Goal: Information Seeking & Learning: Learn about a topic

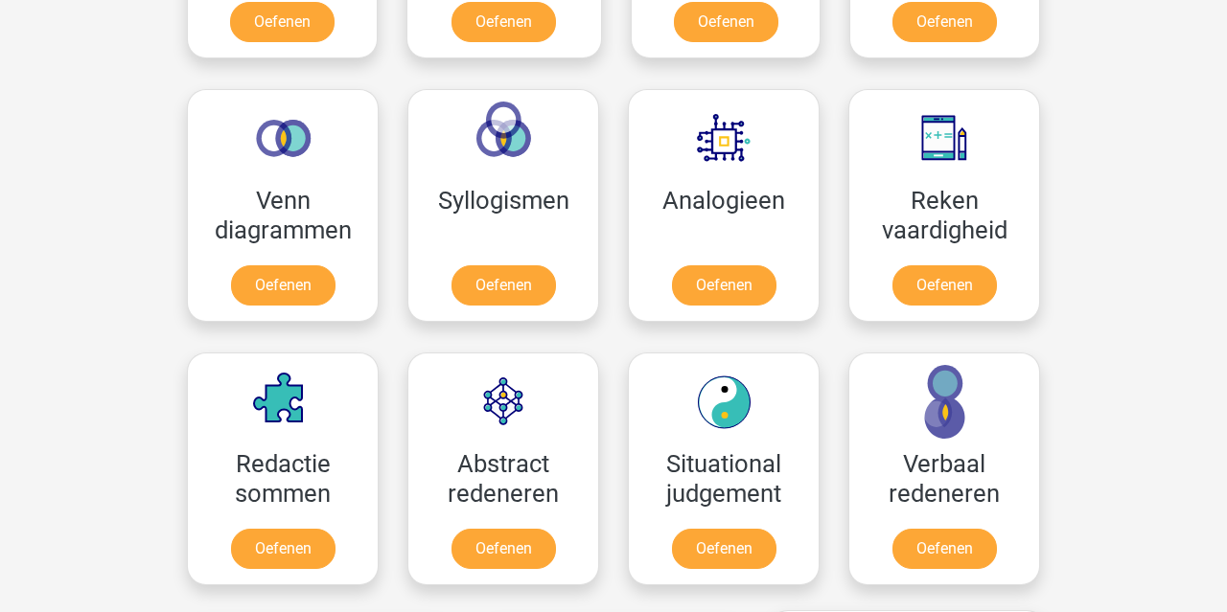
scroll to position [869, 0]
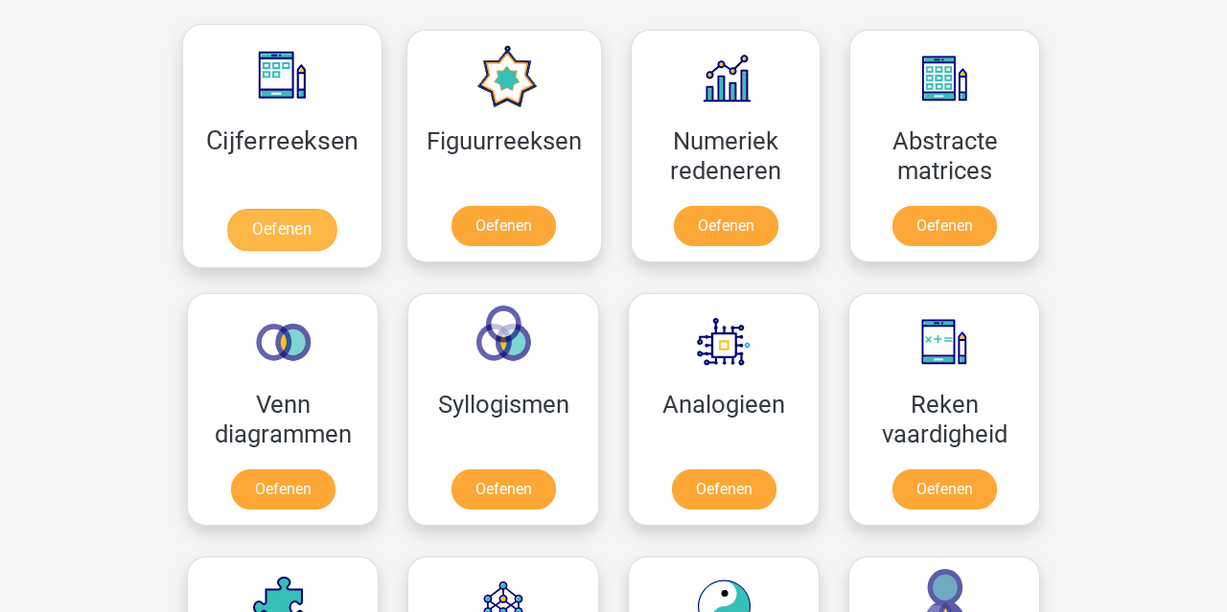
click at [288, 209] on link "Oefenen" at bounding box center [281, 230] width 109 height 42
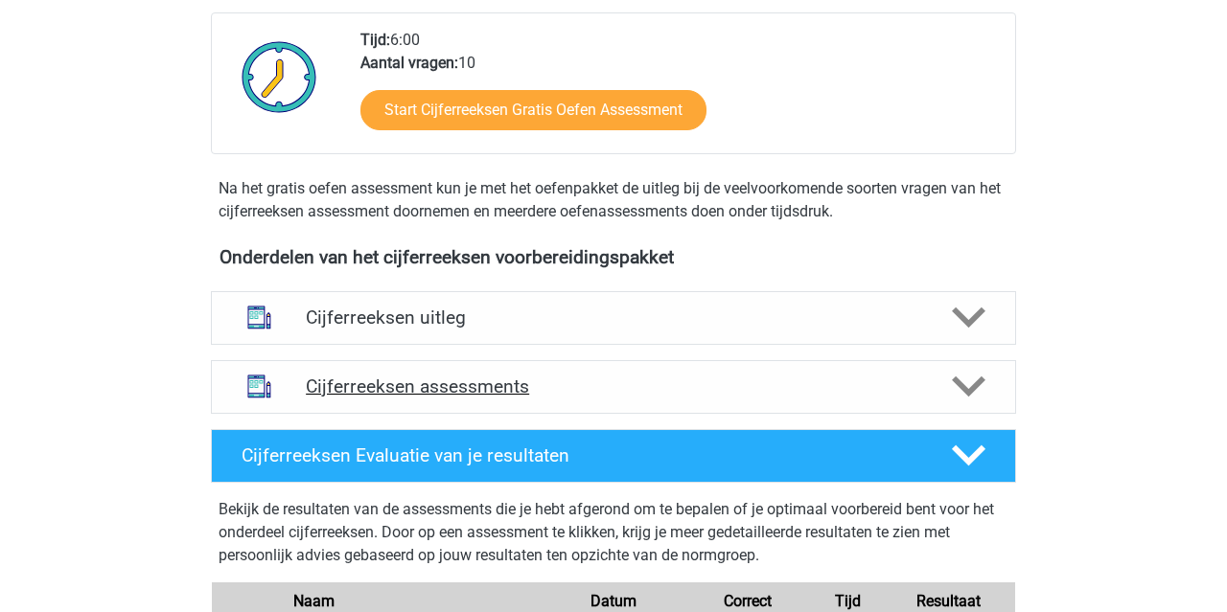
scroll to position [496, 0]
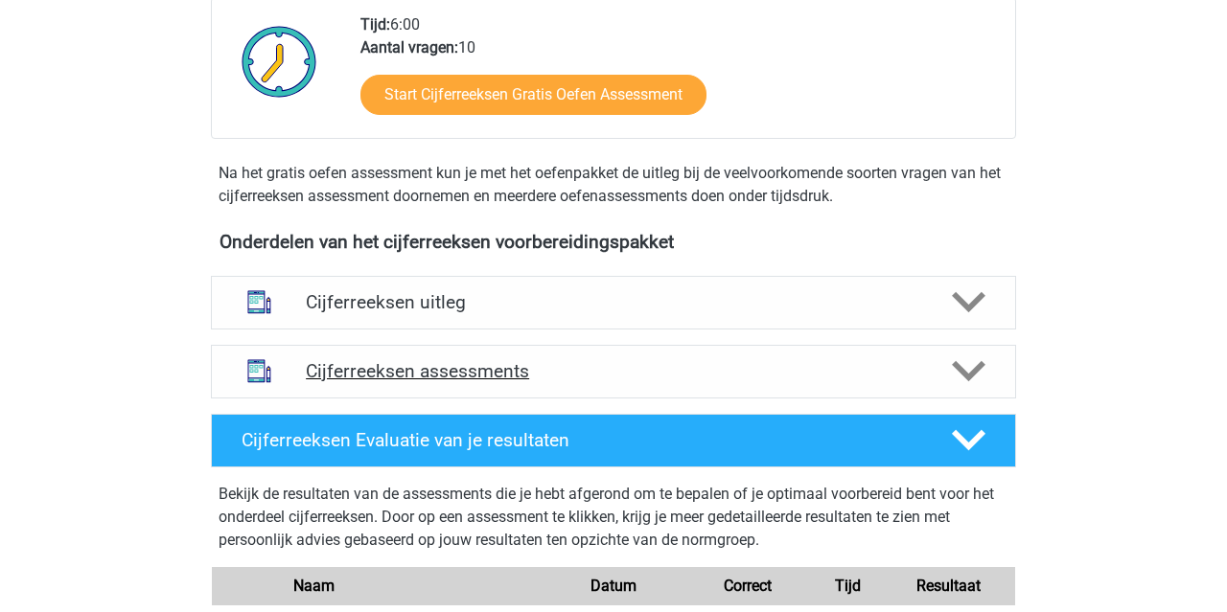
click at [456, 373] on div "Cijferreeksen assessments" at bounding box center [613, 372] width 805 height 54
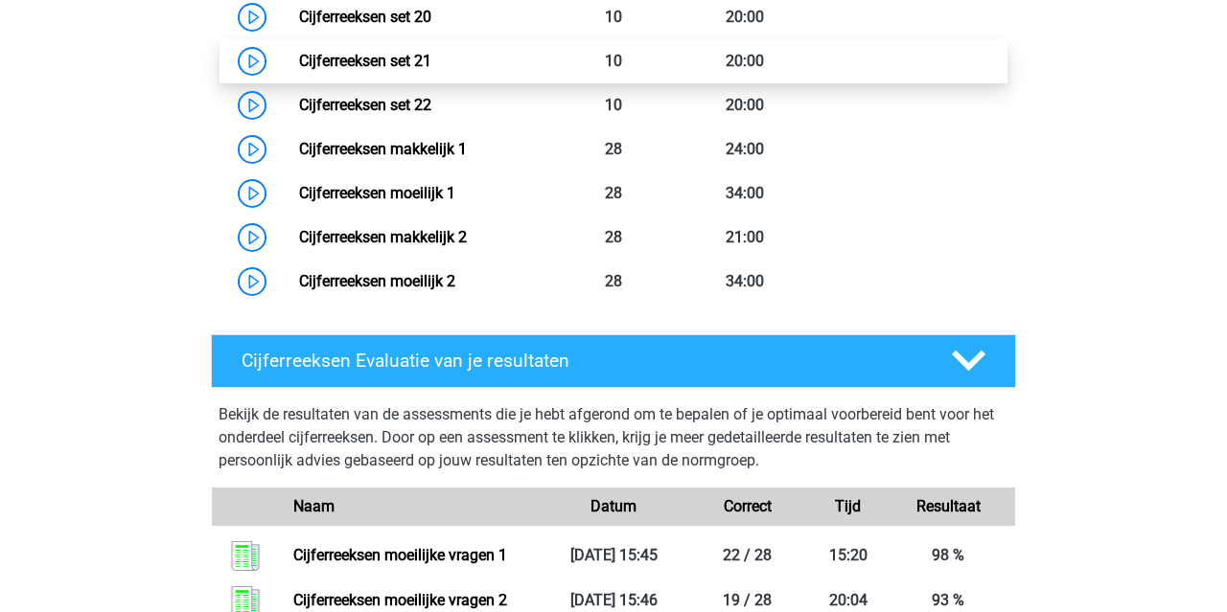
scroll to position [1892, 0]
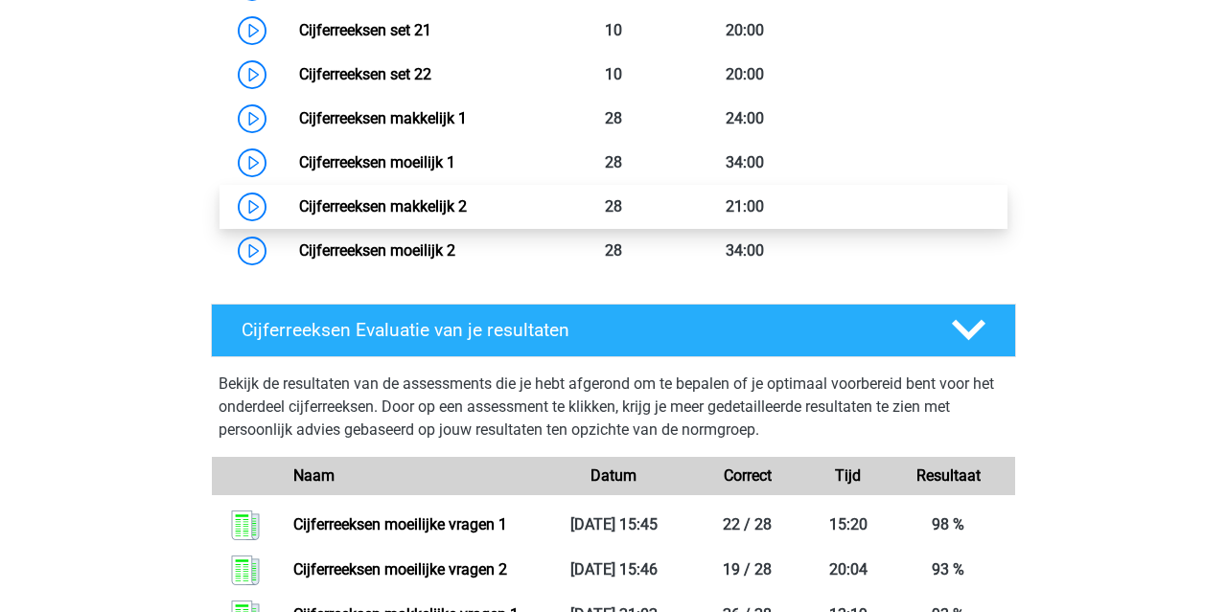
click at [415, 216] on link "Cijferreeksen makkelijk 2" at bounding box center [383, 206] width 168 height 18
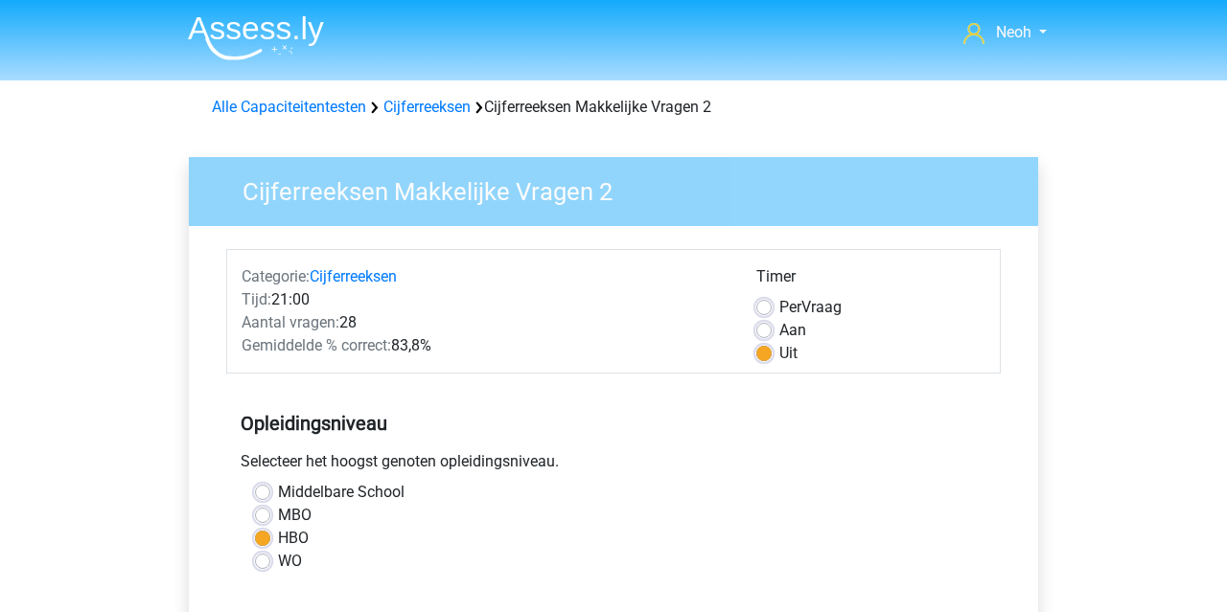
click at [779, 333] on label "Aan" at bounding box center [792, 330] width 27 height 23
click at [759, 333] on input "Aan" at bounding box center [763, 328] width 15 height 19
radio input "true"
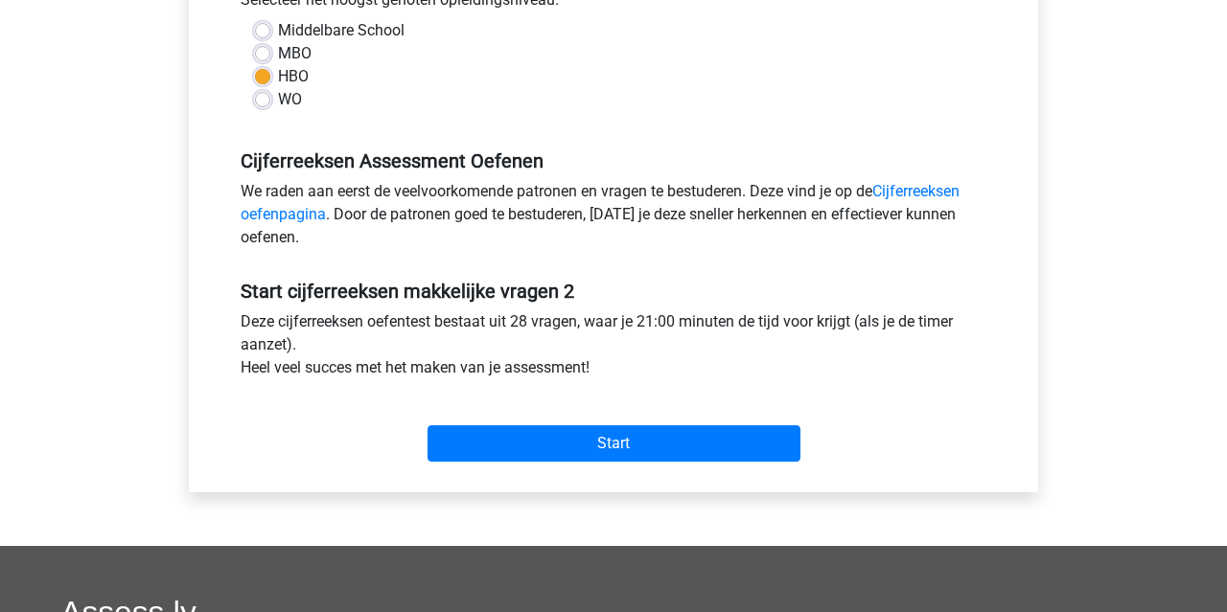
scroll to position [464, 0]
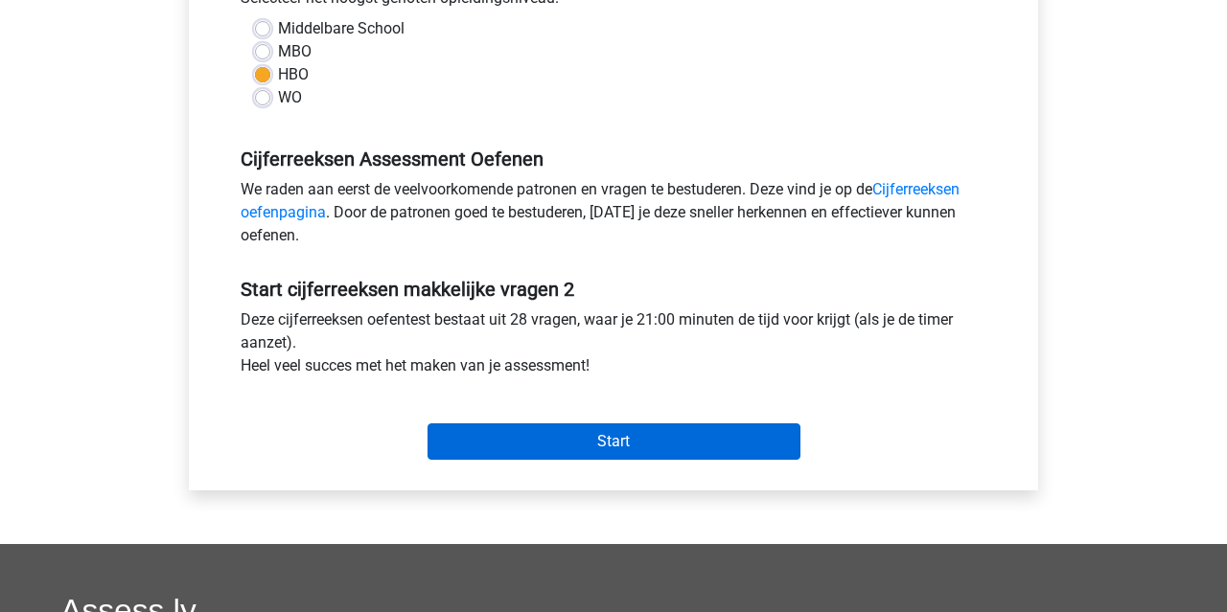
click at [704, 439] on input "Start" at bounding box center [613, 442] width 373 height 36
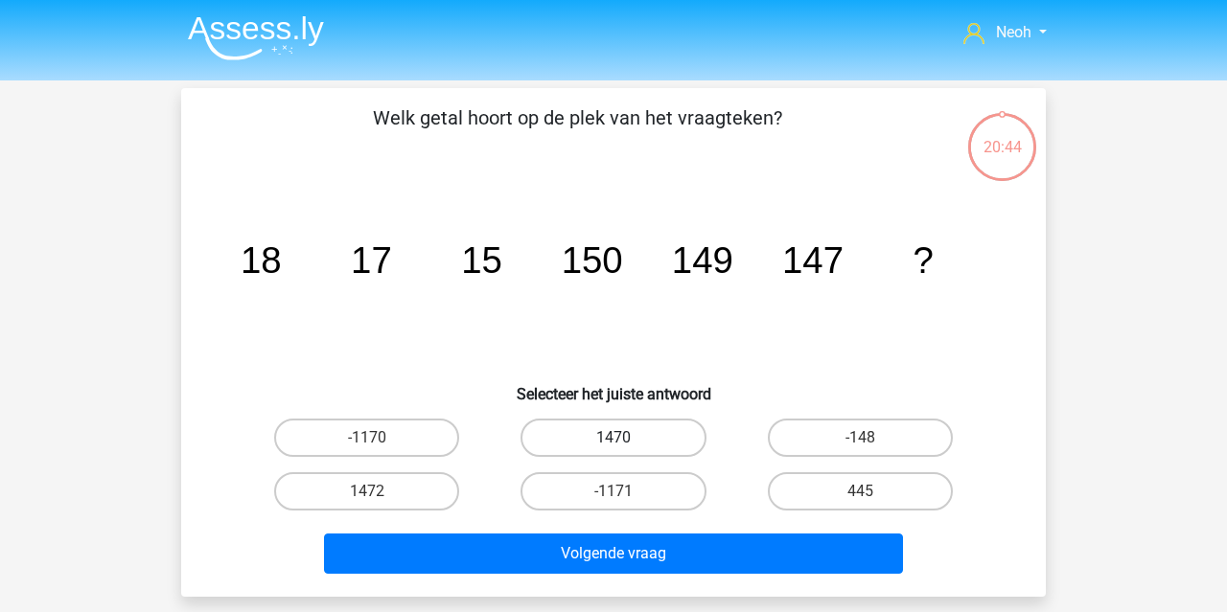
click at [668, 441] on label "1470" at bounding box center [612, 438] width 185 height 38
click at [626, 441] on input "1470" at bounding box center [619, 444] width 12 height 12
radio input "true"
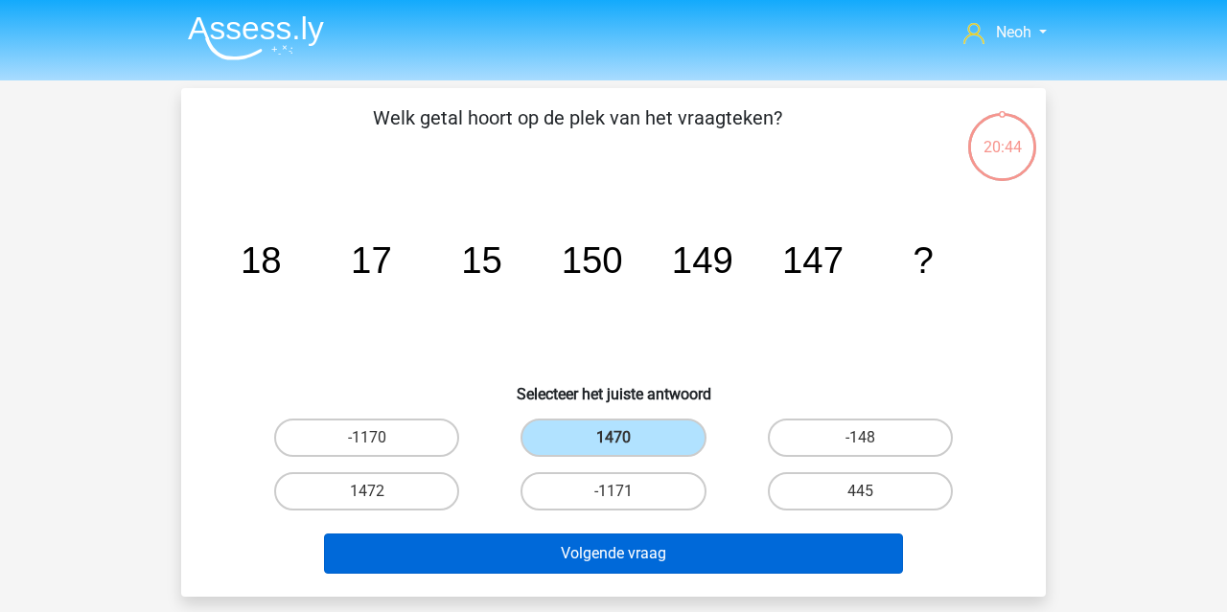
click at [667, 545] on button "Volgende vraag" at bounding box center [614, 554] width 580 height 40
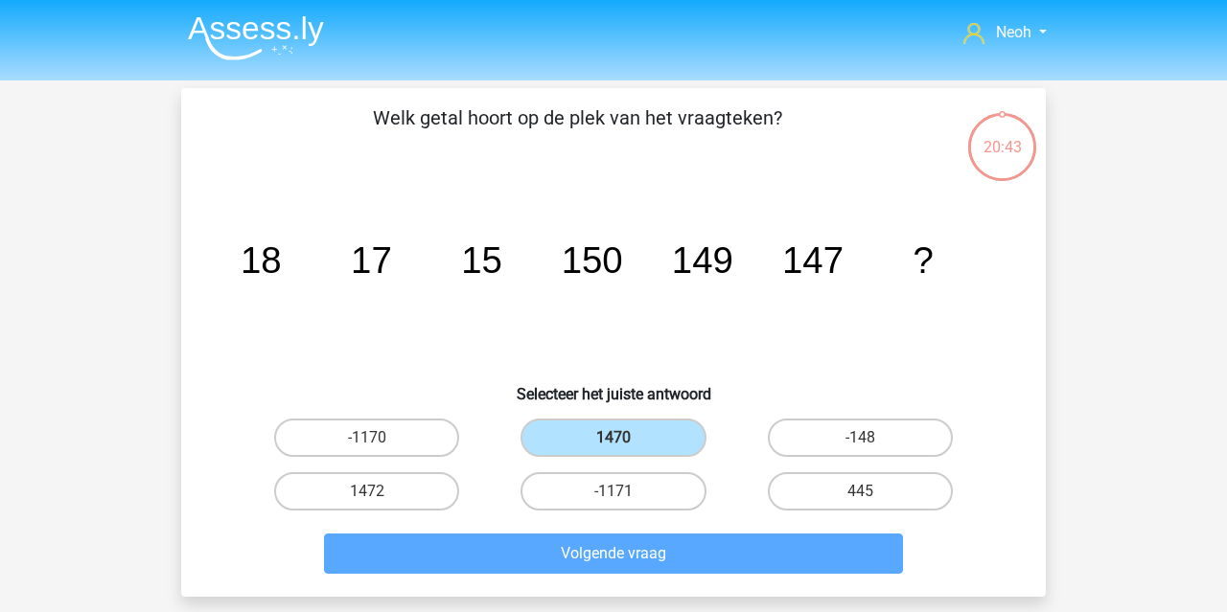
scroll to position [88, 0]
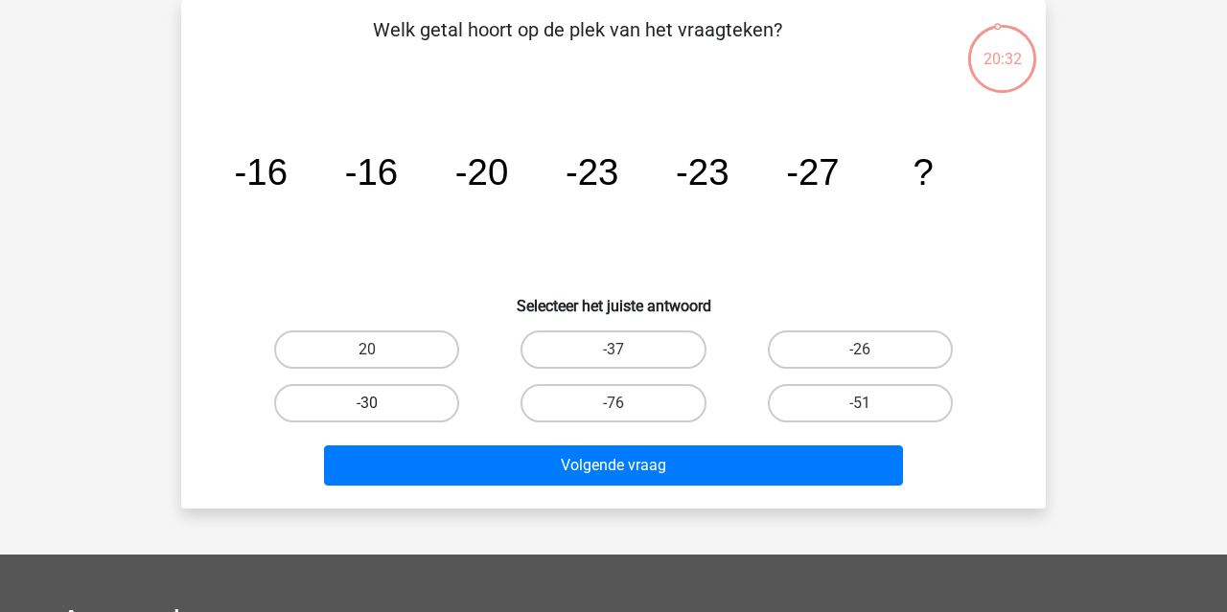
click at [437, 400] on label "-30" at bounding box center [366, 403] width 185 height 38
click at [380, 404] on input "-30" at bounding box center [373, 410] width 12 height 12
radio input "true"
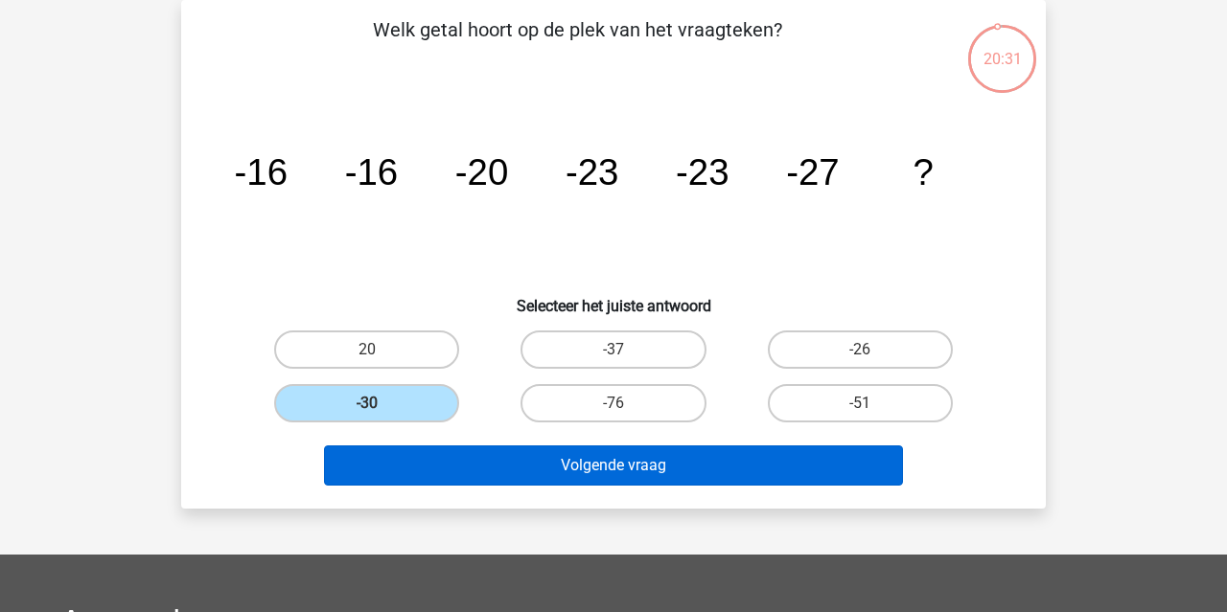
click at [477, 460] on button "Volgende vraag" at bounding box center [614, 466] width 580 height 40
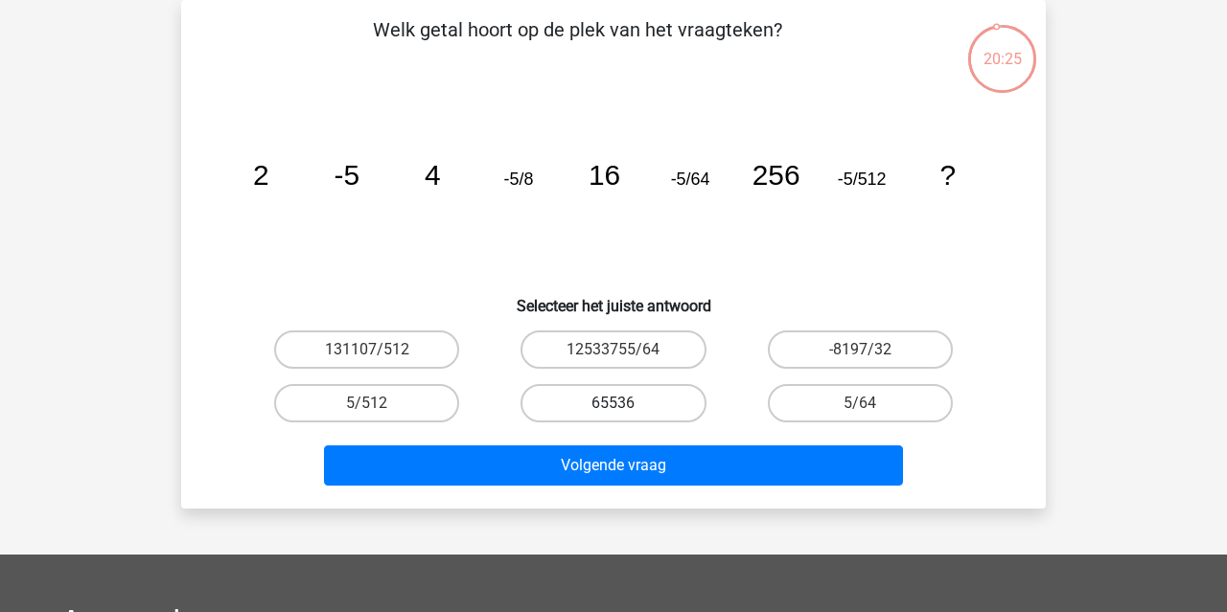
click at [661, 405] on label "65536" at bounding box center [612, 403] width 185 height 38
click at [626, 405] on input "65536" at bounding box center [619, 410] width 12 height 12
radio input "true"
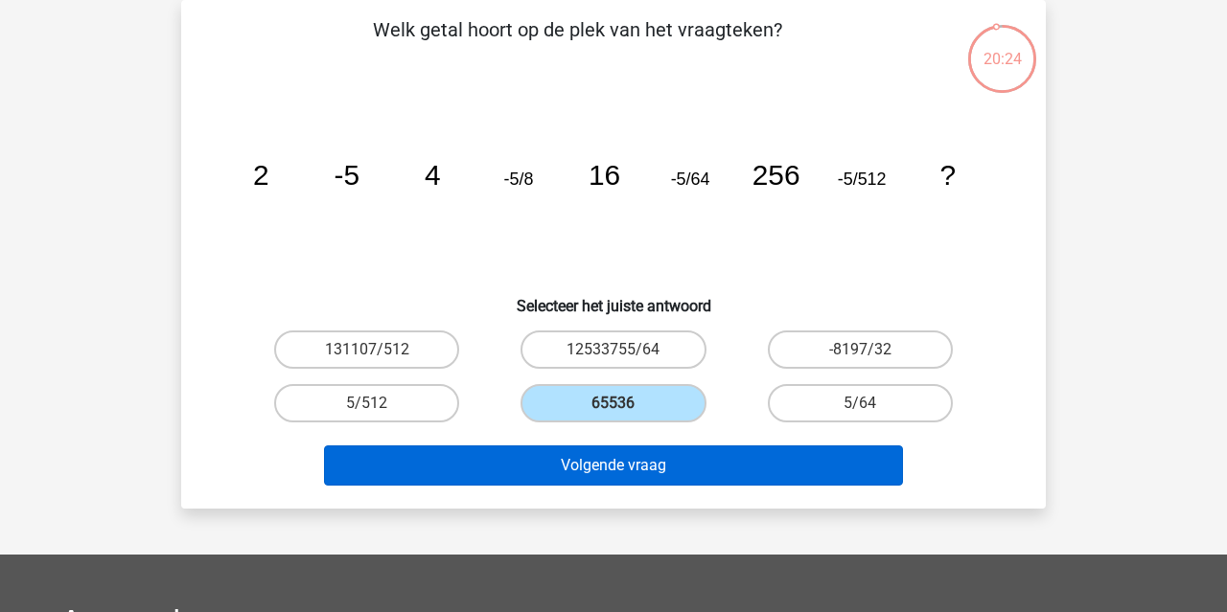
click at [659, 478] on button "Volgende vraag" at bounding box center [614, 466] width 580 height 40
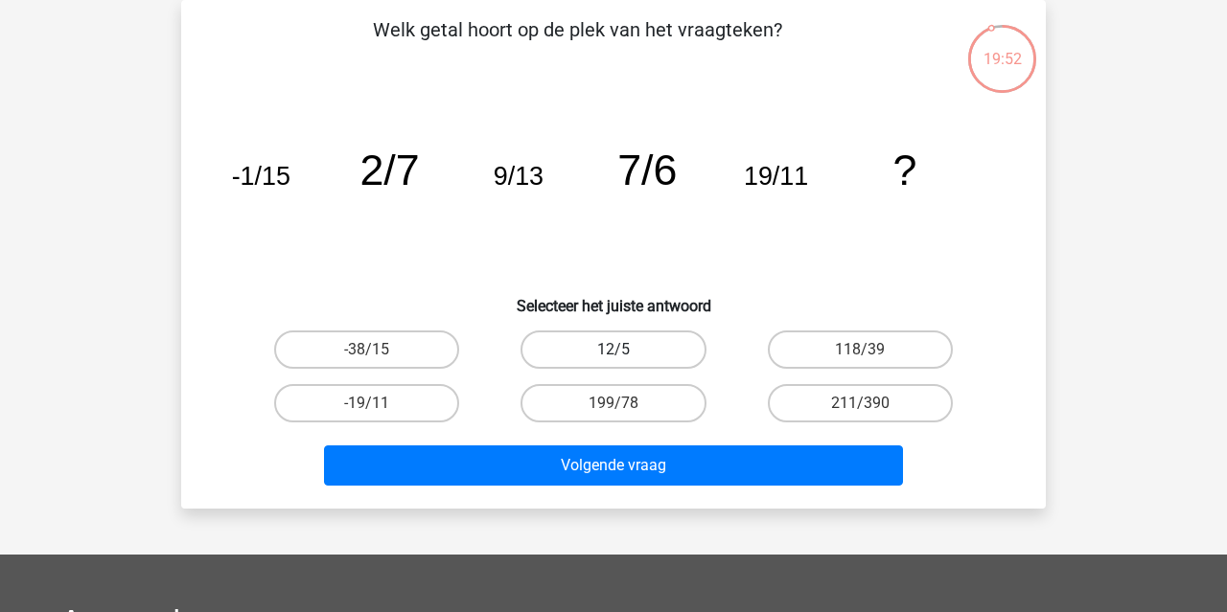
click at [633, 357] on label "12/5" at bounding box center [612, 350] width 185 height 38
click at [626, 357] on input "12/5" at bounding box center [619, 356] width 12 height 12
radio input "true"
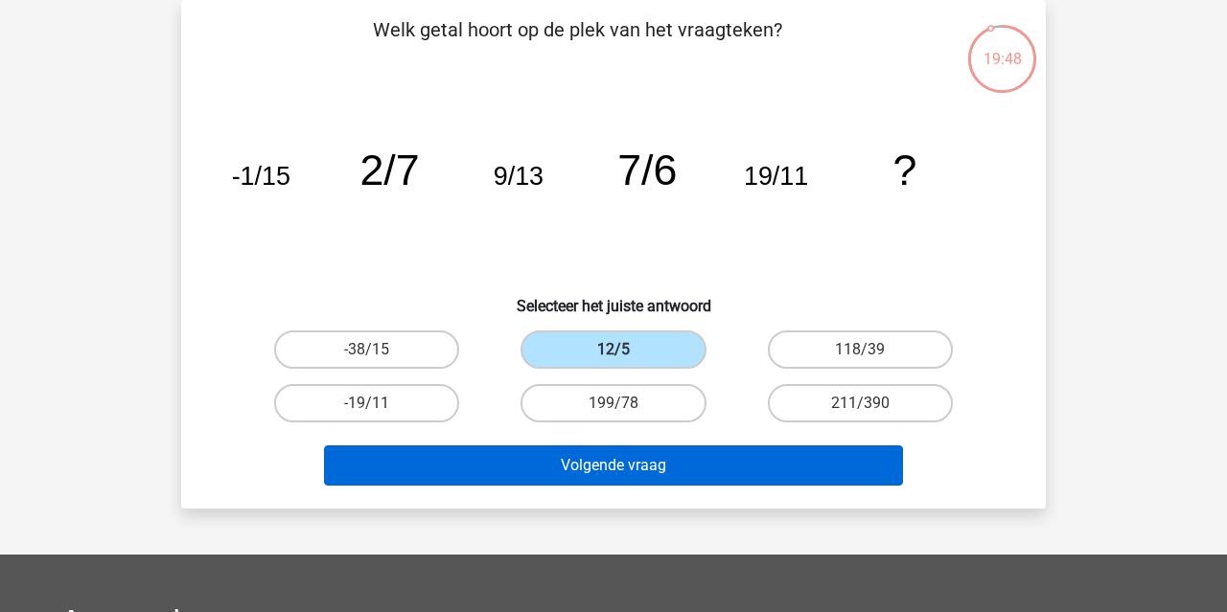
click at [657, 471] on button "Volgende vraag" at bounding box center [614, 466] width 580 height 40
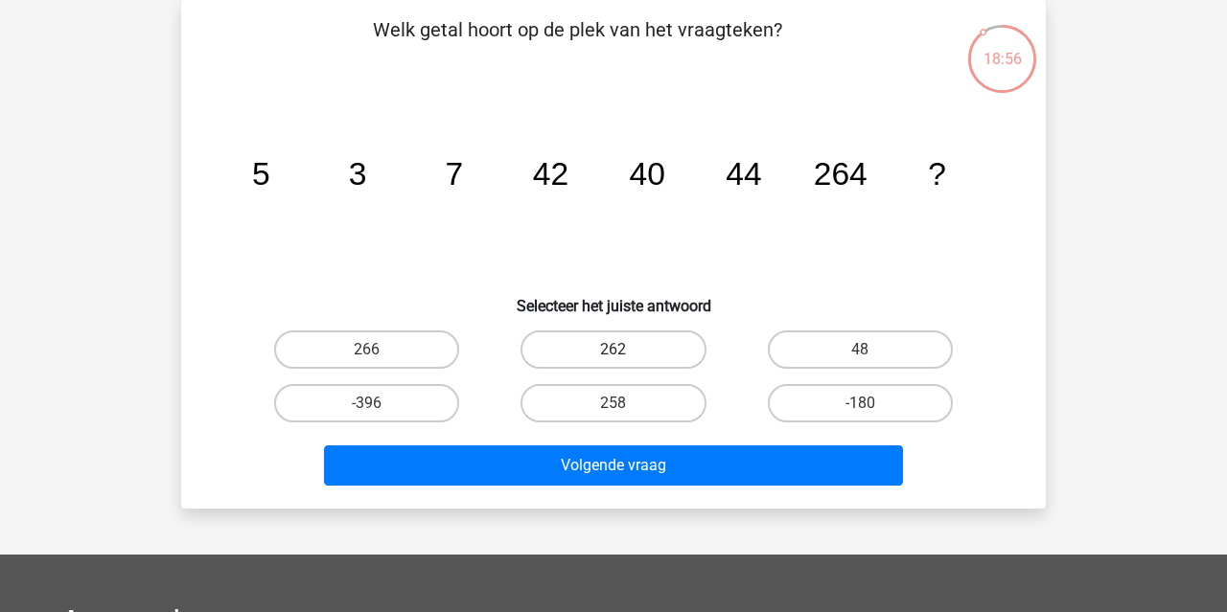
click at [659, 353] on label "262" at bounding box center [612, 350] width 185 height 38
click at [626, 353] on input "262" at bounding box center [619, 356] width 12 height 12
radio input "true"
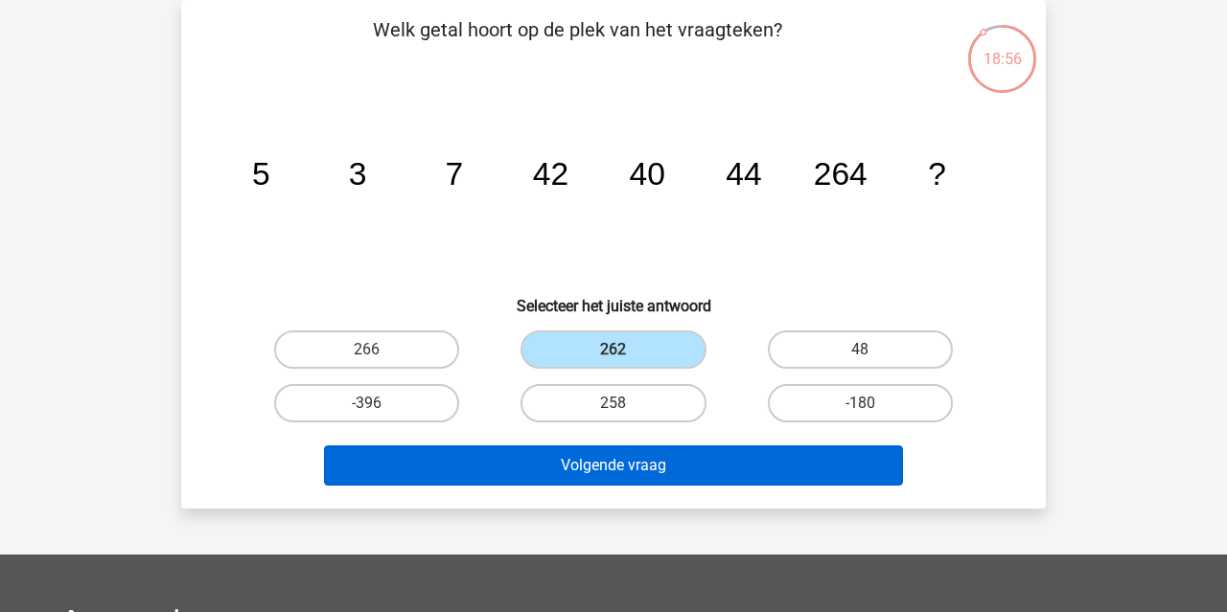
click at [659, 474] on button "Volgende vraag" at bounding box center [614, 466] width 580 height 40
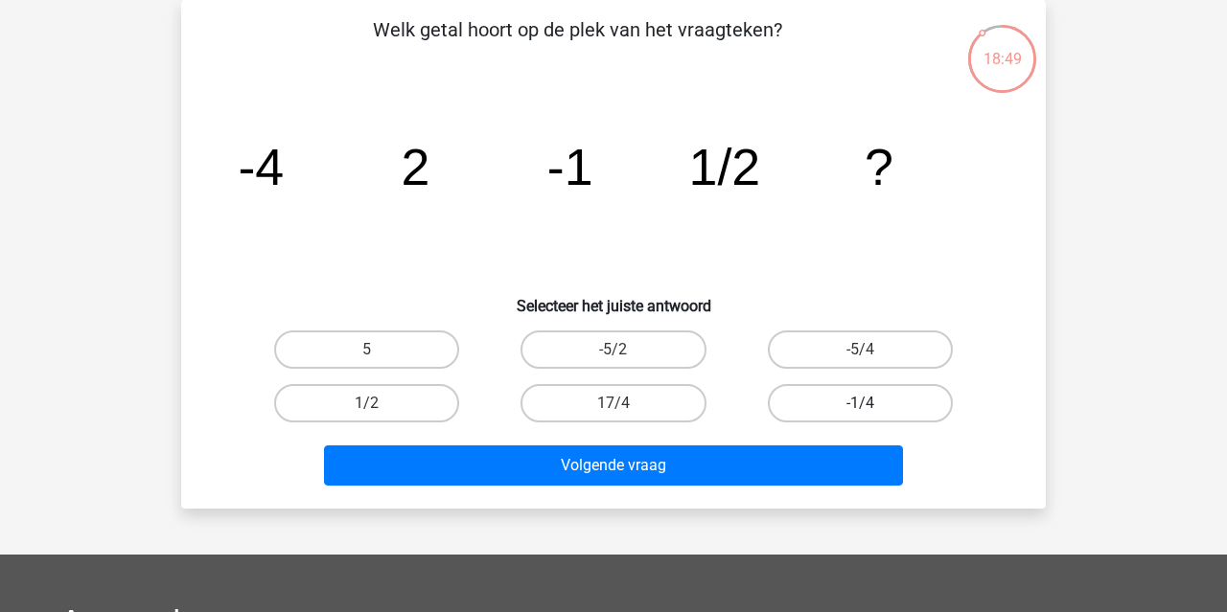
click at [839, 419] on label "-1/4" at bounding box center [860, 403] width 185 height 38
click at [860, 416] on input "-1/4" at bounding box center [866, 410] width 12 height 12
radio input "true"
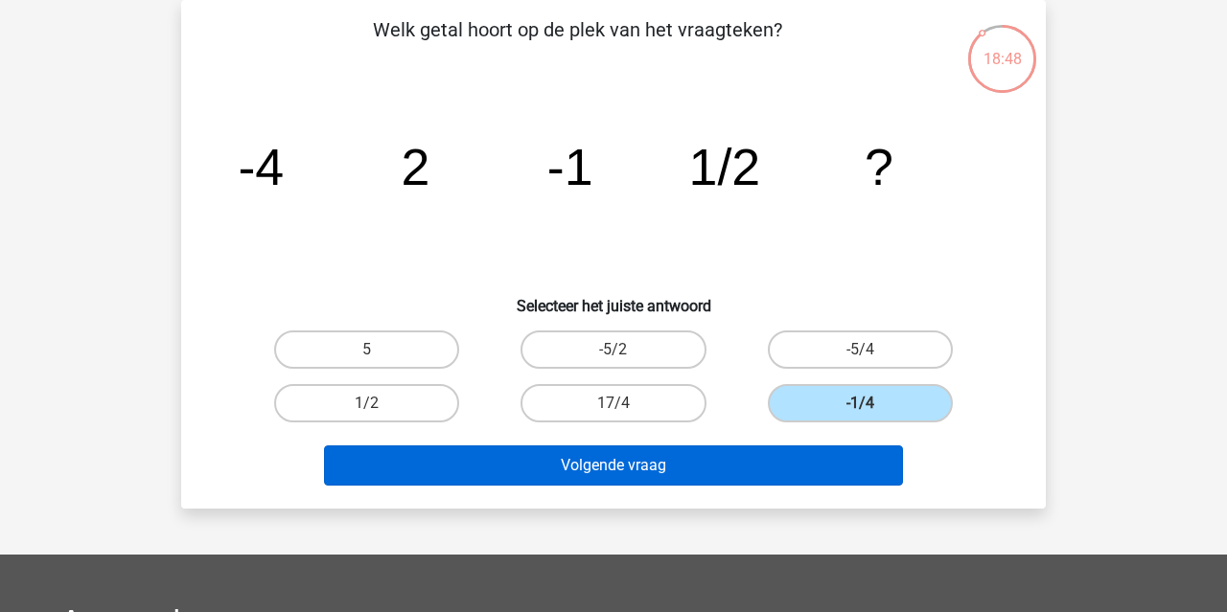
click at [816, 468] on button "Volgende vraag" at bounding box center [614, 466] width 580 height 40
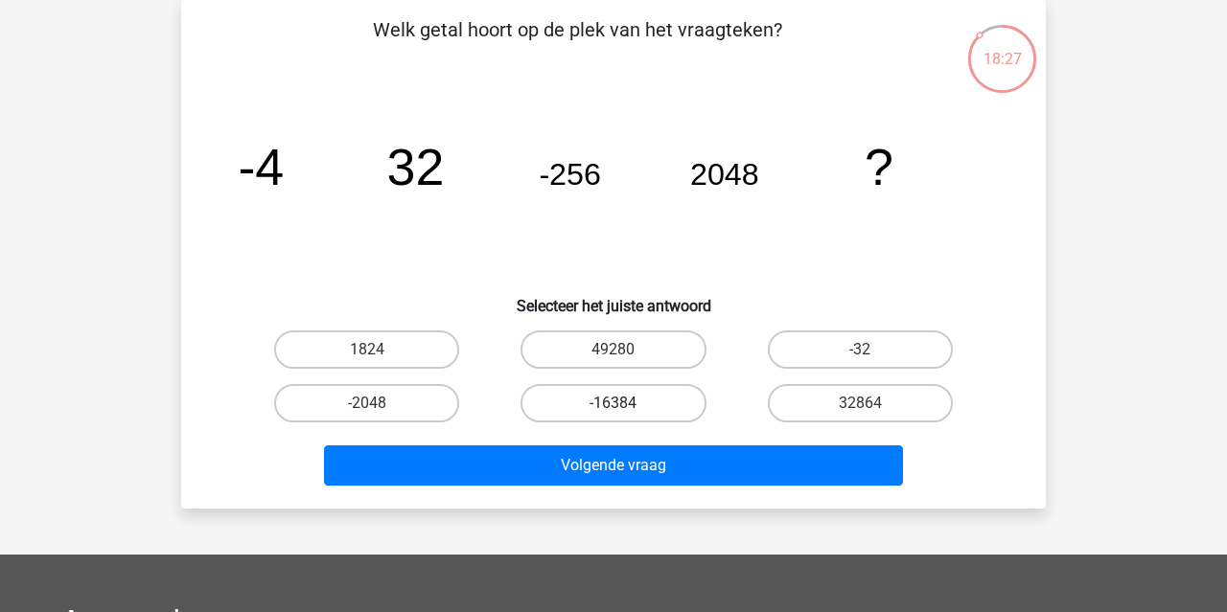
click at [568, 405] on label "-16384" at bounding box center [612, 403] width 185 height 38
click at [613, 405] on input "-16384" at bounding box center [619, 410] width 12 height 12
radio input "true"
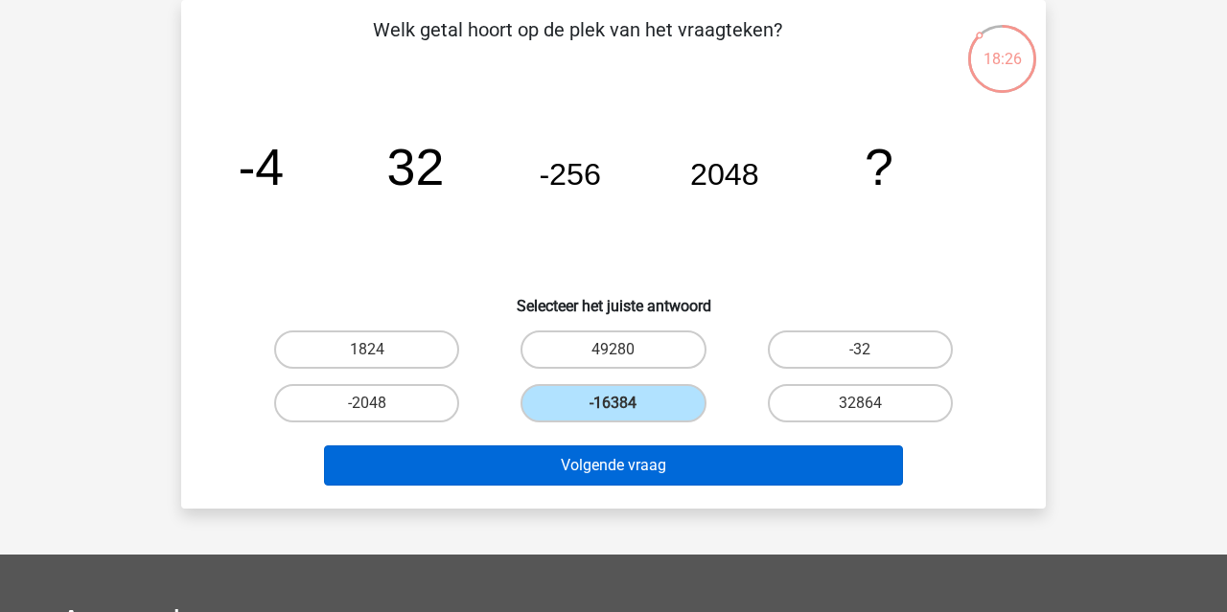
click at [581, 464] on button "Volgende vraag" at bounding box center [614, 466] width 580 height 40
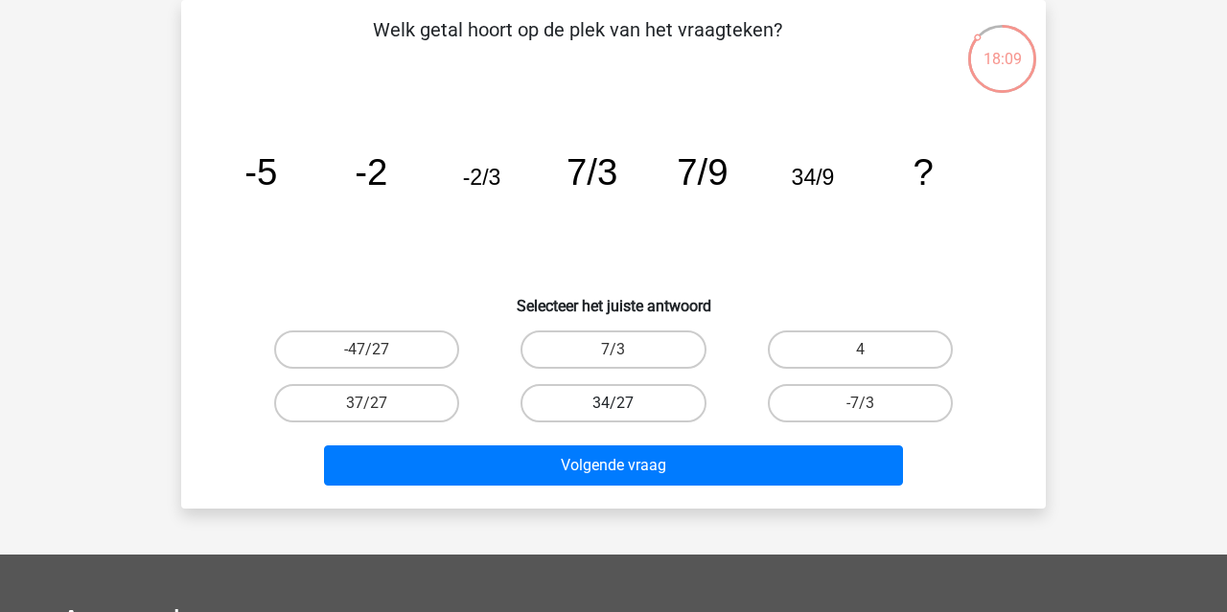
click at [677, 400] on label "34/27" at bounding box center [612, 403] width 185 height 38
click at [626, 404] on input "34/27" at bounding box center [619, 410] width 12 height 12
radio input "true"
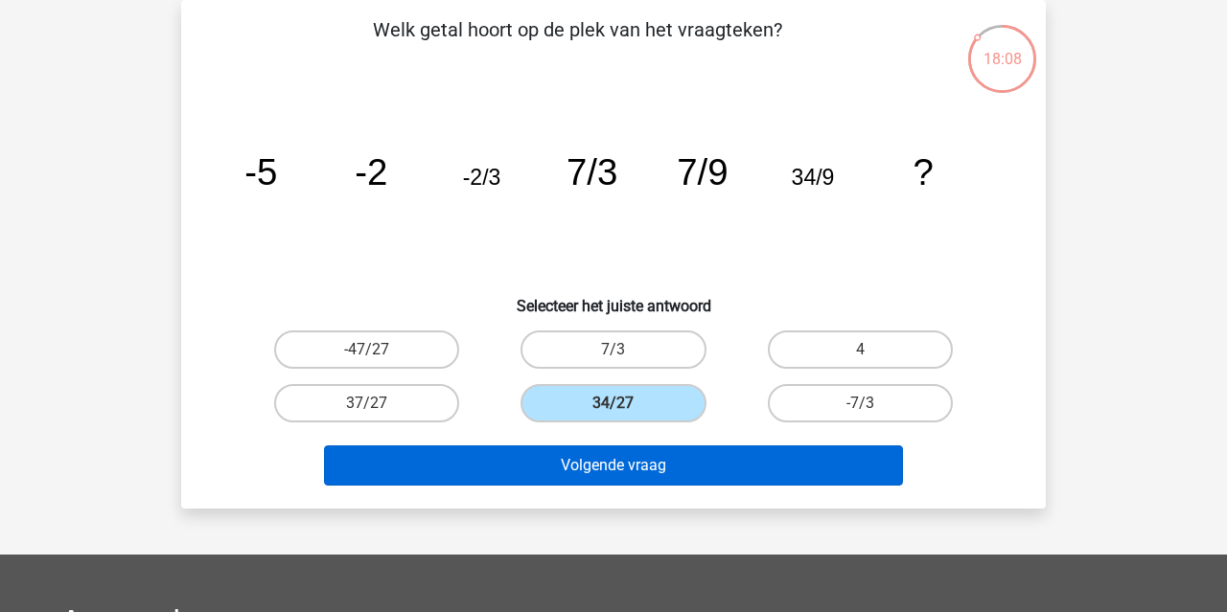
click at [677, 458] on button "Volgende vraag" at bounding box center [614, 466] width 580 height 40
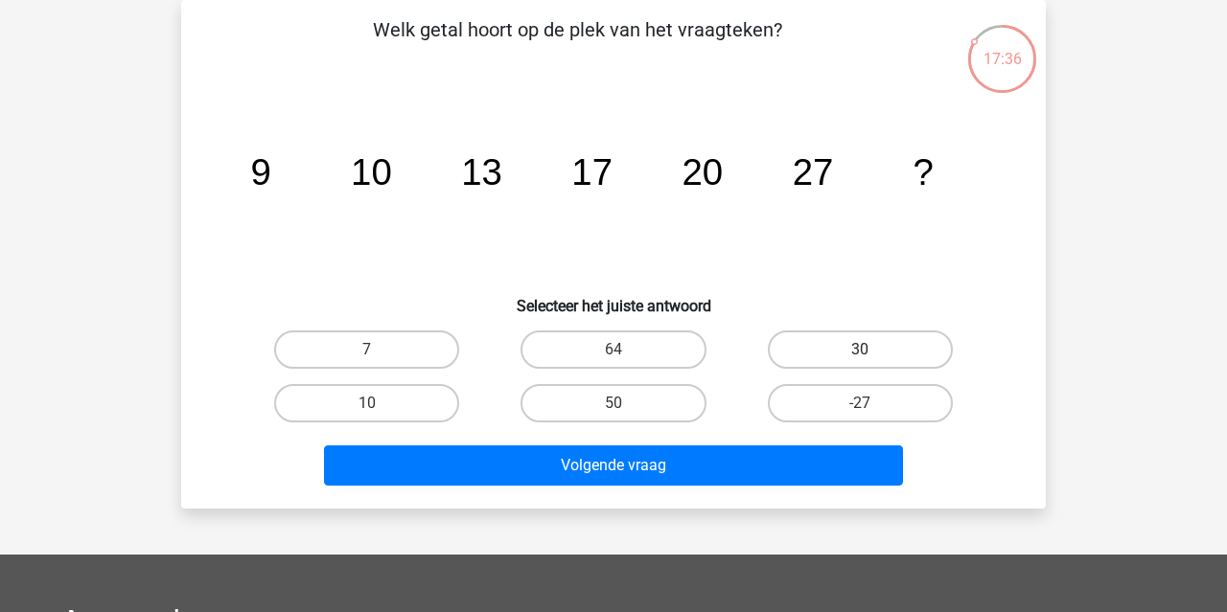
click at [798, 346] on label "30" at bounding box center [860, 350] width 185 height 38
click at [860, 350] on input "30" at bounding box center [866, 356] width 12 height 12
radio input "true"
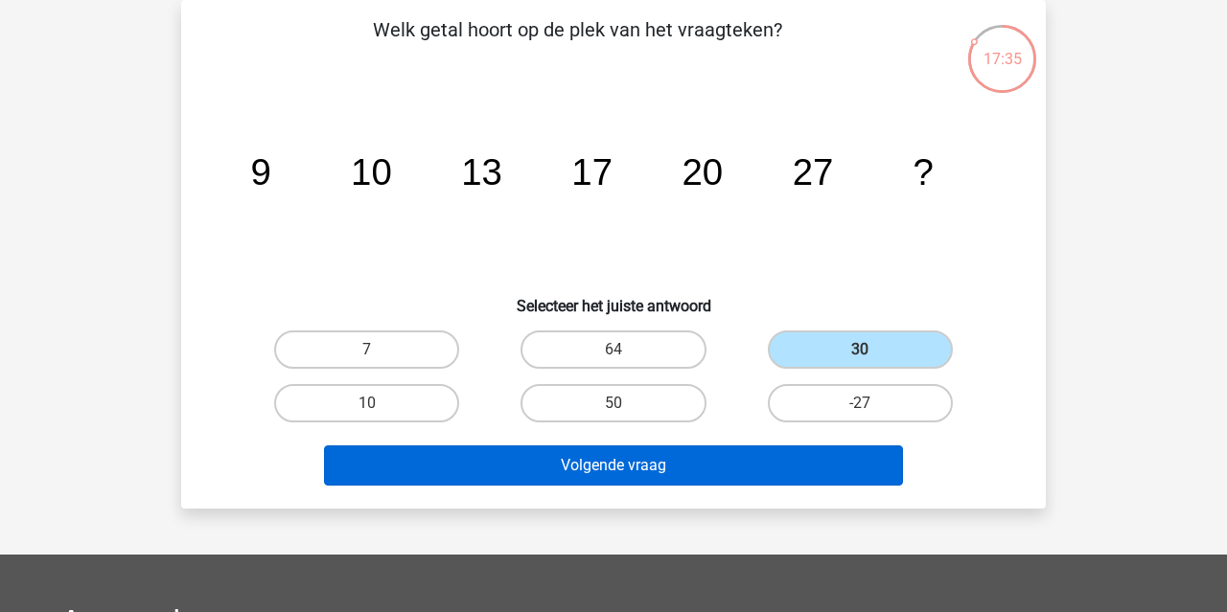
click at [744, 457] on button "Volgende vraag" at bounding box center [614, 466] width 580 height 40
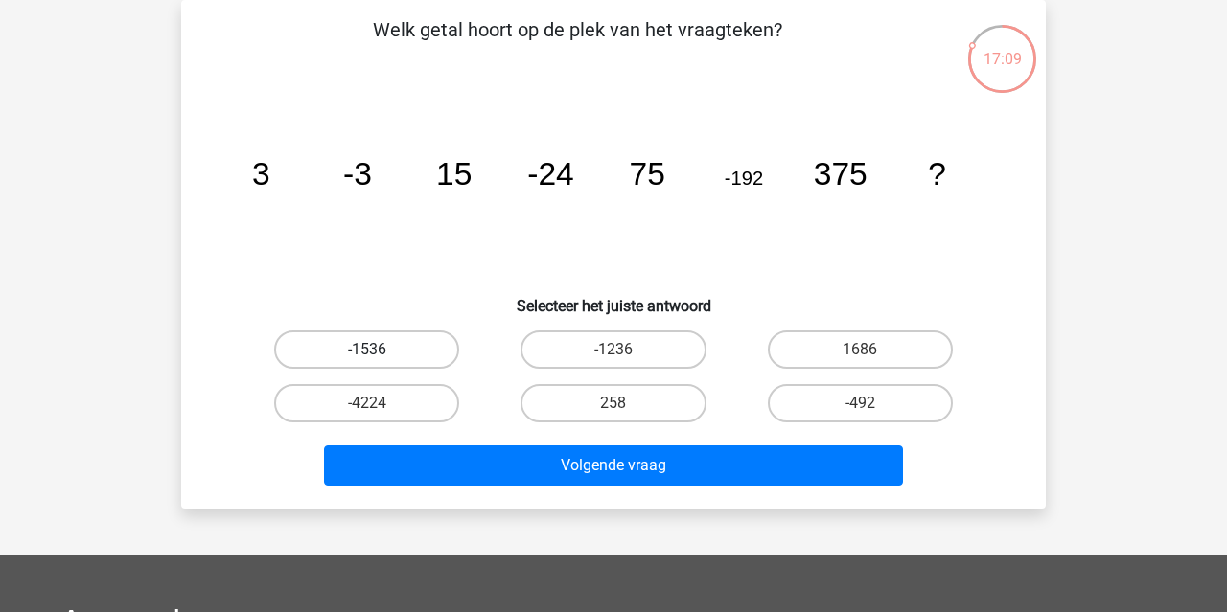
click at [390, 367] on label "-1536" at bounding box center [366, 350] width 185 height 38
click at [380, 362] on input "-1536" at bounding box center [373, 356] width 12 height 12
radio input "true"
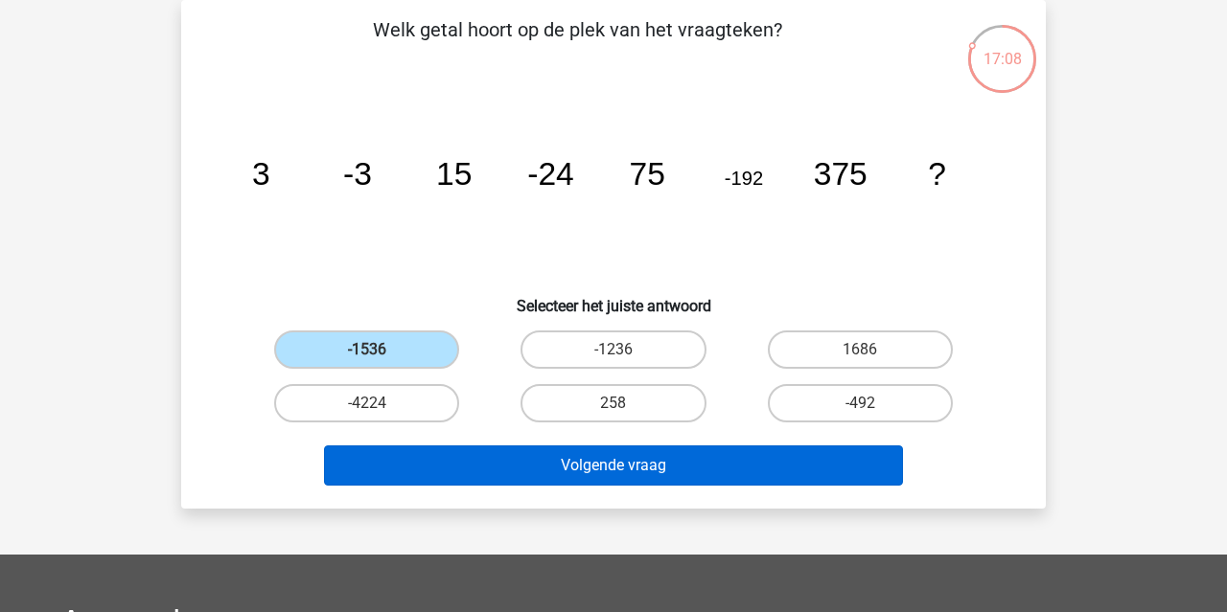
click at [566, 464] on button "Volgende vraag" at bounding box center [614, 466] width 580 height 40
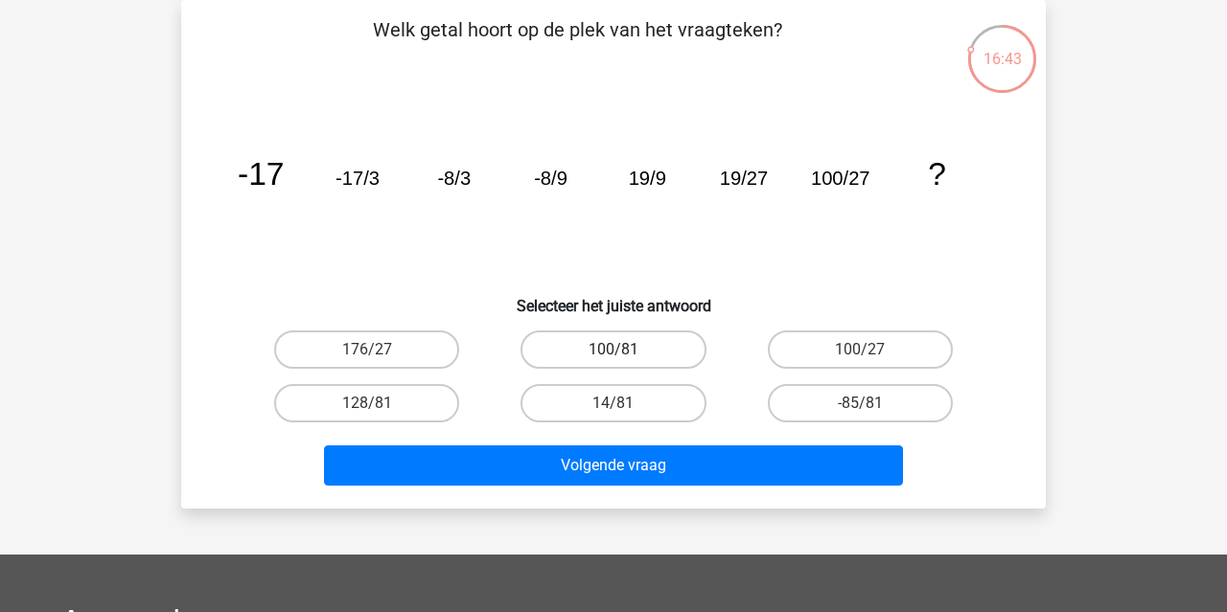
click at [652, 348] on label "100/81" at bounding box center [612, 350] width 185 height 38
click at [626, 350] on input "100/81" at bounding box center [619, 356] width 12 height 12
radio input "true"
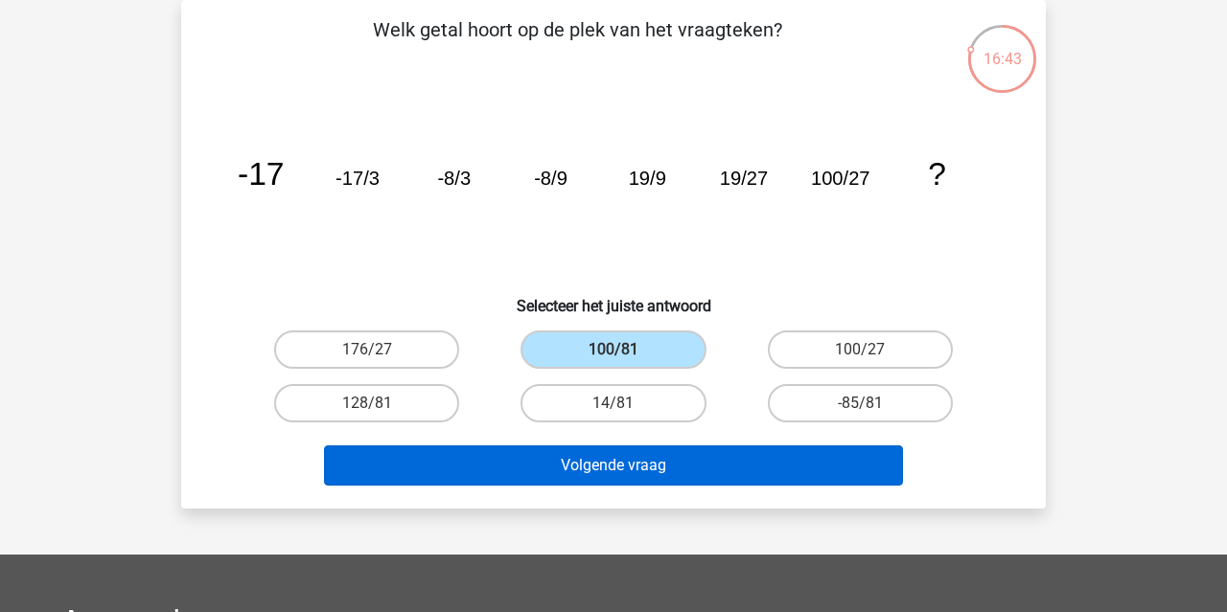
click at [646, 483] on button "Volgende vraag" at bounding box center [614, 466] width 580 height 40
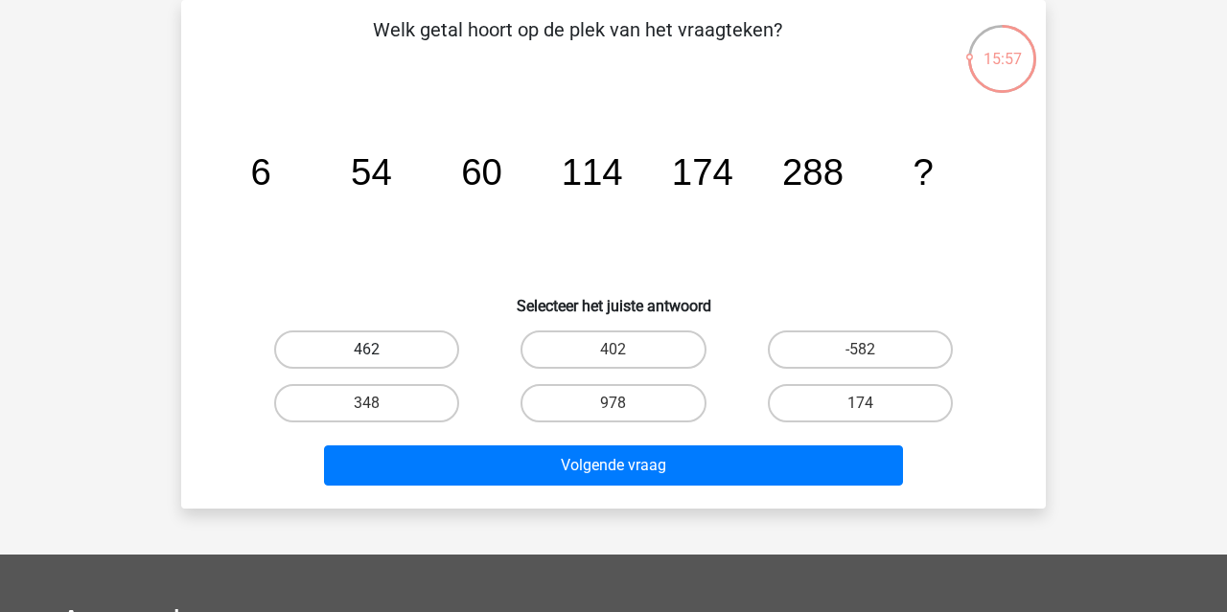
click at [429, 341] on label "462" at bounding box center [366, 350] width 185 height 38
click at [380, 350] on input "462" at bounding box center [373, 356] width 12 height 12
radio input "true"
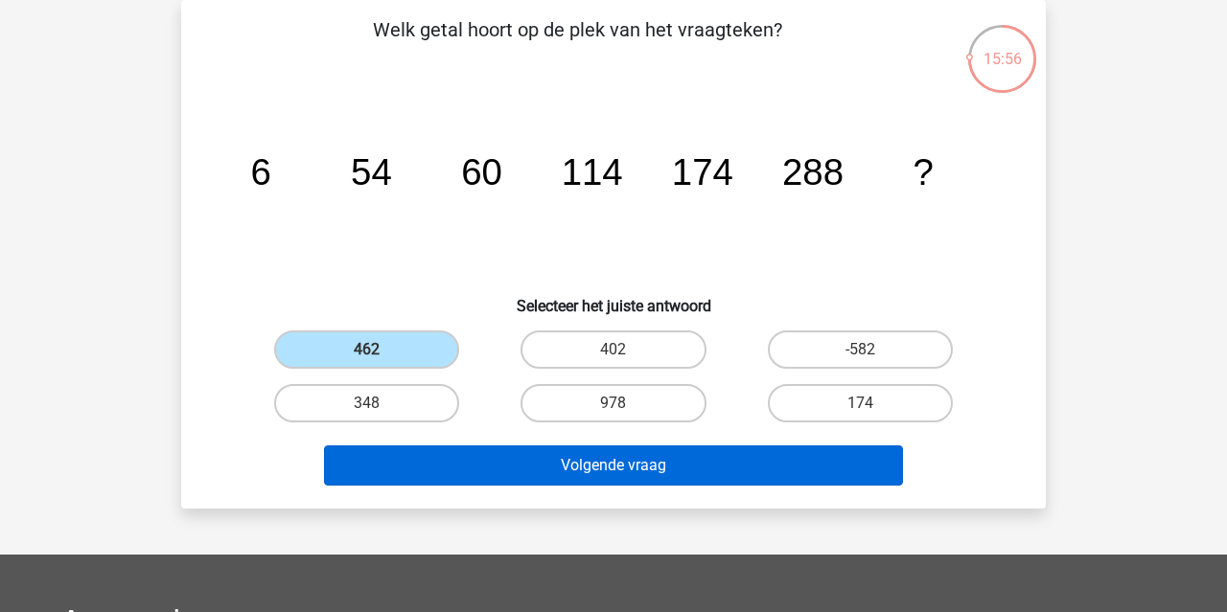
click at [581, 470] on button "Volgende vraag" at bounding box center [614, 466] width 580 height 40
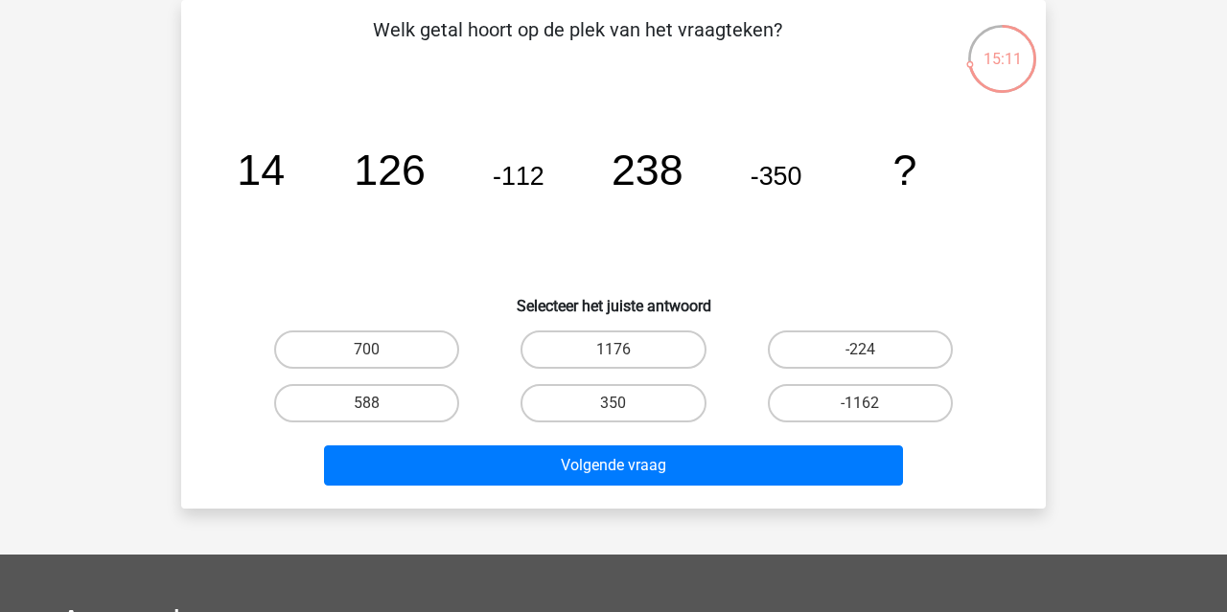
click at [464, 369] on div "588" at bounding box center [366, 350] width 231 height 38
click at [445, 404] on label "588" at bounding box center [366, 403] width 185 height 38
click at [380, 404] on input "588" at bounding box center [373, 410] width 12 height 12
radio input "true"
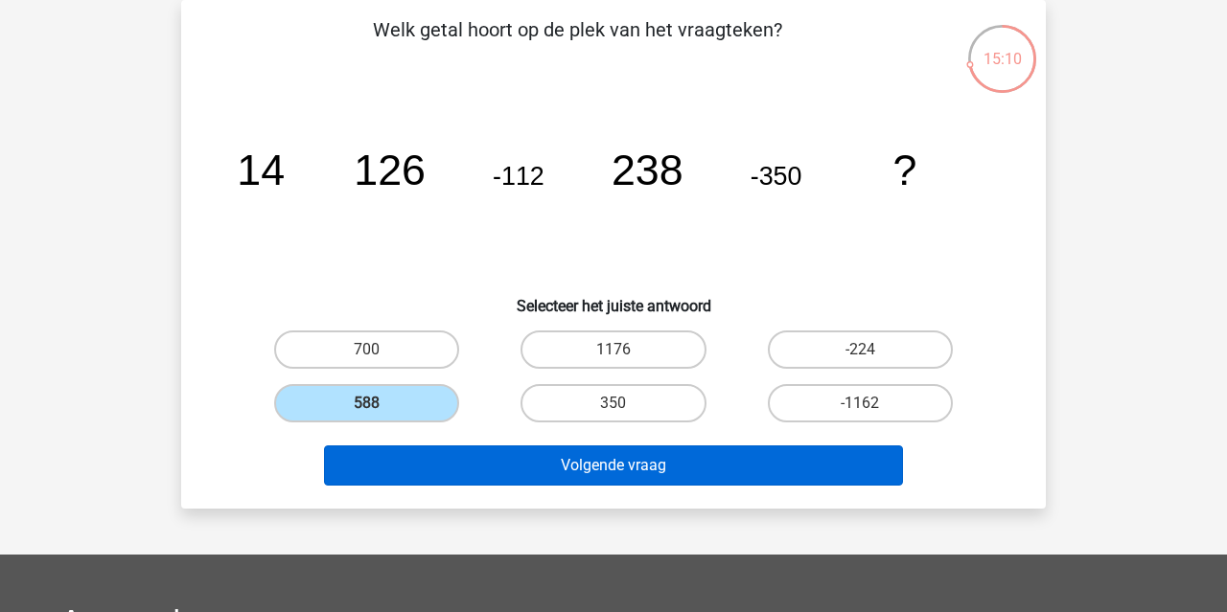
click at [504, 471] on button "Volgende vraag" at bounding box center [614, 466] width 580 height 40
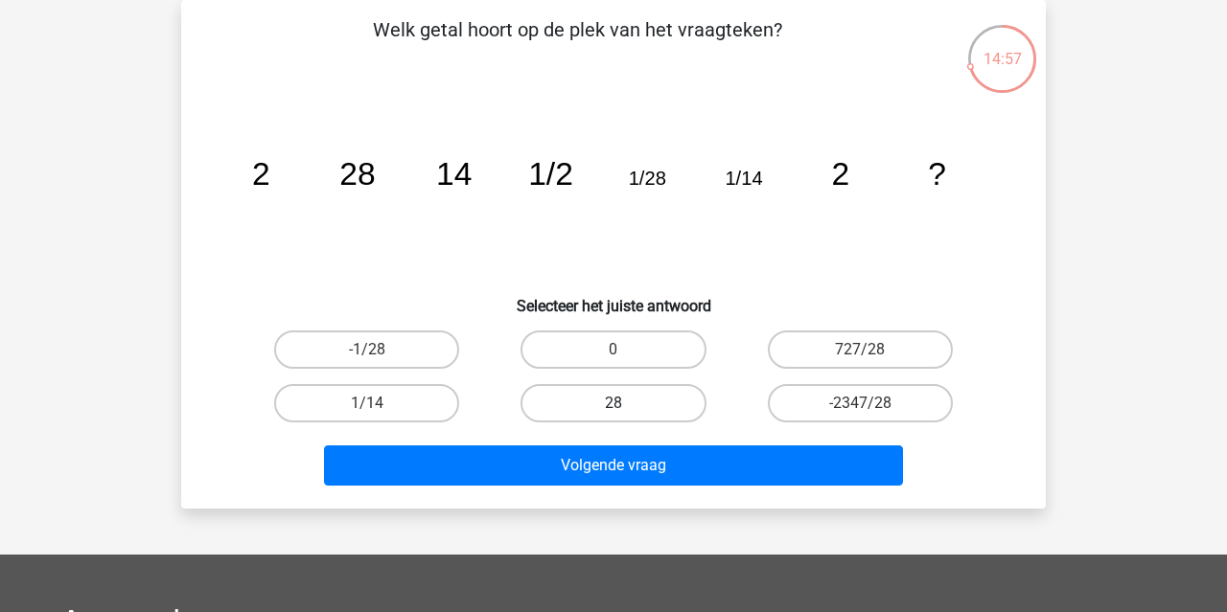
click at [627, 408] on label "28" at bounding box center [612, 403] width 185 height 38
click at [626, 408] on input "28" at bounding box center [619, 410] width 12 height 12
radio input "true"
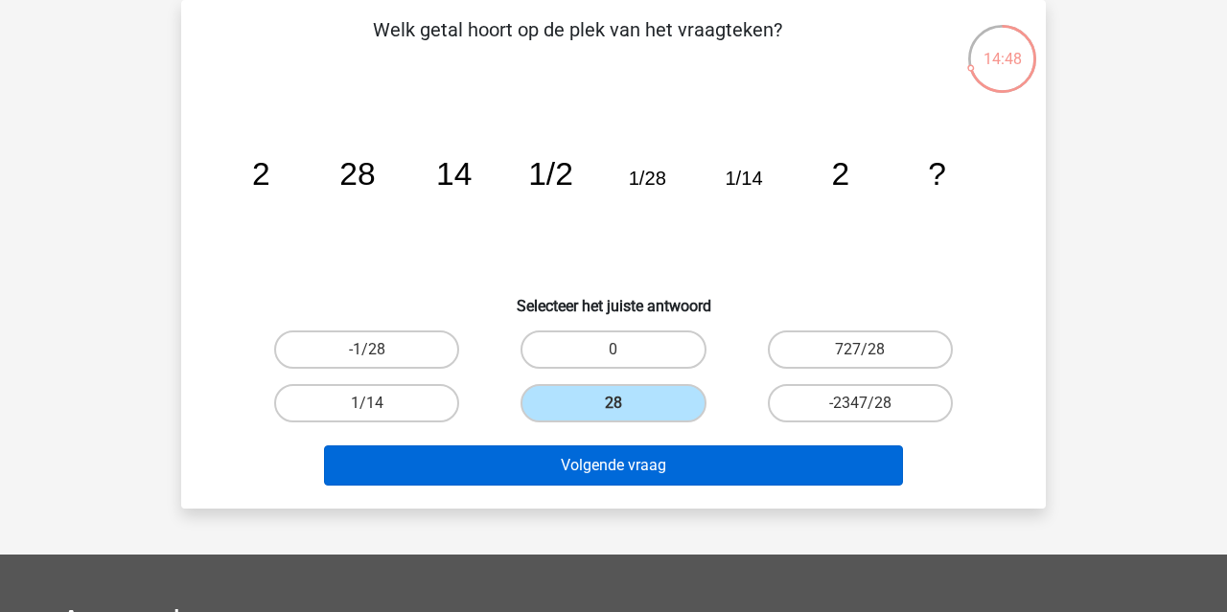
click at [655, 474] on button "Volgende vraag" at bounding box center [614, 466] width 580 height 40
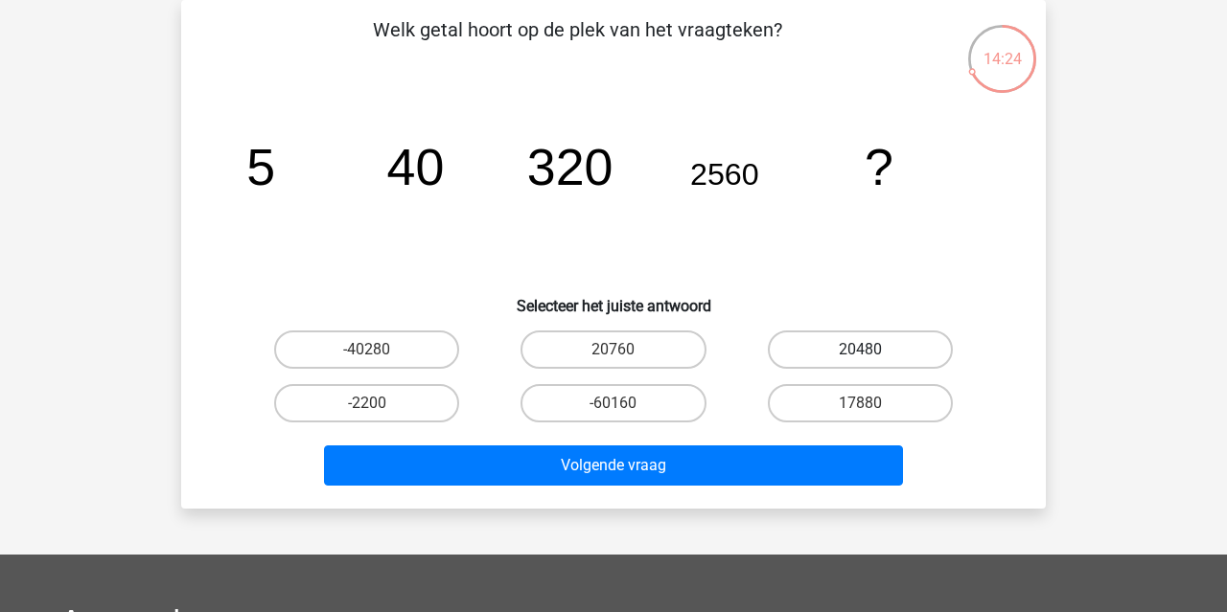
click at [812, 359] on label "20480" at bounding box center [860, 350] width 185 height 38
click at [860, 359] on input "20480" at bounding box center [866, 356] width 12 height 12
radio input "true"
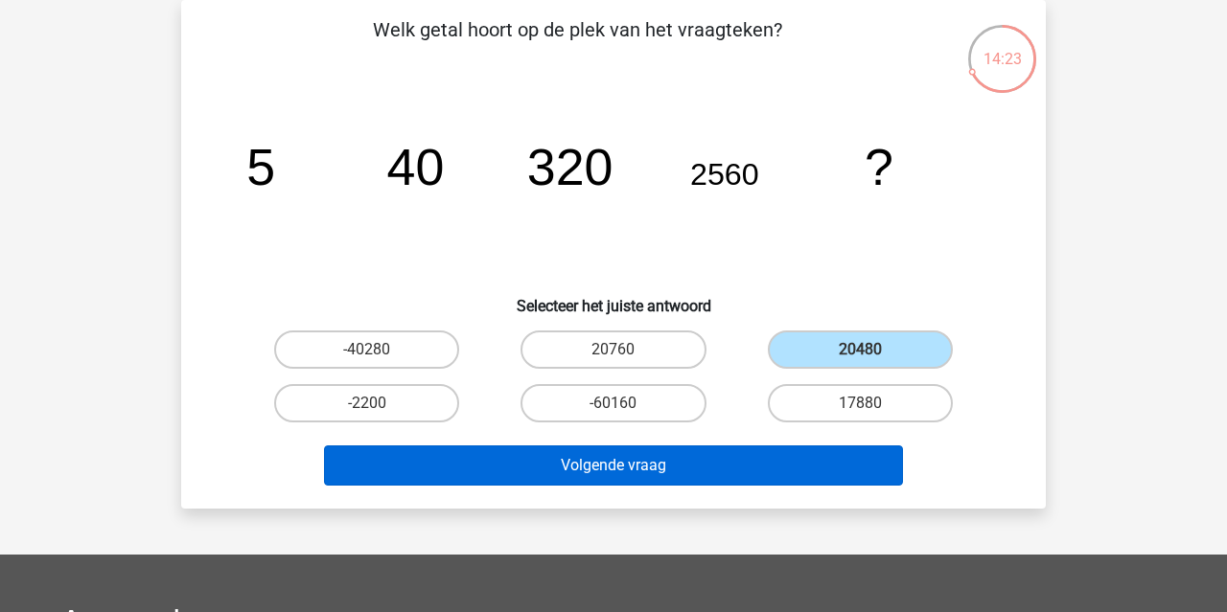
click at [781, 474] on button "Volgende vraag" at bounding box center [614, 466] width 580 height 40
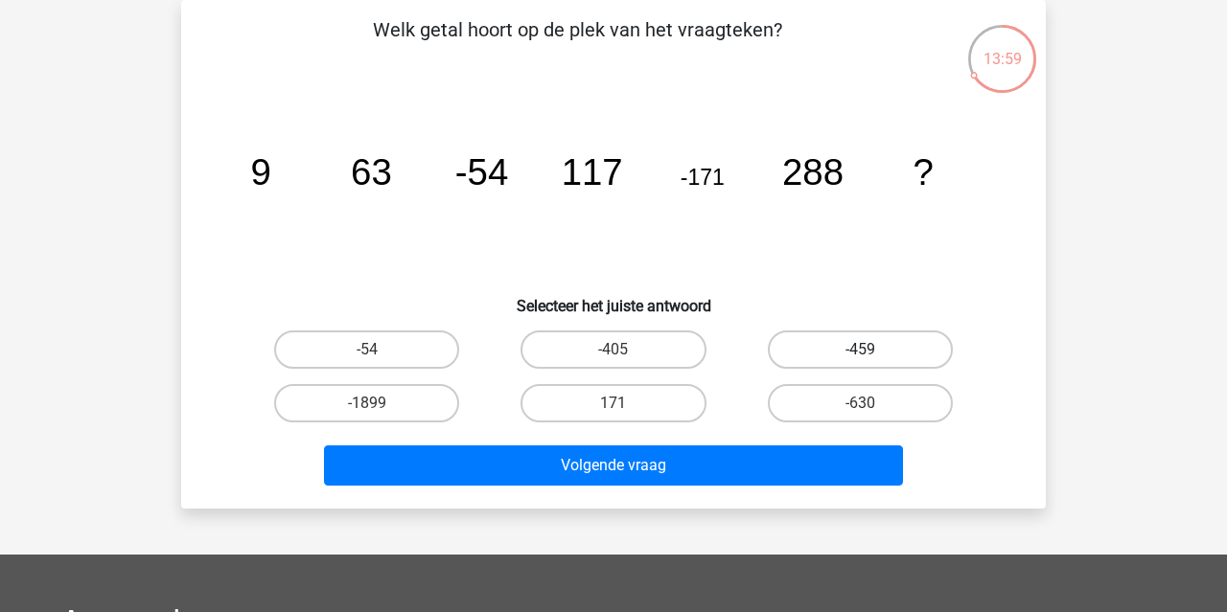
click at [814, 358] on label "-459" at bounding box center [860, 350] width 185 height 38
click at [860, 358] on input "-459" at bounding box center [866, 356] width 12 height 12
radio input "true"
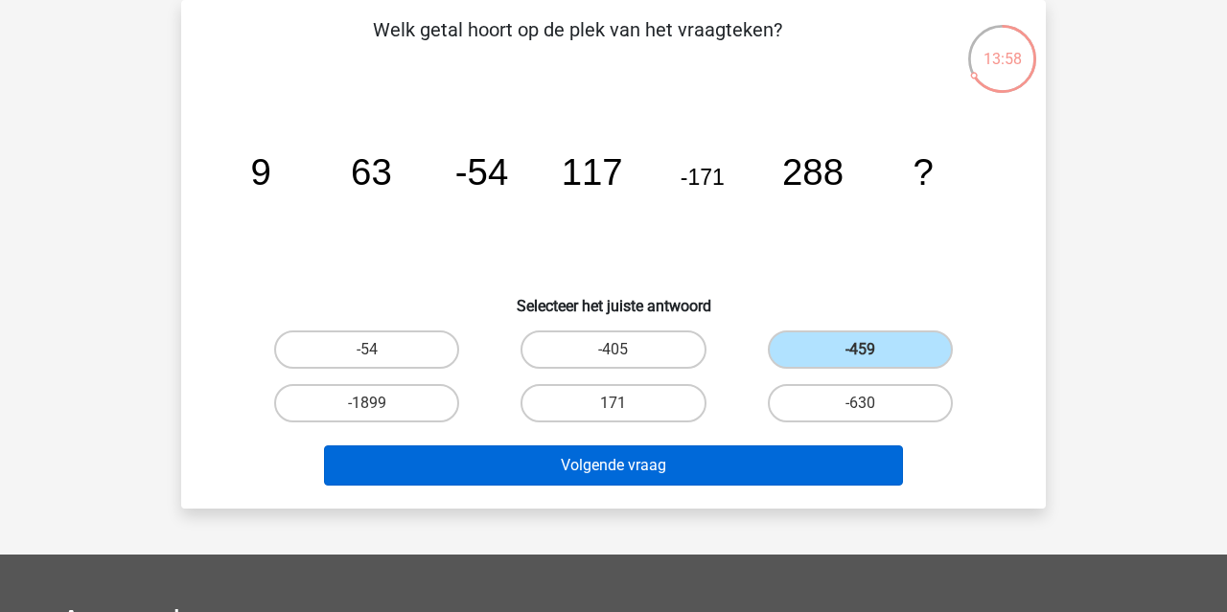
click at [767, 462] on button "Volgende vraag" at bounding box center [614, 466] width 580 height 40
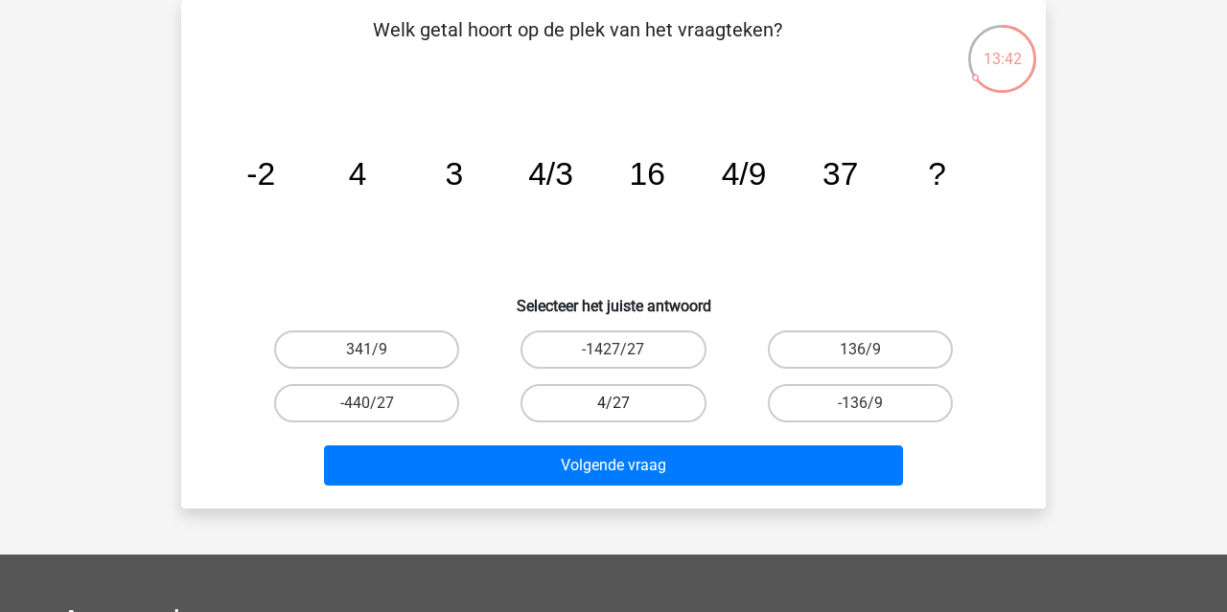
click at [634, 407] on label "4/27" at bounding box center [612, 403] width 185 height 38
click at [626, 407] on input "4/27" at bounding box center [619, 410] width 12 height 12
radio input "true"
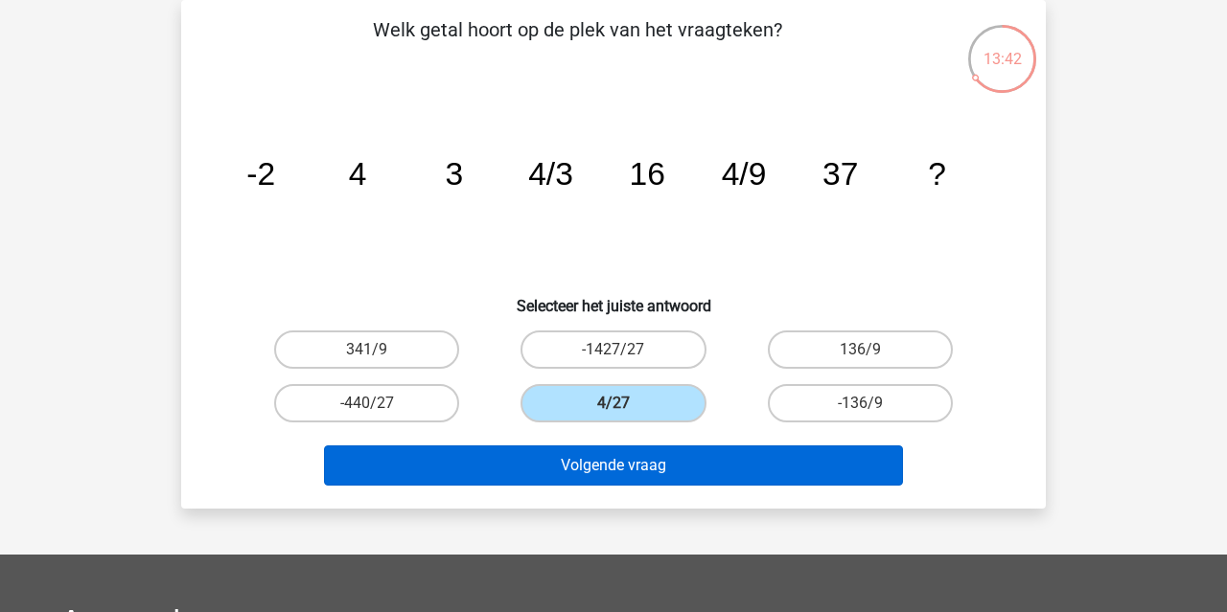
click at [635, 463] on button "Volgende vraag" at bounding box center [614, 466] width 580 height 40
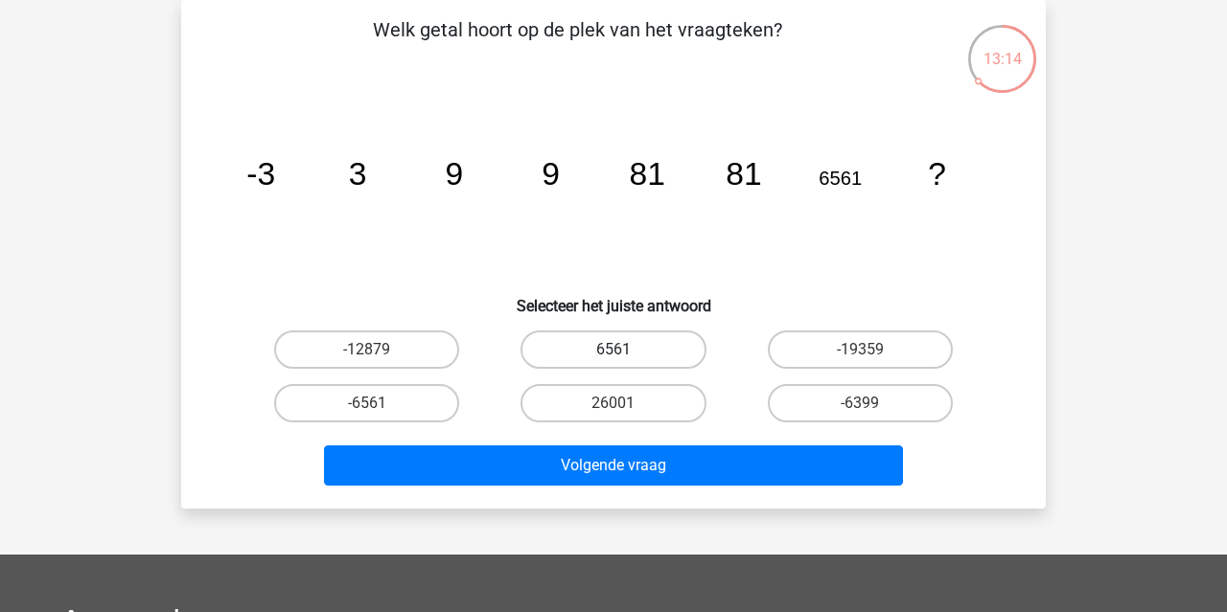
click at [666, 358] on label "6561" at bounding box center [612, 350] width 185 height 38
click at [626, 358] on input "6561" at bounding box center [619, 356] width 12 height 12
radio input "true"
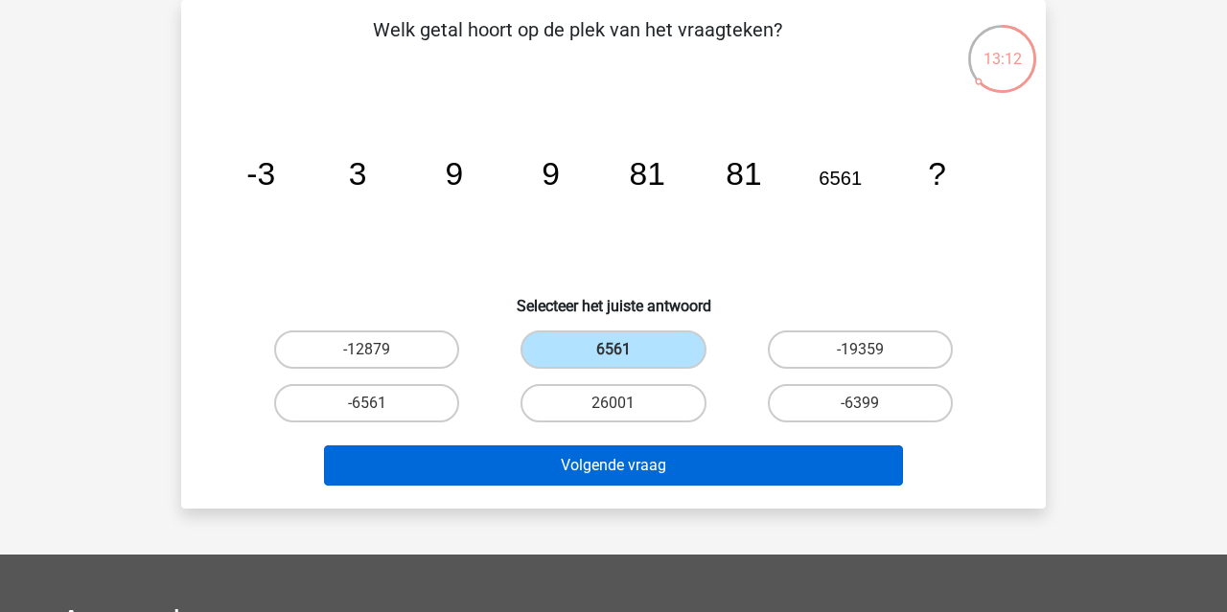
click at [658, 473] on button "Volgende vraag" at bounding box center [614, 466] width 580 height 40
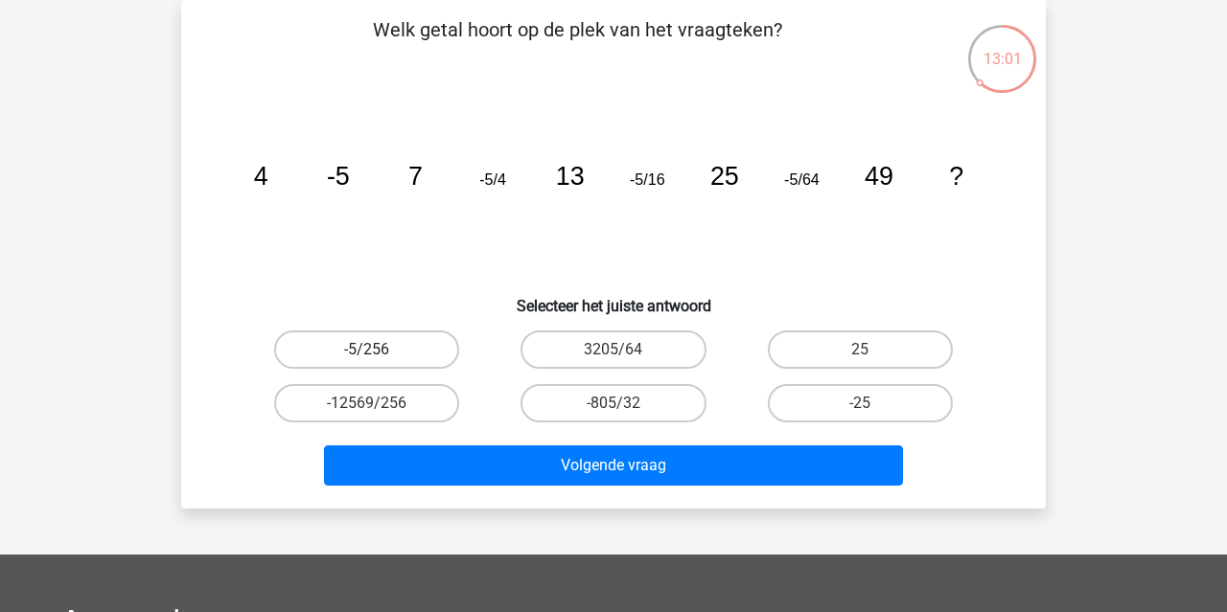
click at [407, 350] on label "-5/256" at bounding box center [366, 350] width 185 height 38
click at [380, 350] on input "-5/256" at bounding box center [373, 356] width 12 height 12
radio input "true"
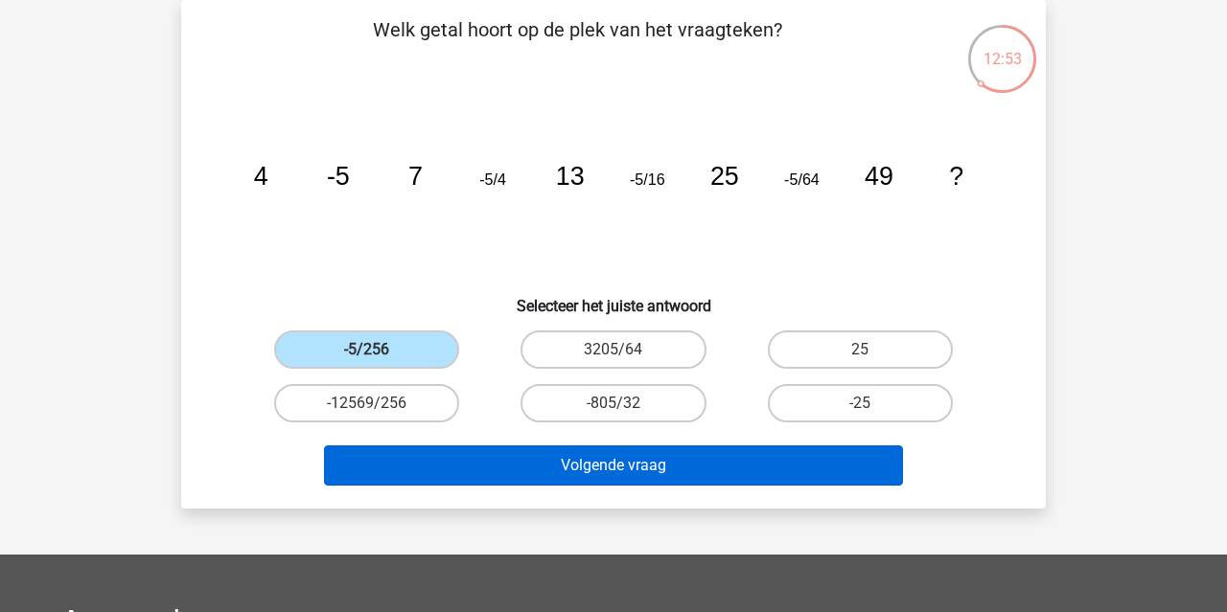
click at [591, 462] on button "Volgende vraag" at bounding box center [614, 466] width 580 height 40
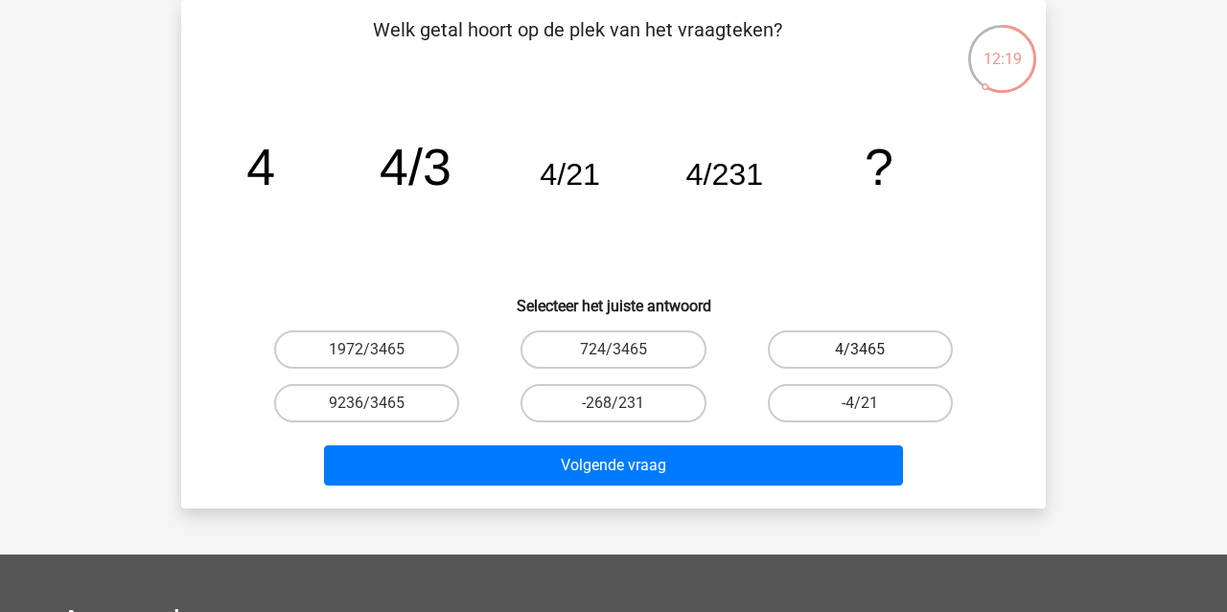
click at [863, 348] on label "4/3465" at bounding box center [860, 350] width 185 height 38
click at [863, 350] on input "4/3465" at bounding box center [866, 356] width 12 height 12
radio input "true"
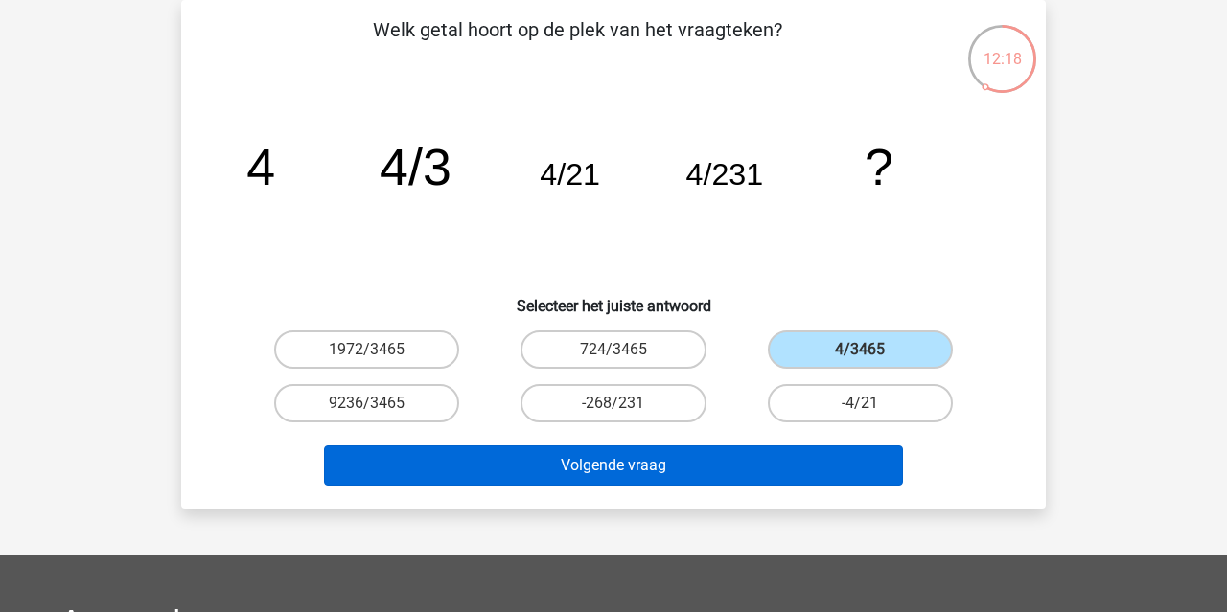
click at [821, 455] on button "Volgende vraag" at bounding box center [614, 466] width 580 height 40
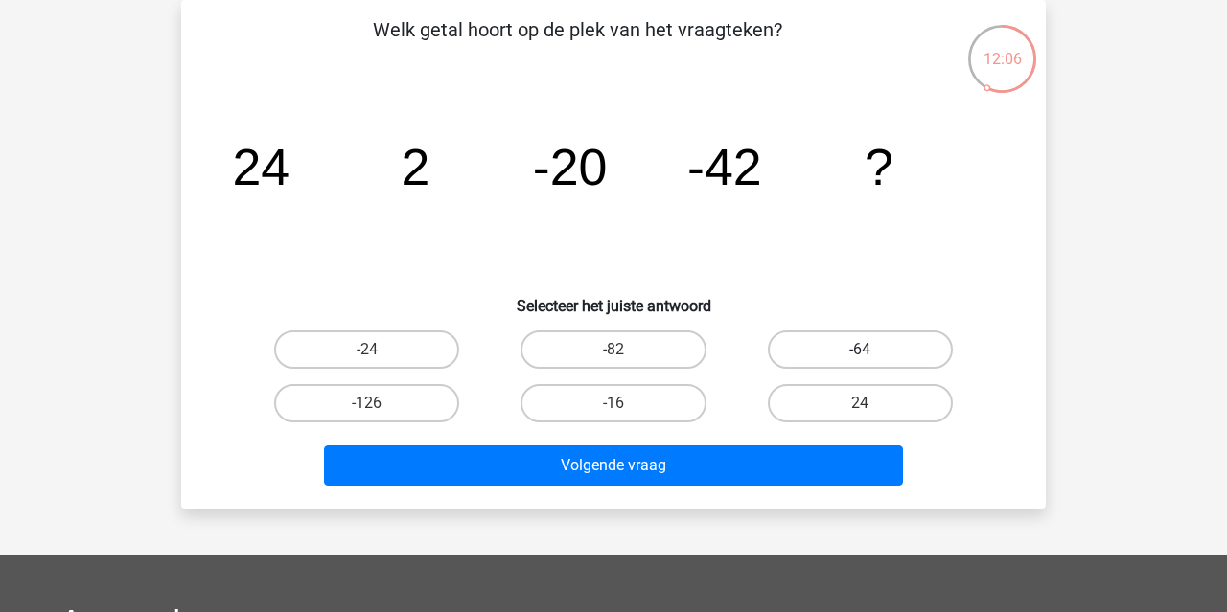
click at [810, 351] on label "-64" at bounding box center [860, 350] width 185 height 38
click at [860, 351] on input "-64" at bounding box center [866, 356] width 12 height 12
radio input "true"
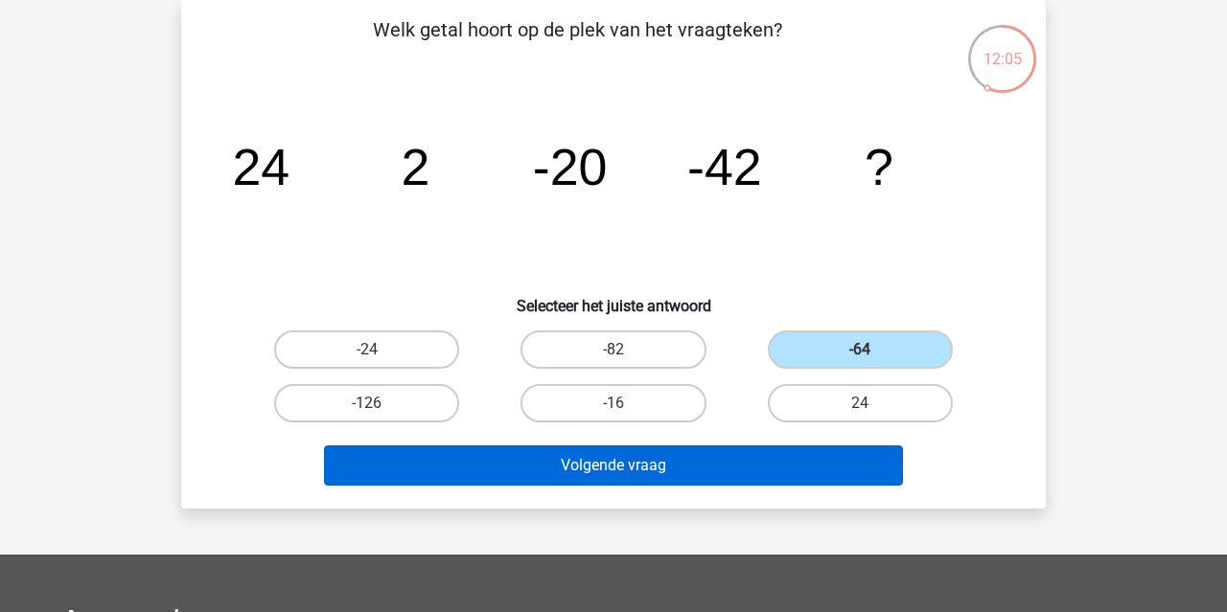
click at [730, 474] on button "Volgende vraag" at bounding box center [614, 466] width 580 height 40
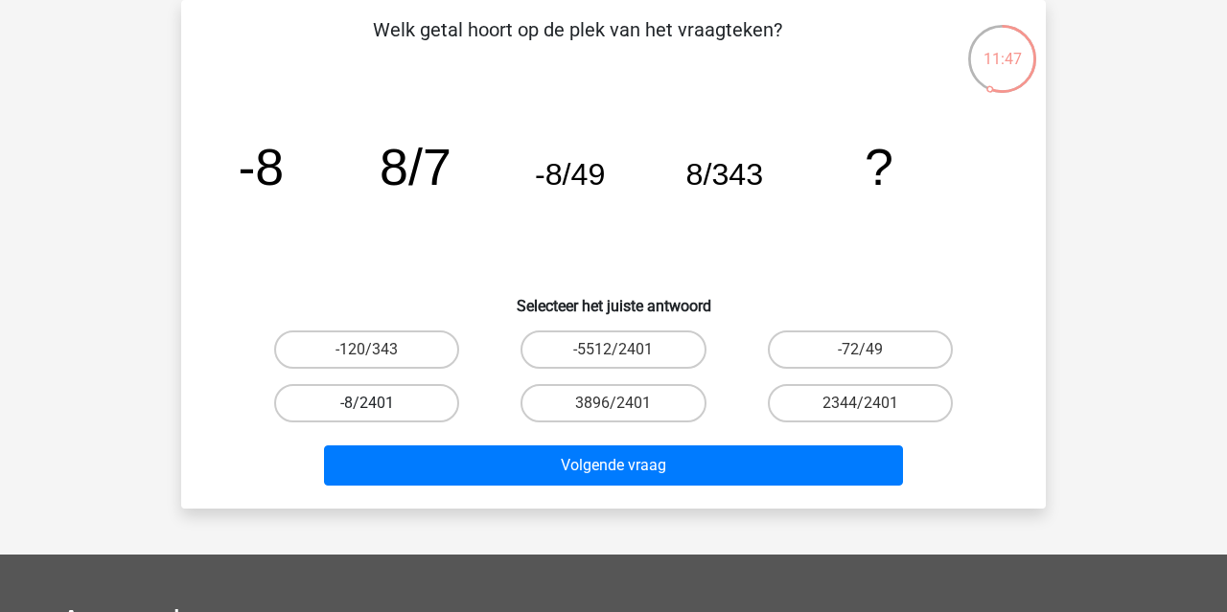
click at [409, 410] on label "-8/2401" at bounding box center [366, 403] width 185 height 38
click at [380, 410] on input "-8/2401" at bounding box center [373, 410] width 12 height 12
radio input "true"
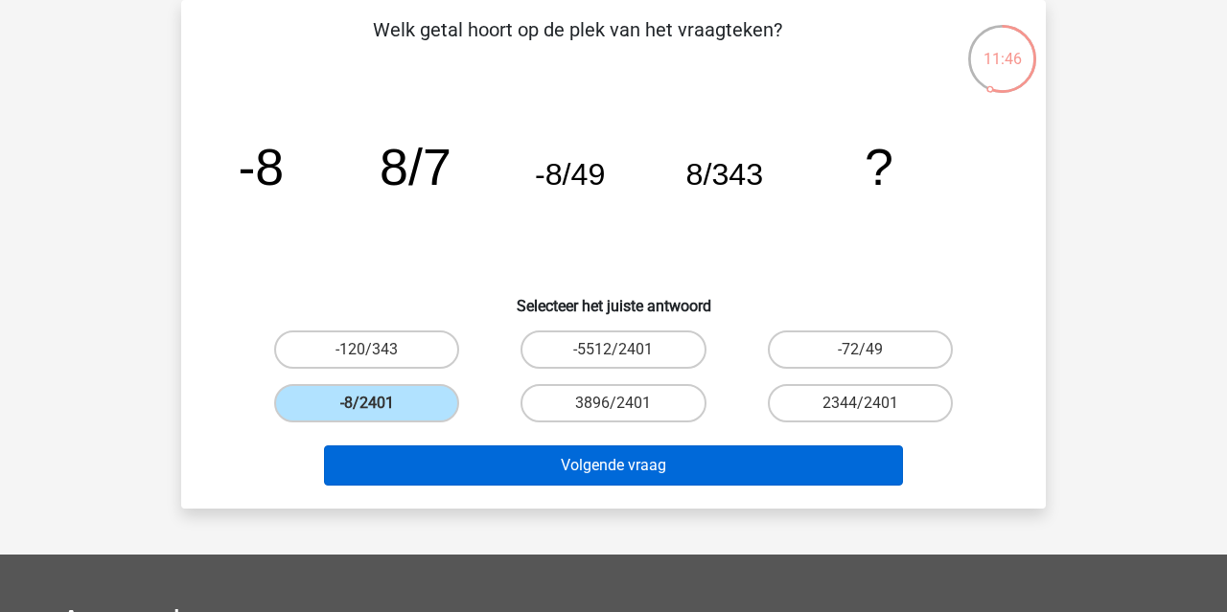
click at [573, 481] on button "Volgende vraag" at bounding box center [614, 466] width 580 height 40
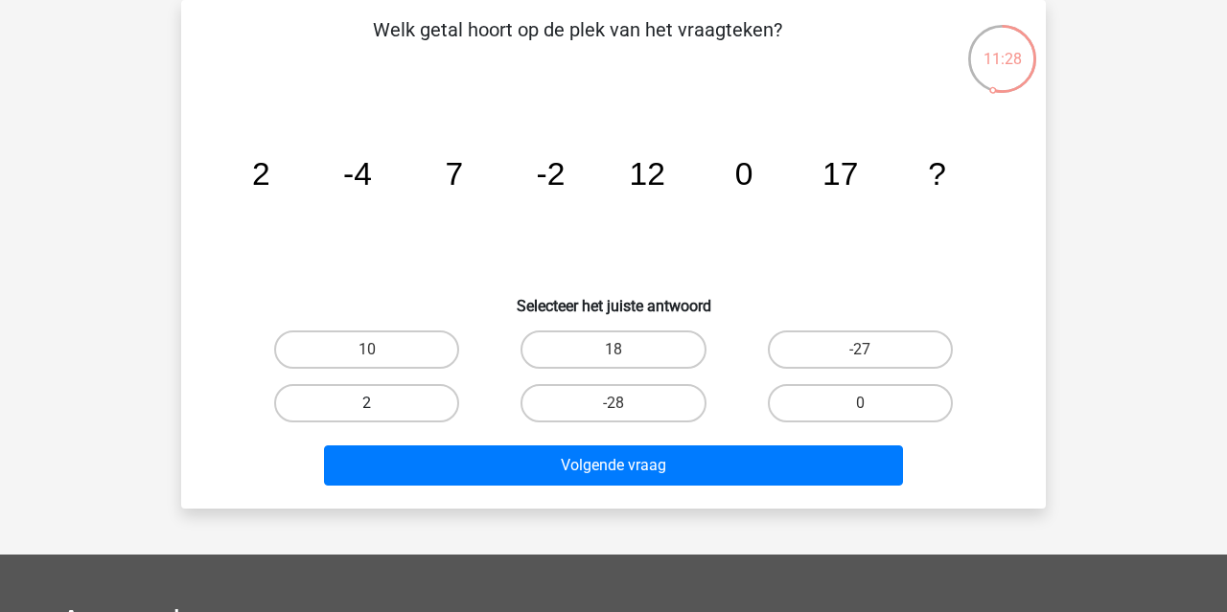
click at [429, 409] on label "2" at bounding box center [366, 403] width 185 height 38
click at [380, 409] on input "2" at bounding box center [373, 410] width 12 height 12
radio input "true"
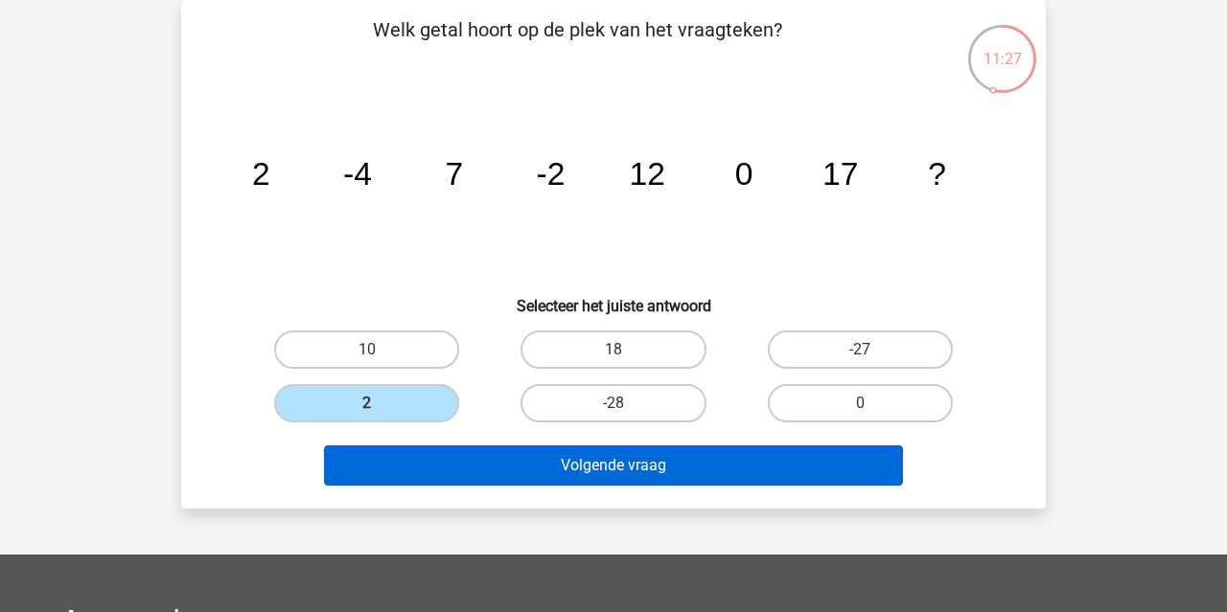
click at [483, 470] on button "Volgende vraag" at bounding box center [614, 466] width 580 height 40
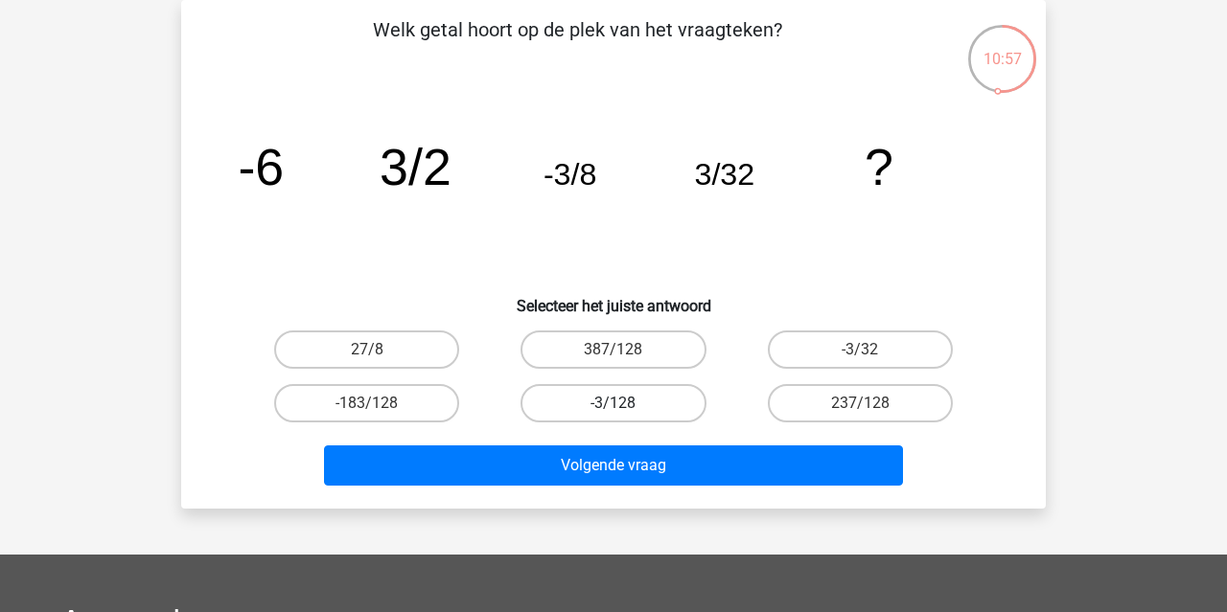
click at [673, 409] on label "-3/128" at bounding box center [612, 403] width 185 height 38
click at [626, 409] on input "-3/128" at bounding box center [619, 410] width 12 height 12
radio input "true"
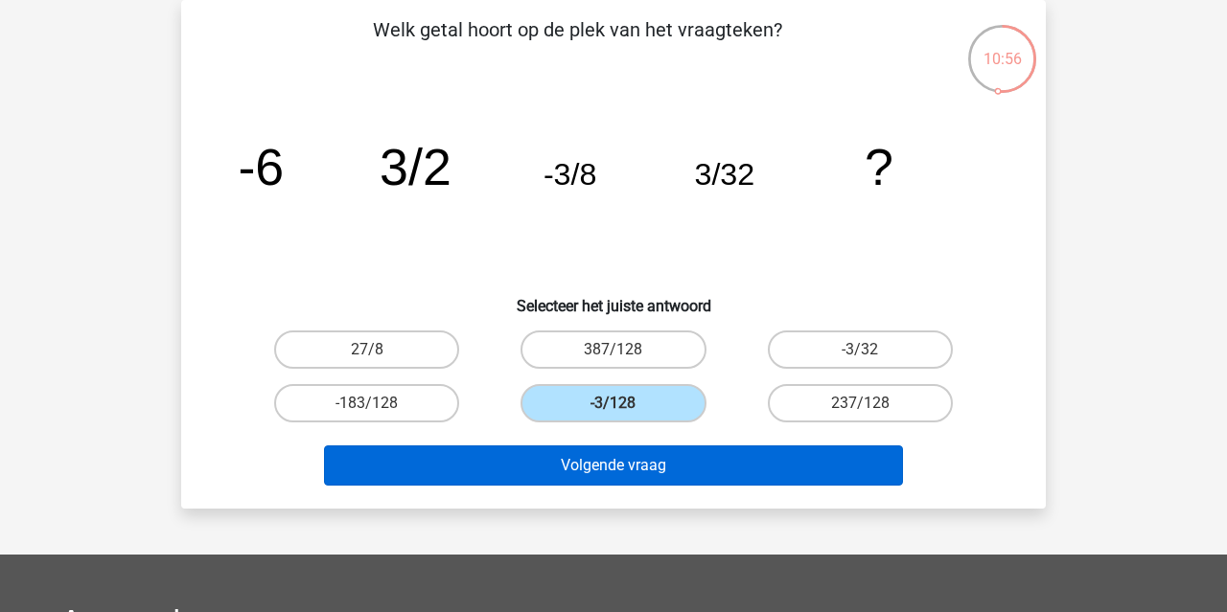
click at [673, 477] on button "Volgende vraag" at bounding box center [614, 466] width 580 height 40
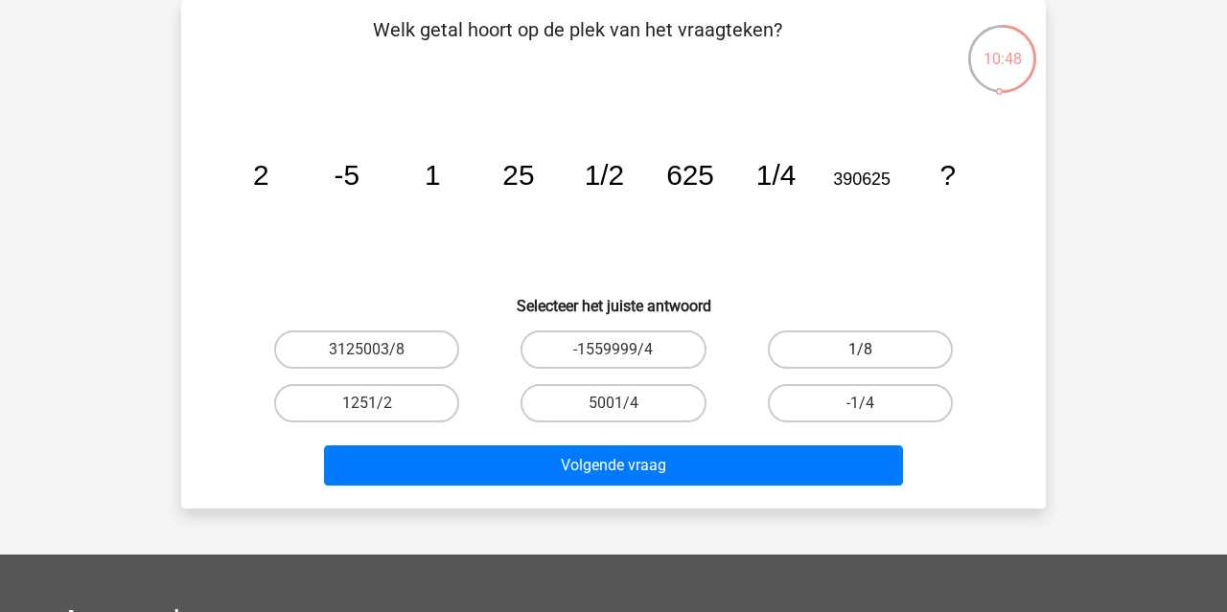
click at [837, 357] on label "1/8" at bounding box center [860, 350] width 185 height 38
click at [860, 357] on input "1/8" at bounding box center [866, 356] width 12 height 12
radio input "true"
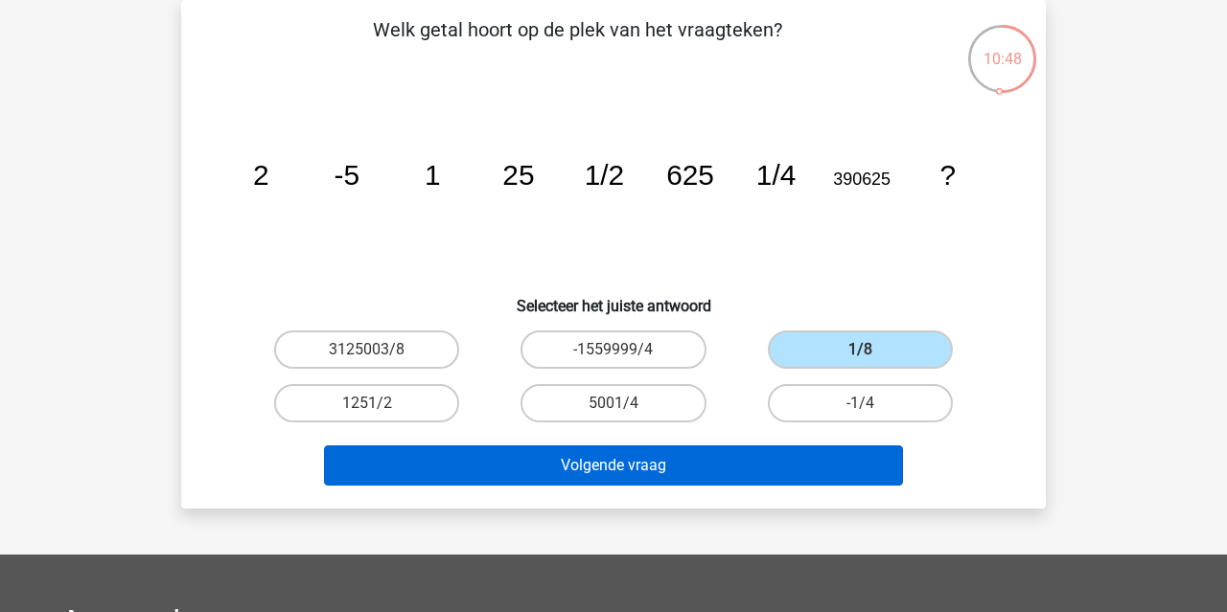
click at [770, 469] on button "Volgende vraag" at bounding box center [614, 466] width 580 height 40
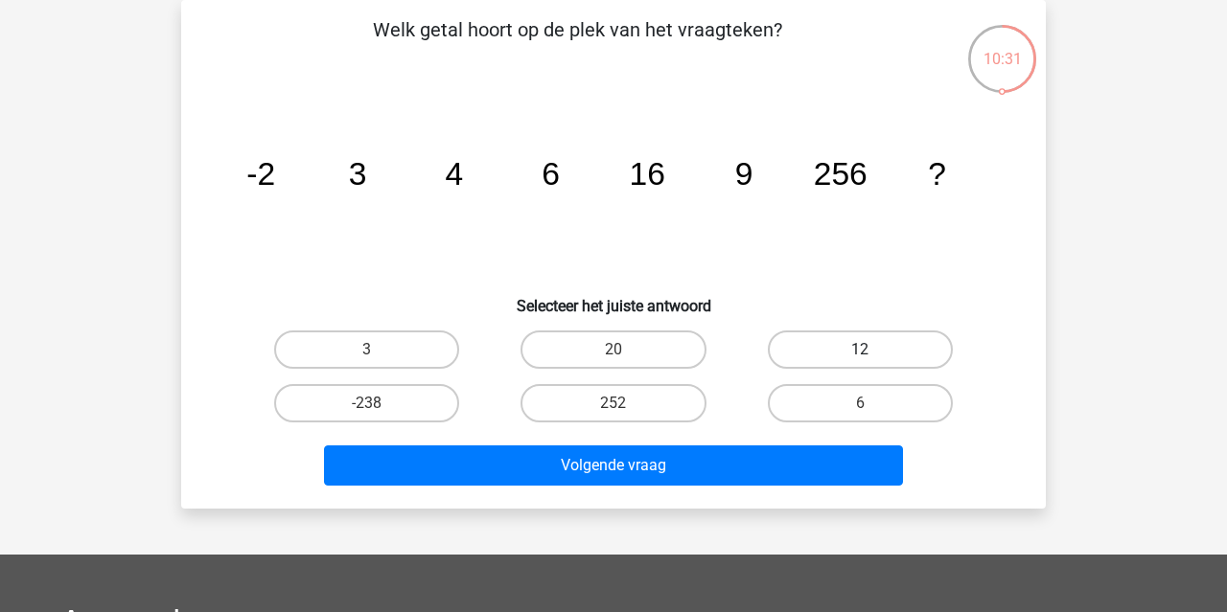
click at [852, 358] on label "12" at bounding box center [860, 350] width 185 height 38
click at [860, 358] on input "12" at bounding box center [866, 356] width 12 height 12
radio input "true"
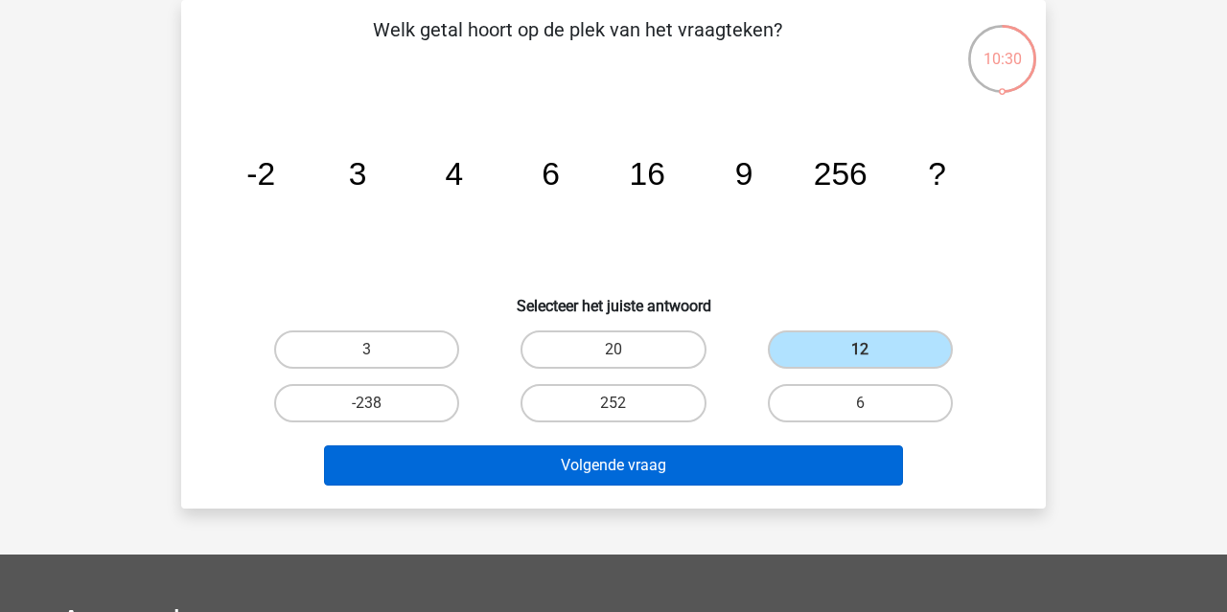
click at [746, 475] on button "Volgende vraag" at bounding box center [614, 466] width 580 height 40
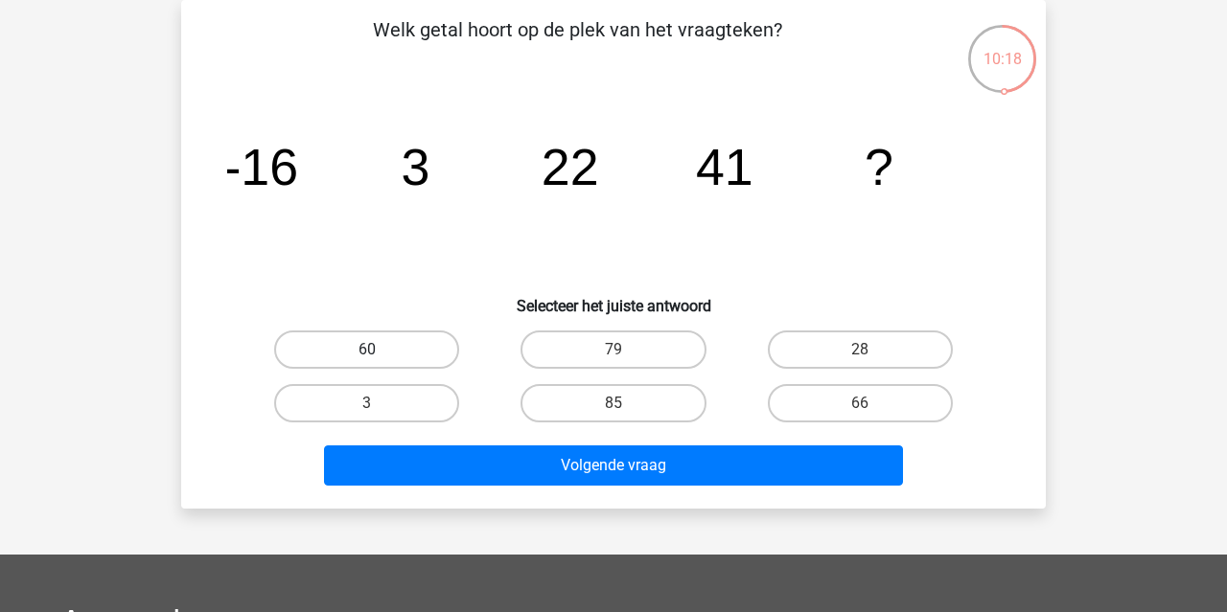
click at [401, 365] on label "60" at bounding box center [366, 350] width 185 height 38
click at [380, 362] on input "60" at bounding box center [373, 356] width 12 height 12
radio input "true"
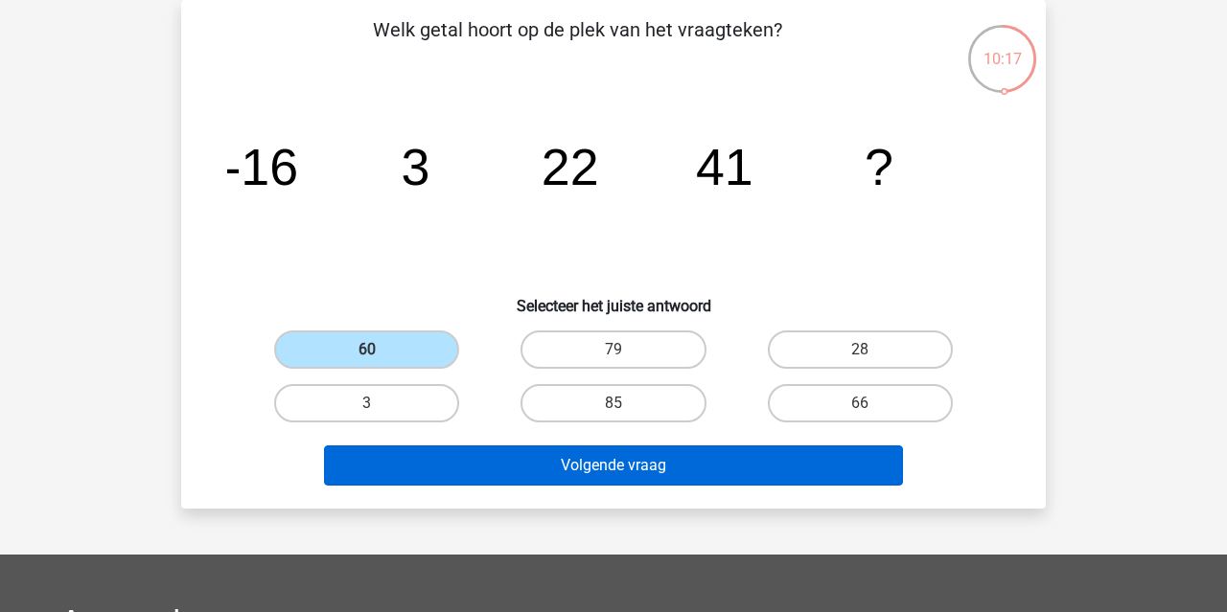
click at [553, 474] on button "Volgende vraag" at bounding box center [614, 466] width 580 height 40
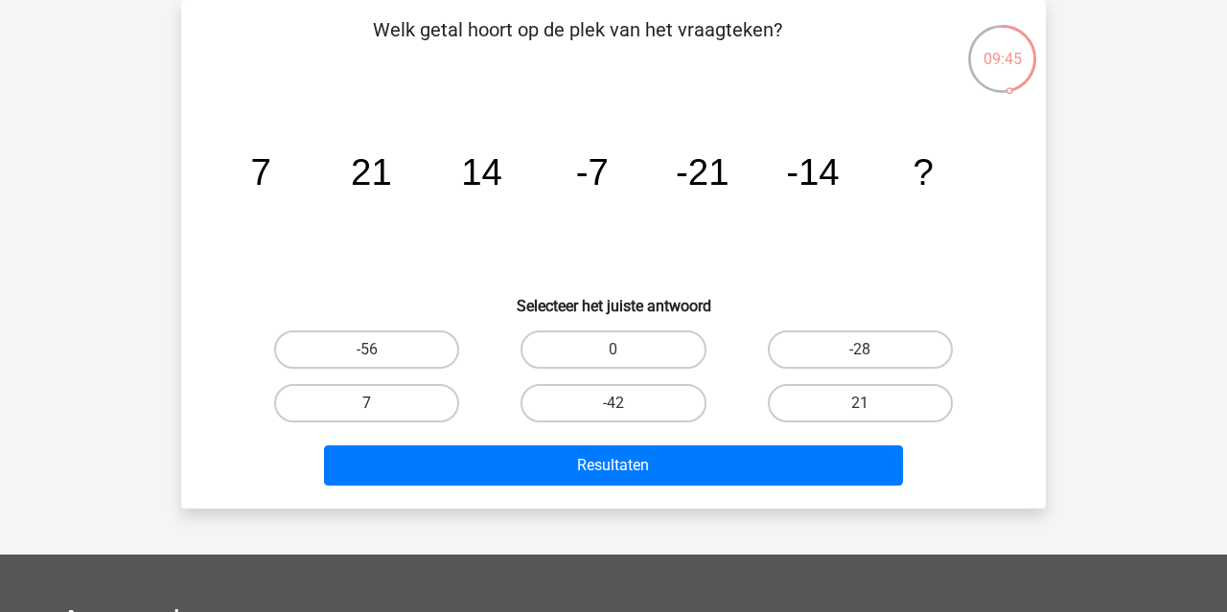
click at [360, 404] on label "7" at bounding box center [366, 403] width 185 height 38
click at [367, 404] on input "7" at bounding box center [373, 410] width 12 height 12
radio input "true"
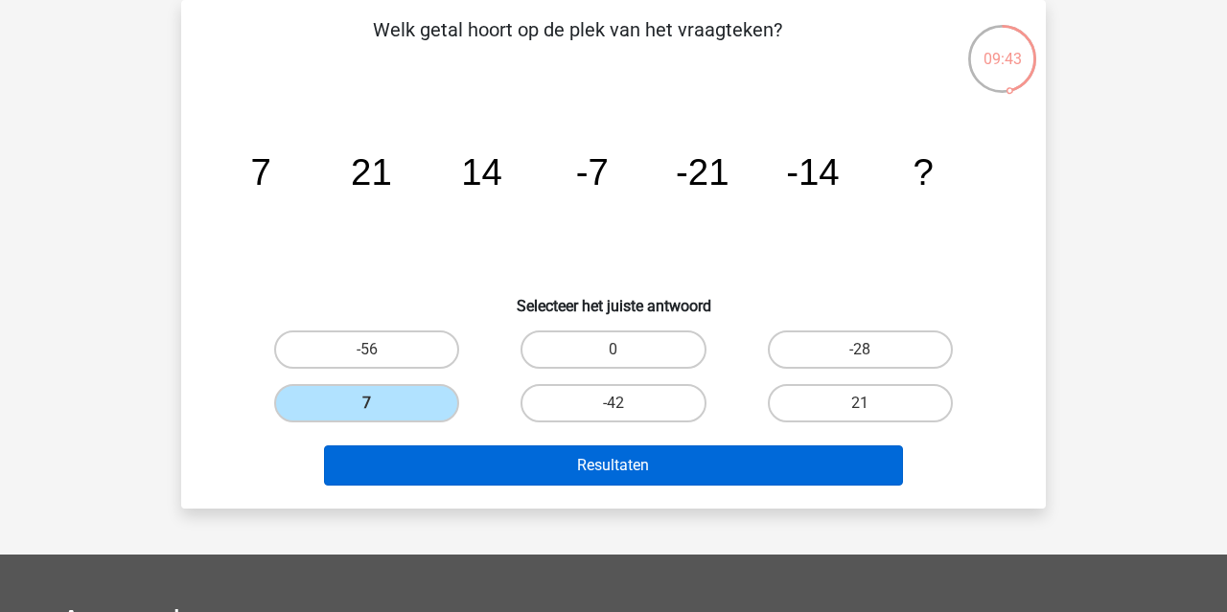
click at [507, 463] on button "Resultaten" at bounding box center [614, 466] width 580 height 40
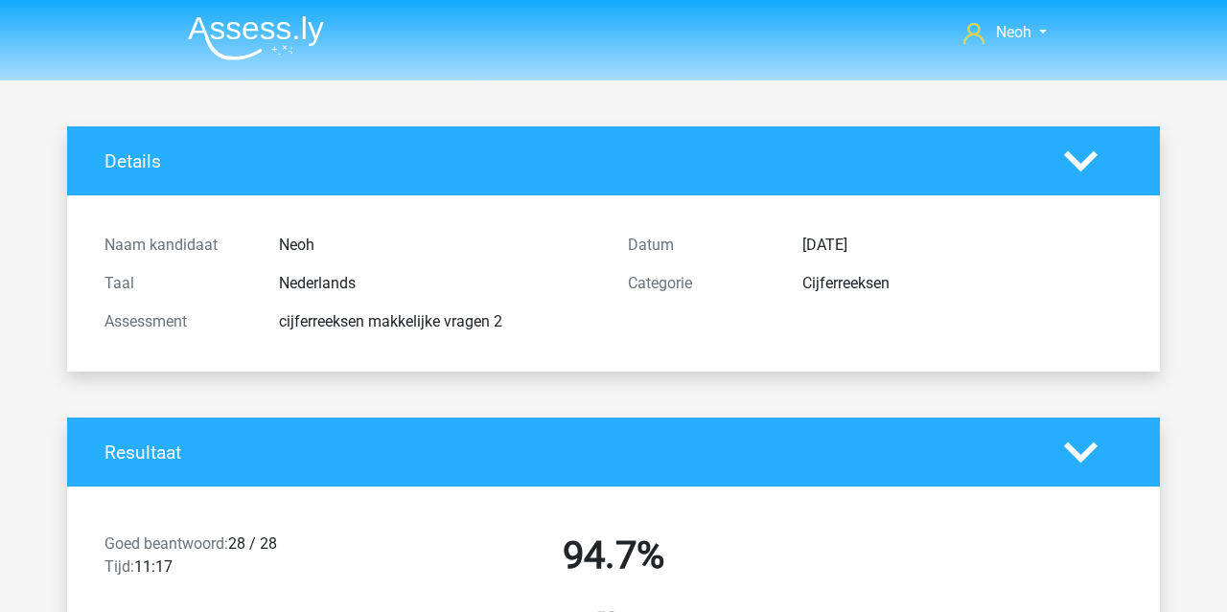
scroll to position [-1, 0]
click at [272, 47] on img at bounding box center [256, 37] width 136 height 45
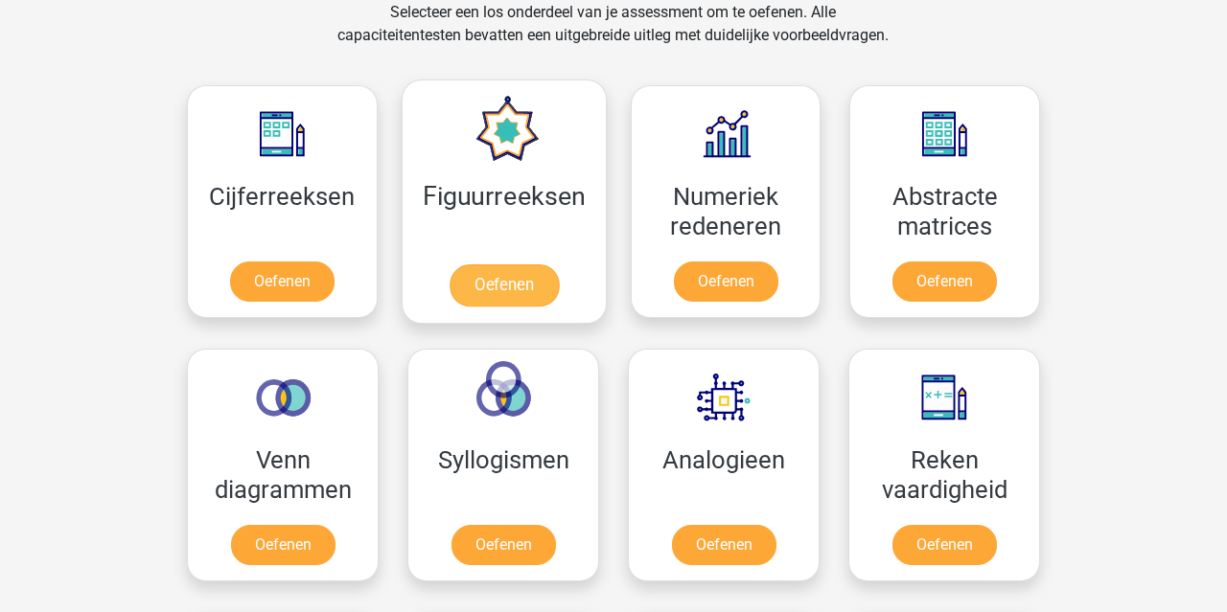
scroll to position [820, 0]
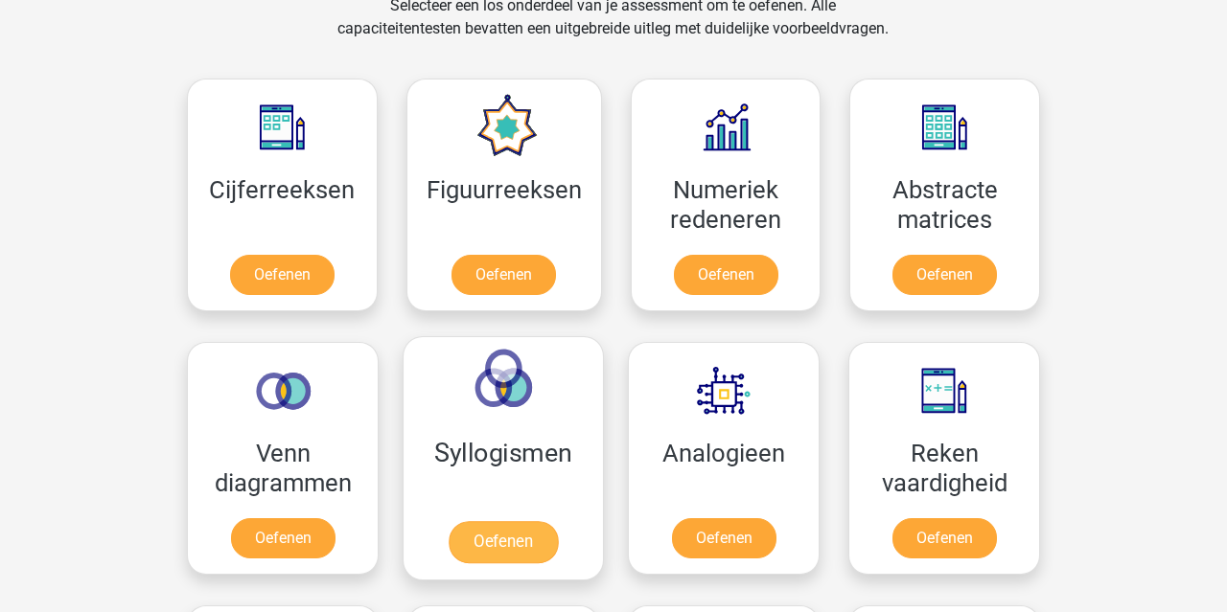
click at [519, 521] on link "Oefenen" at bounding box center [503, 542] width 109 height 42
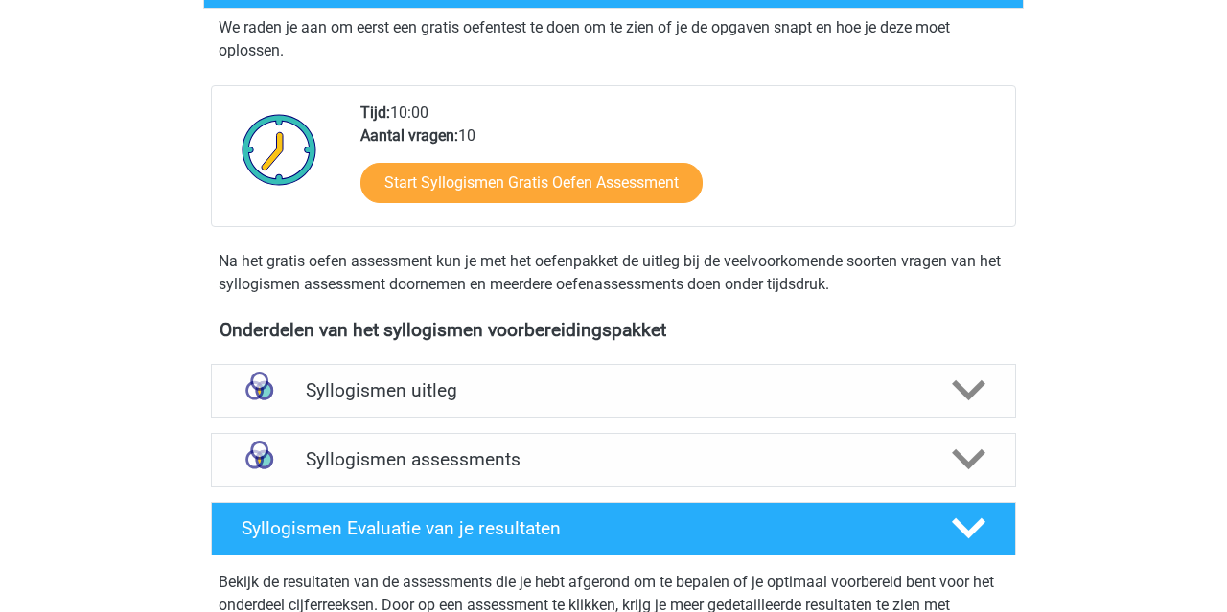
scroll to position [297, 0]
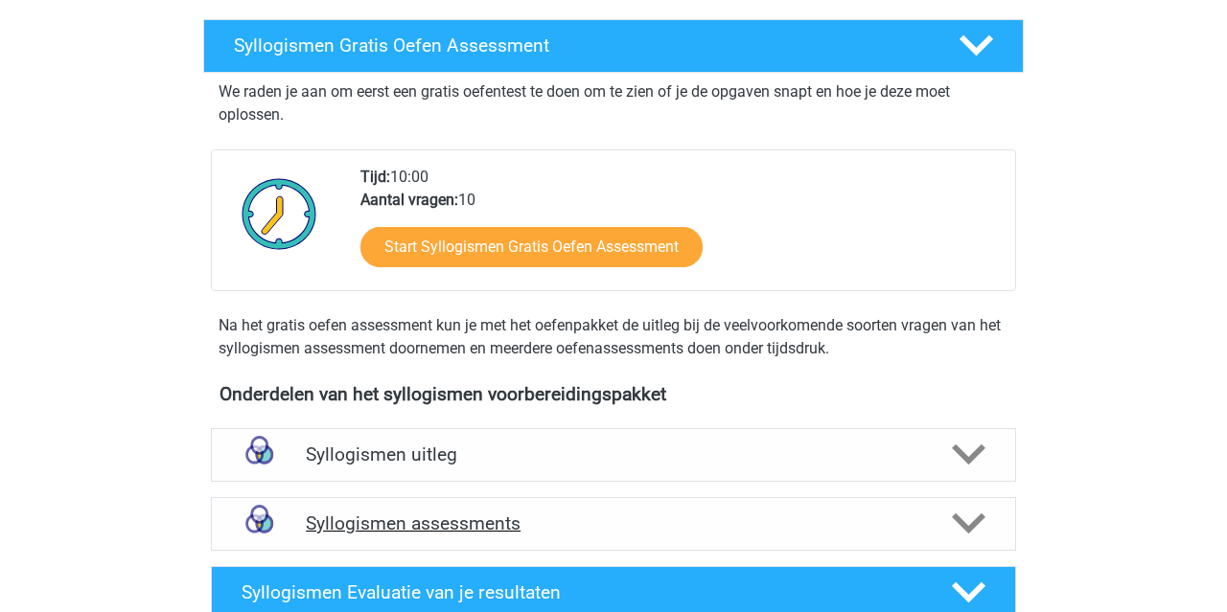
click at [563, 529] on h4 "Syllogismen assessments" at bounding box center [613, 524] width 615 height 22
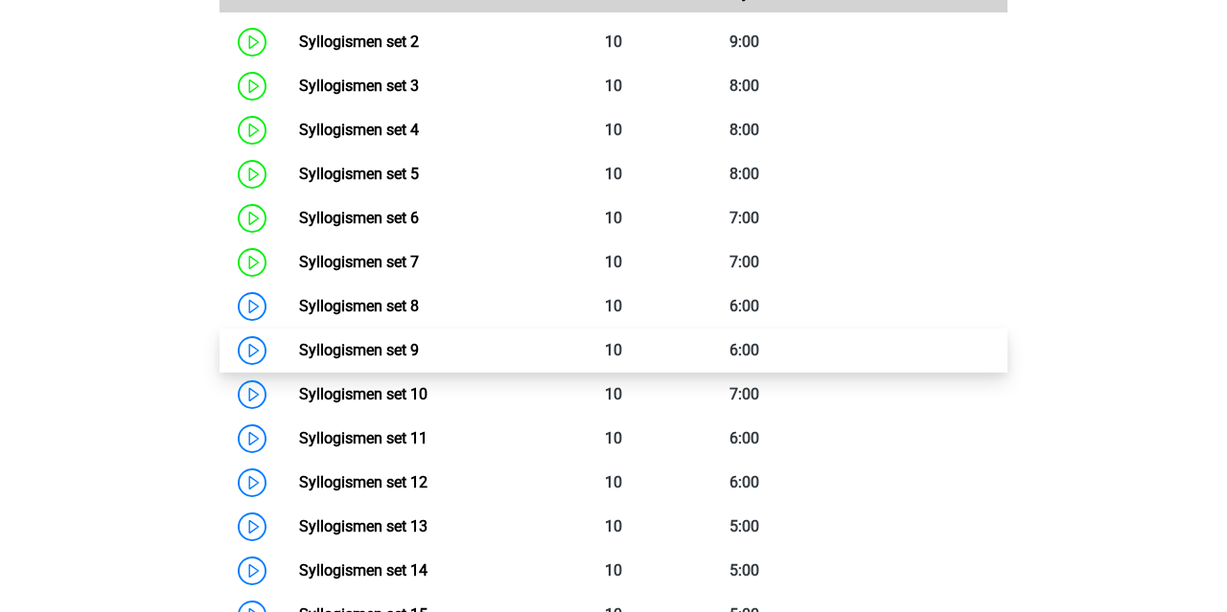
scroll to position [932, 0]
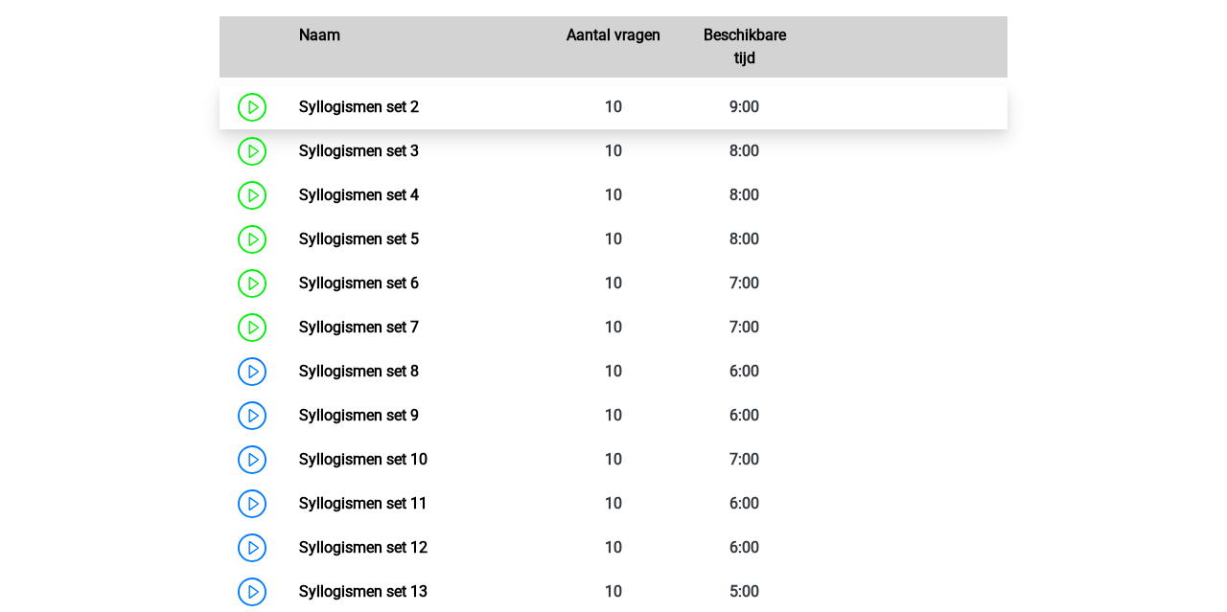
click at [419, 112] on link "Syllogismen set 2" at bounding box center [359, 107] width 120 height 18
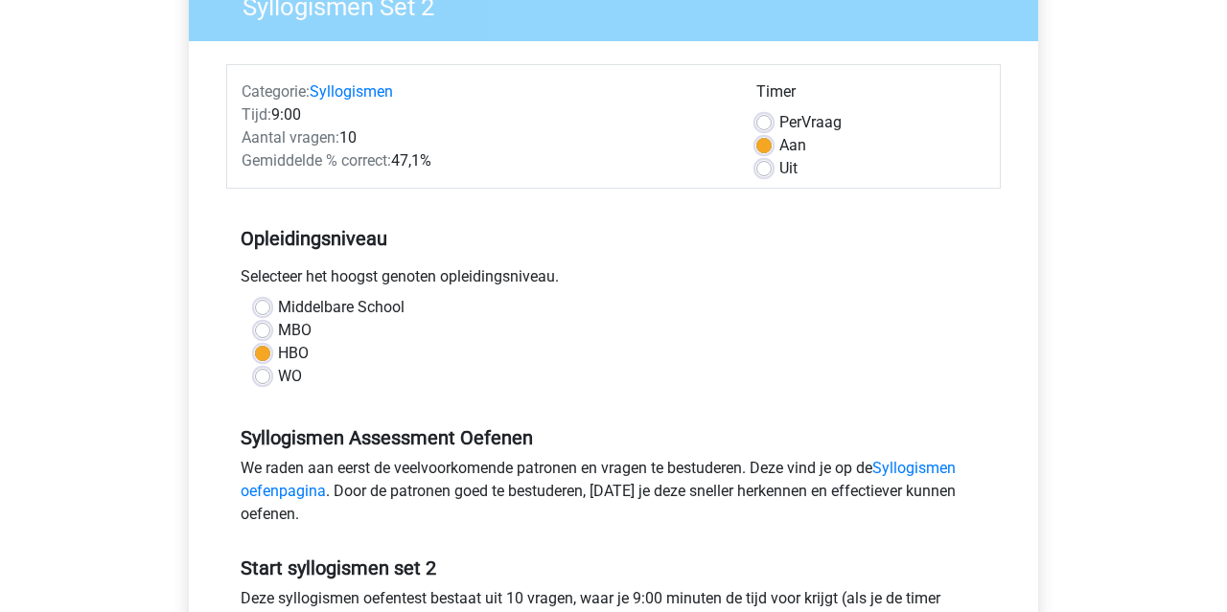
scroll to position [252, 0]
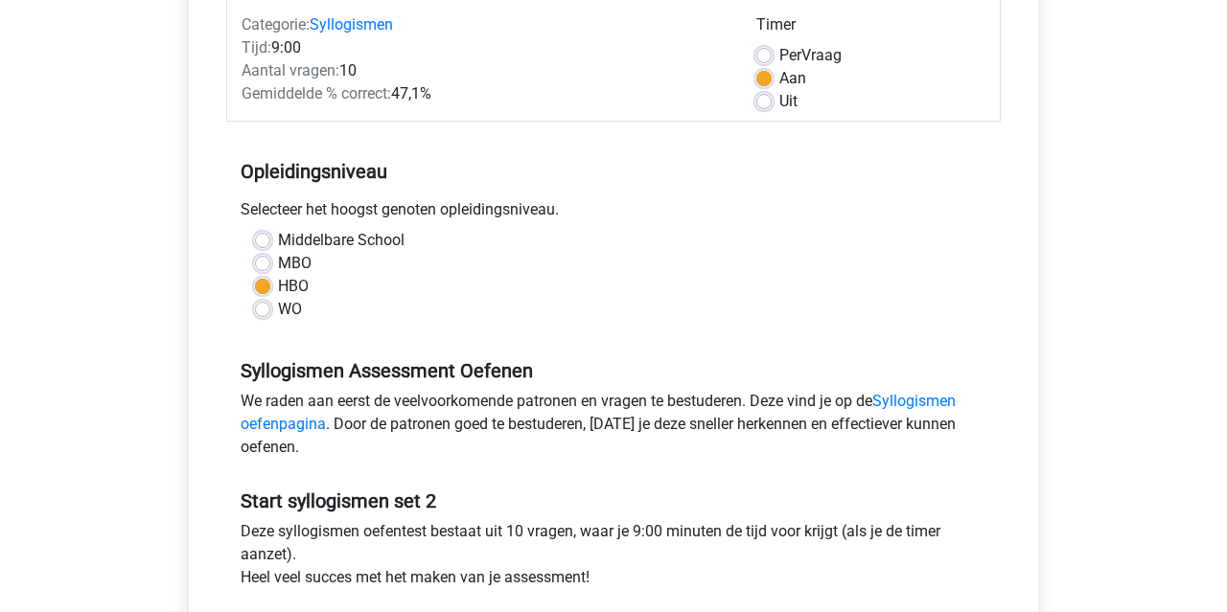
click at [779, 97] on label "Uit" at bounding box center [788, 101] width 18 height 23
click at [762, 97] on input "Uit" at bounding box center [763, 99] width 15 height 19
radio input "true"
click at [779, 76] on label "Aan" at bounding box center [792, 78] width 27 height 23
click at [764, 76] on input "Aan" at bounding box center [763, 76] width 15 height 19
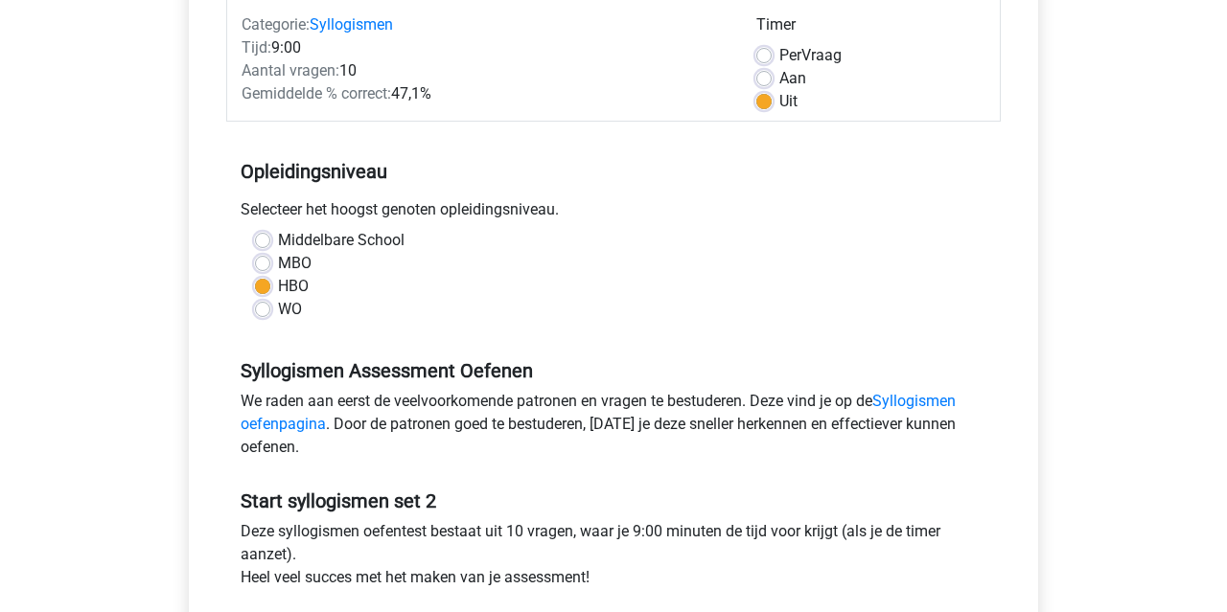
radio input "true"
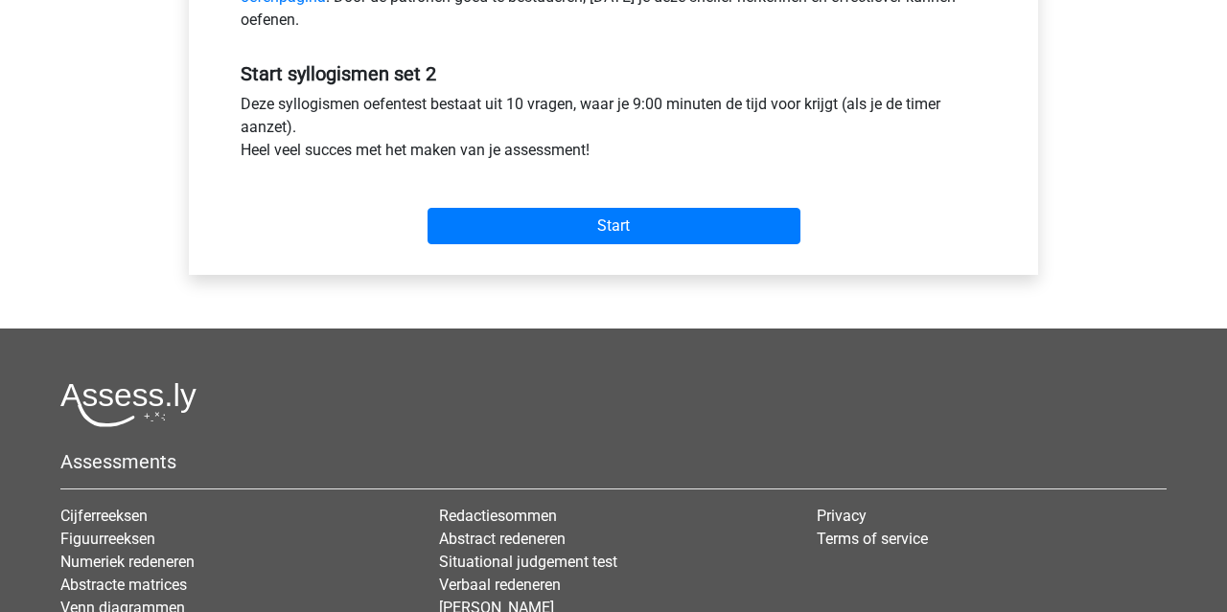
scroll to position [569, 0]
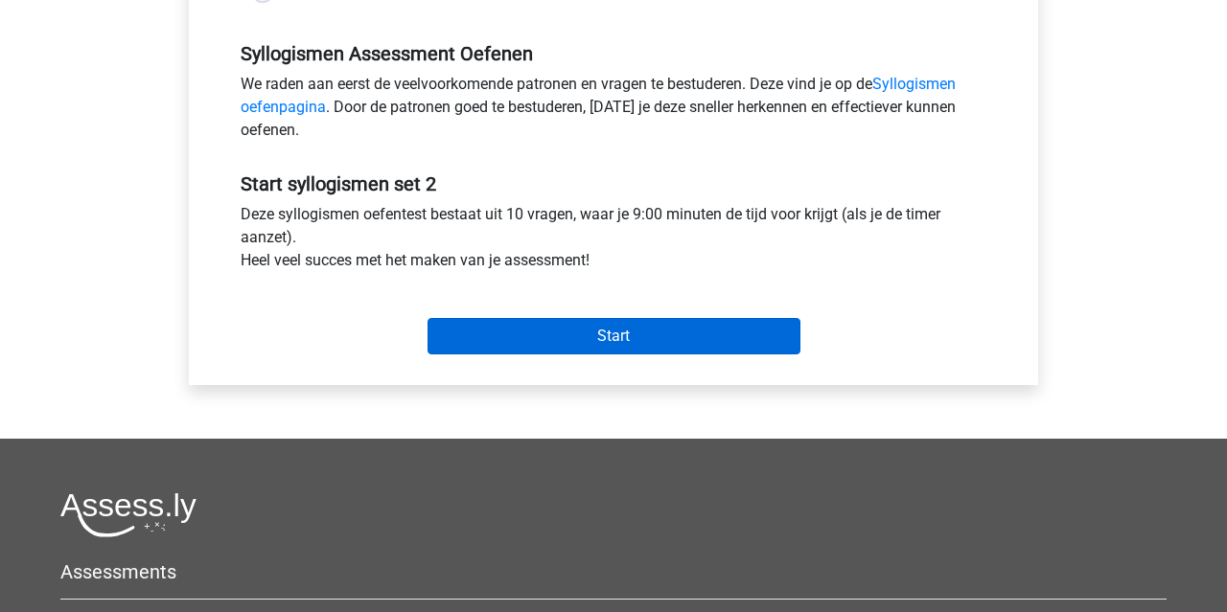
click at [713, 344] on input "Start" at bounding box center [613, 336] width 373 height 36
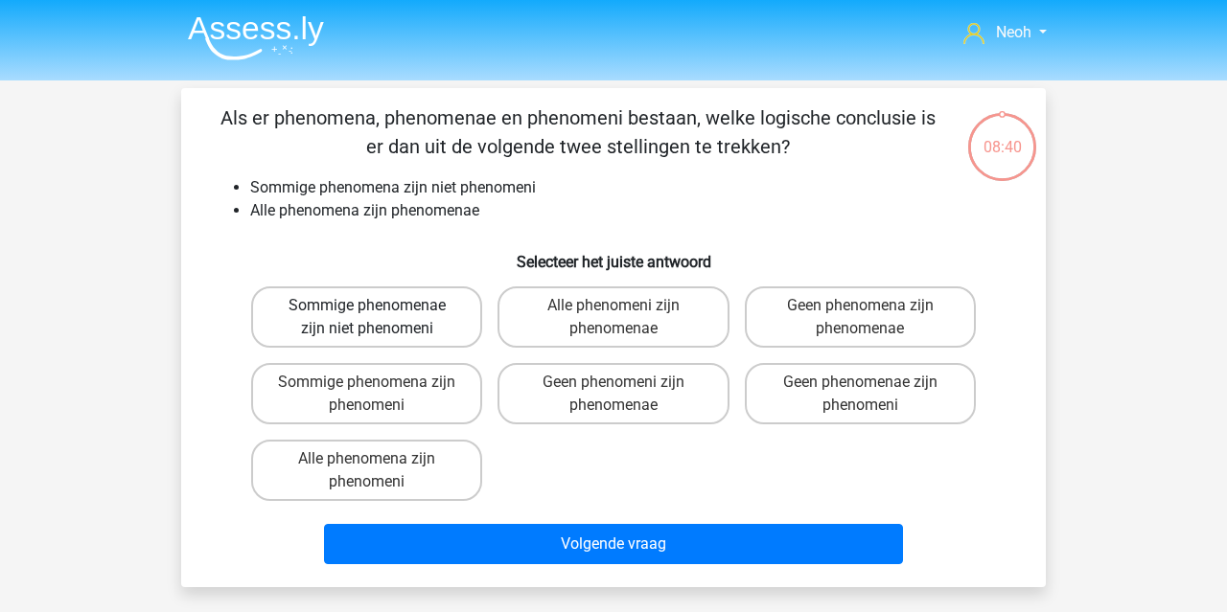
click at [450, 331] on label "Sommige phenomenae zijn niet phenomeni" at bounding box center [366, 317] width 231 height 61
click at [380, 318] on input "Sommige phenomenae zijn niet phenomeni" at bounding box center [373, 312] width 12 height 12
radio input "true"
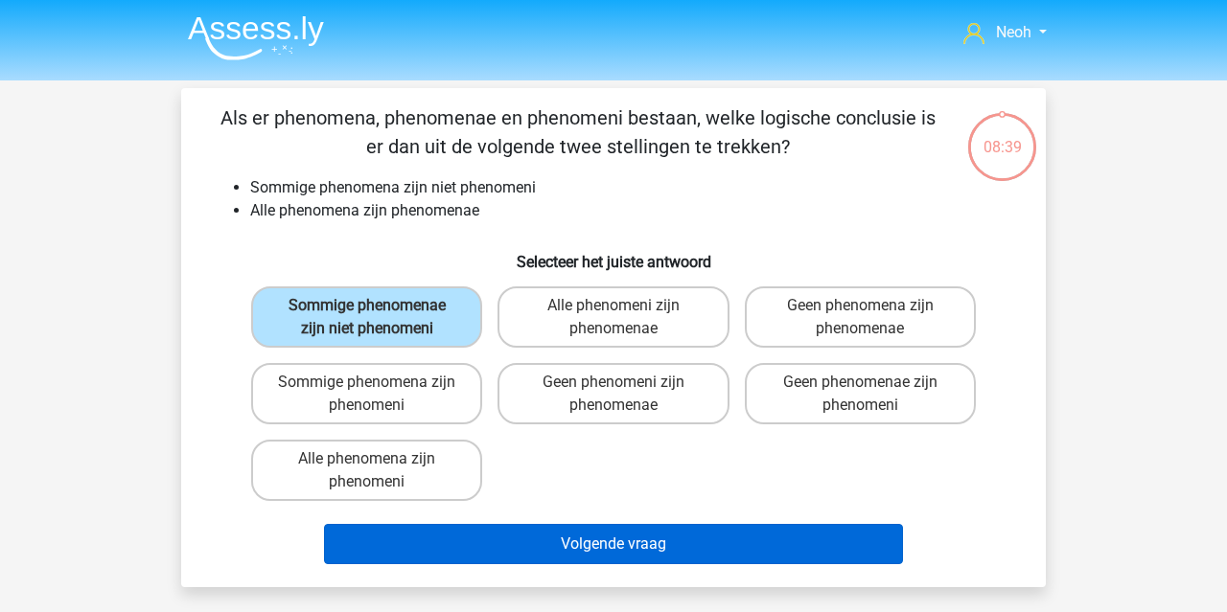
click at [608, 547] on button "Volgende vraag" at bounding box center [614, 544] width 580 height 40
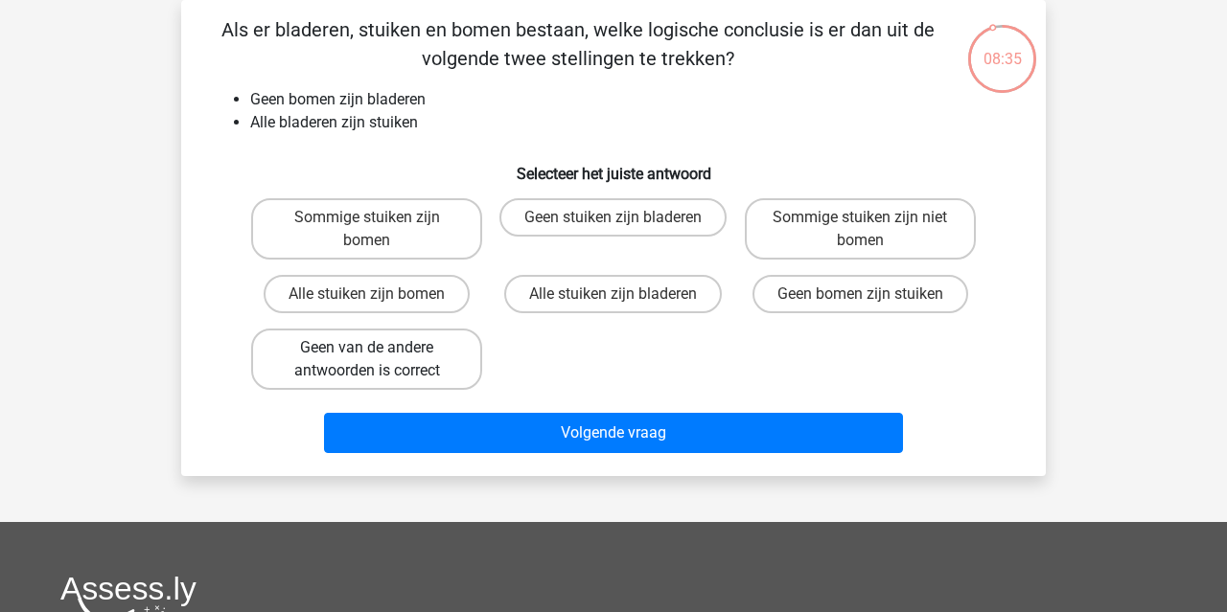
click at [444, 340] on label "Geen van de andere antwoorden is correct" at bounding box center [366, 359] width 231 height 61
click at [380, 348] on input "Geen van de andere antwoorden is correct" at bounding box center [373, 354] width 12 height 12
radio input "true"
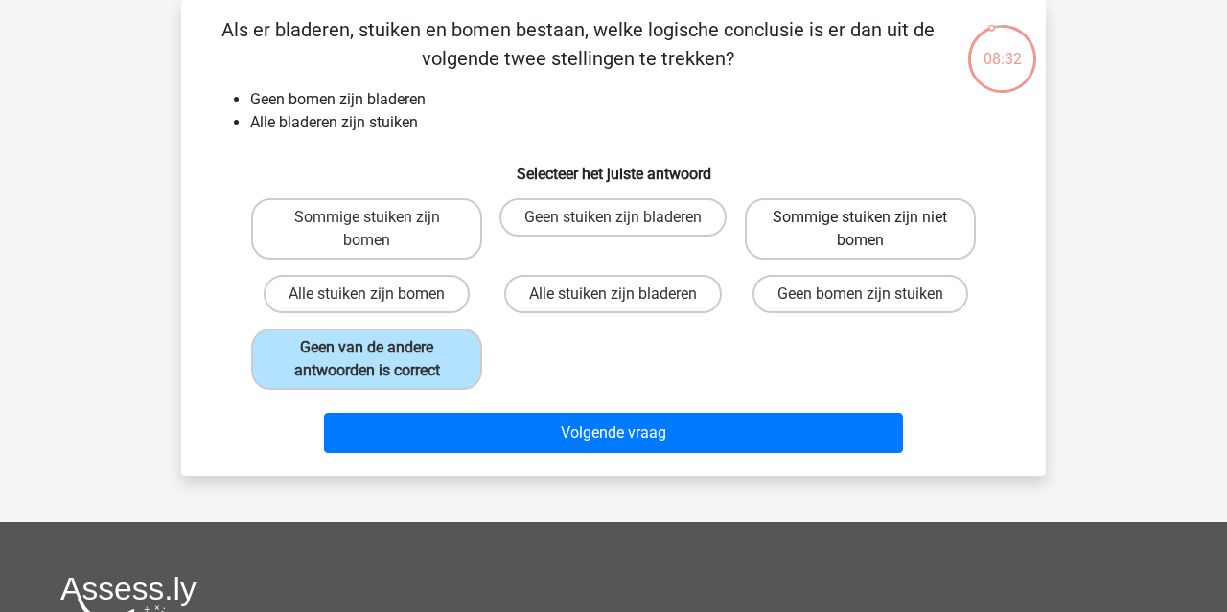
click at [810, 237] on label "Sommige stuiken zijn niet bomen" at bounding box center [860, 228] width 231 height 61
click at [860, 230] on input "Sommige stuiken zijn niet bomen" at bounding box center [866, 224] width 12 height 12
radio input "true"
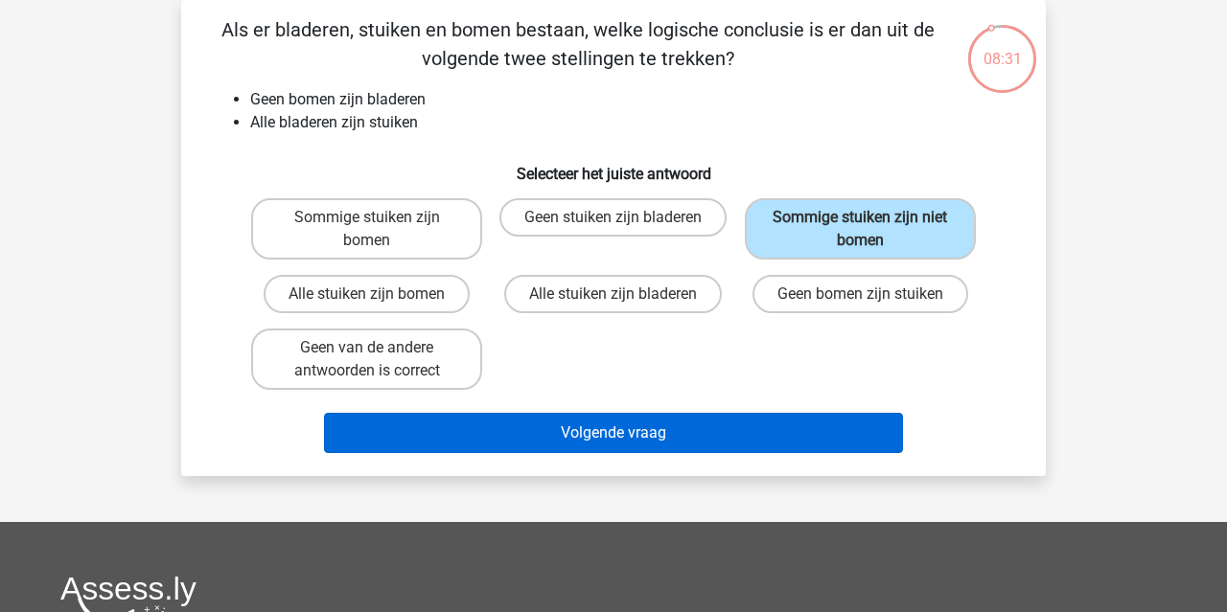
click at [771, 427] on button "Volgende vraag" at bounding box center [614, 433] width 580 height 40
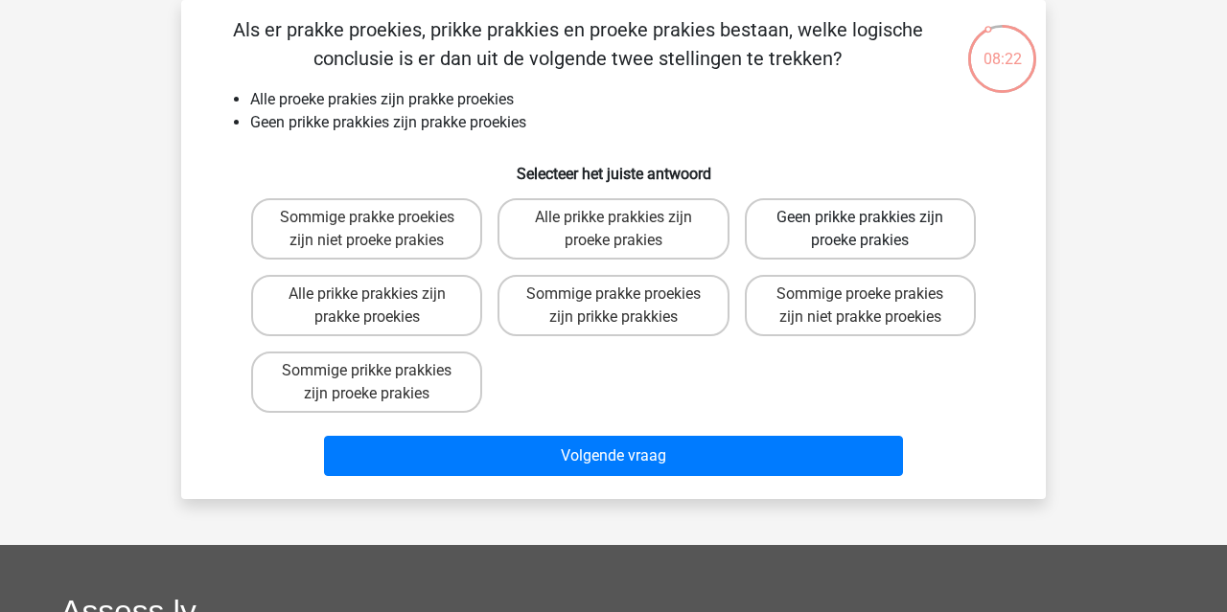
click at [901, 242] on label "Geen prikke prakkies zijn proeke prakies" at bounding box center [860, 228] width 231 height 61
click at [872, 230] on input "Geen prikke prakkies zijn proeke prakies" at bounding box center [866, 224] width 12 height 12
radio input "true"
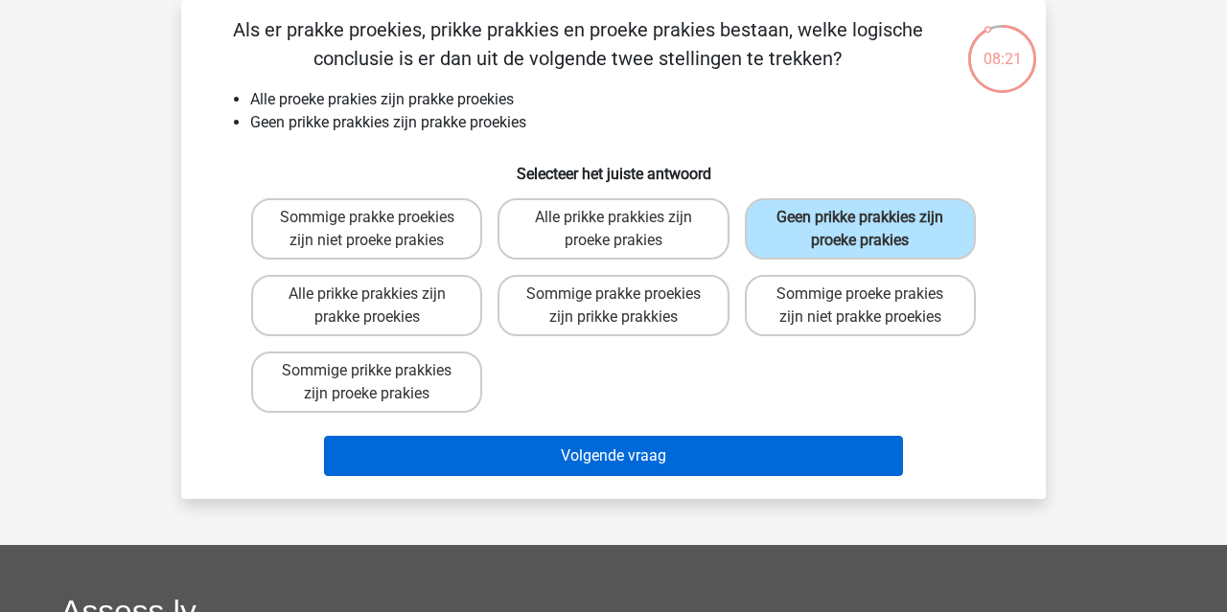
click at [819, 456] on button "Volgende vraag" at bounding box center [614, 456] width 580 height 40
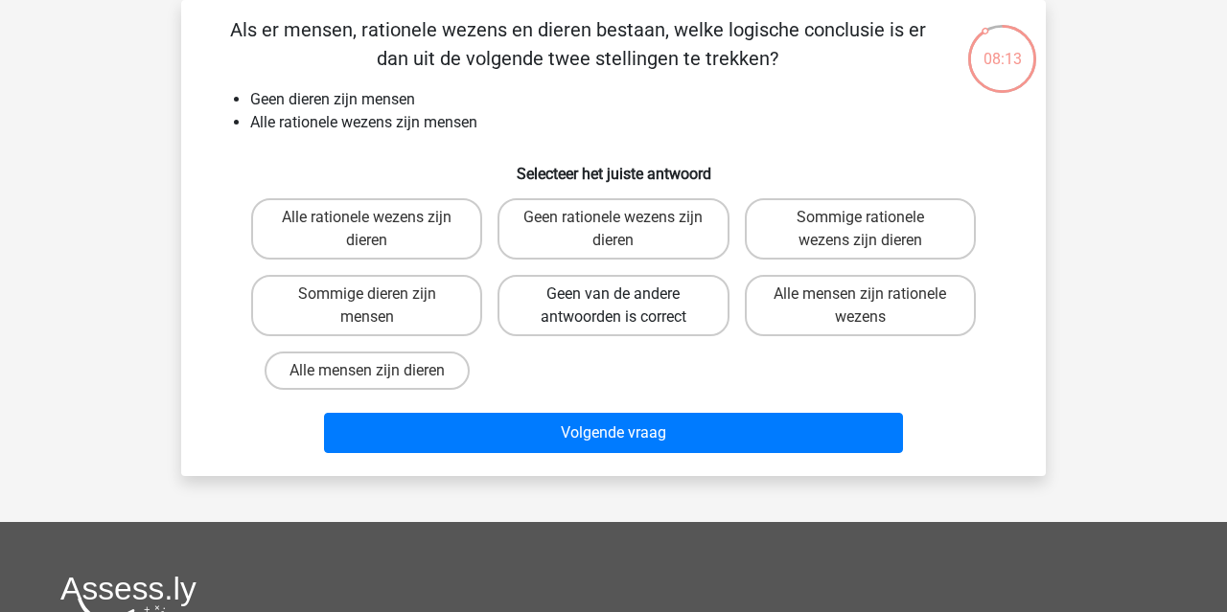
click at [606, 295] on label "Geen van de andere antwoorden is correct" at bounding box center [612, 305] width 231 height 61
click at [613, 295] on input "Geen van de andere antwoorden is correct" at bounding box center [619, 300] width 12 height 12
radio input "true"
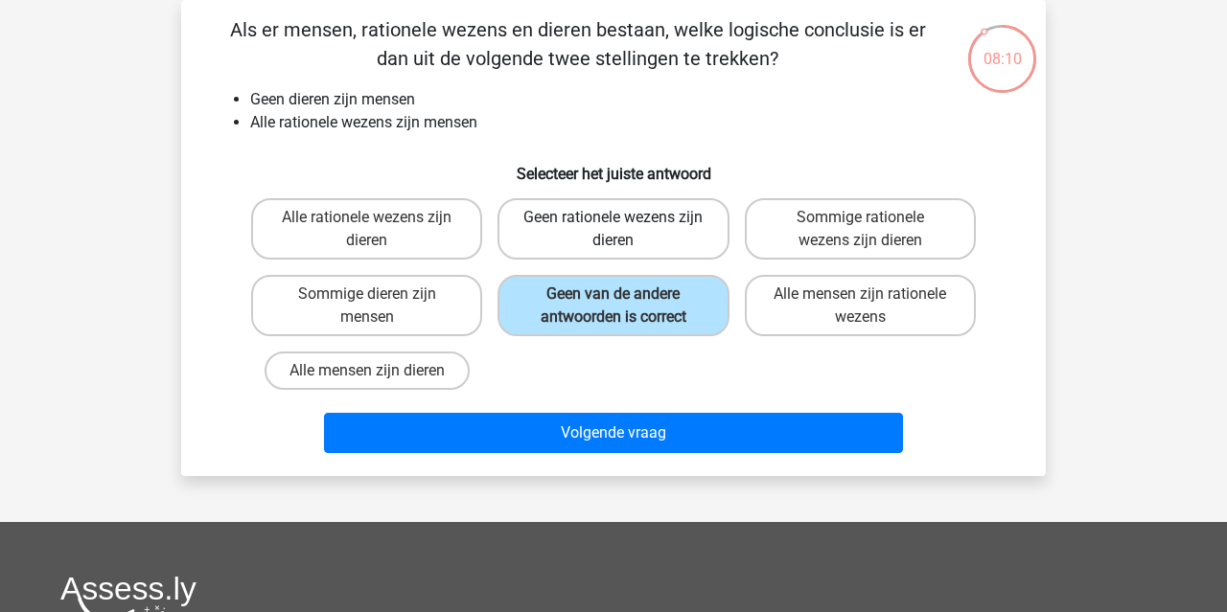
click at [695, 244] on label "Geen rationele wezens zijn dieren" at bounding box center [612, 228] width 231 height 61
click at [626, 230] on input "Geen rationele wezens zijn dieren" at bounding box center [619, 224] width 12 height 12
radio input "true"
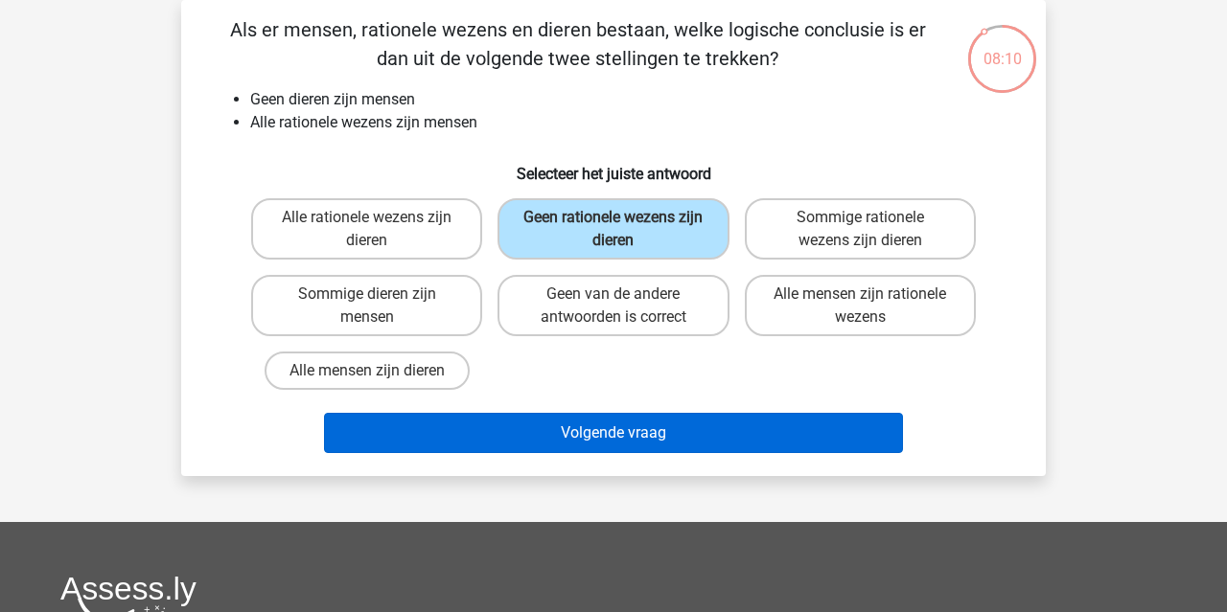
click at [689, 427] on button "Volgende vraag" at bounding box center [614, 433] width 580 height 40
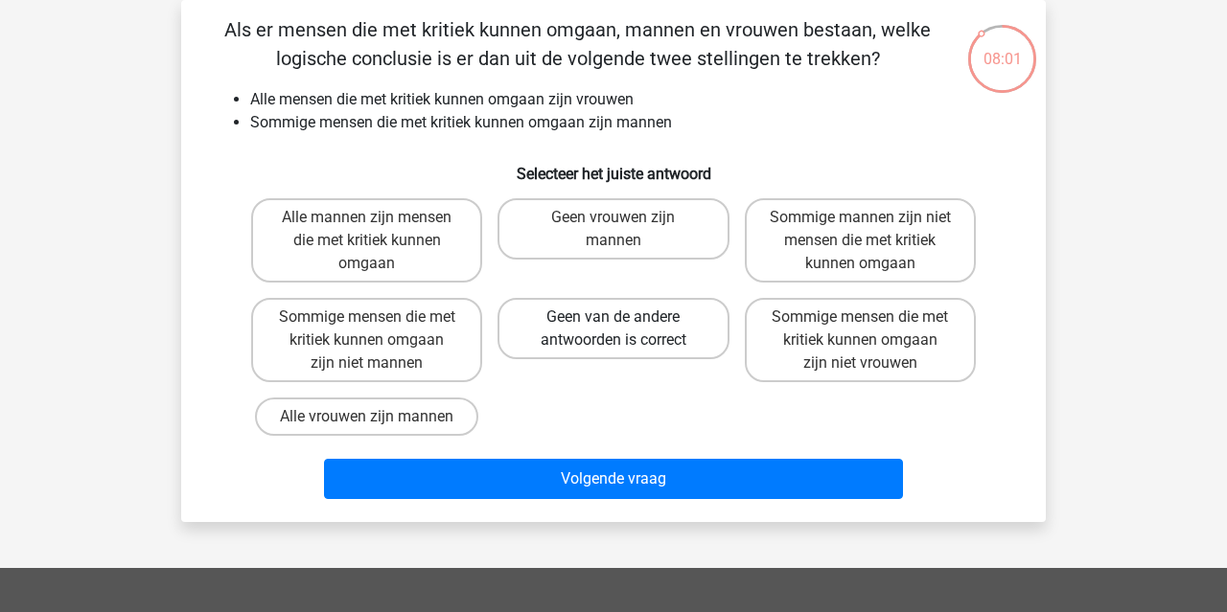
click at [668, 323] on label "Geen van de andere antwoorden is correct" at bounding box center [612, 328] width 231 height 61
click at [626, 323] on input "Geen van de andere antwoorden is correct" at bounding box center [619, 323] width 12 height 12
radio input "true"
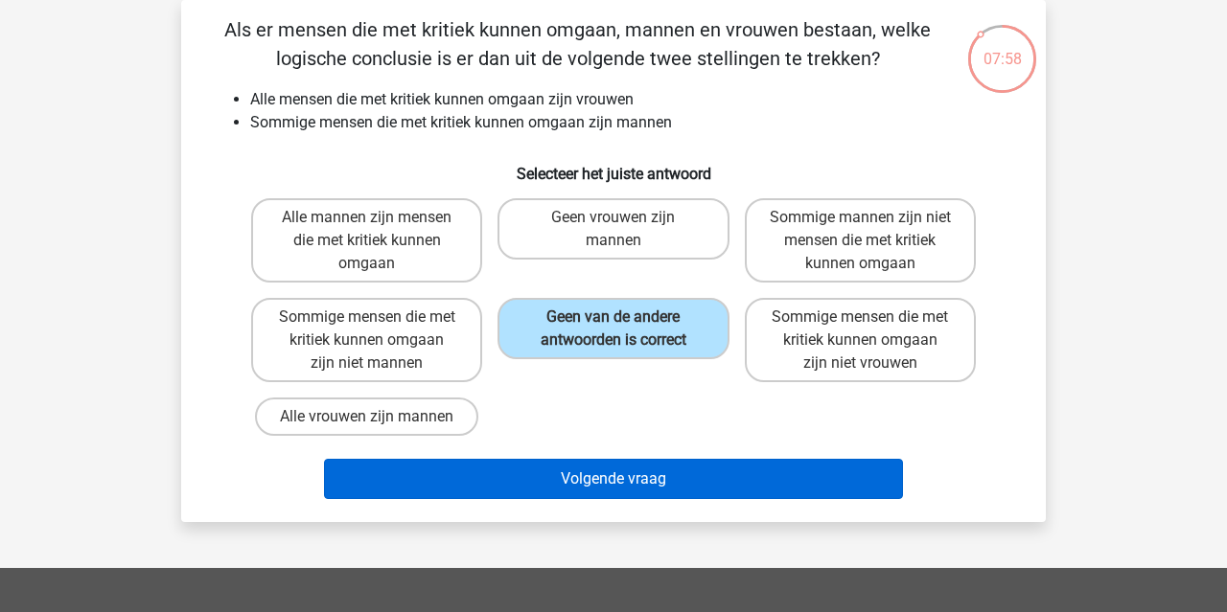
click at [721, 488] on button "Volgende vraag" at bounding box center [614, 479] width 580 height 40
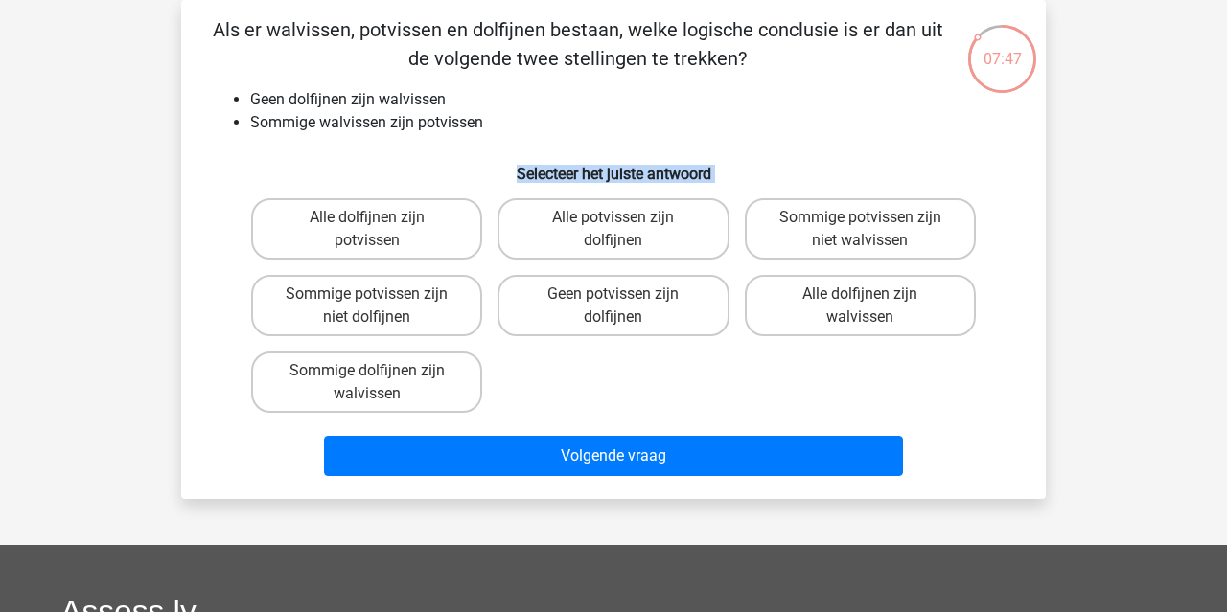
drag, startPoint x: 451, startPoint y: 382, endPoint x: 490, endPoint y: 136, distance: 249.5
click at [490, 135] on div "Als er walvissen, potvissen en dolfijnen bestaan, welke logische conclusie is e…" at bounding box center [613, 249] width 849 height 469
click at [519, 144] on div "Als er walvissen, potvissen en dolfijnen bestaan, welke logische conclusie is e…" at bounding box center [613, 249] width 849 height 469
click at [897, 236] on label "Sommige potvissen zijn niet walvissen" at bounding box center [860, 228] width 231 height 61
click at [872, 230] on input "Sommige potvissen zijn niet walvissen" at bounding box center [866, 224] width 12 height 12
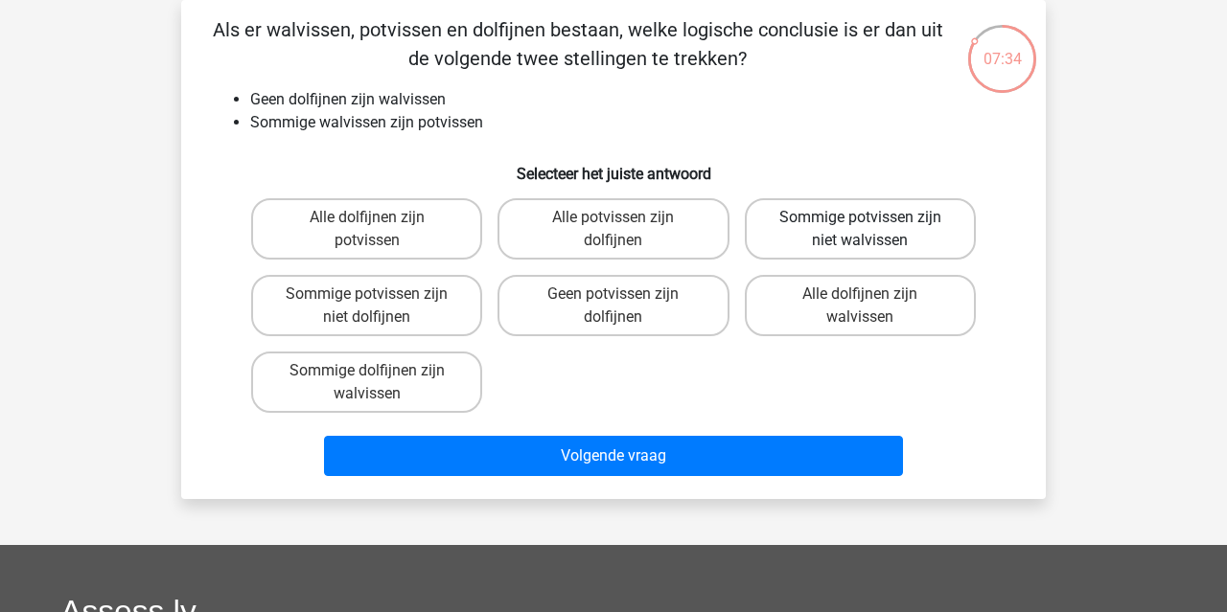
radio input "true"
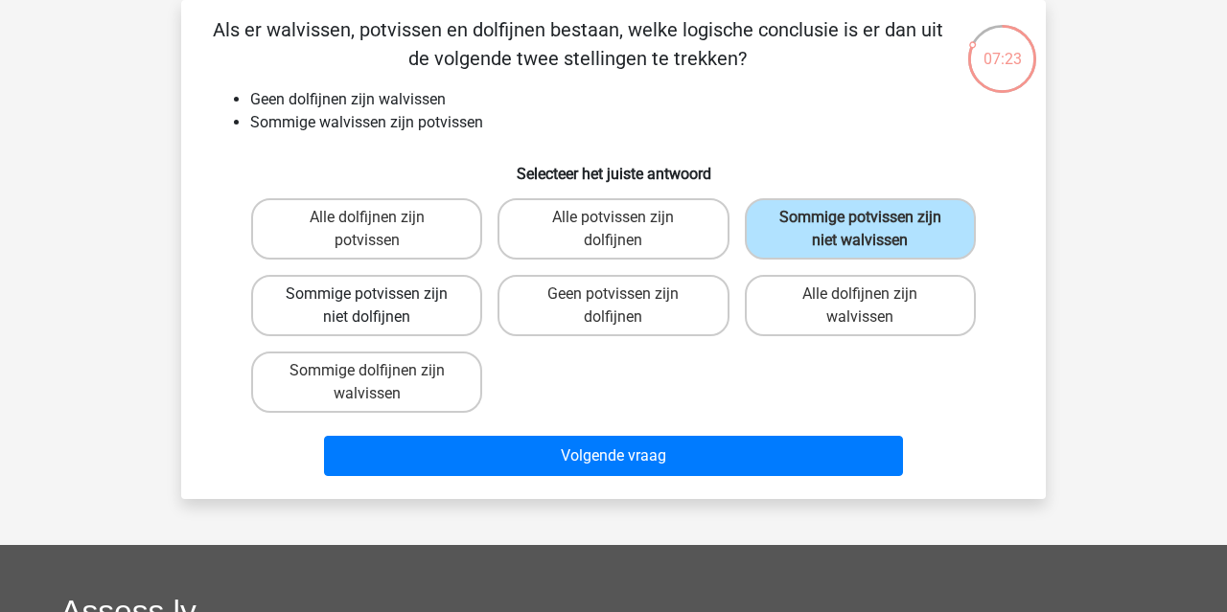
click at [451, 310] on label "Sommige potvissen zijn niet dolfijnen" at bounding box center [366, 305] width 231 height 61
click at [380, 307] on input "Sommige potvissen zijn niet dolfijnen" at bounding box center [373, 300] width 12 height 12
radio input "true"
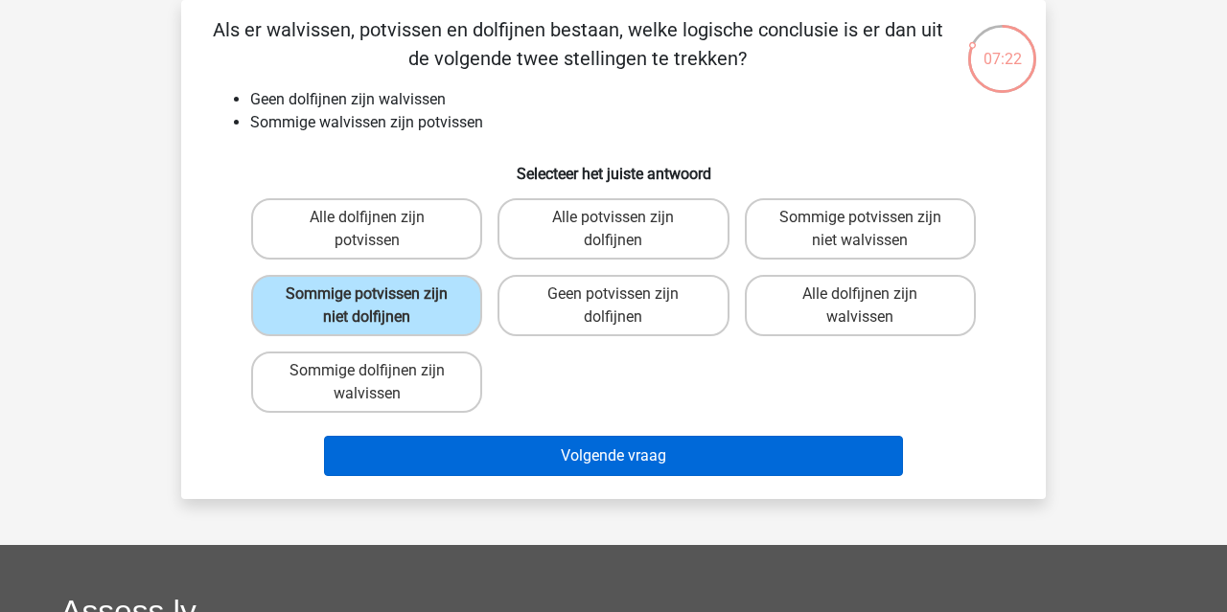
click at [521, 444] on button "Volgende vraag" at bounding box center [614, 456] width 580 height 40
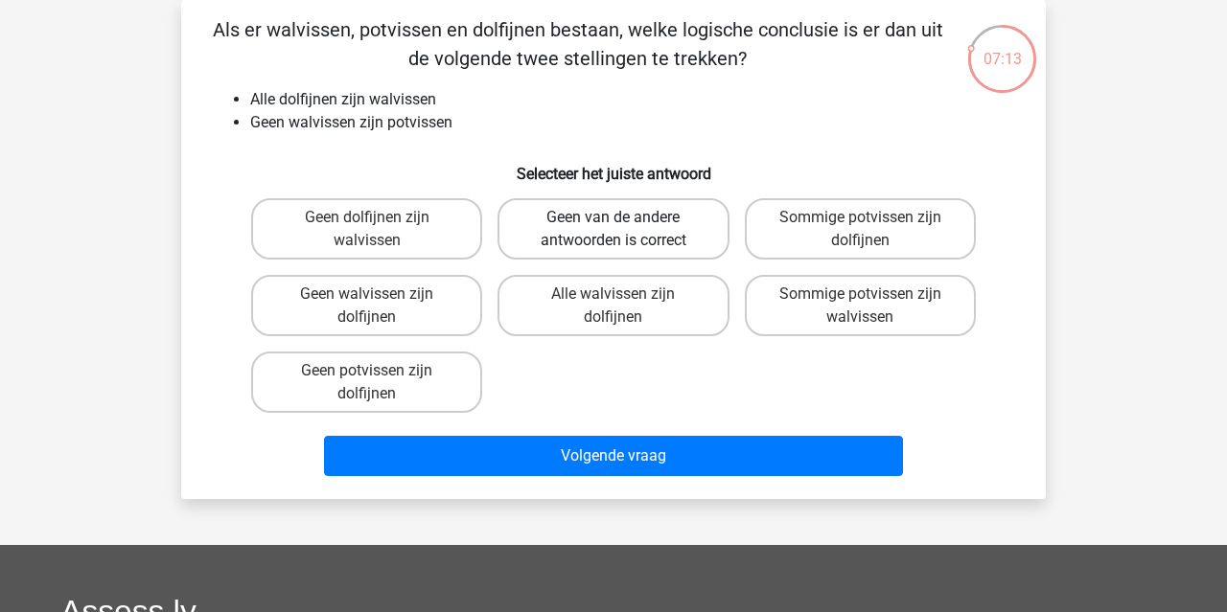
click at [635, 230] on label "Geen van de andere antwoorden is correct" at bounding box center [612, 228] width 231 height 61
click at [626, 230] on input "Geen van de andere antwoorden is correct" at bounding box center [619, 224] width 12 height 12
radio input "true"
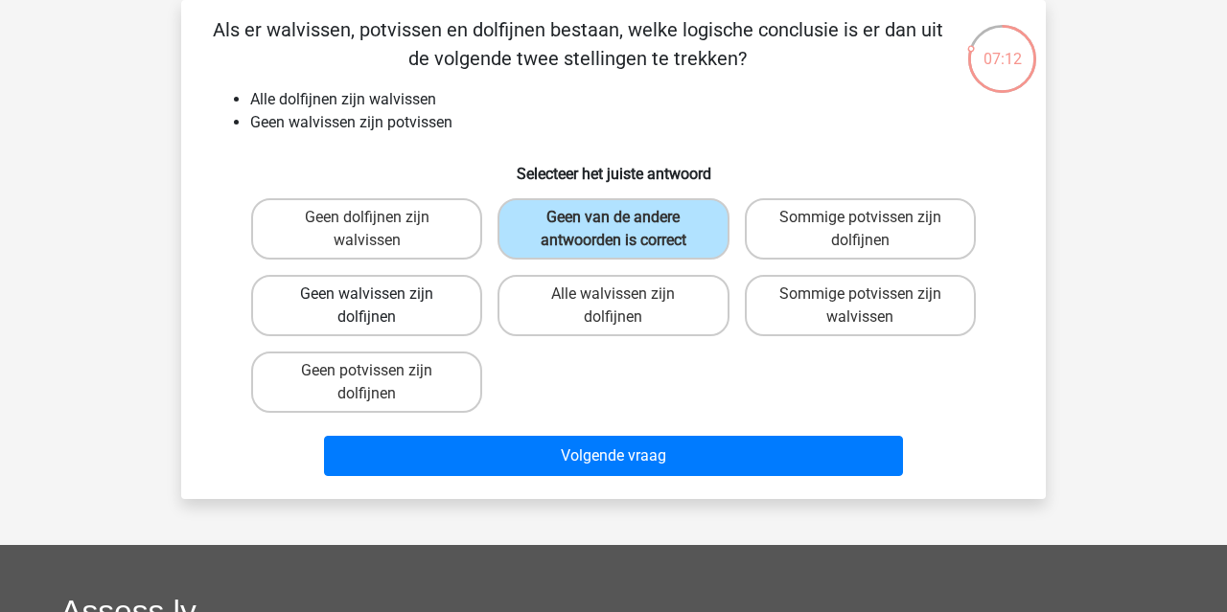
click at [438, 311] on label "Geen walvissen zijn dolfijnen" at bounding box center [366, 305] width 231 height 61
click at [380, 307] on input "Geen walvissen zijn dolfijnen" at bounding box center [373, 300] width 12 height 12
radio input "true"
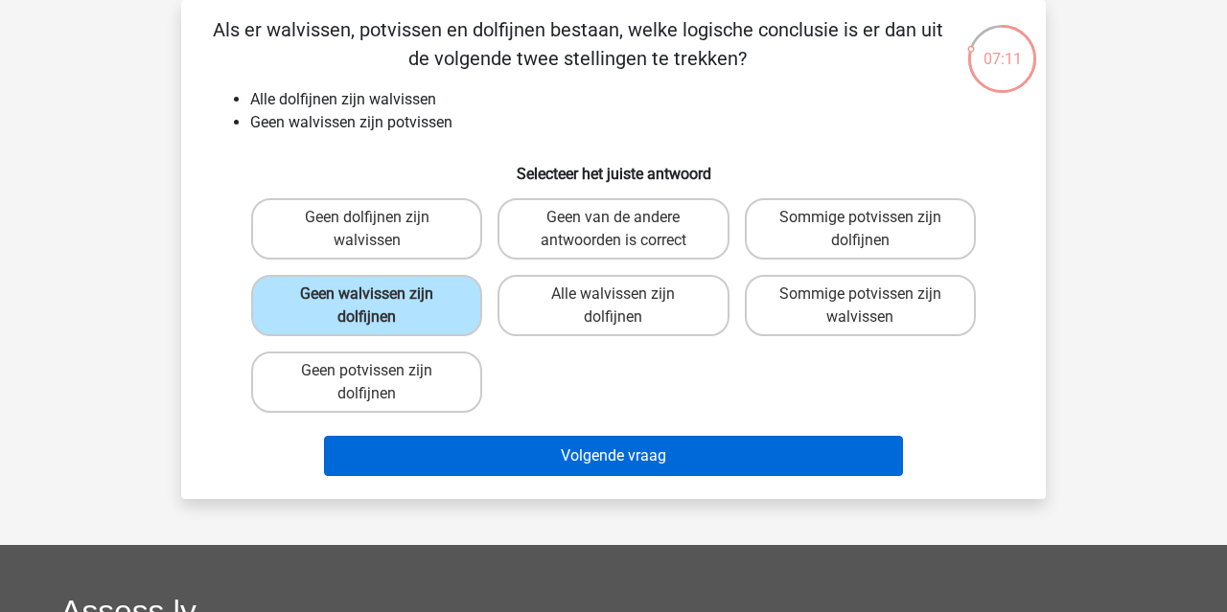
click at [581, 476] on button "Volgende vraag" at bounding box center [614, 456] width 580 height 40
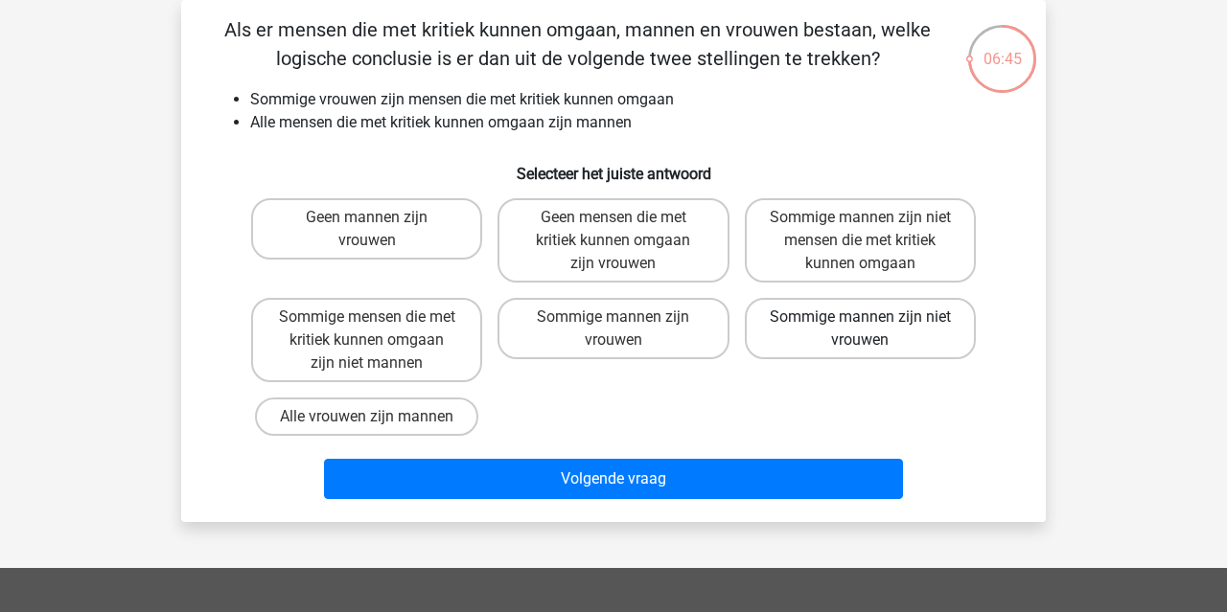
click at [877, 342] on label "Sommige mannen zijn niet vrouwen" at bounding box center [860, 328] width 231 height 61
click at [872, 330] on input "Sommige mannen zijn niet vrouwen" at bounding box center [866, 323] width 12 height 12
radio input "true"
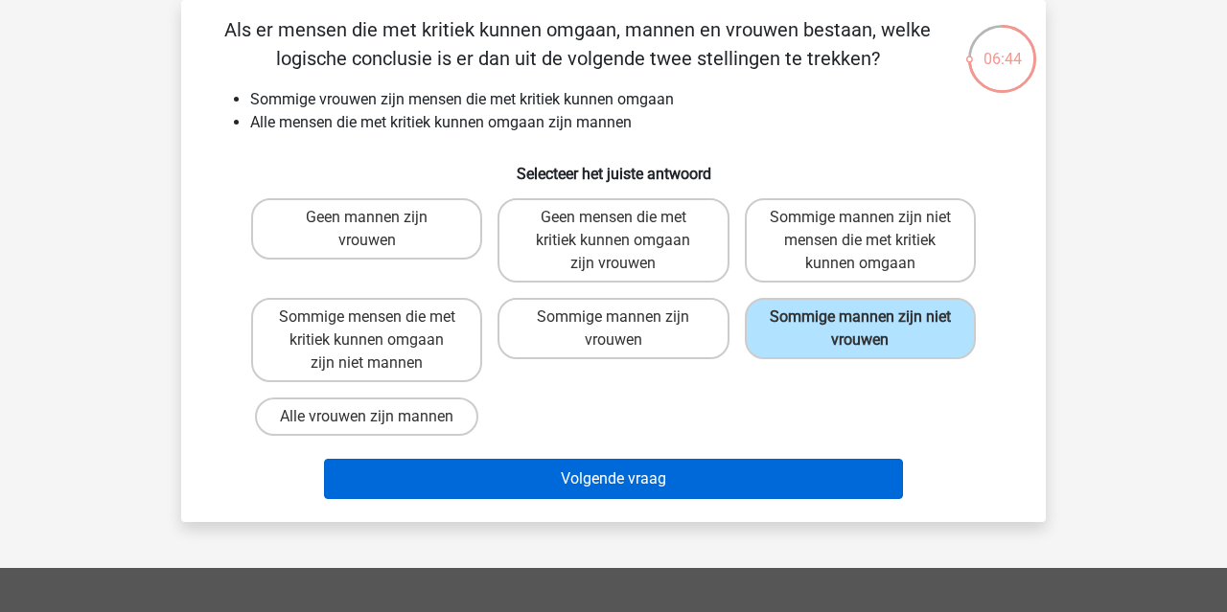
click at [818, 474] on button "Volgende vraag" at bounding box center [614, 479] width 580 height 40
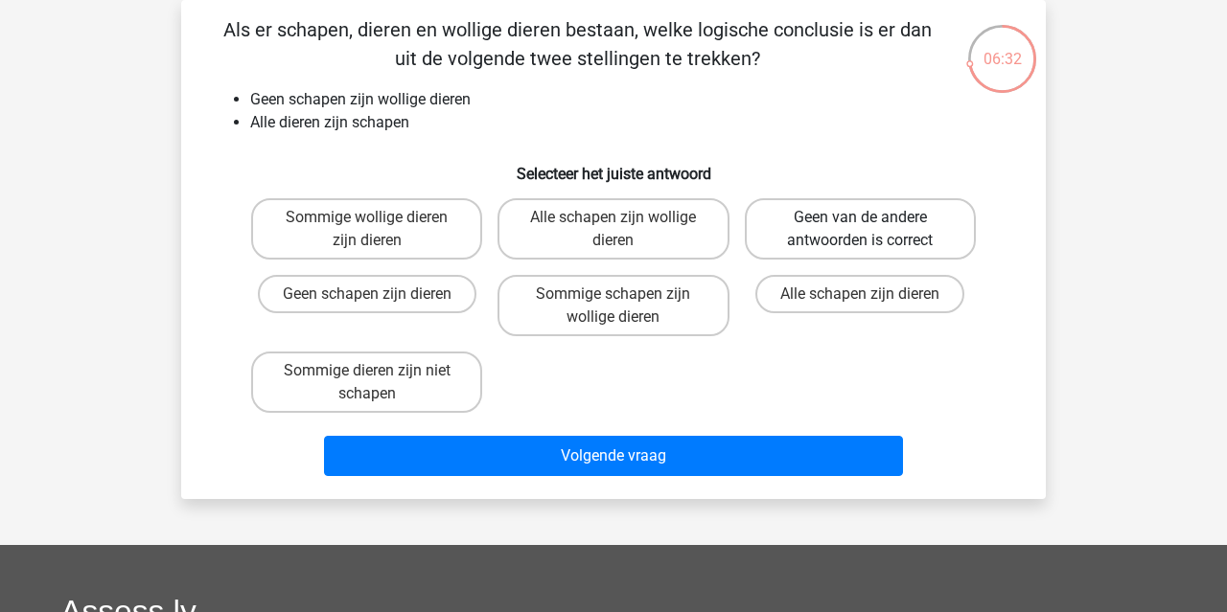
click at [870, 237] on label "Geen van de andere antwoorden is correct" at bounding box center [860, 228] width 231 height 61
click at [870, 230] on input "Geen van de andere antwoorden is correct" at bounding box center [866, 224] width 12 height 12
radio input "true"
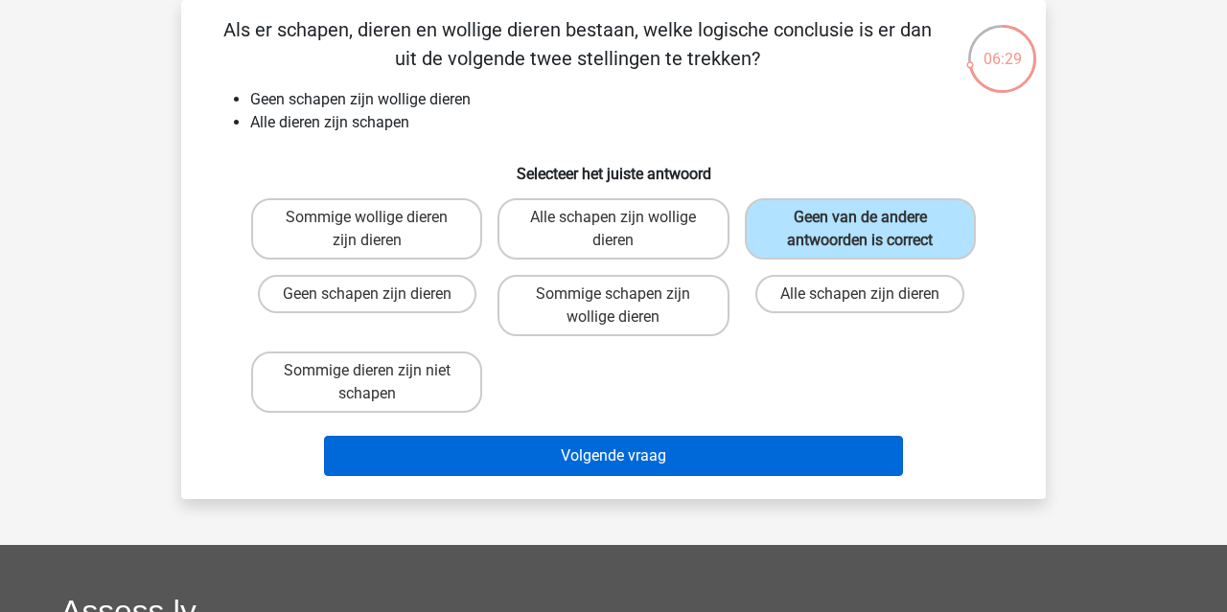
click at [700, 451] on button "Volgende vraag" at bounding box center [614, 456] width 580 height 40
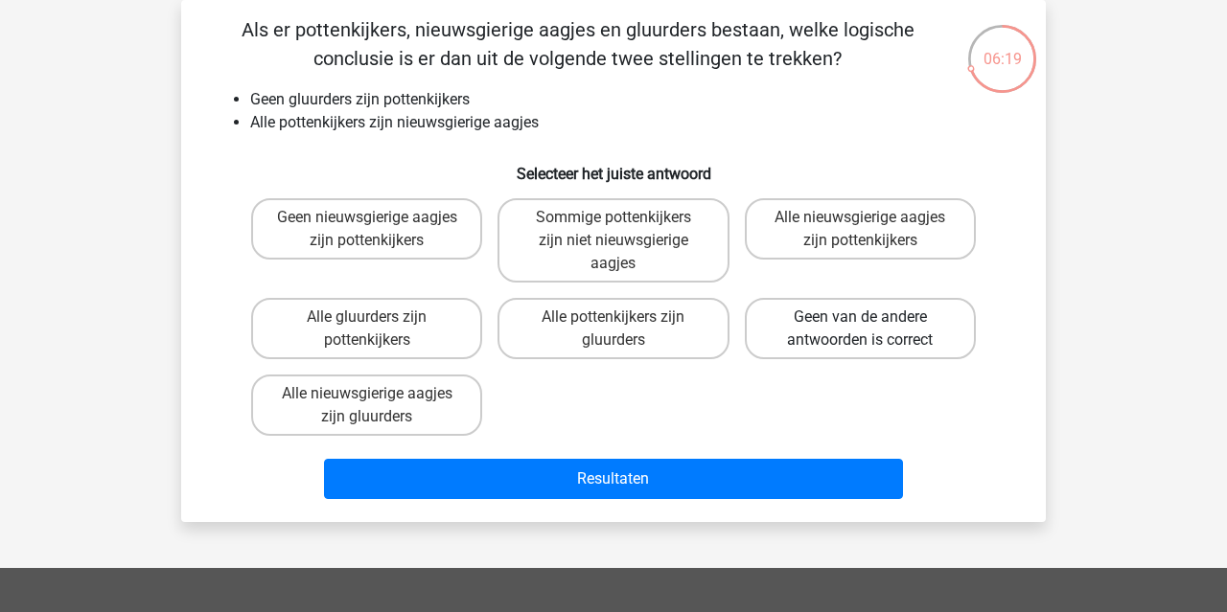
click at [865, 336] on label "Geen van de andere antwoorden is correct" at bounding box center [860, 328] width 231 height 61
click at [865, 330] on input "Geen van de andere antwoorden is correct" at bounding box center [866, 323] width 12 height 12
radio input "true"
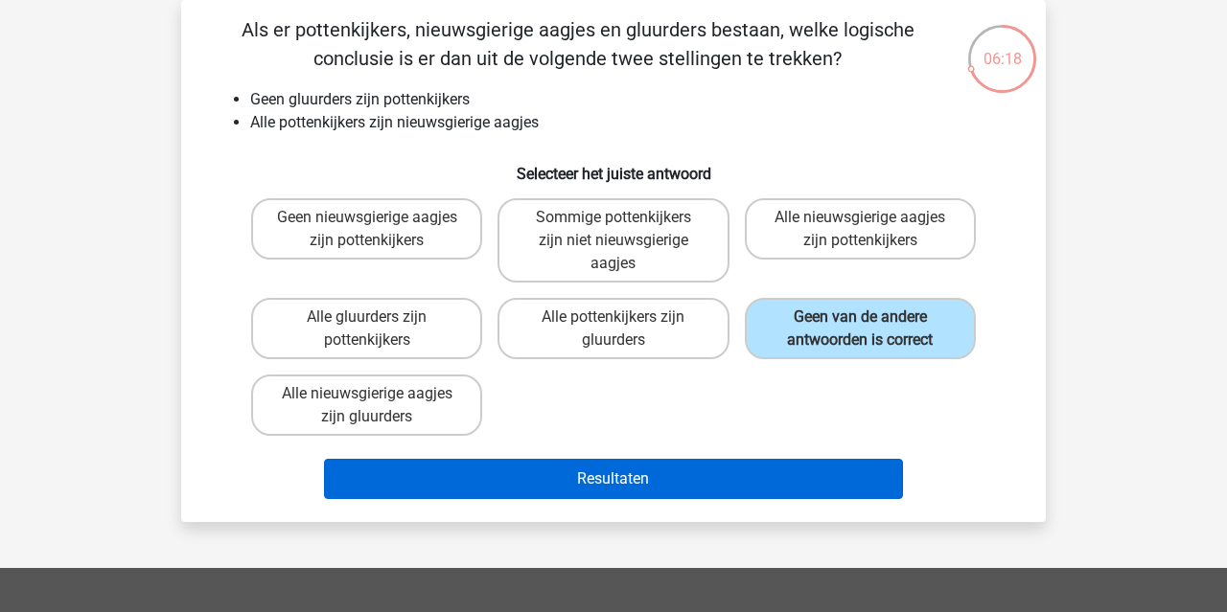
click at [743, 477] on button "Resultaten" at bounding box center [614, 479] width 580 height 40
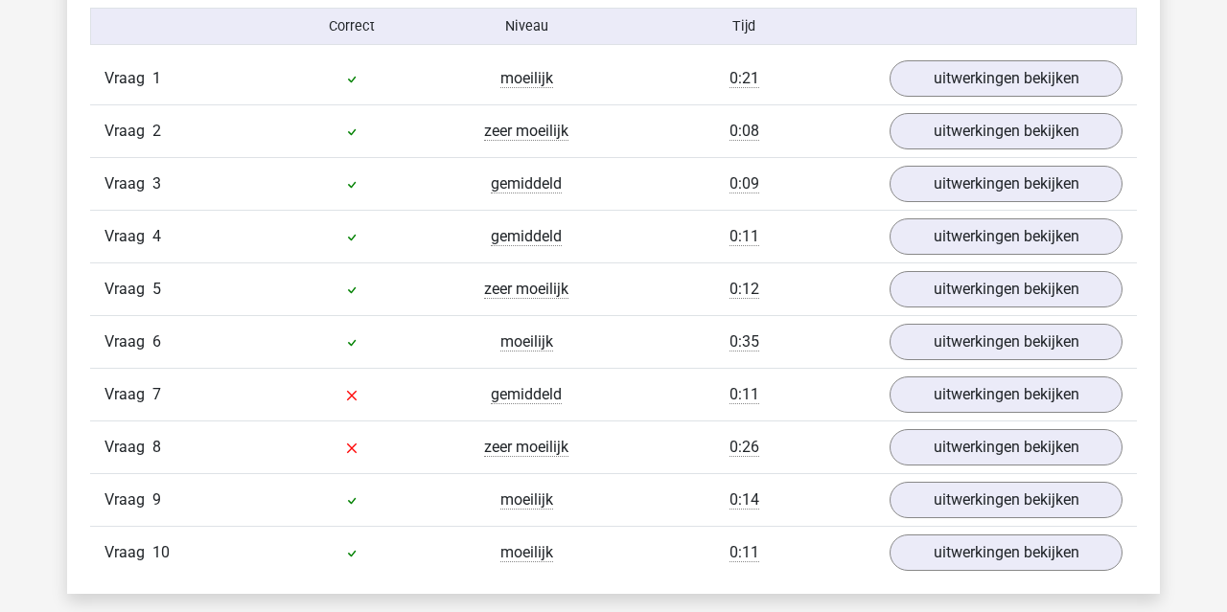
scroll to position [1256, 0]
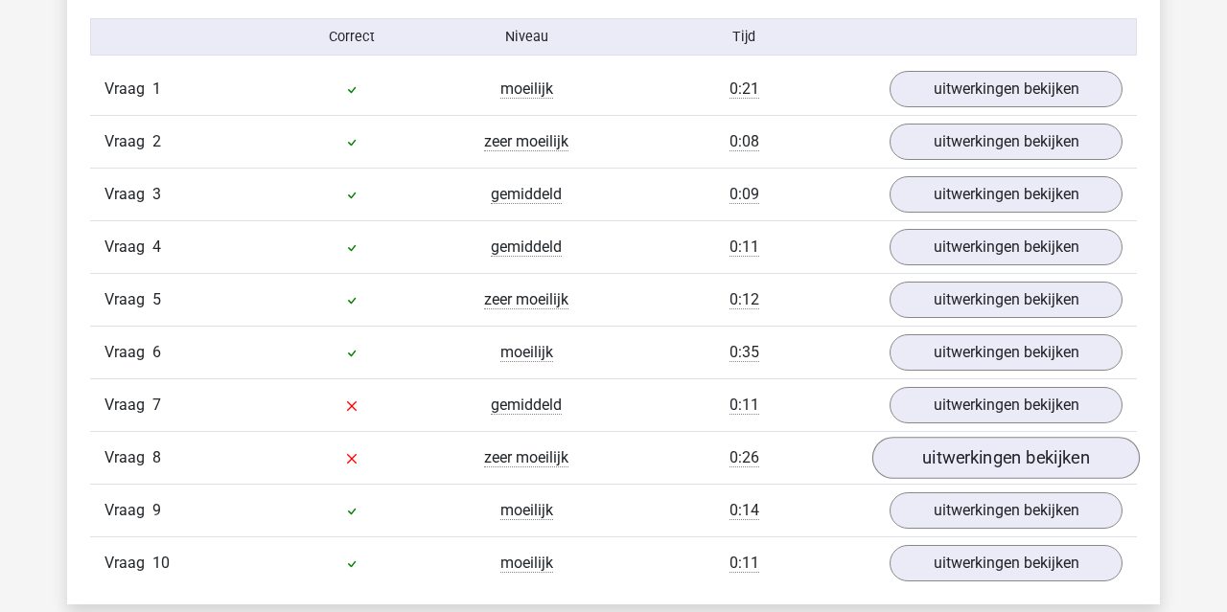
click at [979, 463] on link "uitwerkingen bekijken" at bounding box center [1005, 458] width 267 height 42
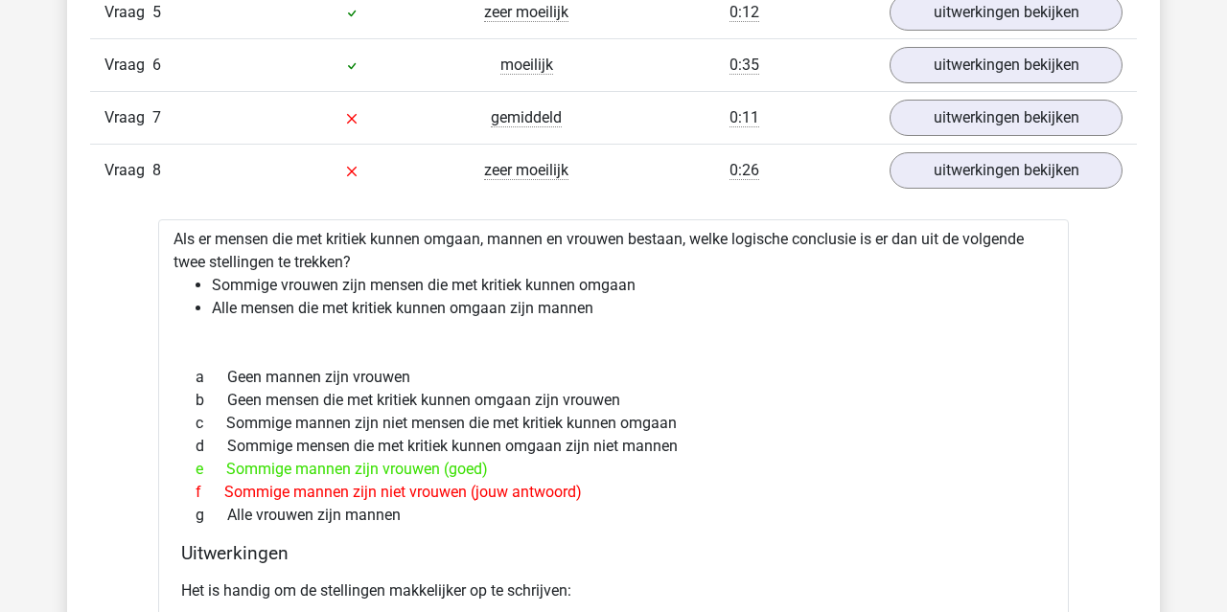
scroll to position [1549, 0]
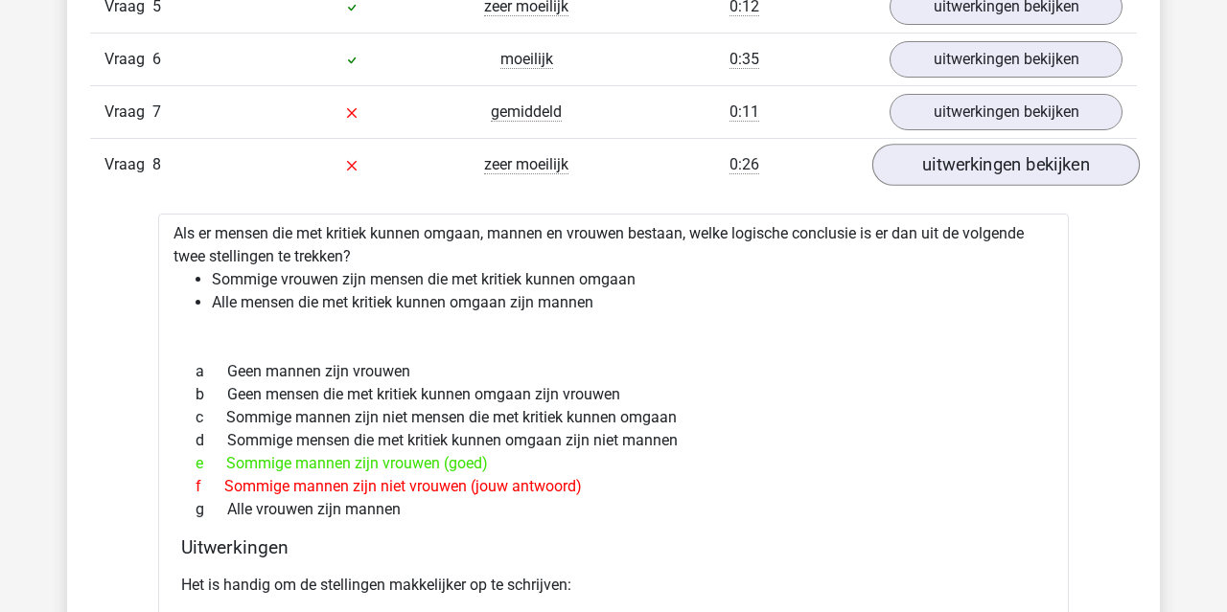
click at [1032, 168] on link "uitwerkingen bekijken" at bounding box center [1005, 165] width 267 height 42
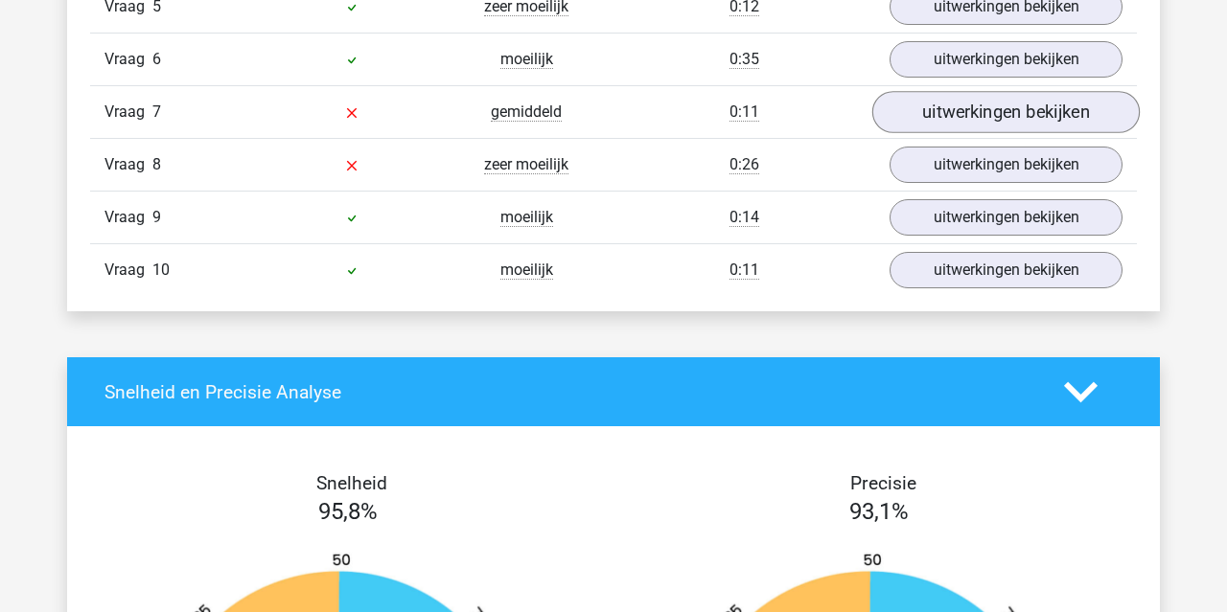
click at [1009, 112] on link "uitwerkingen bekijken" at bounding box center [1005, 112] width 267 height 42
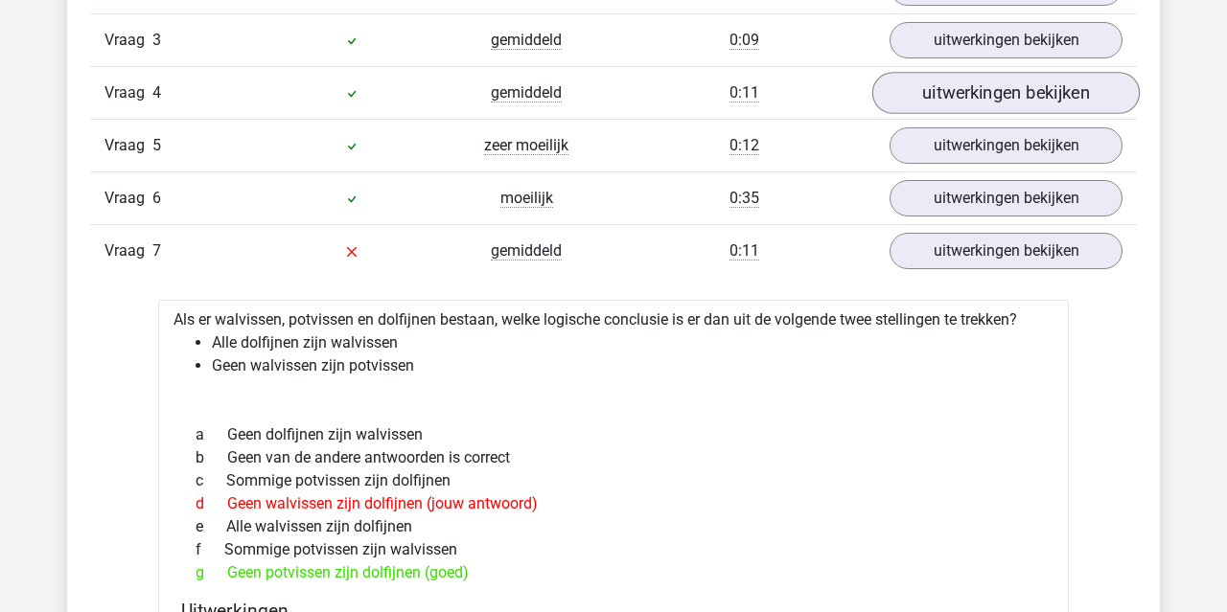
scroll to position [1416, 0]
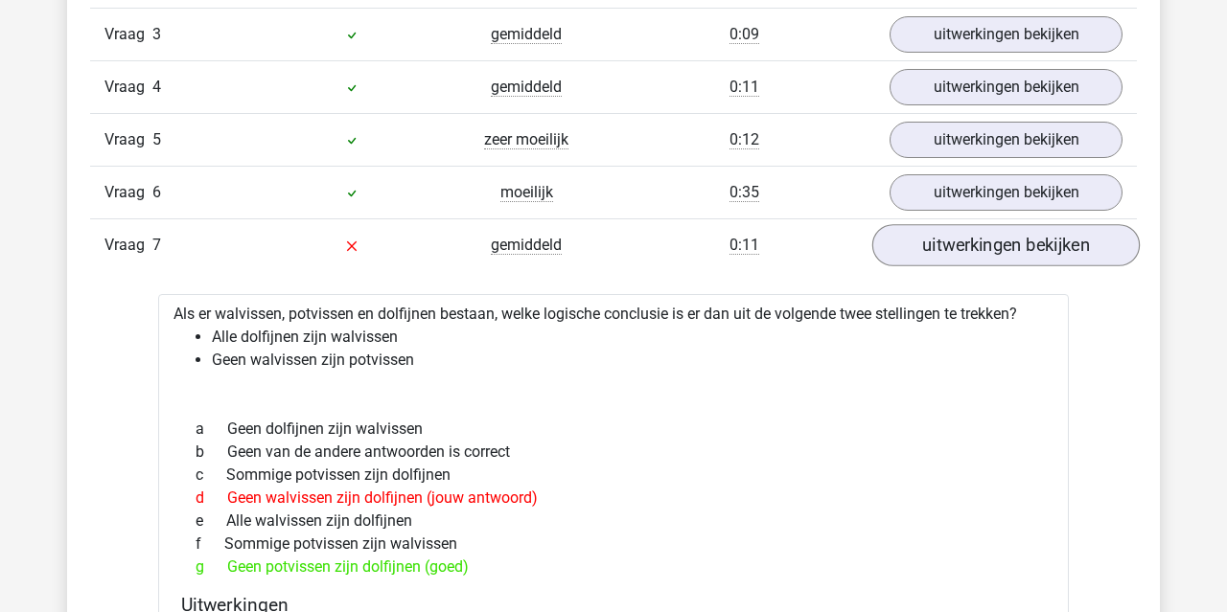
click at [1026, 244] on link "uitwerkingen bekijken" at bounding box center [1005, 245] width 267 height 42
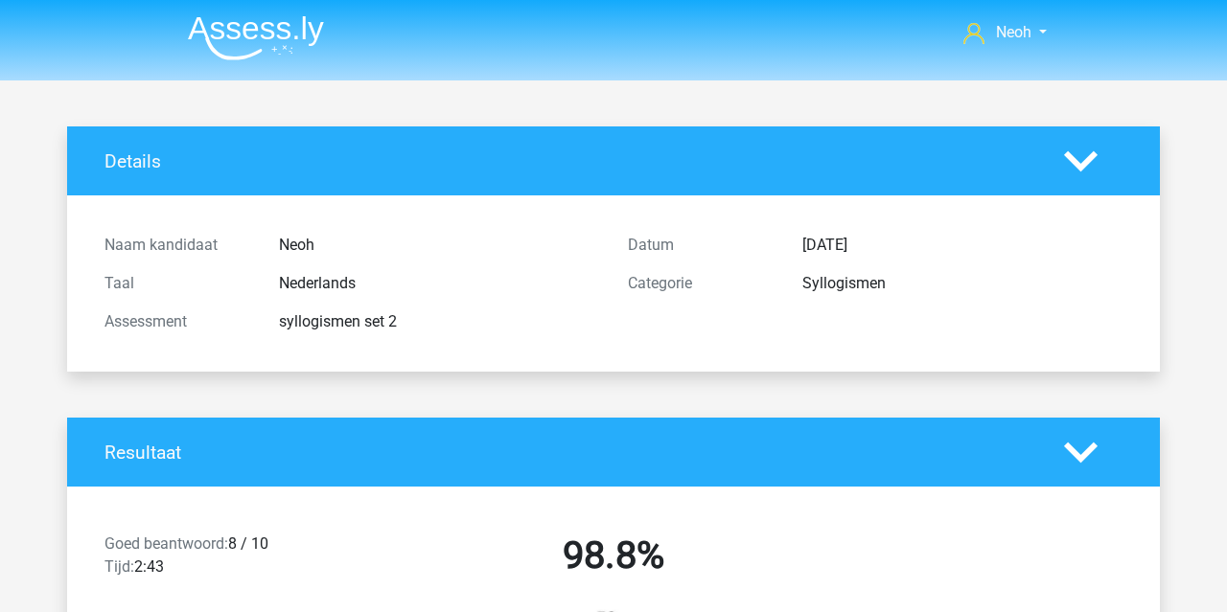
scroll to position [0, 0]
click at [266, 28] on img at bounding box center [256, 37] width 136 height 45
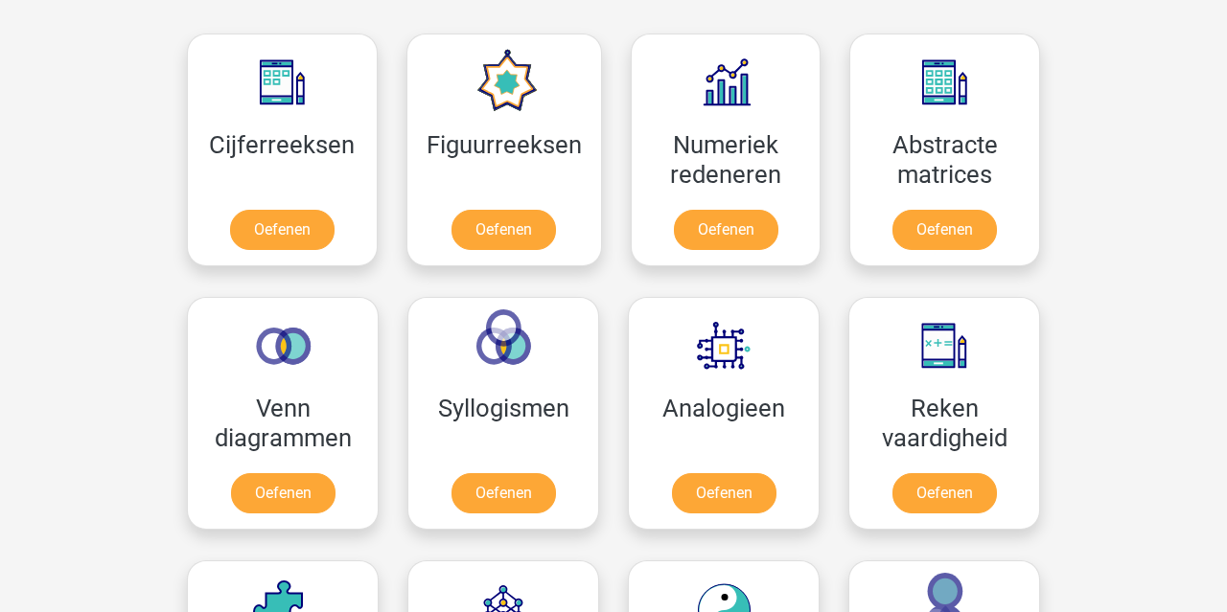
scroll to position [886, 0]
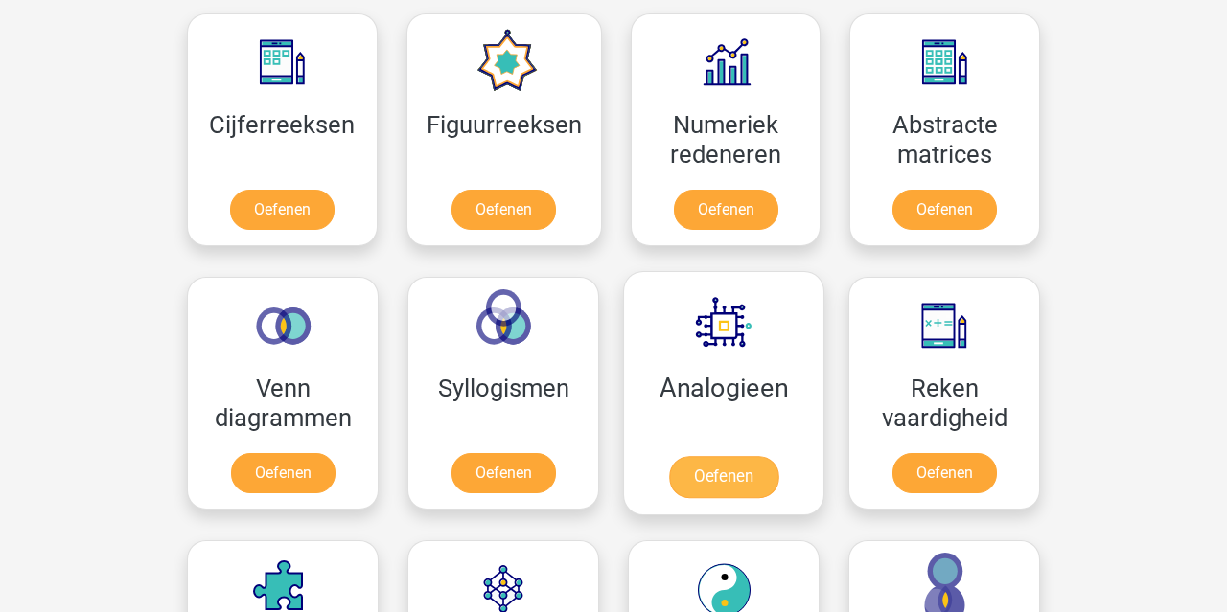
click at [778, 456] on link "Oefenen" at bounding box center [723, 477] width 109 height 42
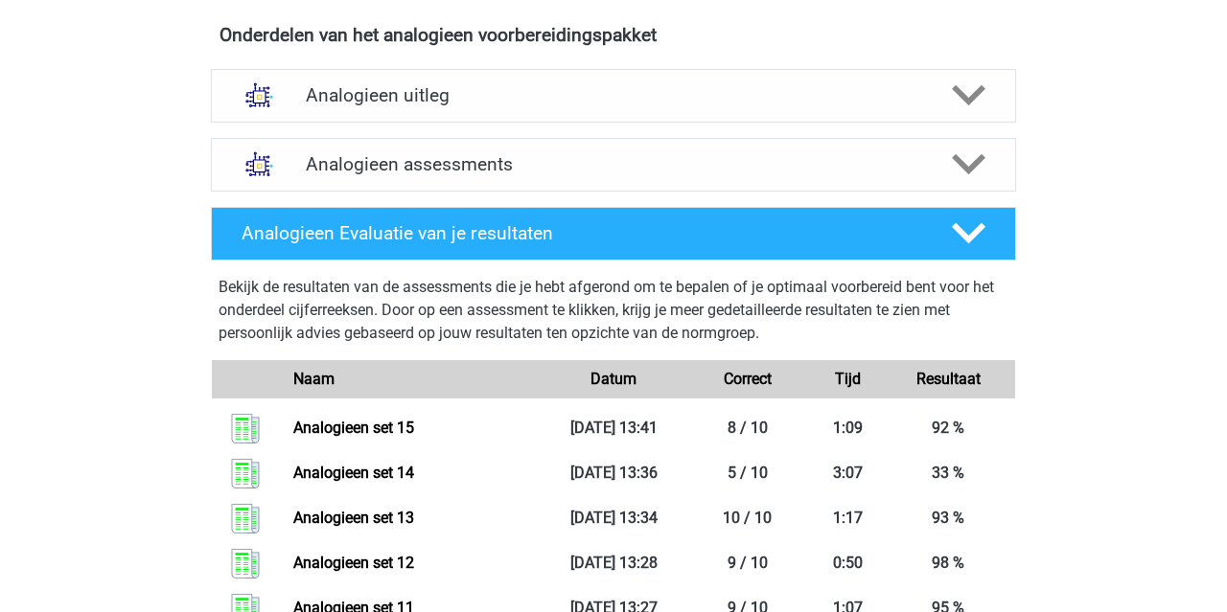
scroll to position [482, 0]
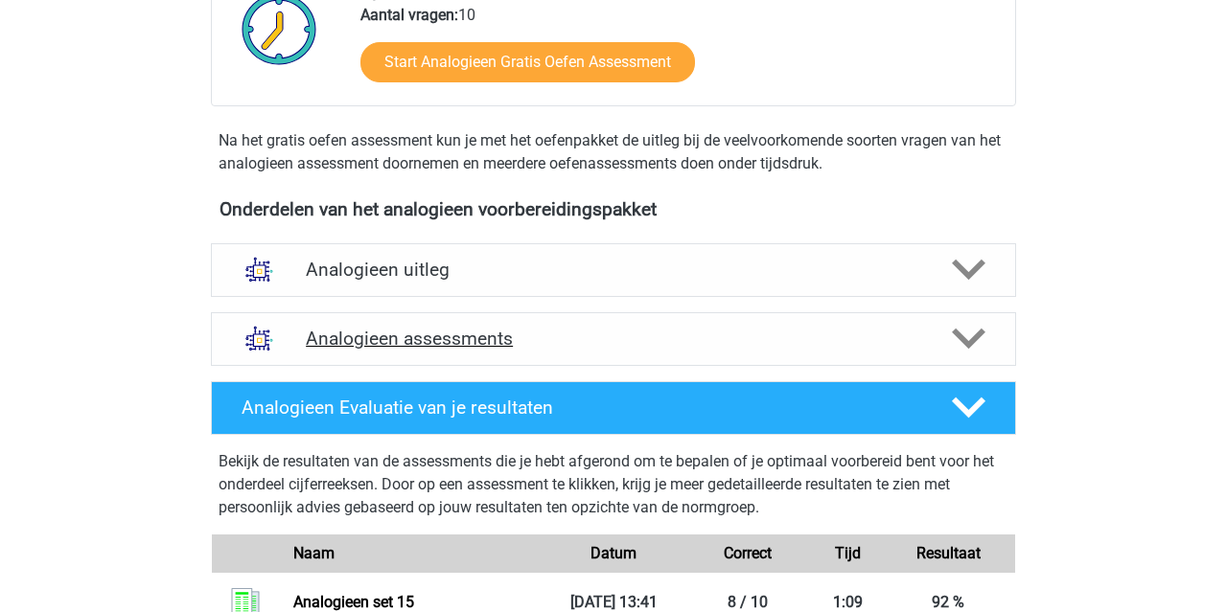
click at [762, 326] on div "Analogieen assessments" at bounding box center [613, 339] width 805 height 54
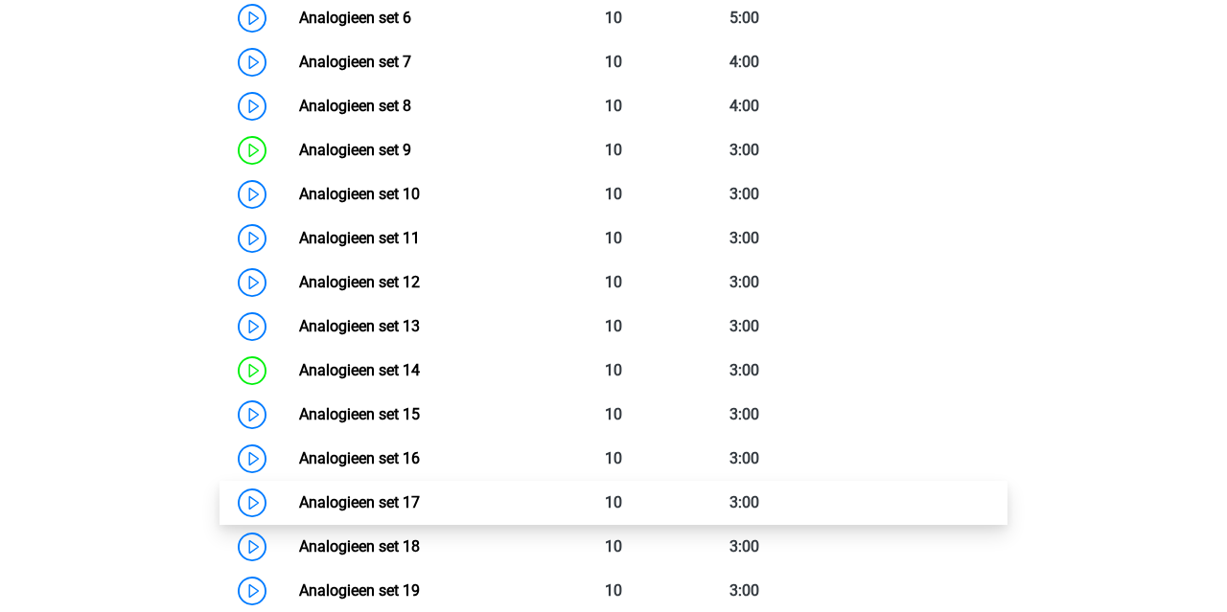
scroll to position [1167, 0]
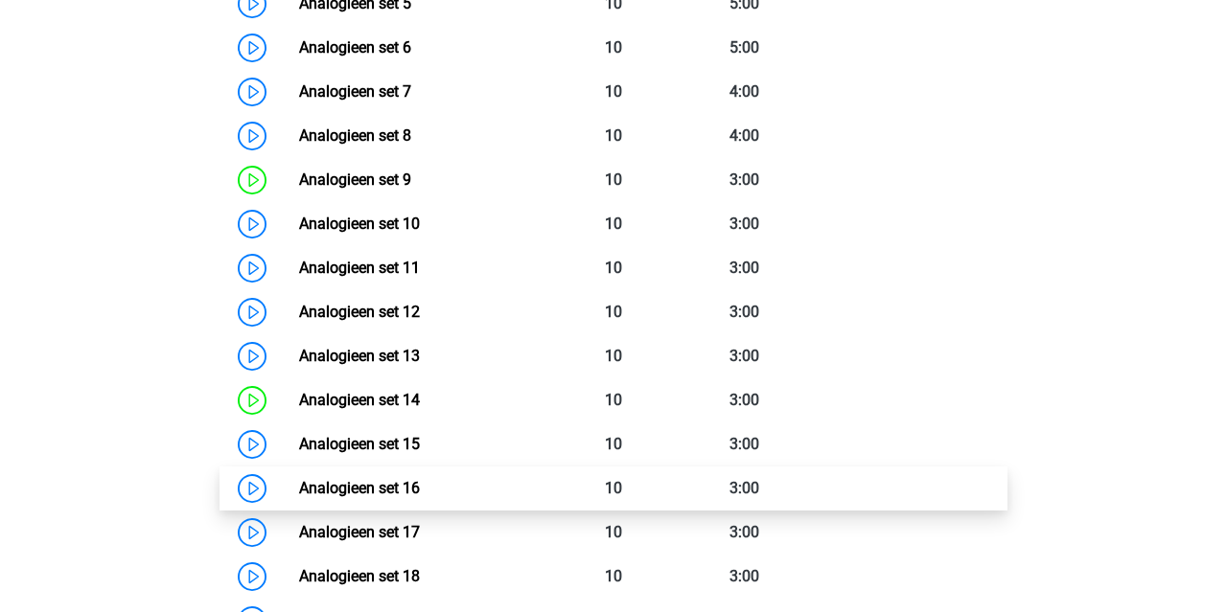
click at [420, 482] on link "Analogieen set 16" at bounding box center [359, 488] width 121 height 18
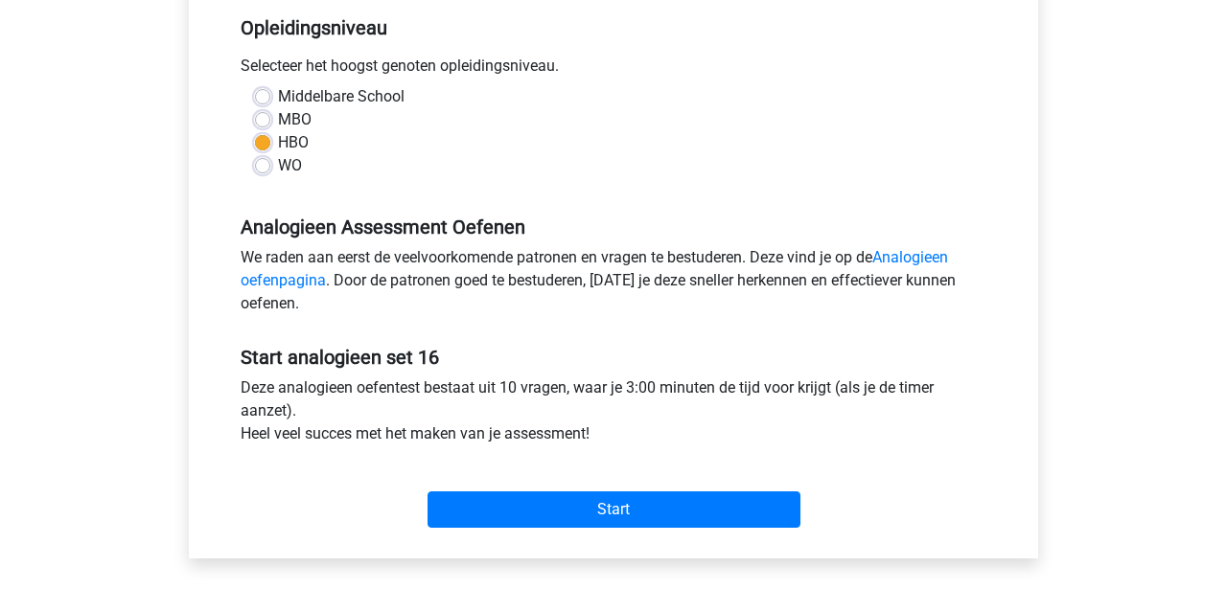
scroll to position [406, 0]
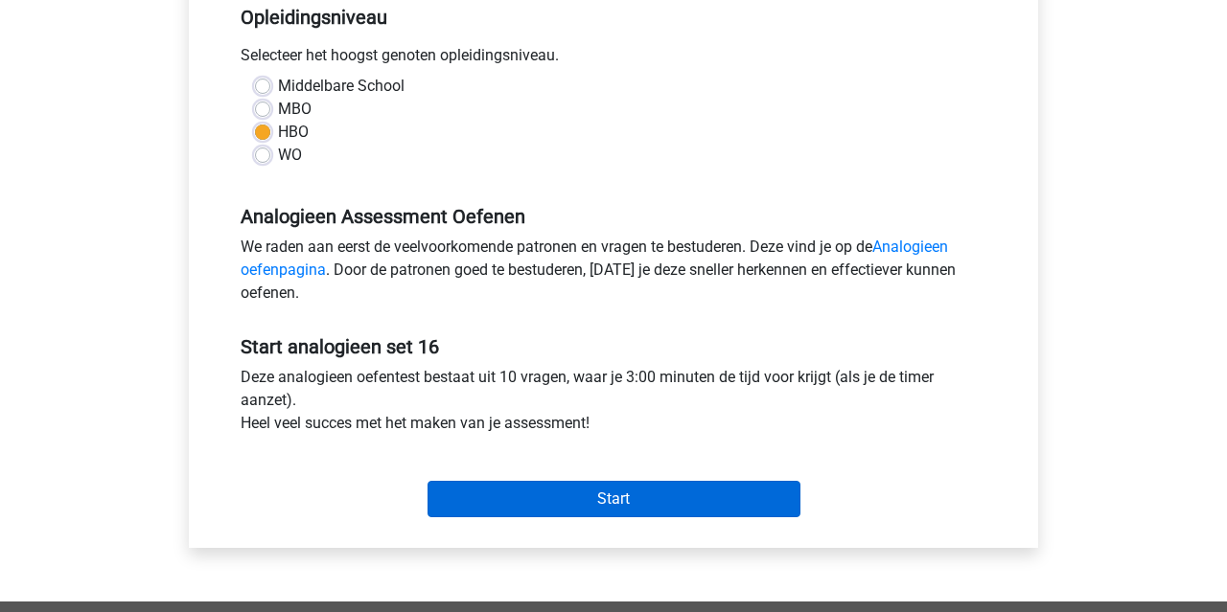
click at [685, 503] on input "Start" at bounding box center [613, 499] width 373 height 36
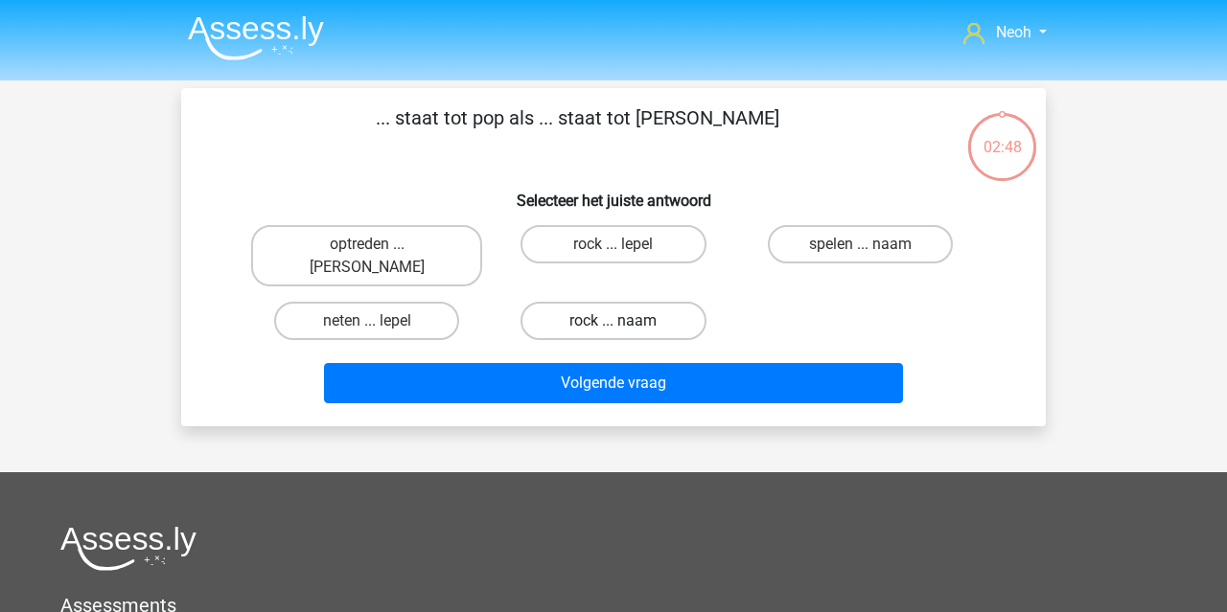
click at [658, 302] on label "rock ... naam" at bounding box center [612, 321] width 185 height 38
click at [626, 321] on input "rock ... naam" at bounding box center [619, 327] width 12 height 12
radio input "true"
click at [614, 236] on label "rock ... lepel" at bounding box center [612, 244] width 185 height 38
click at [614, 244] on input "rock ... lepel" at bounding box center [619, 250] width 12 height 12
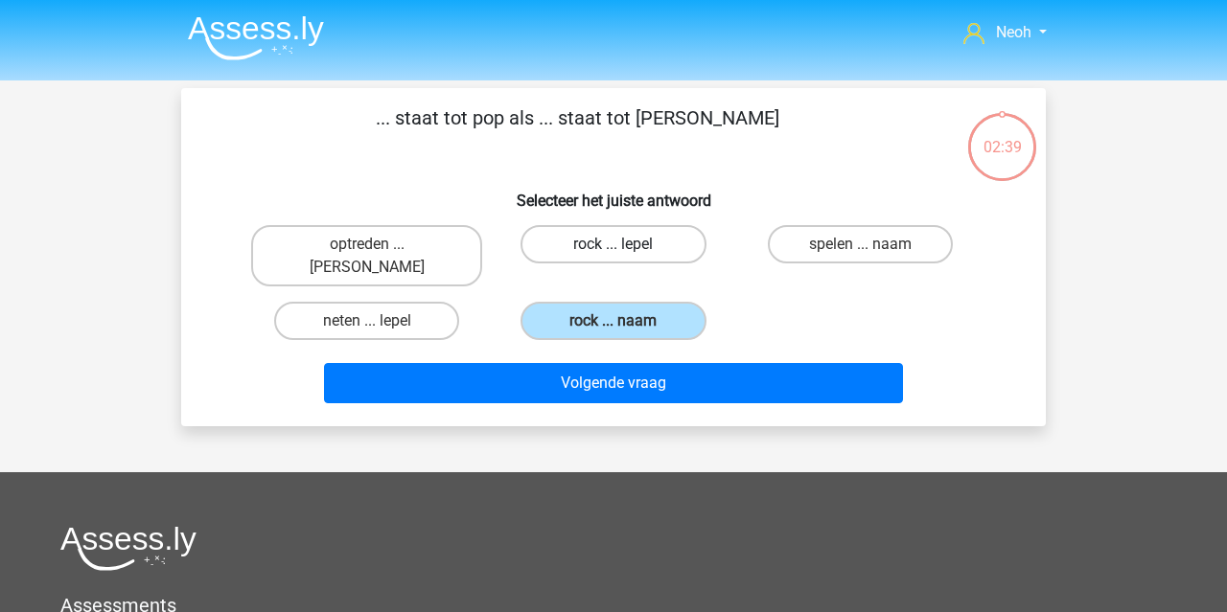
radio input "true"
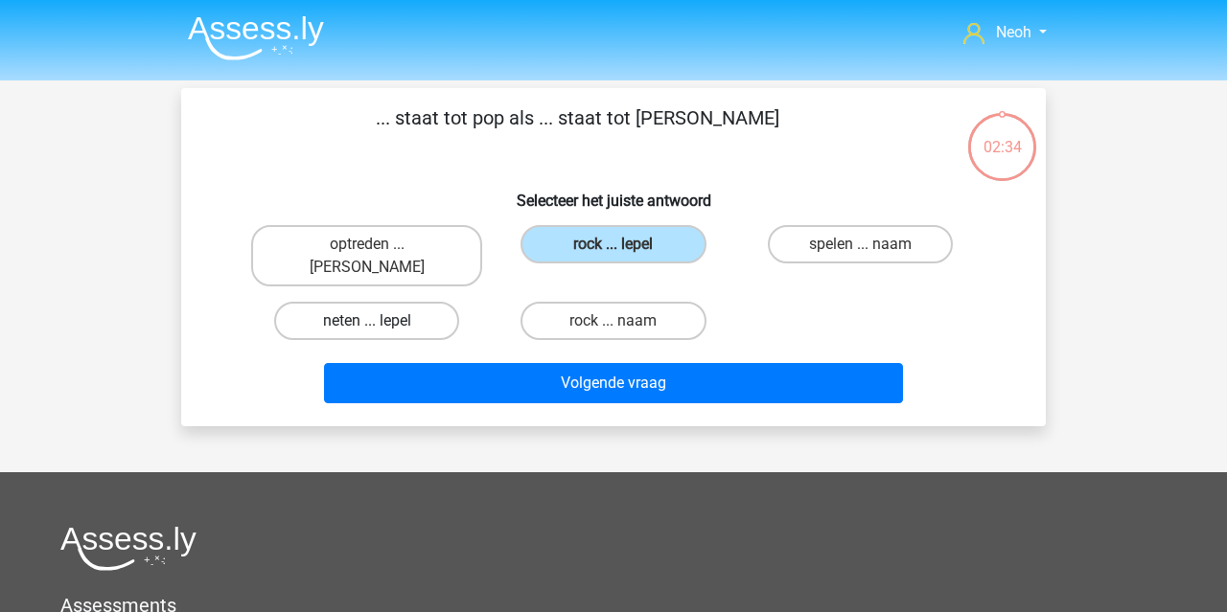
click at [440, 303] on label "neten ... lepel" at bounding box center [366, 321] width 185 height 38
click at [380, 321] on input "neten ... lepel" at bounding box center [373, 327] width 12 height 12
radio input "true"
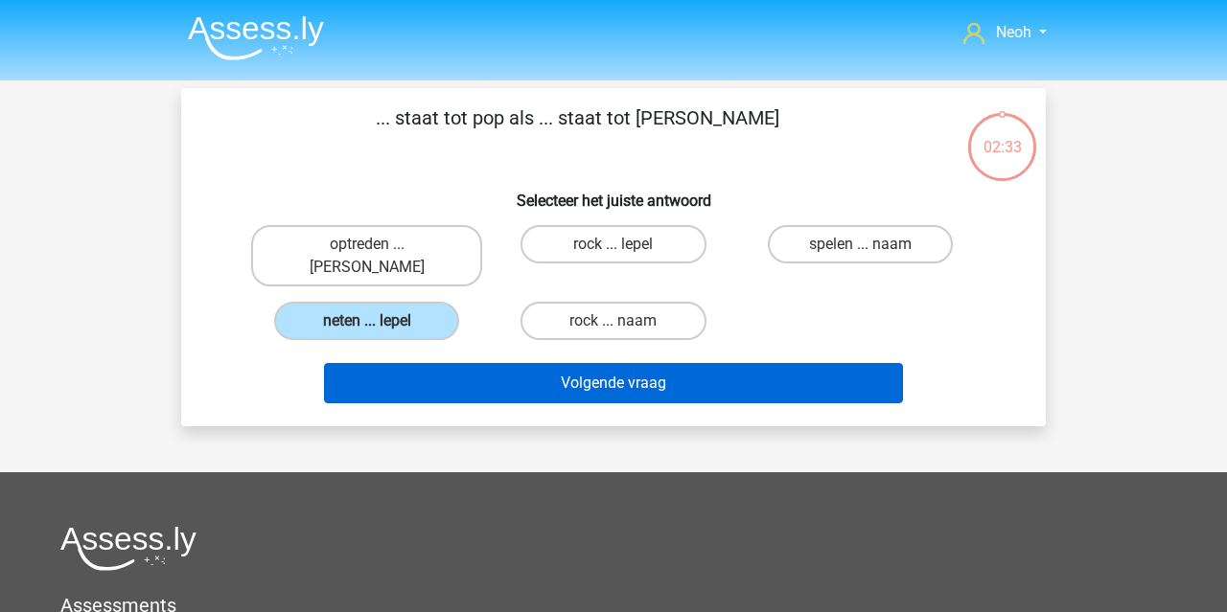
click at [532, 363] on button "Volgende vraag" at bounding box center [614, 383] width 580 height 40
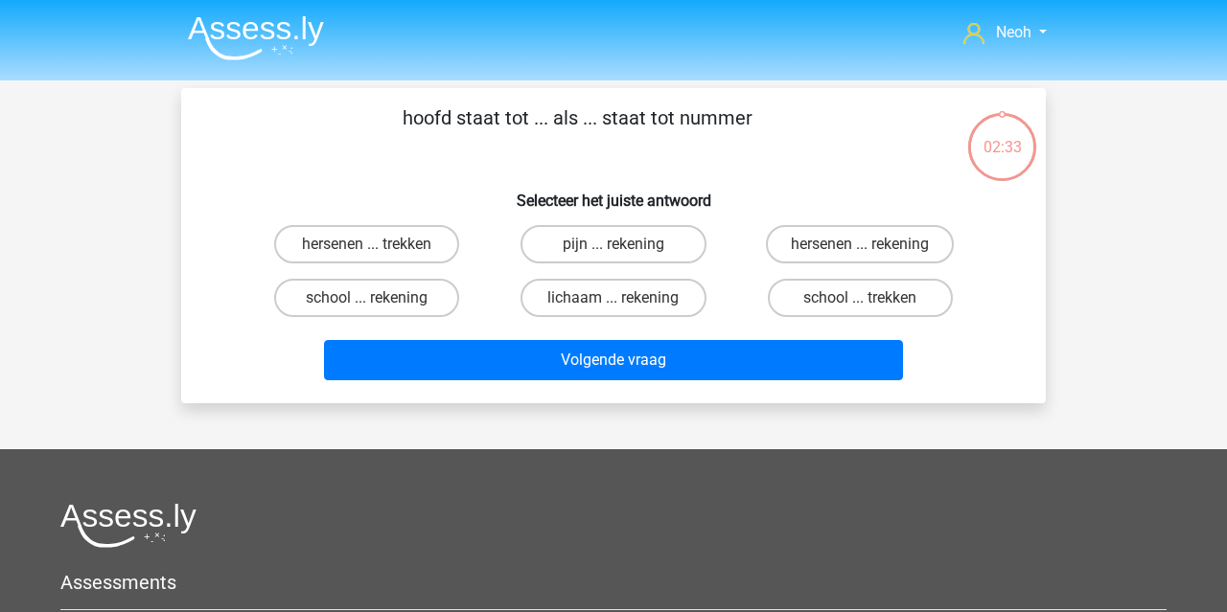
scroll to position [88, 0]
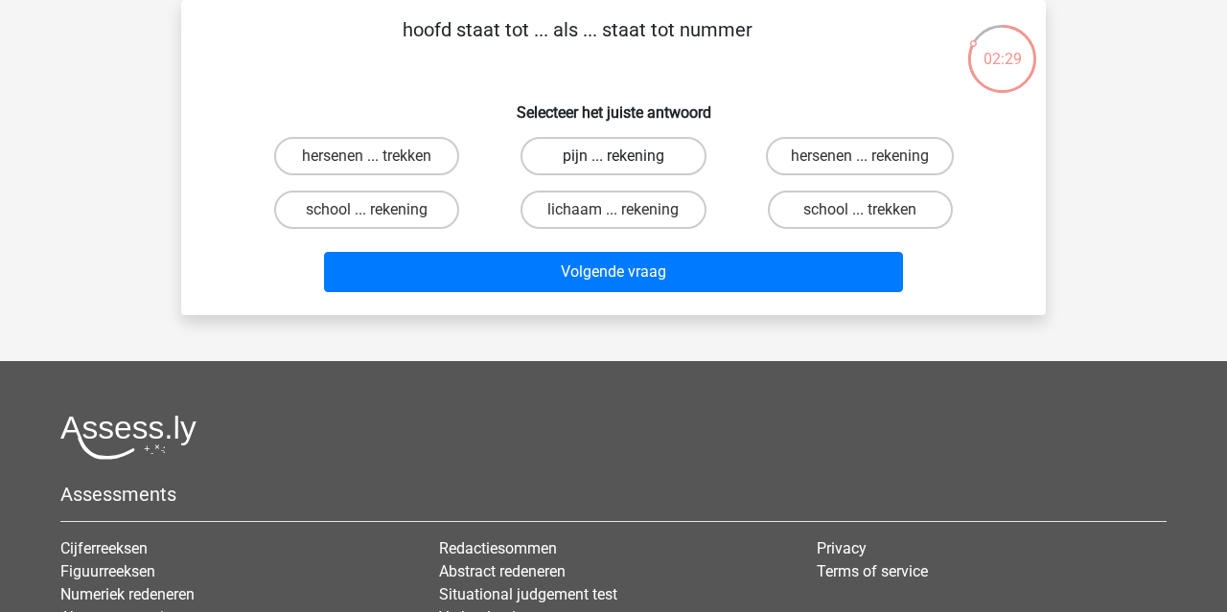
click at [672, 162] on label "pijn ... rekening" at bounding box center [612, 156] width 185 height 38
click at [626, 162] on input "pijn ... rekening" at bounding box center [619, 162] width 12 height 12
radio input "true"
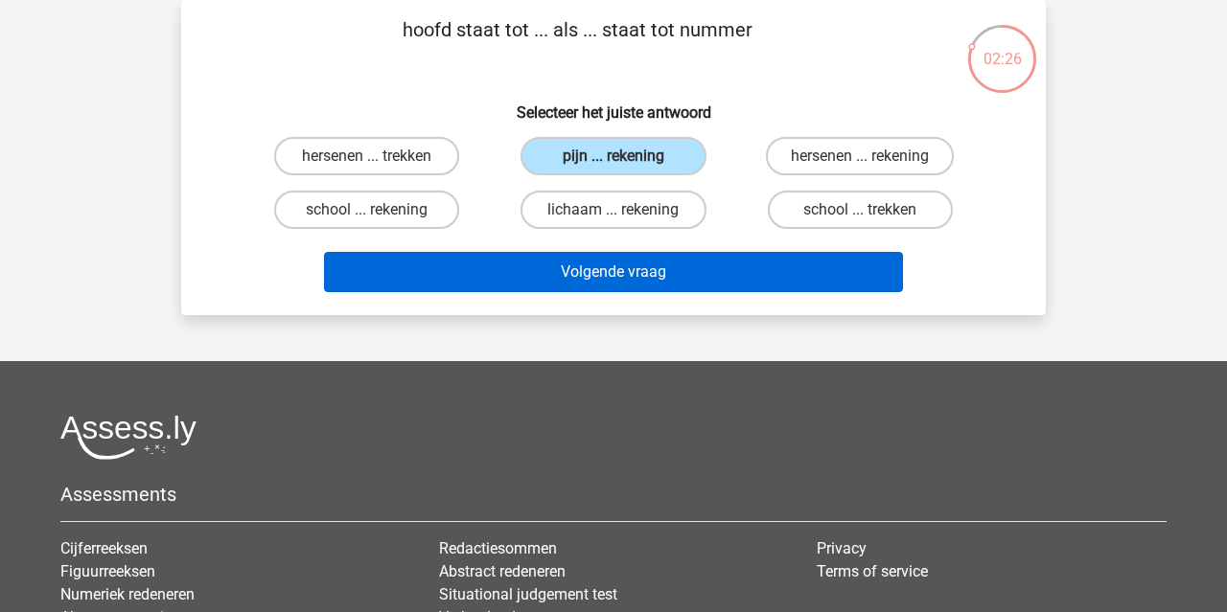
click at [677, 271] on button "Volgende vraag" at bounding box center [614, 272] width 580 height 40
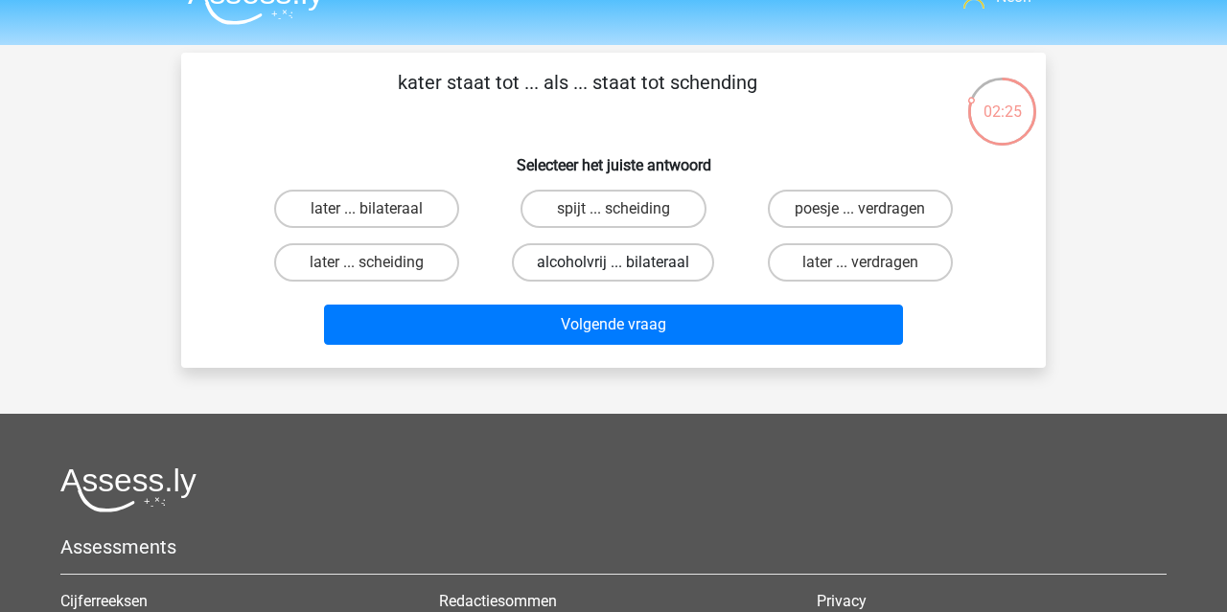
scroll to position [28, 0]
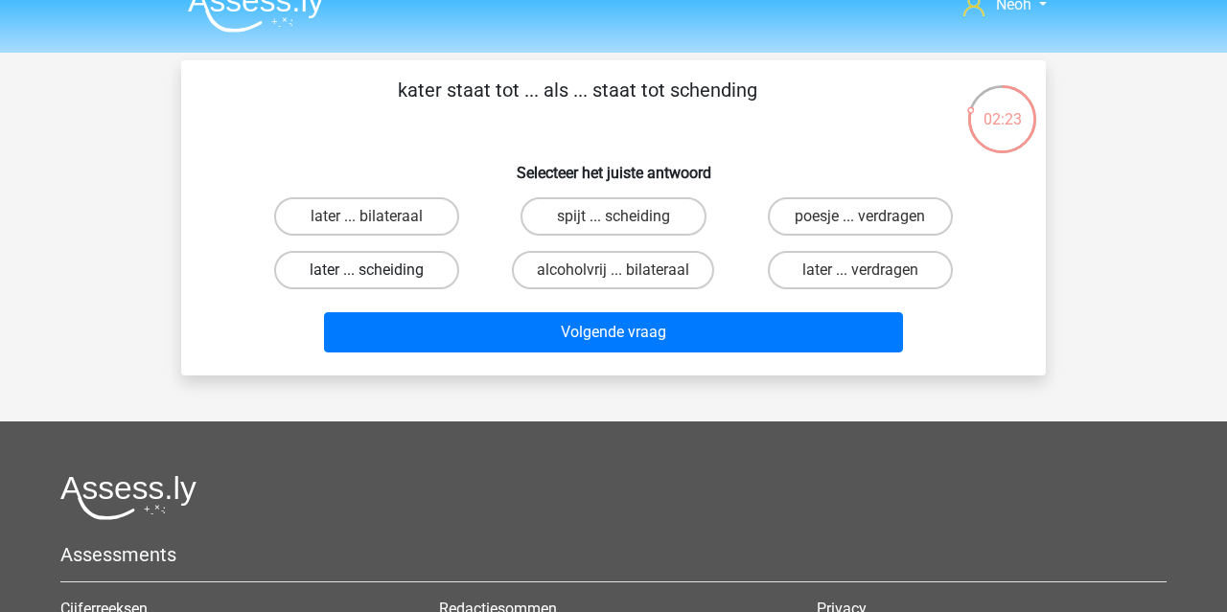
click at [427, 280] on label "later ... scheiding" at bounding box center [366, 270] width 185 height 38
click at [380, 280] on input "later ... scheiding" at bounding box center [373, 276] width 12 height 12
radio input "true"
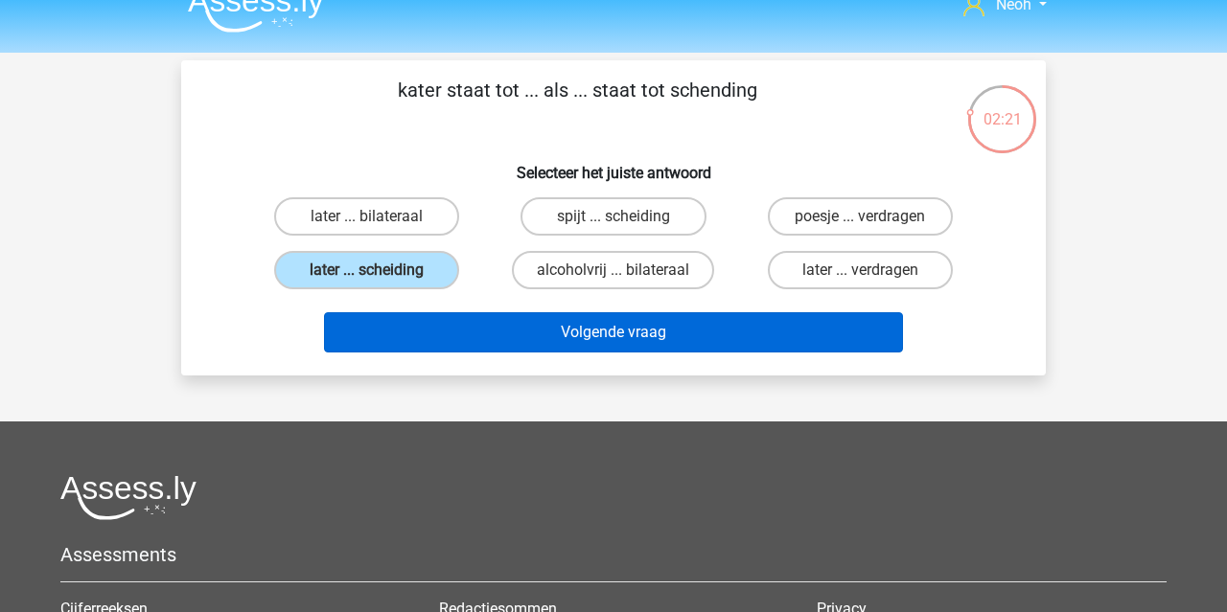
click at [497, 333] on button "Volgende vraag" at bounding box center [614, 332] width 580 height 40
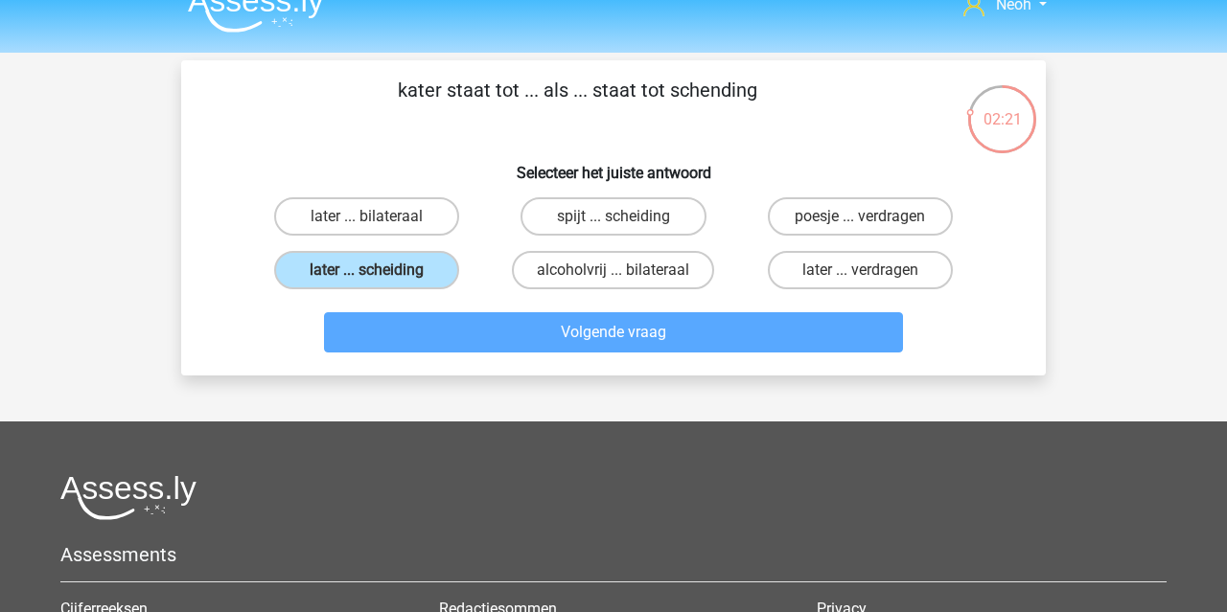
scroll to position [88, 0]
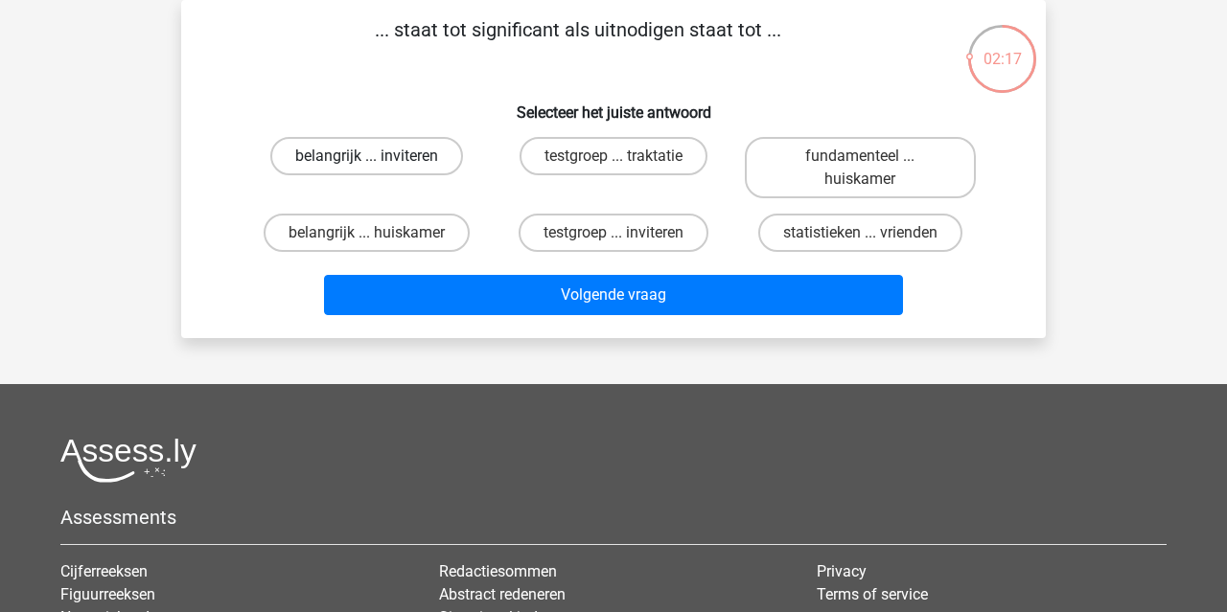
click at [432, 159] on label "belangrijk ... inviteren" at bounding box center [366, 156] width 193 height 38
click at [380, 159] on input "belangrijk ... inviteren" at bounding box center [373, 162] width 12 height 12
radio input "true"
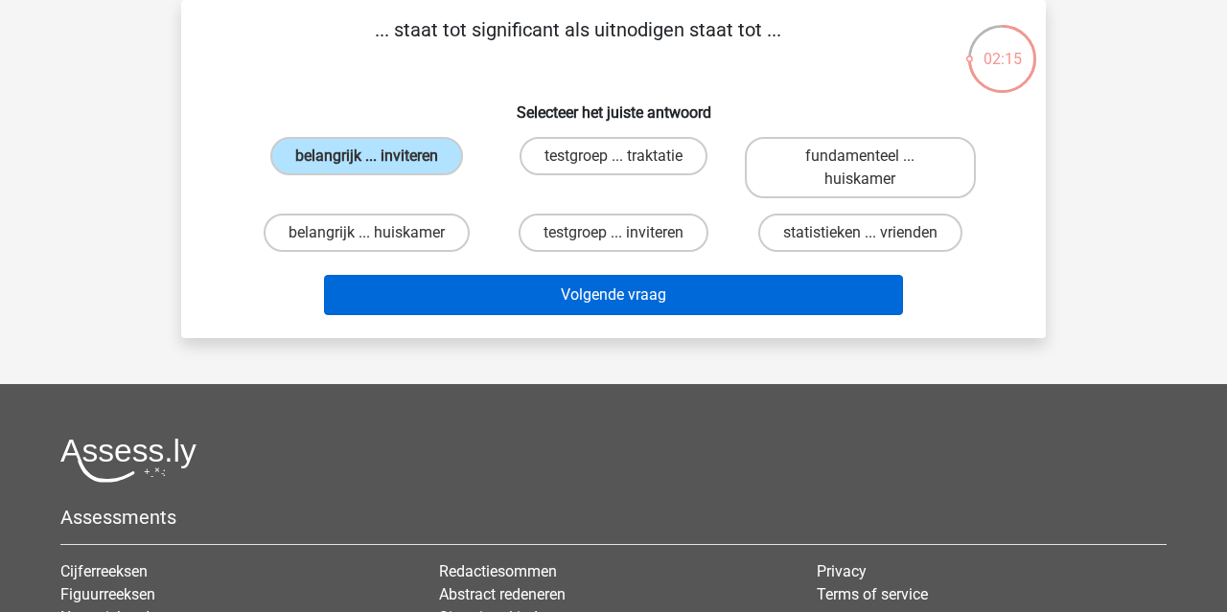
click at [581, 302] on button "Volgende vraag" at bounding box center [614, 295] width 580 height 40
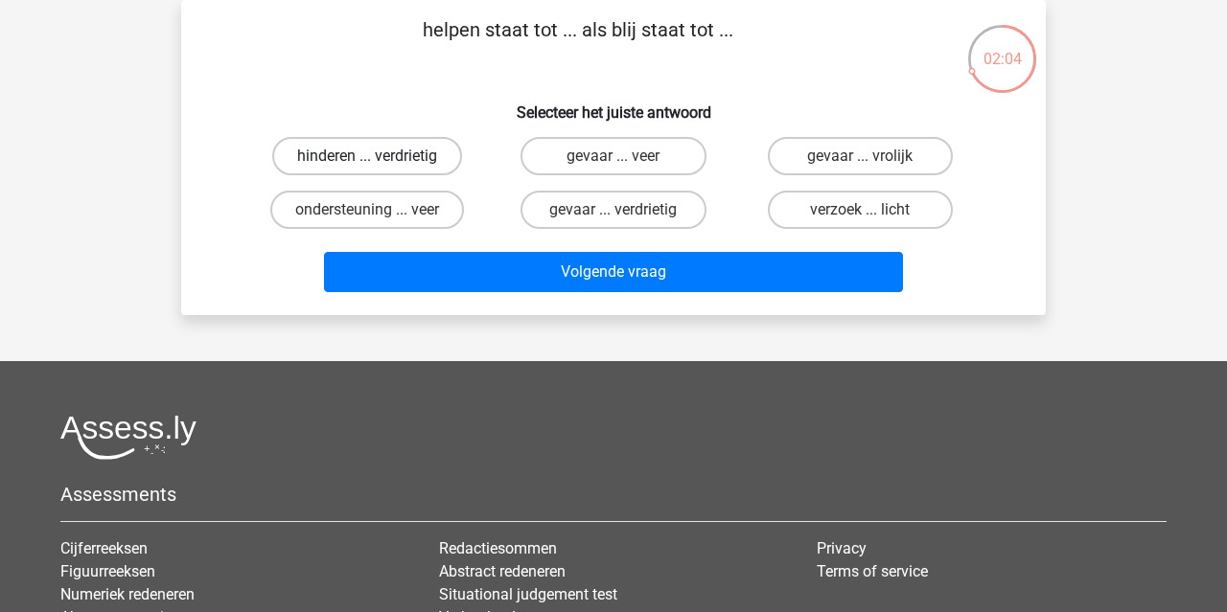
click at [426, 171] on label "hinderen ... verdrietig" at bounding box center [367, 156] width 190 height 38
click at [380, 169] on input "hinderen ... verdrietig" at bounding box center [373, 162] width 12 height 12
radio input "true"
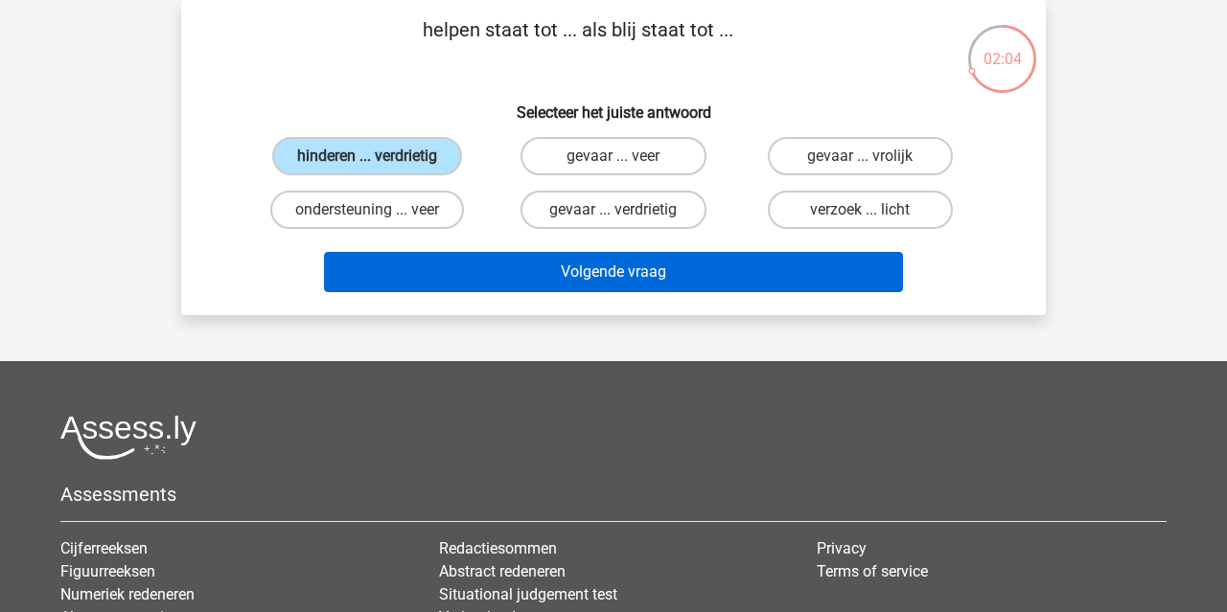
click at [544, 274] on button "Volgende vraag" at bounding box center [614, 272] width 580 height 40
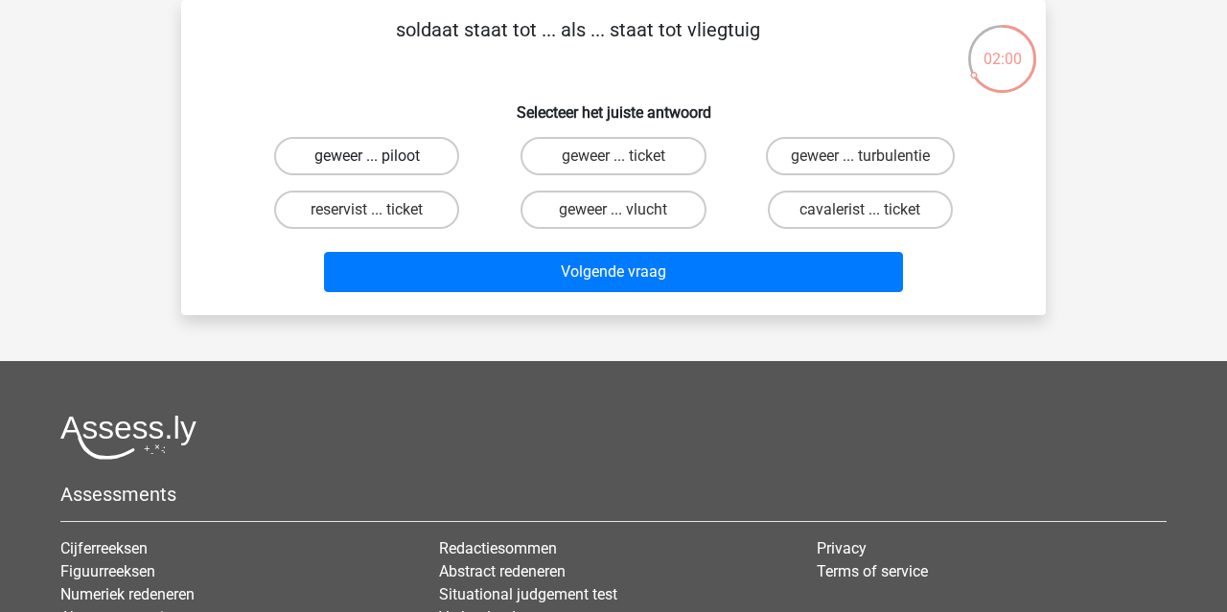
click at [420, 156] on label "geweer ... piloot" at bounding box center [366, 156] width 185 height 38
click at [380, 156] on input "geweer ... piloot" at bounding box center [373, 162] width 12 height 12
radio input "true"
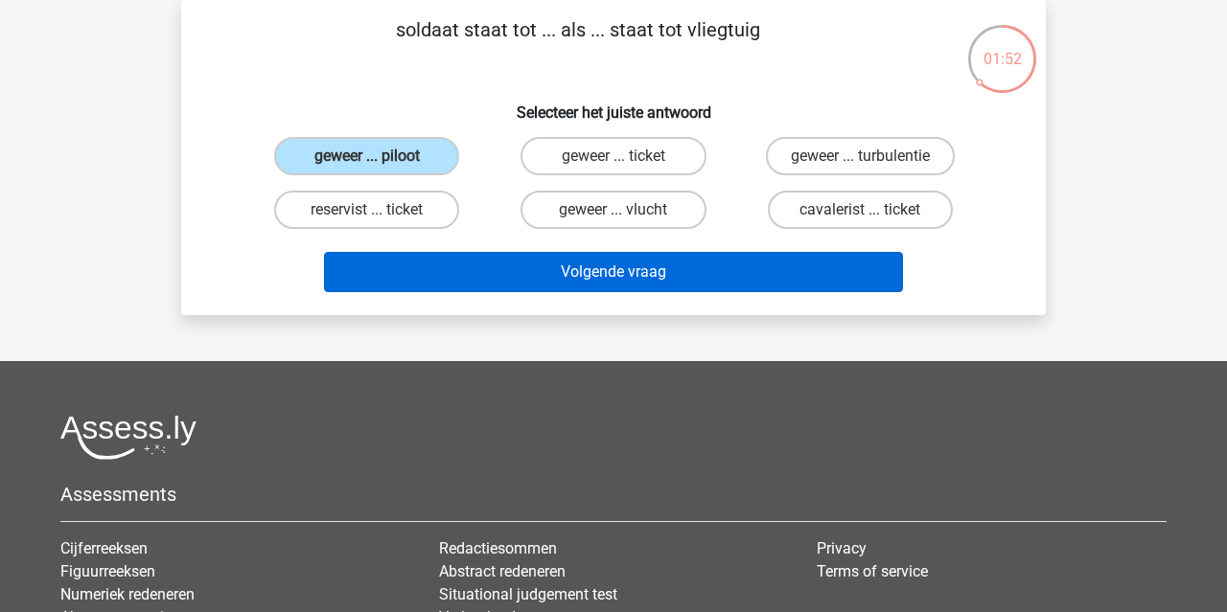
click at [661, 263] on button "Volgende vraag" at bounding box center [614, 272] width 580 height 40
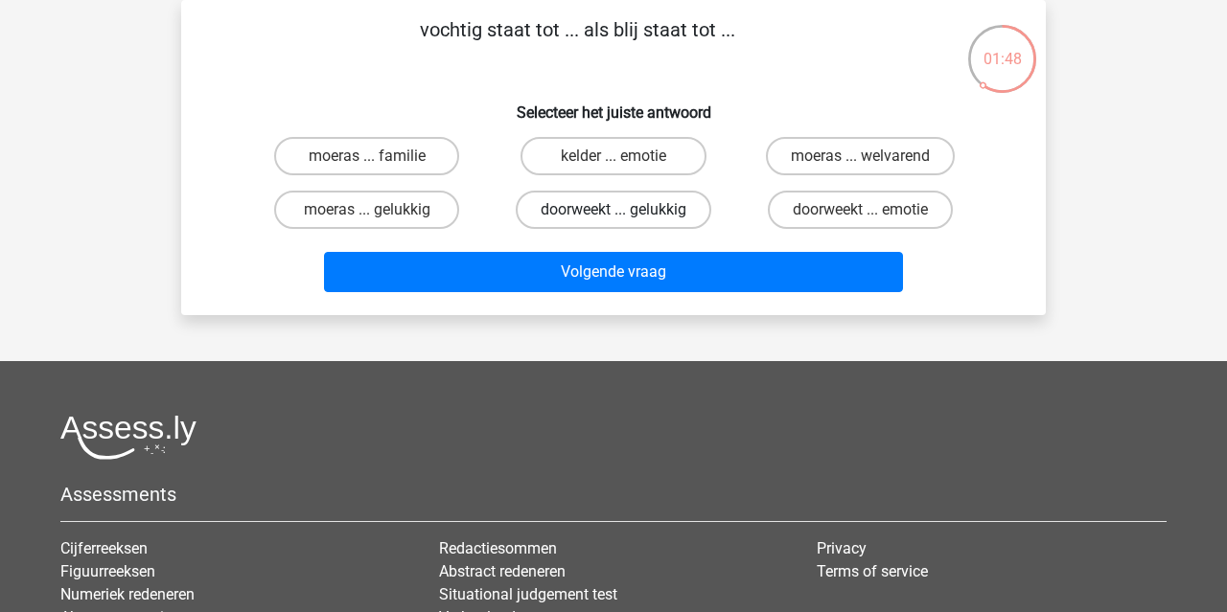
click at [685, 209] on label "doorweekt ... gelukkig" at bounding box center [614, 210] width 196 height 38
click at [626, 210] on input "doorweekt ... gelukkig" at bounding box center [619, 216] width 12 height 12
radio input "true"
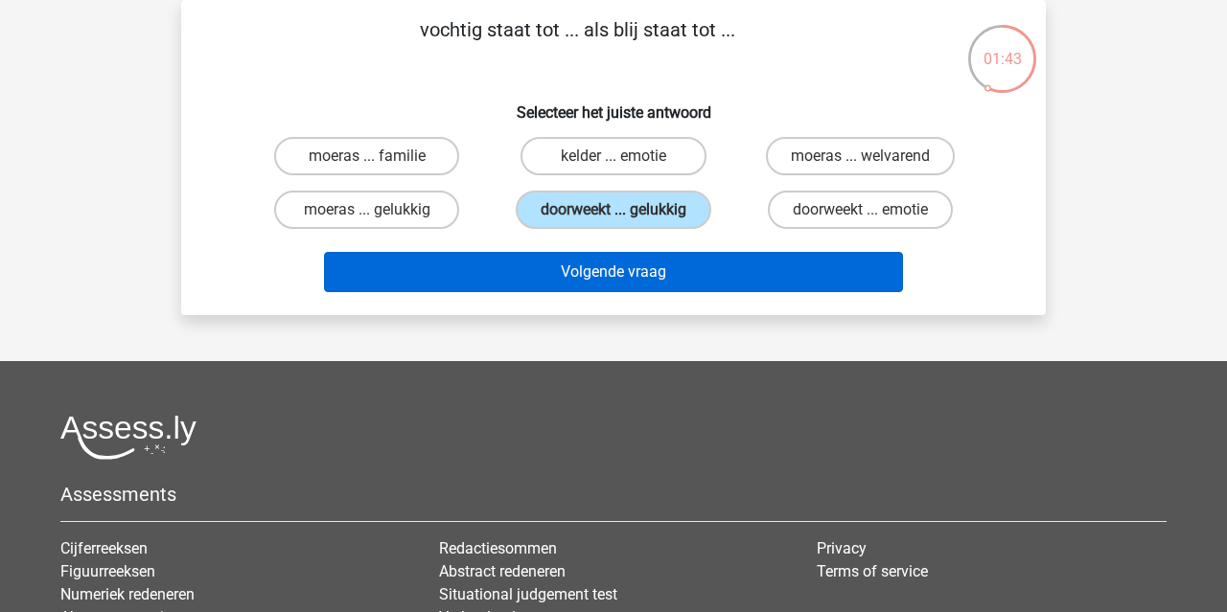
click at [722, 279] on button "Volgende vraag" at bounding box center [614, 272] width 580 height 40
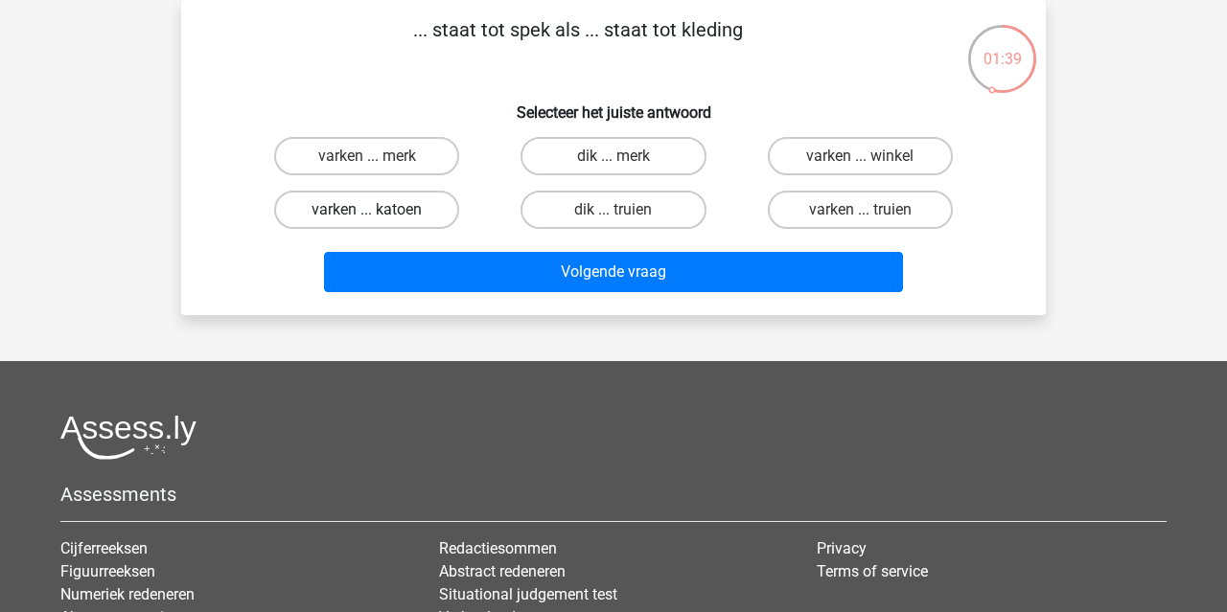
click at [412, 224] on label "varken ... katoen" at bounding box center [366, 210] width 185 height 38
click at [380, 222] on input "varken ... katoen" at bounding box center [373, 216] width 12 height 12
radio input "true"
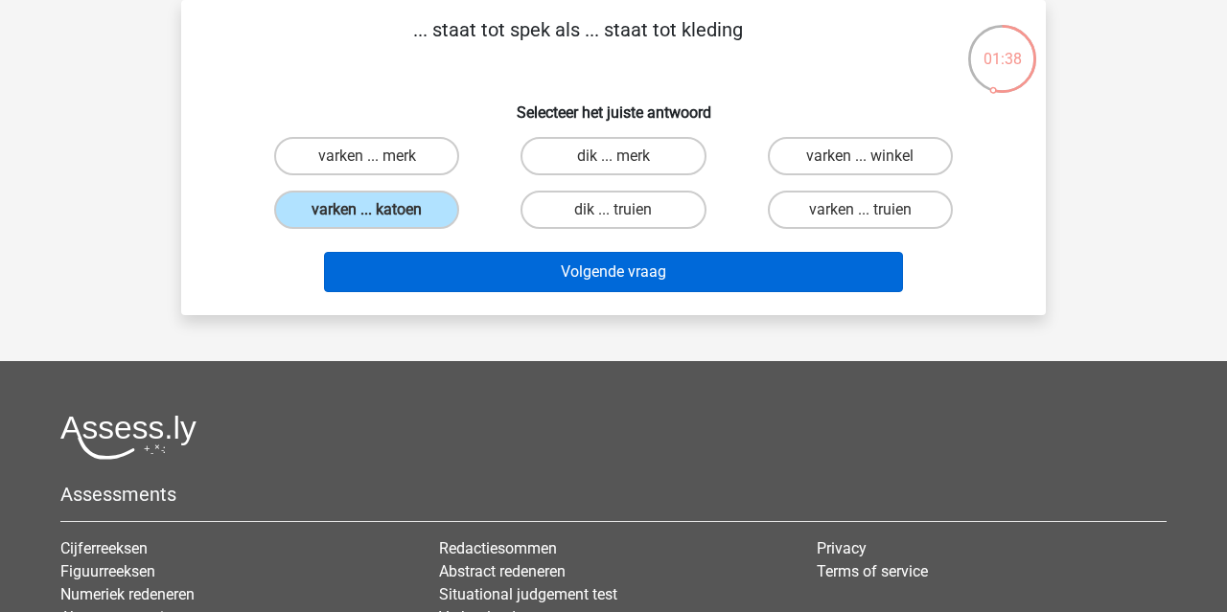
click at [540, 286] on button "Volgende vraag" at bounding box center [614, 272] width 580 height 40
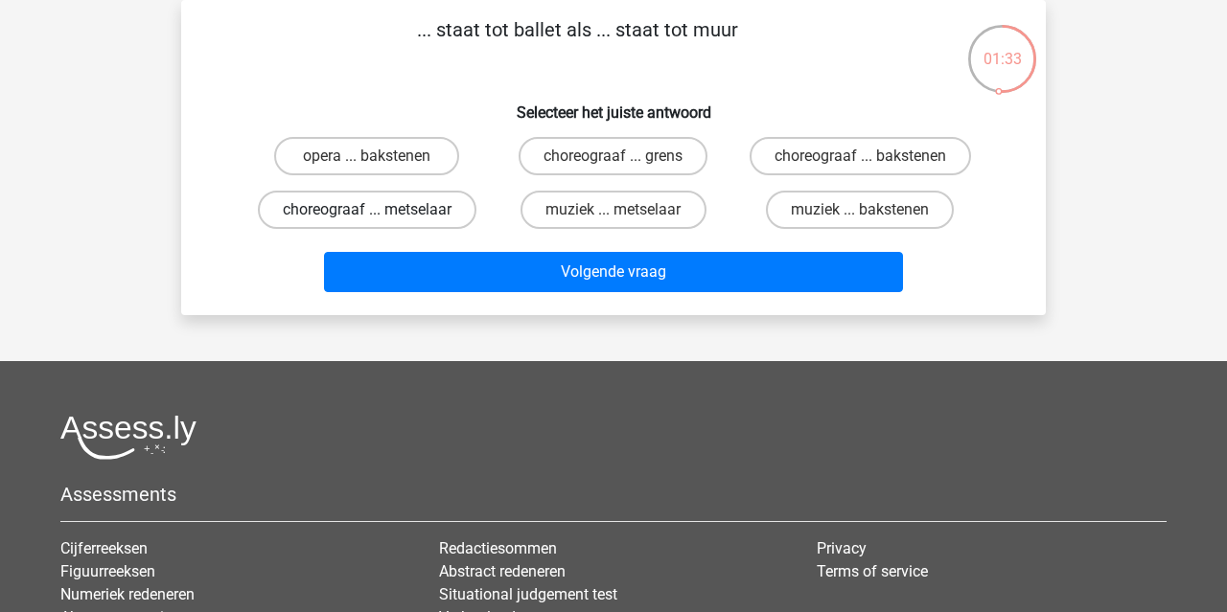
click at [446, 208] on label "choreograaf ... metselaar" at bounding box center [367, 210] width 219 height 38
click at [380, 210] on input "choreograaf ... metselaar" at bounding box center [373, 216] width 12 height 12
radio input "true"
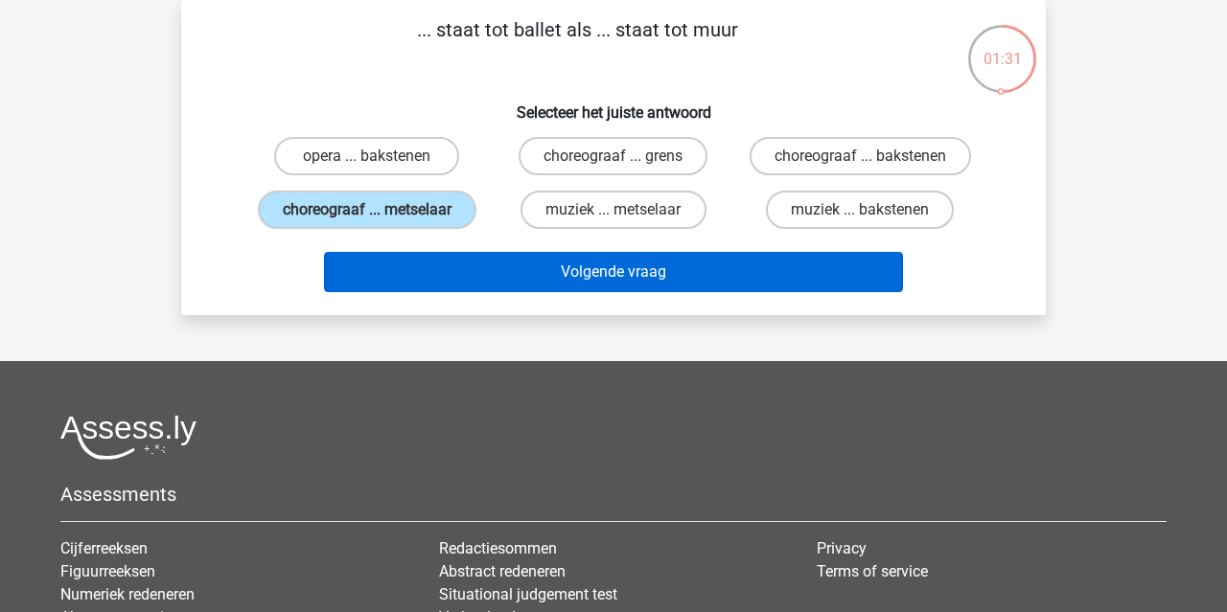
click at [543, 292] on button "Volgende vraag" at bounding box center [614, 272] width 580 height 40
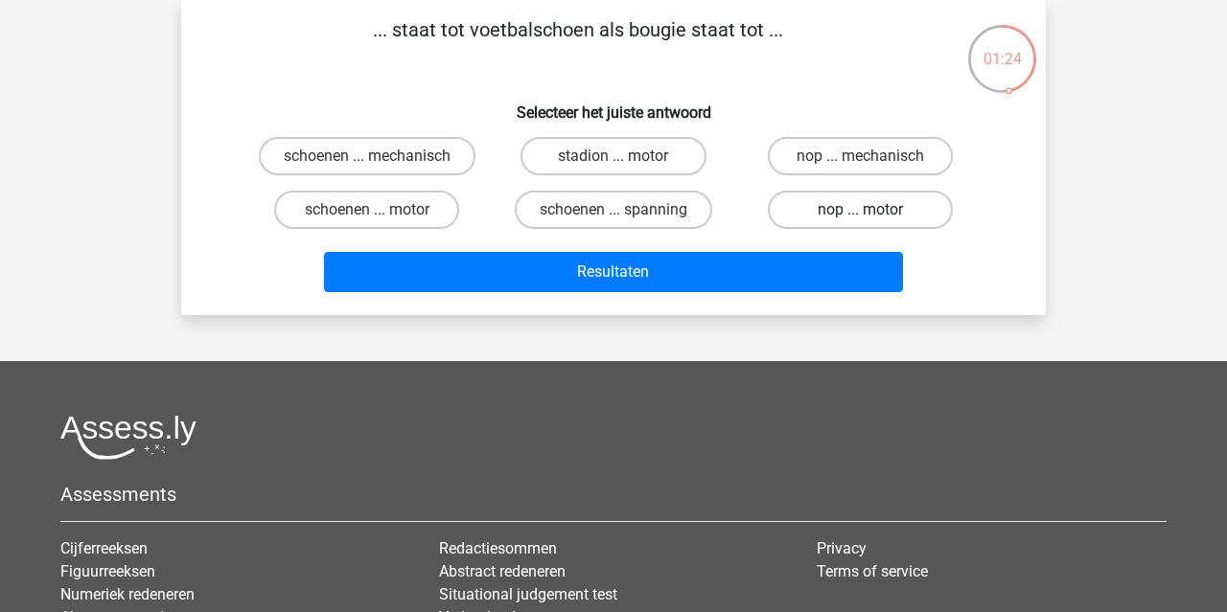
click at [845, 217] on label "nop ... motor" at bounding box center [860, 210] width 185 height 38
click at [860, 217] on input "nop ... motor" at bounding box center [866, 216] width 12 height 12
radio input "true"
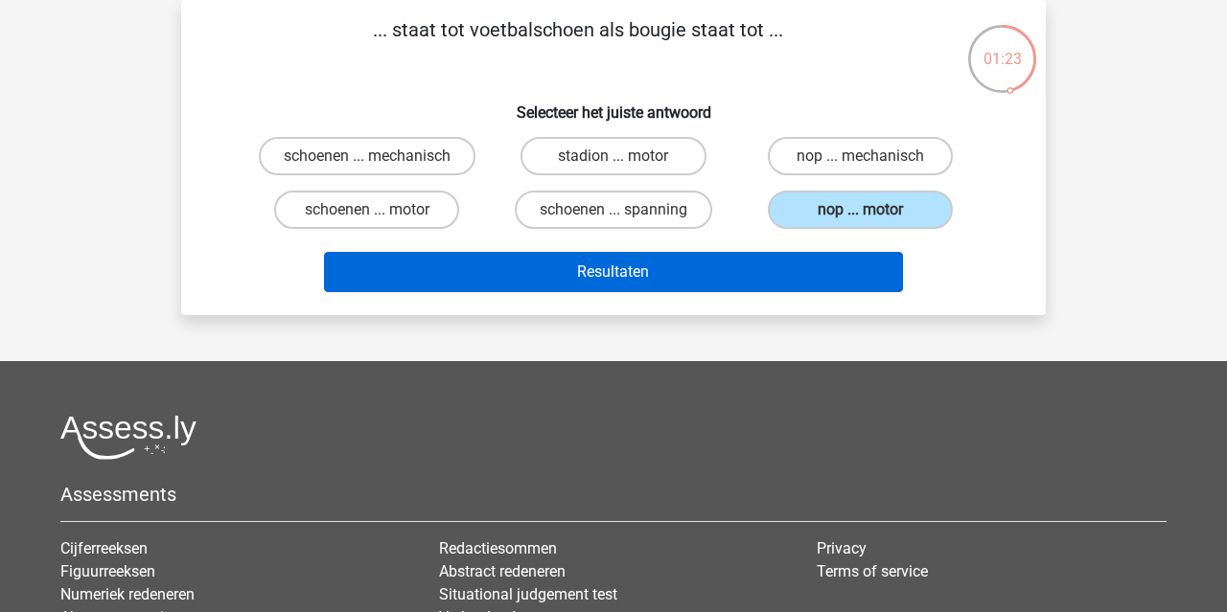
click at [827, 261] on button "Resultaten" at bounding box center [614, 272] width 580 height 40
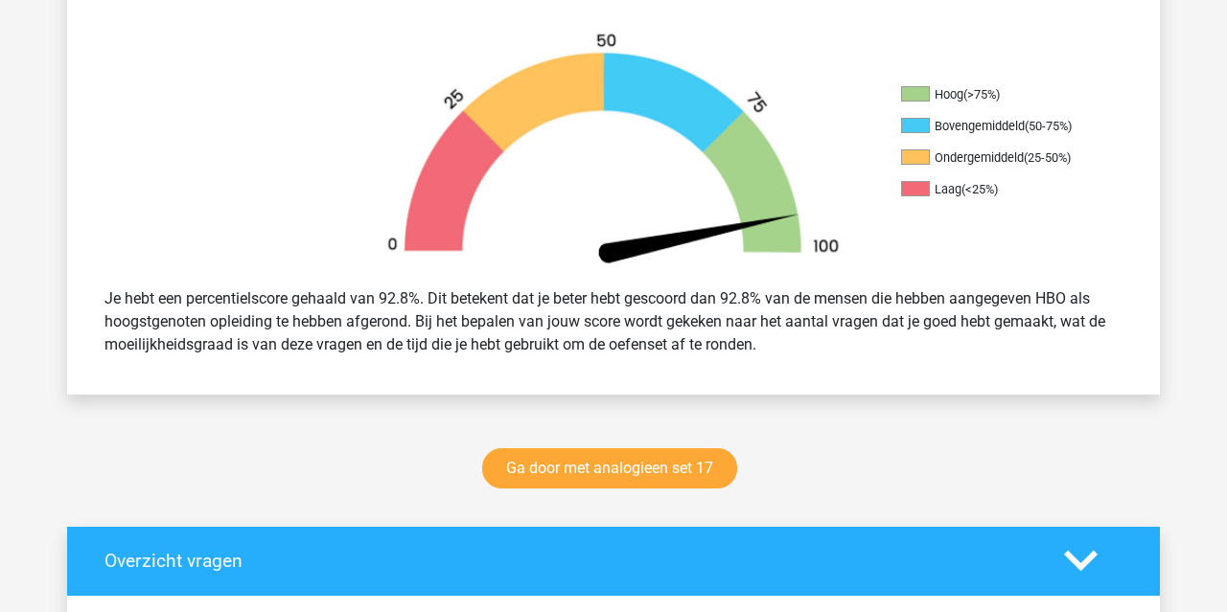
scroll to position [574, 0]
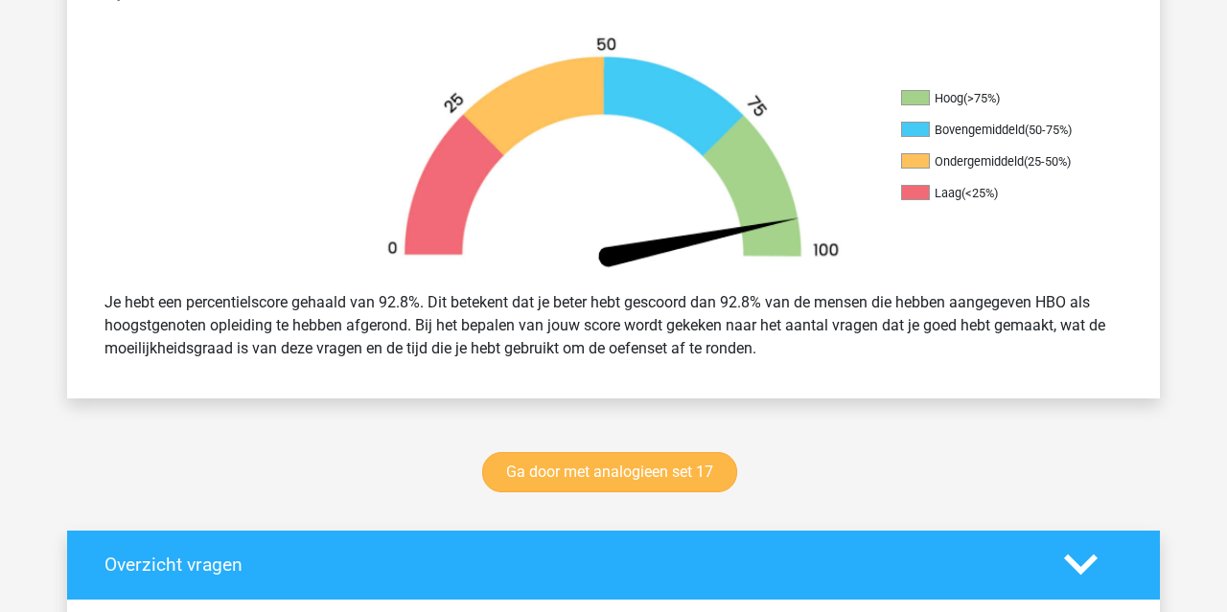
click at [677, 476] on link "Ga door met analogieen set 17" at bounding box center [609, 472] width 255 height 40
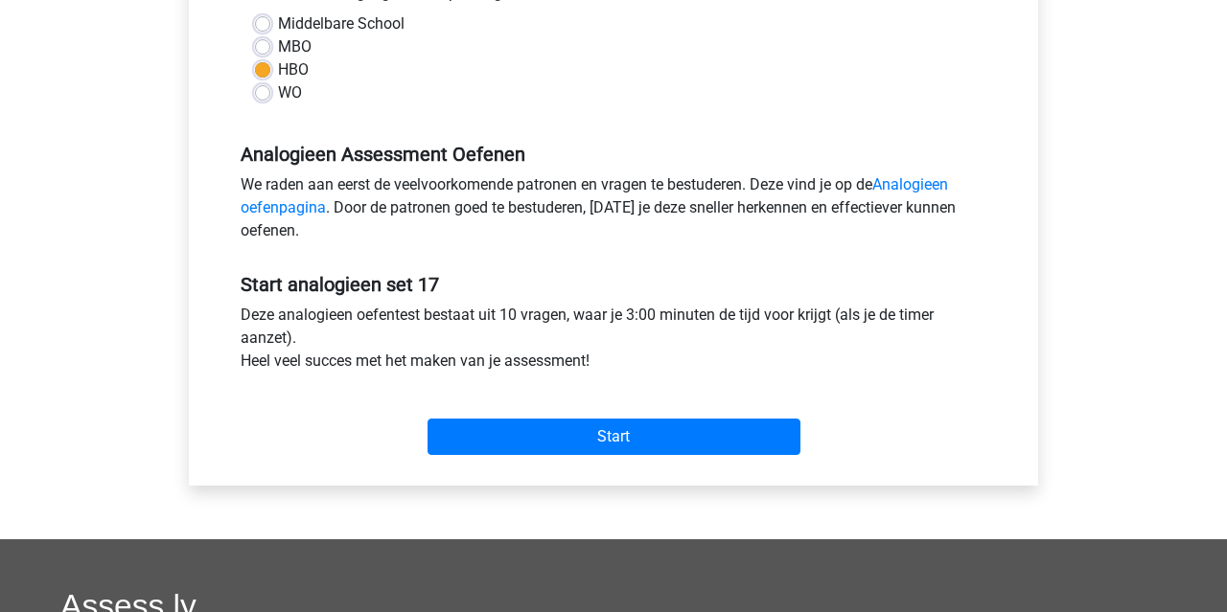
scroll to position [598, 0]
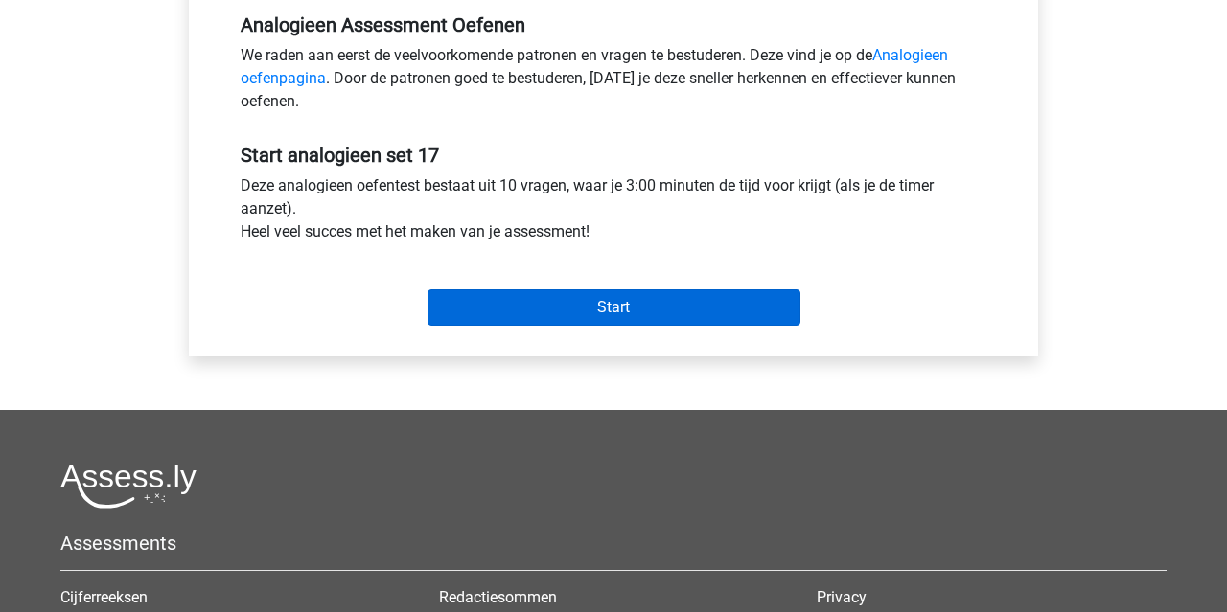
click at [639, 302] on input "Start" at bounding box center [613, 307] width 373 height 36
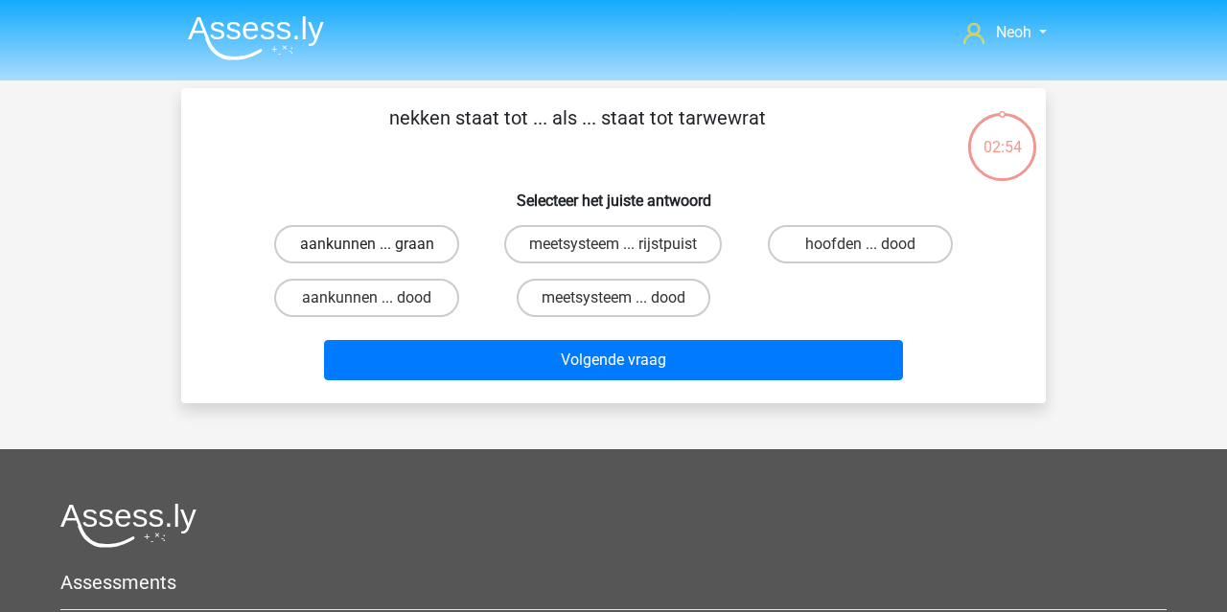
click at [429, 250] on label "aankunnen ... graan" at bounding box center [366, 244] width 185 height 38
click at [380, 250] on input "aankunnen ... graan" at bounding box center [373, 250] width 12 height 12
radio input "true"
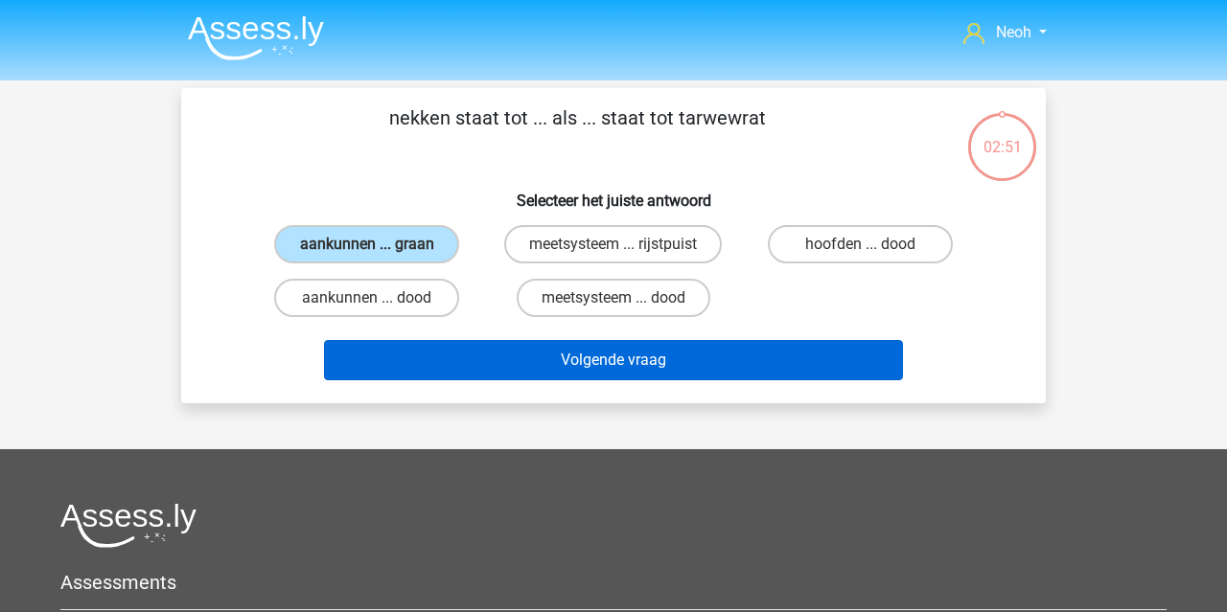
click at [635, 365] on button "Volgende vraag" at bounding box center [614, 360] width 580 height 40
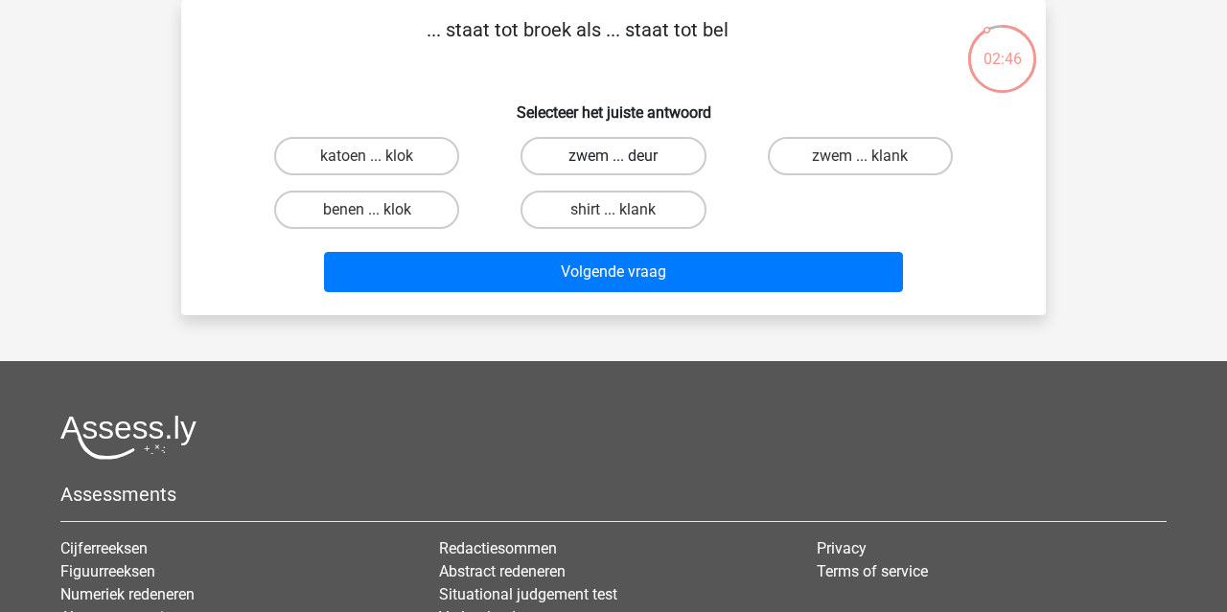
click at [666, 169] on label "zwem ... deur" at bounding box center [612, 156] width 185 height 38
click at [626, 169] on input "zwem ... deur" at bounding box center [619, 162] width 12 height 12
radio input "true"
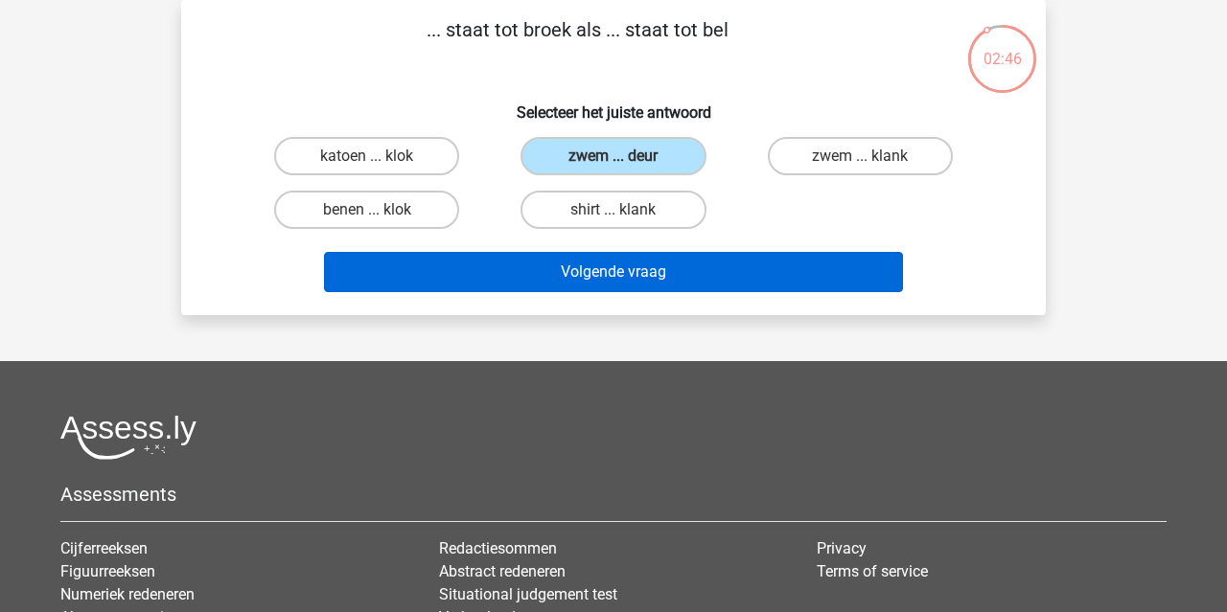
click at [666, 264] on button "Volgende vraag" at bounding box center [614, 272] width 580 height 40
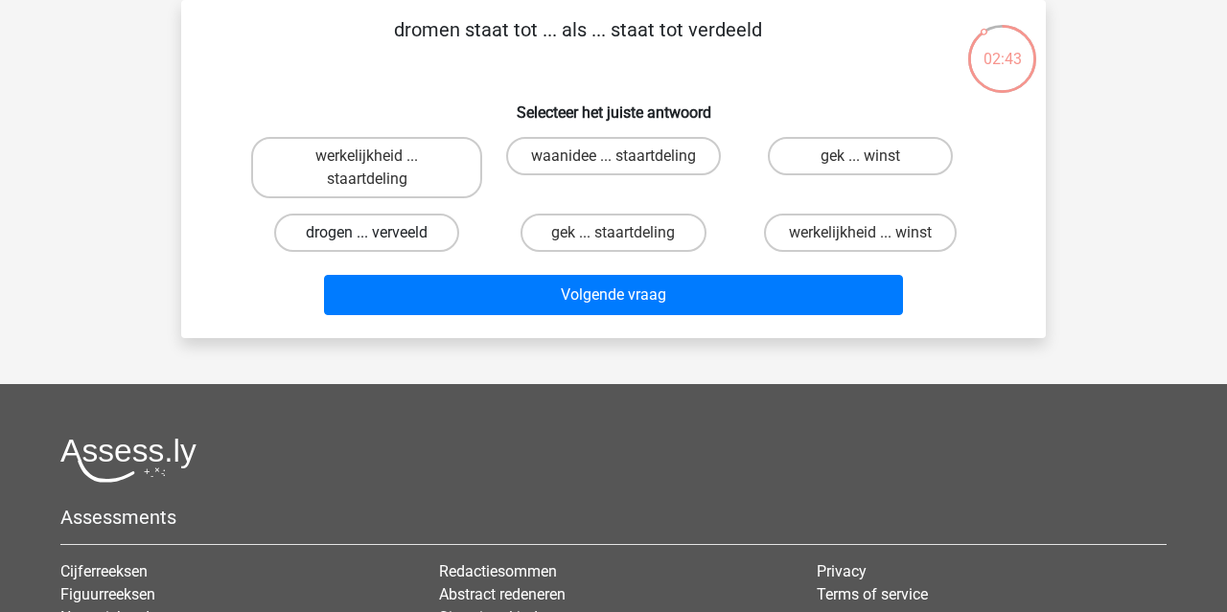
click at [418, 230] on label "drogen ... verveeld" at bounding box center [366, 233] width 185 height 38
click at [380, 233] on input "drogen ... verveeld" at bounding box center [373, 239] width 12 height 12
radio input "true"
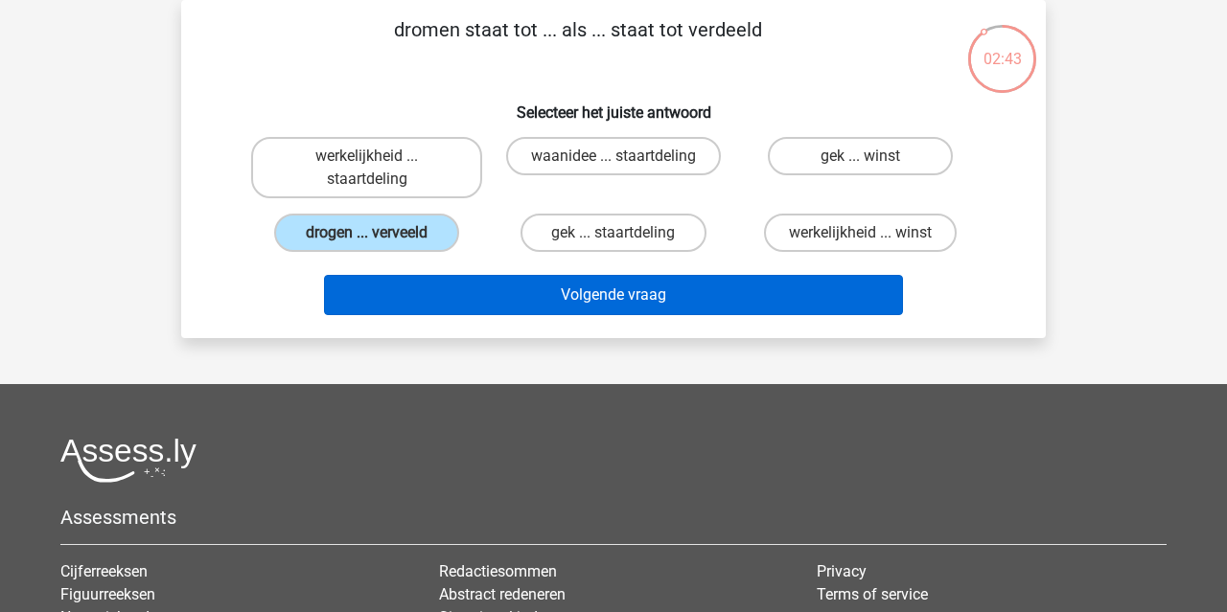
click at [485, 294] on button "Volgende vraag" at bounding box center [614, 295] width 580 height 40
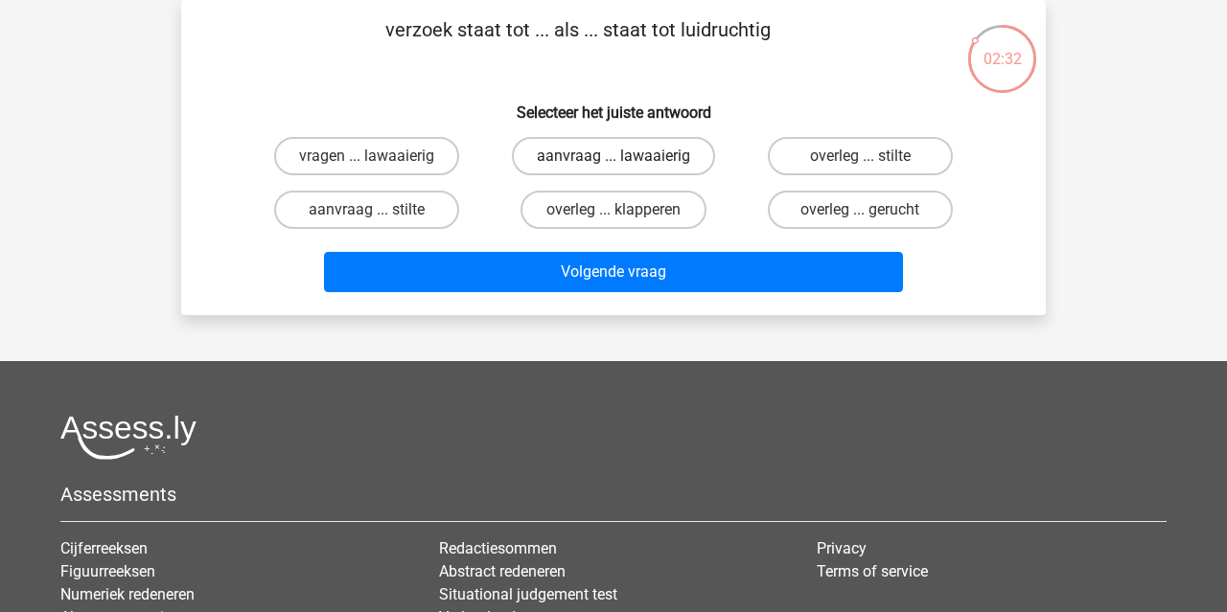
click at [625, 157] on label "aanvraag ... lawaaierig" at bounding box center [613, 156] width 203 height 38
click at [625, 157] on input "aanvraag ... lawaaierig" at bounding box center [619, 162] width 12 height 12
radio input "true"
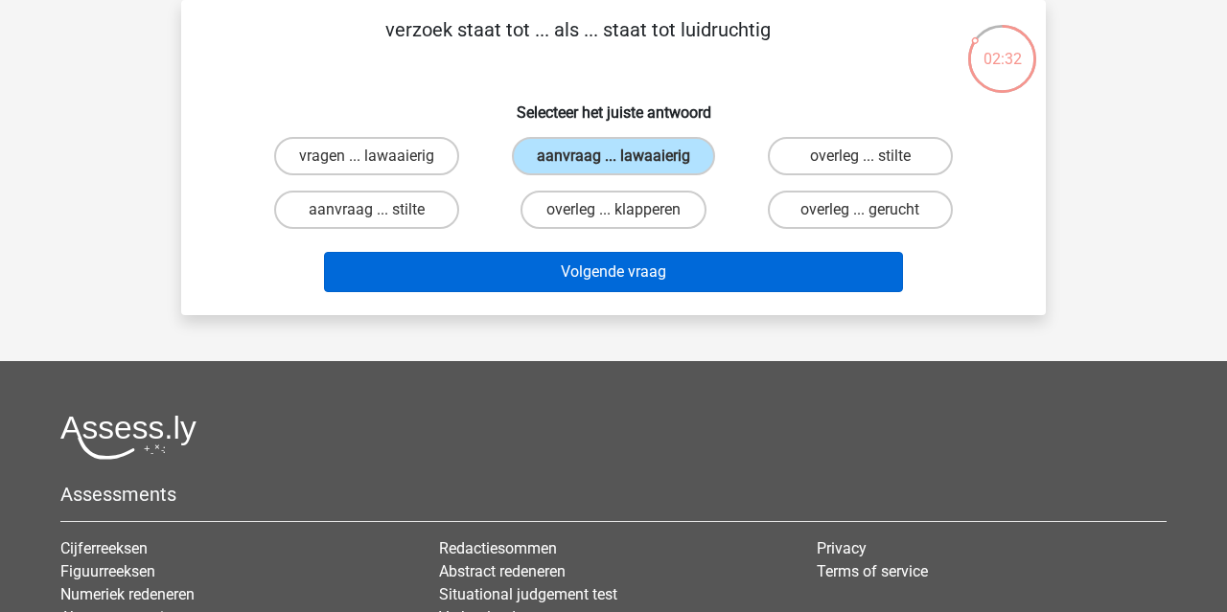
click at [627, 257] on button "Volgende vraag" at bounding box center [614, 272] width 580 height 40
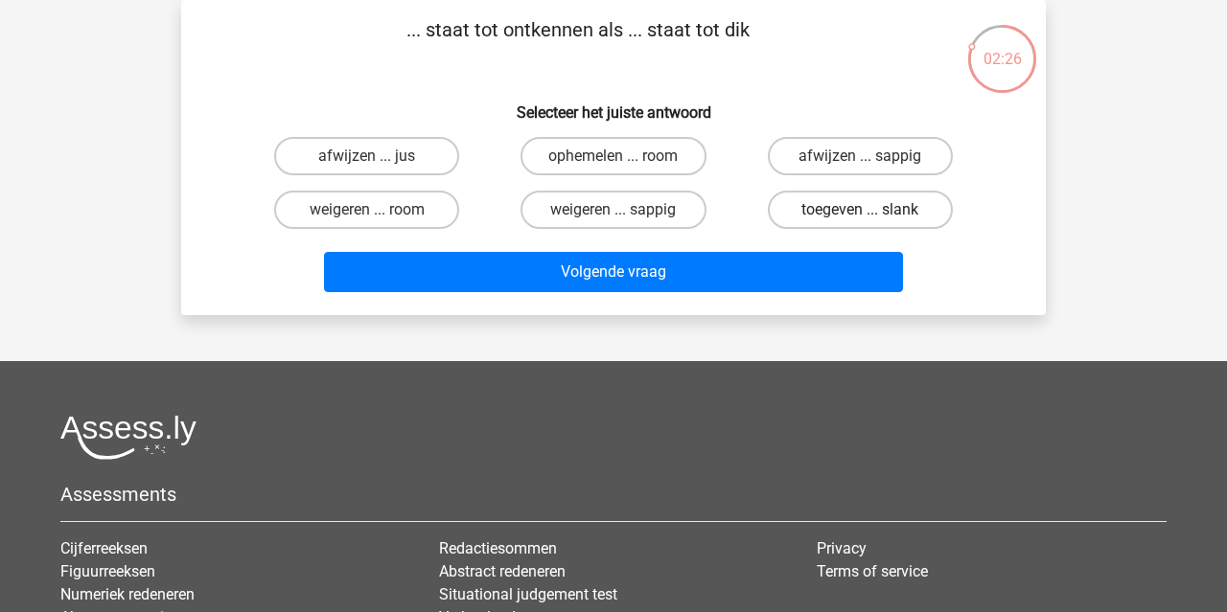
click at [853, 216] on label "toegeven ... slank" at bounding box center [860, 210] width 185 height 38
click at [860, 216] on input "toegeven ... slank" at bounding box center [866, 216] width 12 height 12
radio input "true"
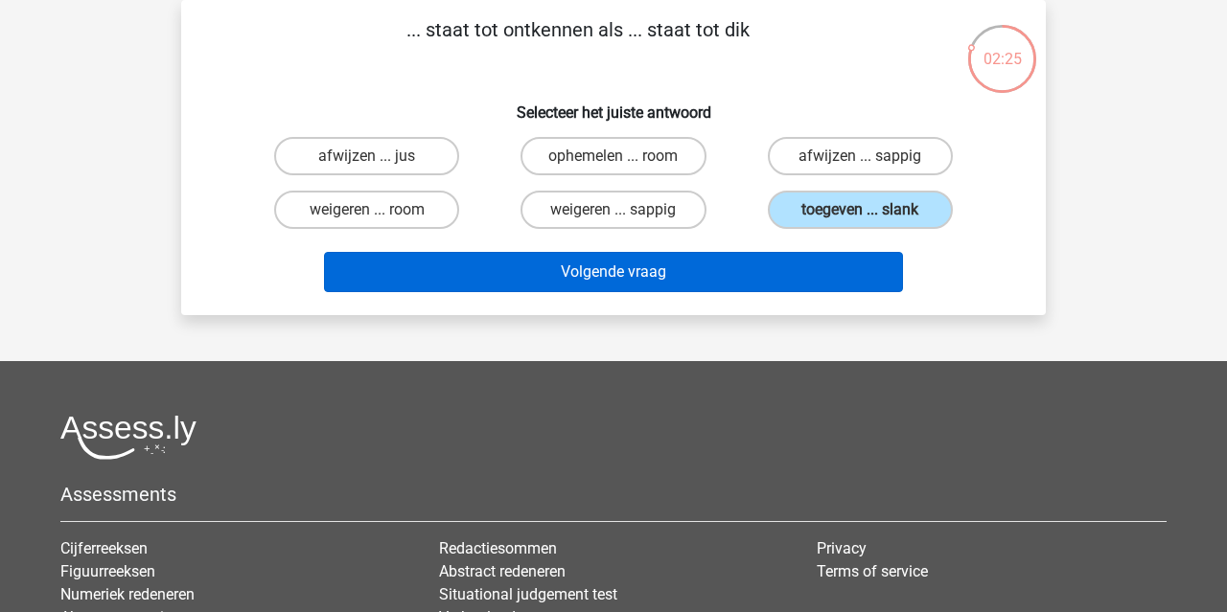
click at [811, 279] on button "Volgende vraag" at bounding box center [614, 272] width 580 height 40
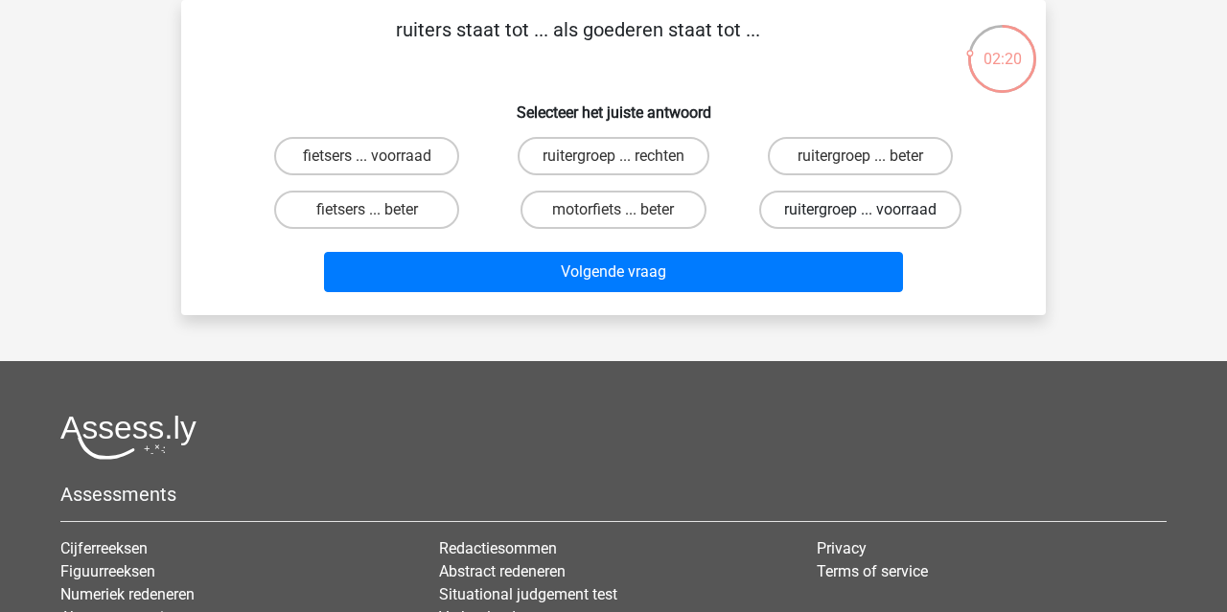
click at [844, 221] on label "ruitergroep ... voorraad" at bounding box center [860, 210] width 202 height 38
click at [860, 221] on input "ruitergroep ... voorraad" at bounding box center [866, 216] width 12 height 12
radio input "true"
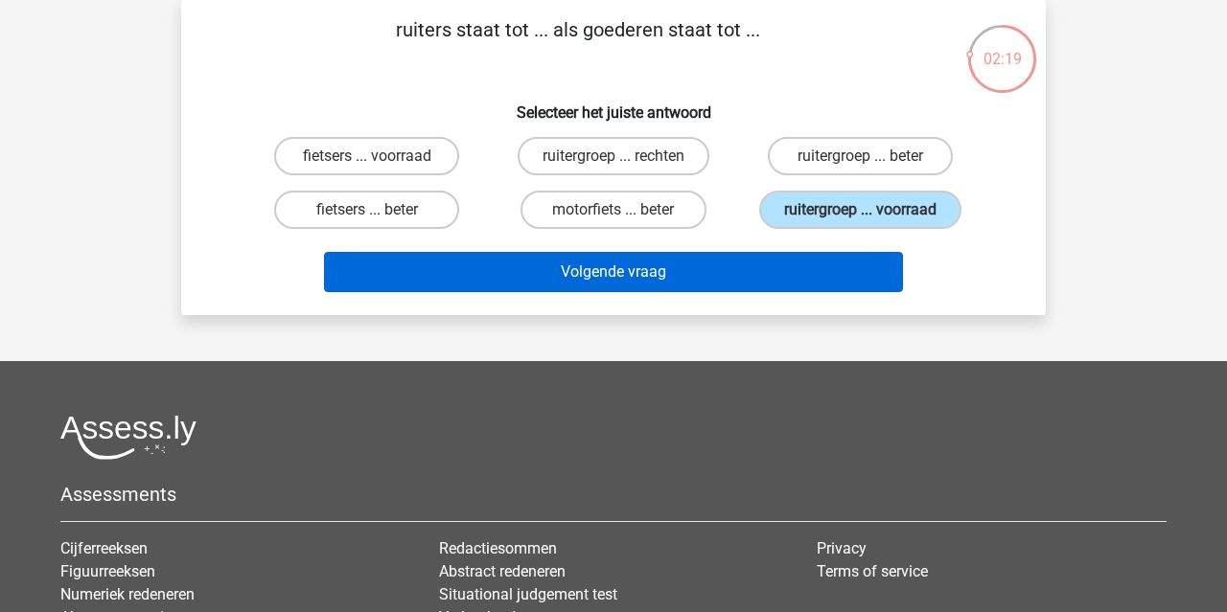
click at [824, 264] on button "Volgende vraag" at bounding box center [614, 272] width 580 height 40
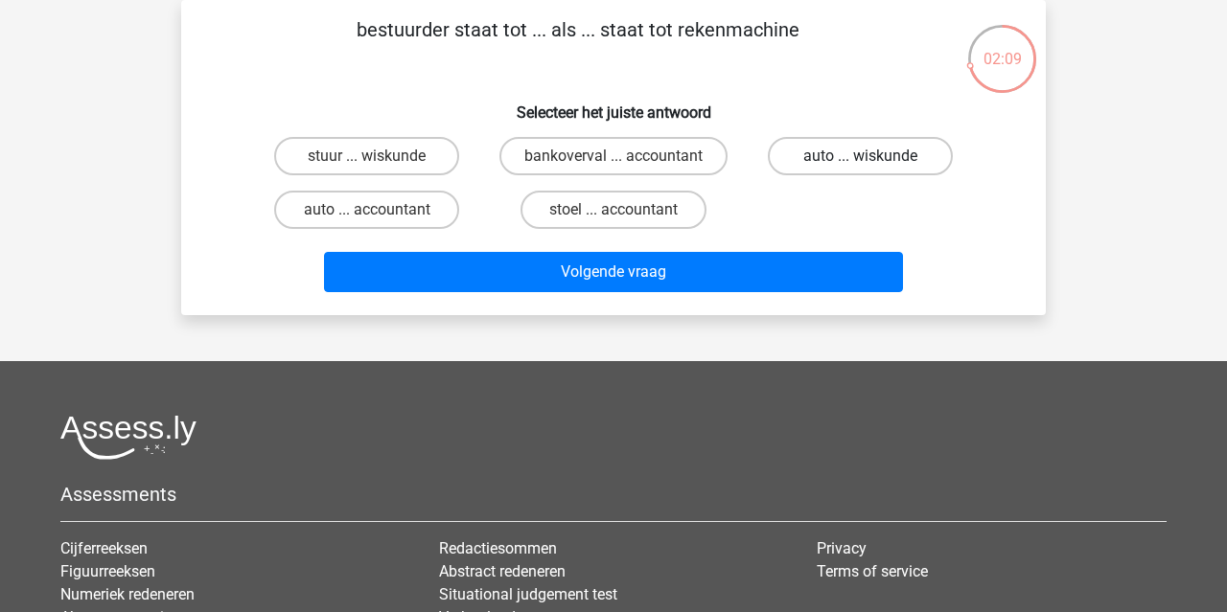
click at [814, 171] on label "auto ... wiskunde" at bounding box center [860, 156] width 185 height 38
click at [860, 169] on input "auto ... wiskunde" at bounding box center [866, 162] width 12 height 12
radio input "true"
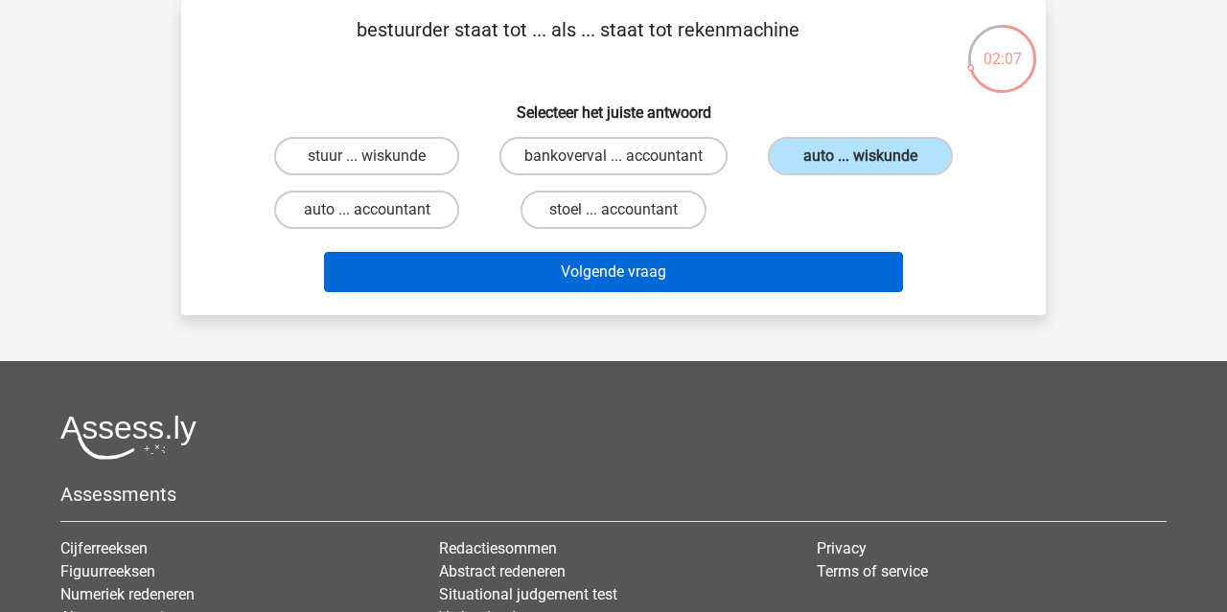
click at [777, 275] on button "Volgende vraag" at bounding box center [614, 272] width 580 height 40
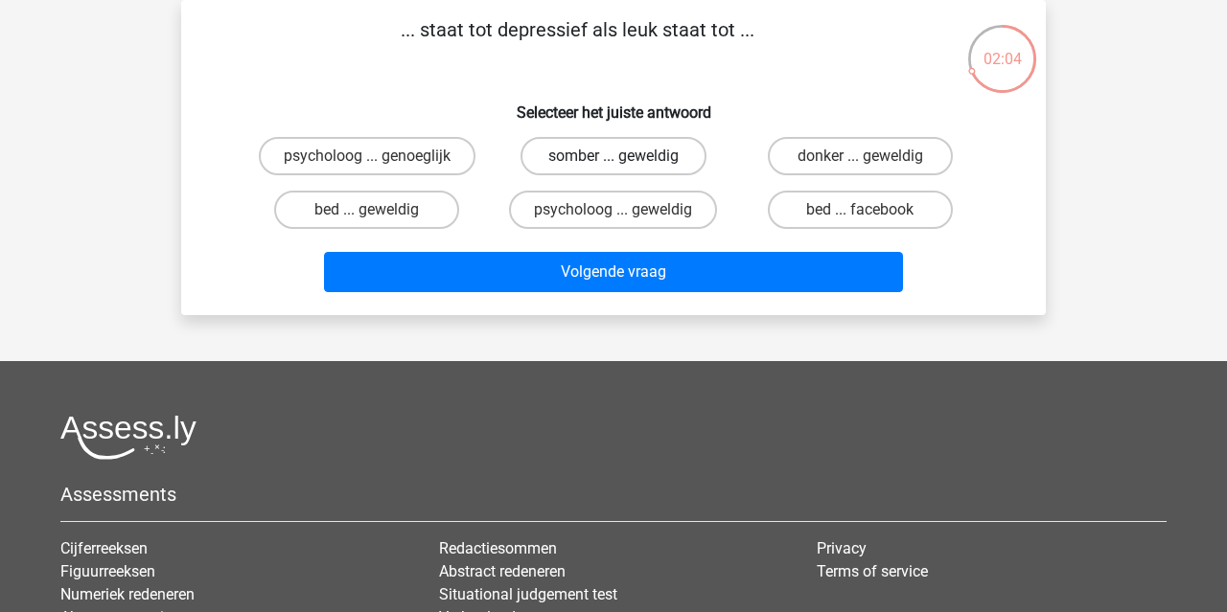
click at [661, 169] on label "somber ... geweldig" at bounding box center [612, 156] width 185 height 38
click at [626, 169] on input "somber ... geweldig" at bounding box center [619, 162] width 12 height 12
radio input "true"
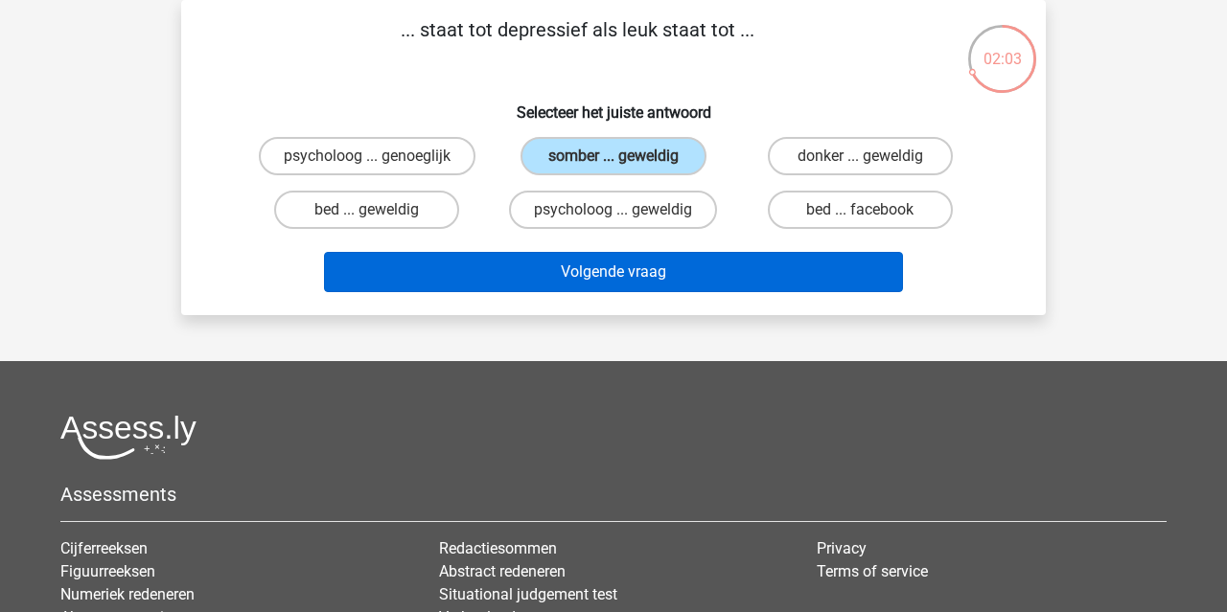
click at [654, 261] on button "Volgende vraag" at bounding box center [614, 272] width 580 height 40
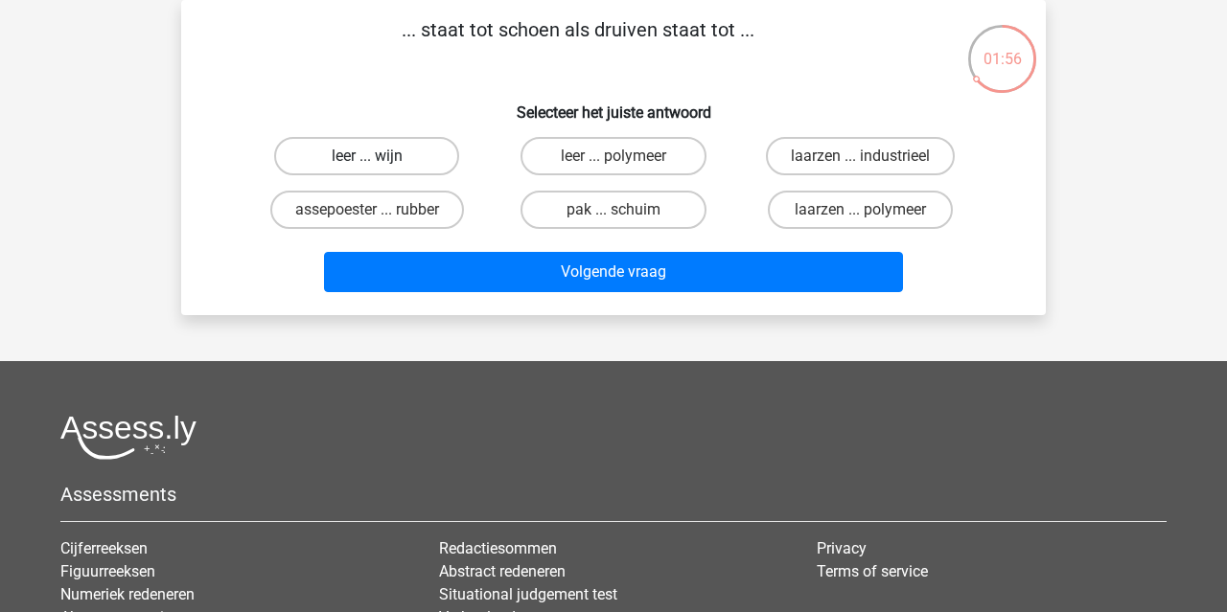
click at [408, 167] on label "leer ... wijn" at bounding box center [366, 156] width 185 height 38
click at [380, 167] on input "leer ... wijn" at bounding box center [373, 162] width 12 height 12
radio input "true"
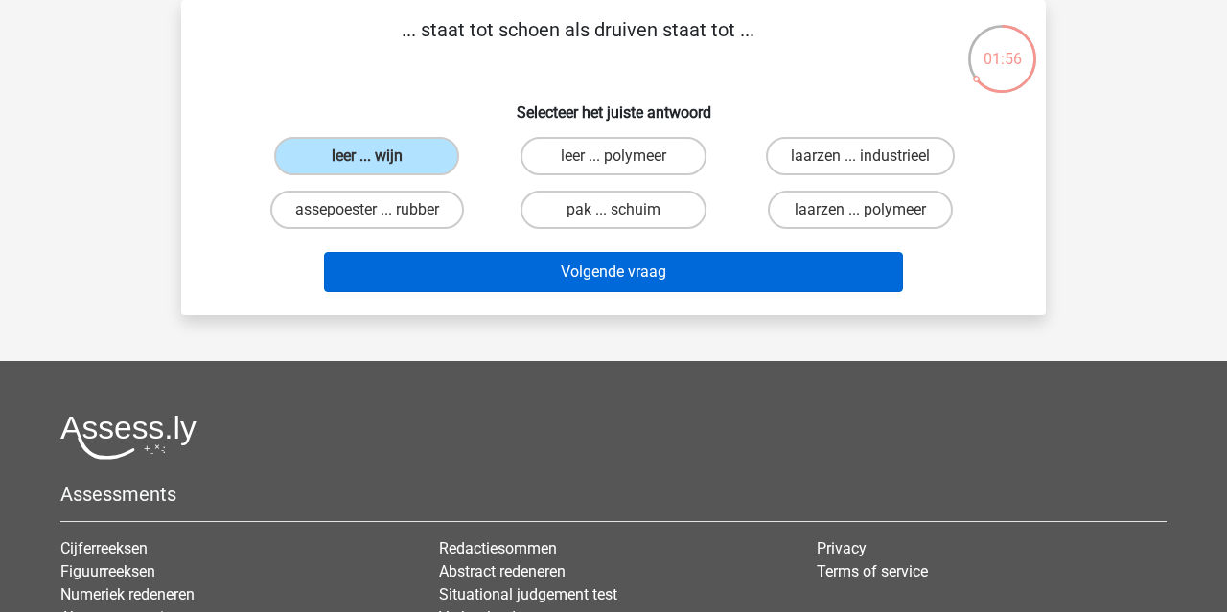
click at [496, 280] on button "Volgende vraag" at bounding box center [614, 272] width 580 height 40
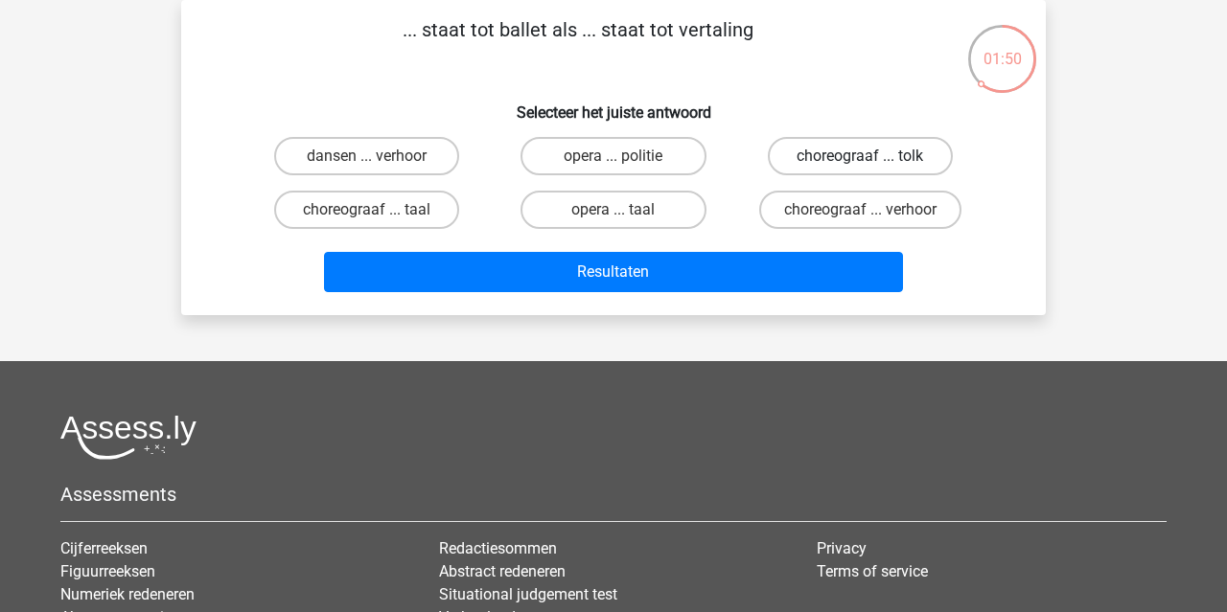
click at [877, 169] on label "choreograaf ... tolk" at bounding box center [860, 156] width 185 height 38
click at [872, 169] on input "choreograaf ... tolk" at bounding box center [866, 162] width 12 height 12
radio input "true"
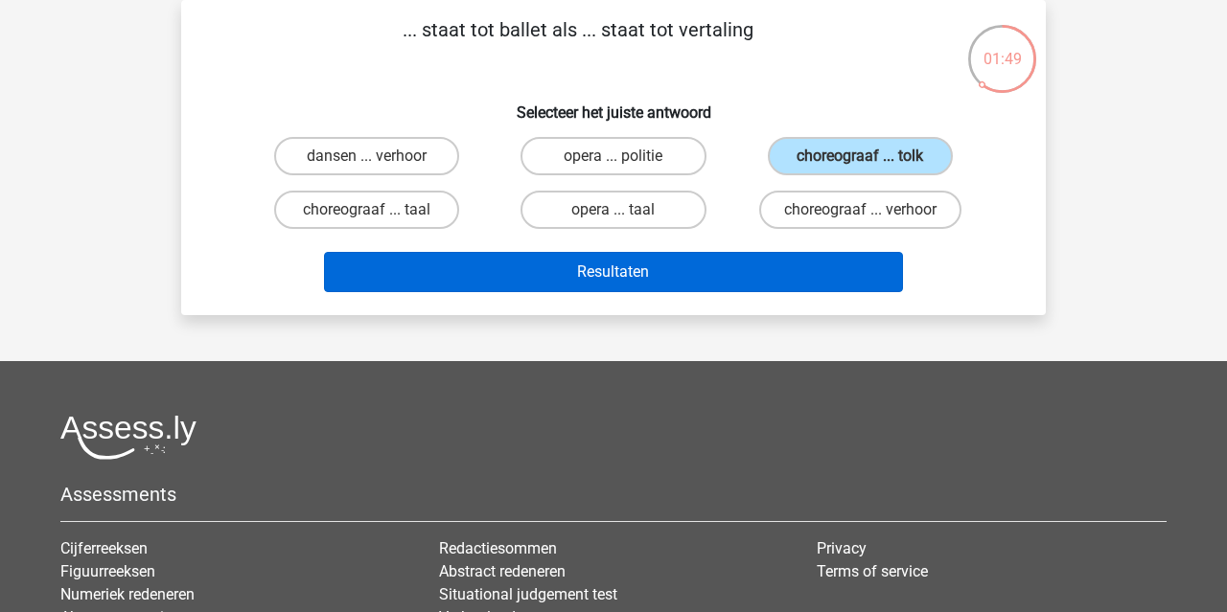
click at [821, 260] on button "Resultaten" at bounding box center [614, 272] width 580 height 40
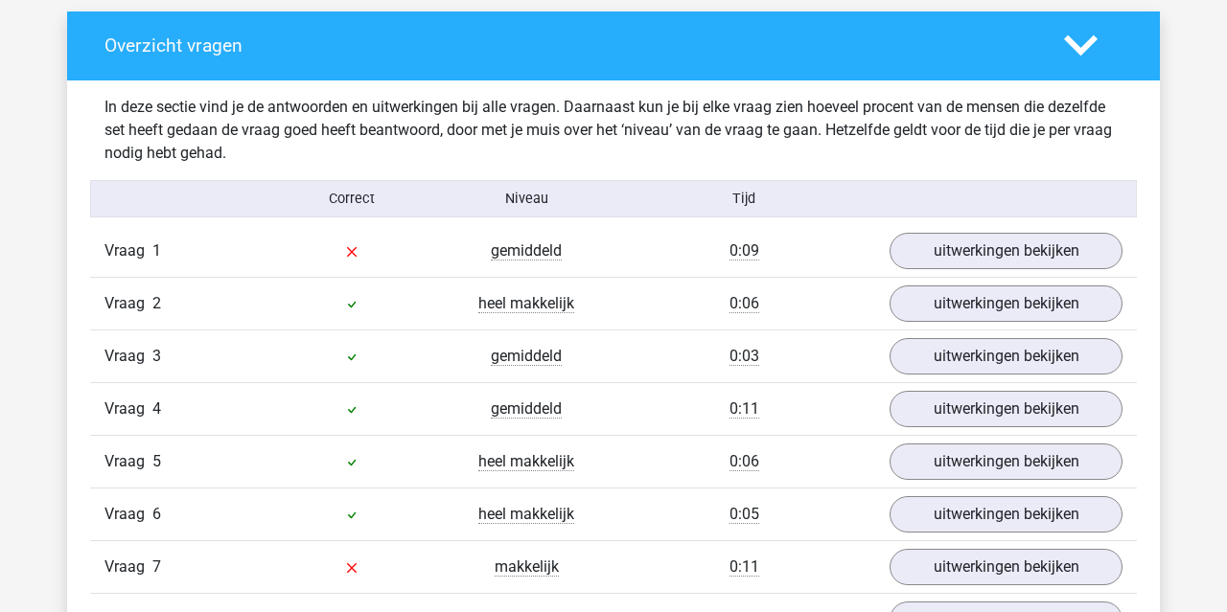
scroll to position [1056, 0]
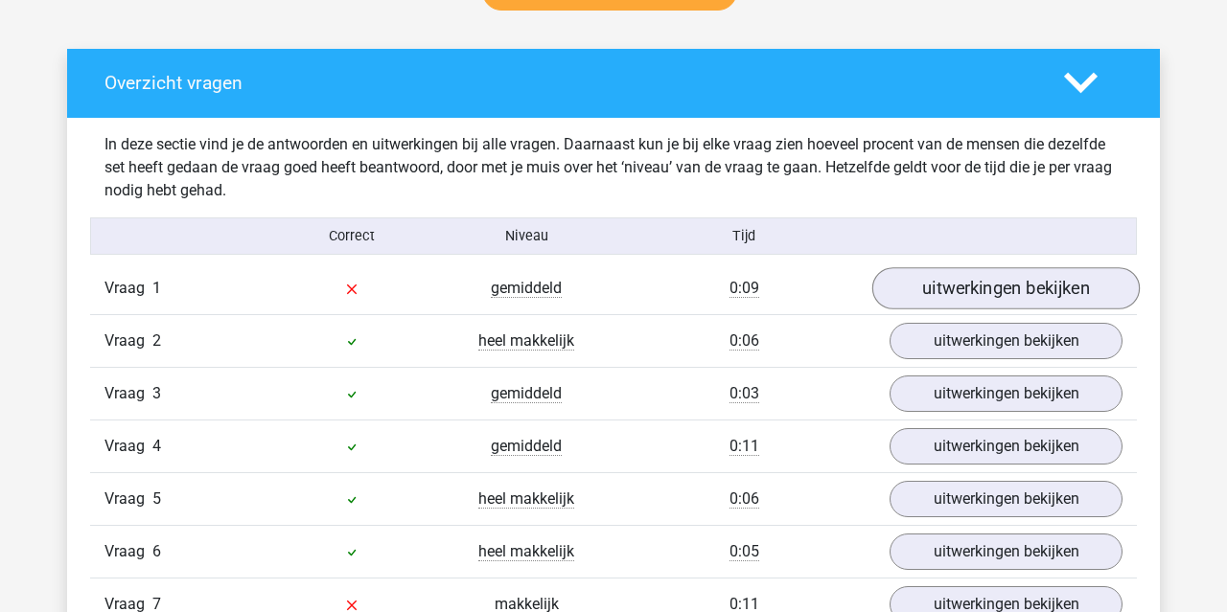
click at [936, 284] on link "uitwerkingen bekijken" at bounding box center [1005, 288] width 267 height 42
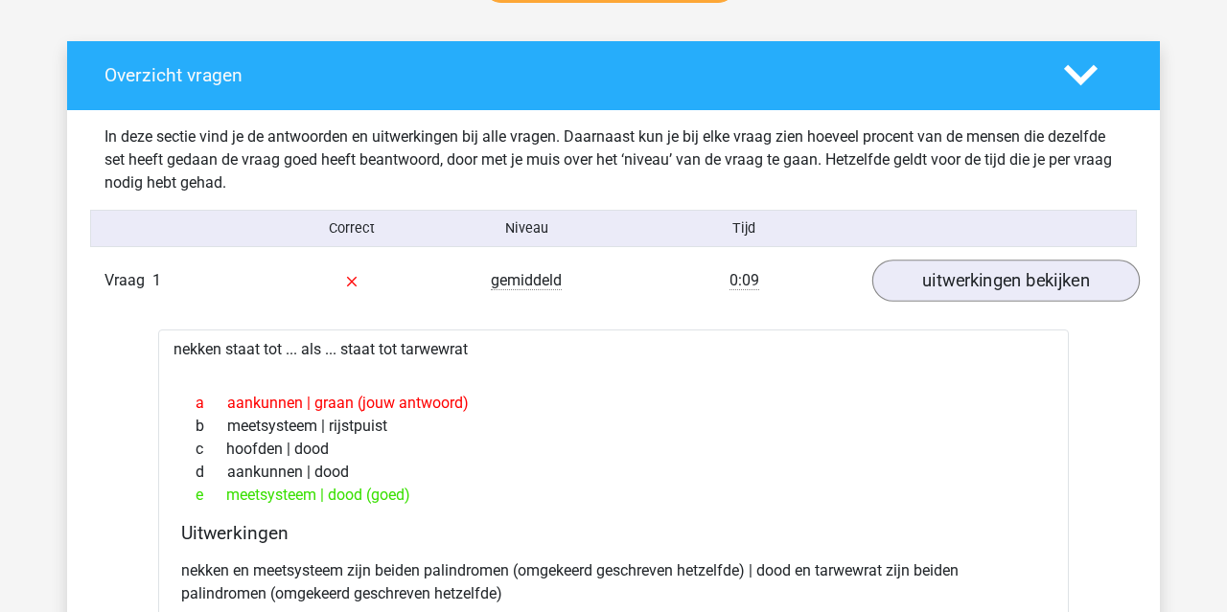
scroll to position [1065, 0]
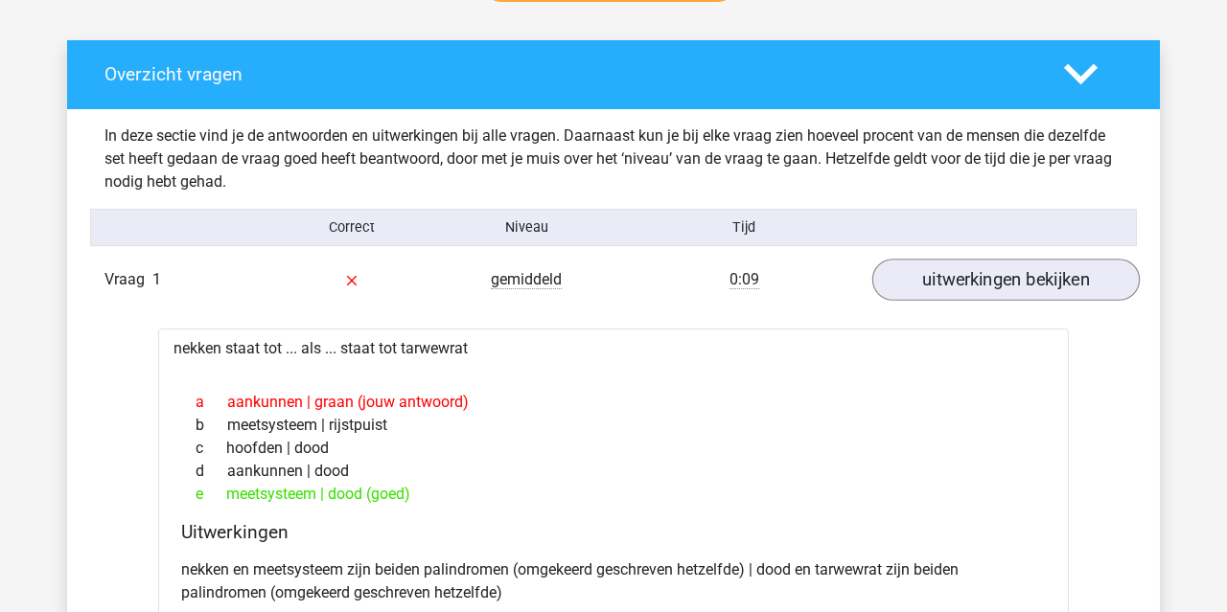
click at [1022, 266] on link "uitwerkingen bekijken" at bounding box center [1005, 280] width 267 height 42
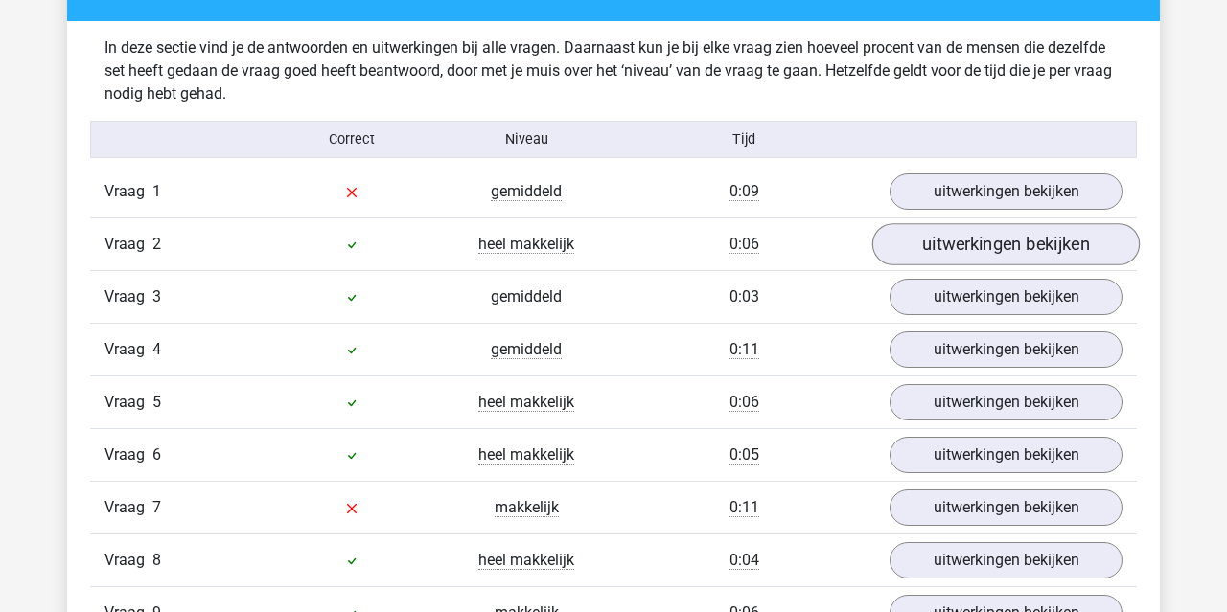
scroll to position [1171, 0]
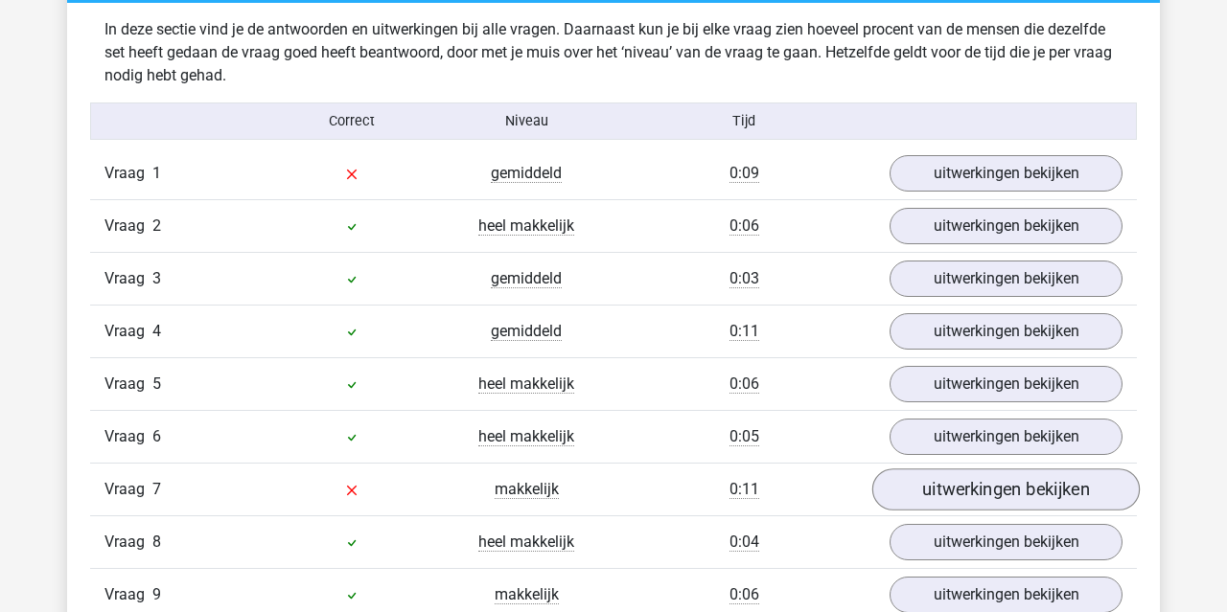
click at [966, 486] on link "uitwerkingen bekijken" at bounding box center [1005, 490] width 267 height 42
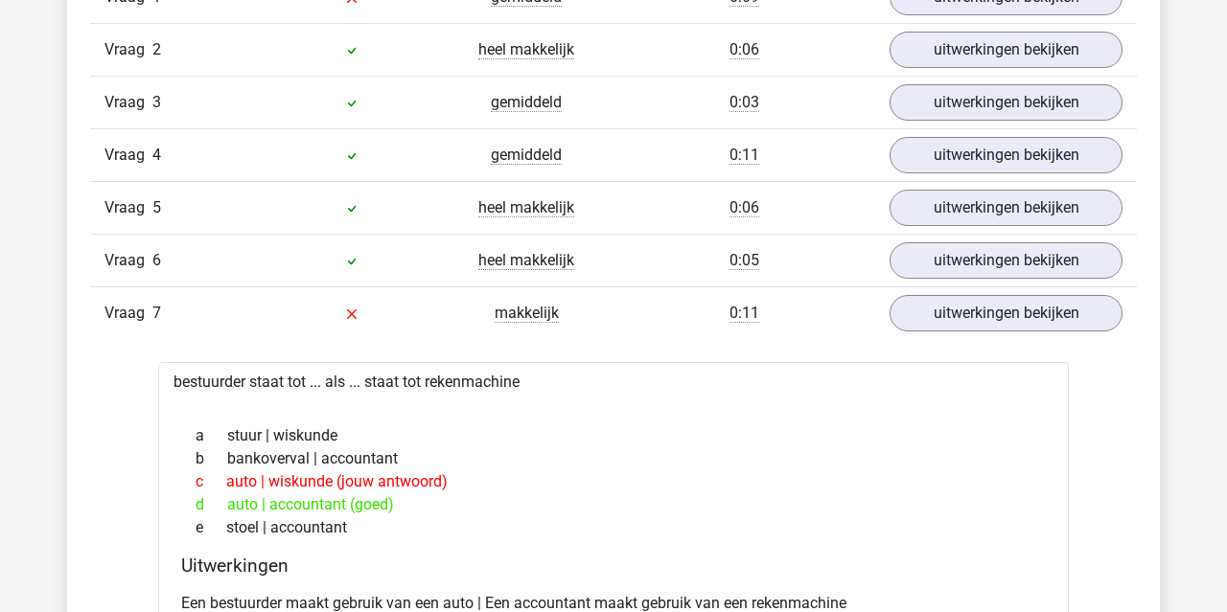
scroll to position [1350, 0]
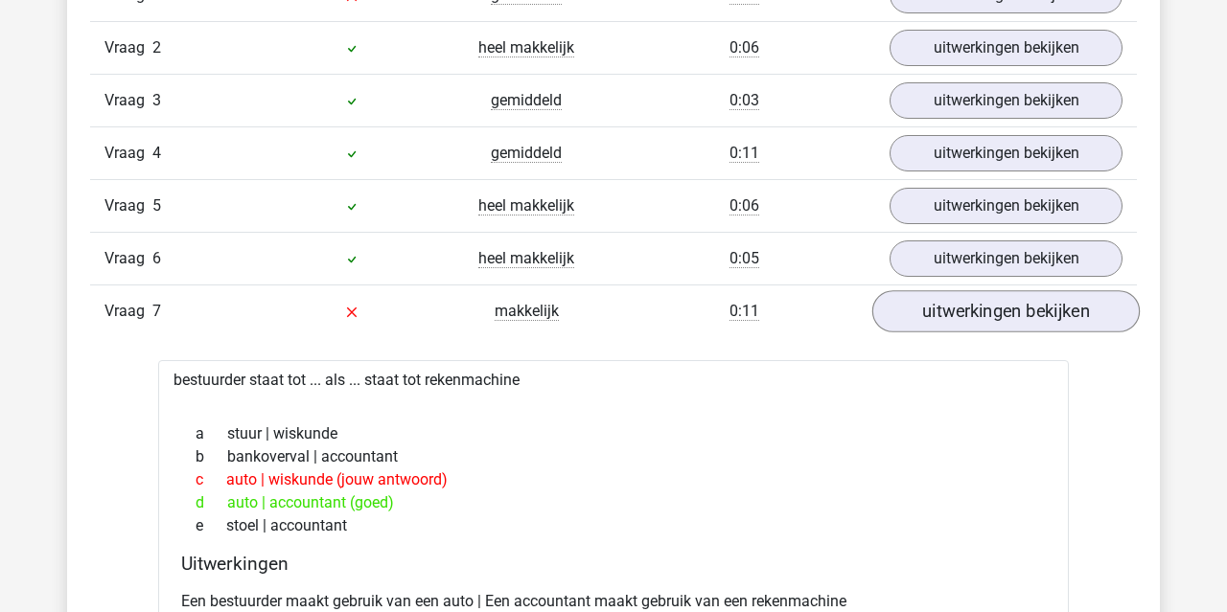
click at [988, 323] on link "uitwerkingen bekijken" at bounding box center [1005, 311] width 267 height 42
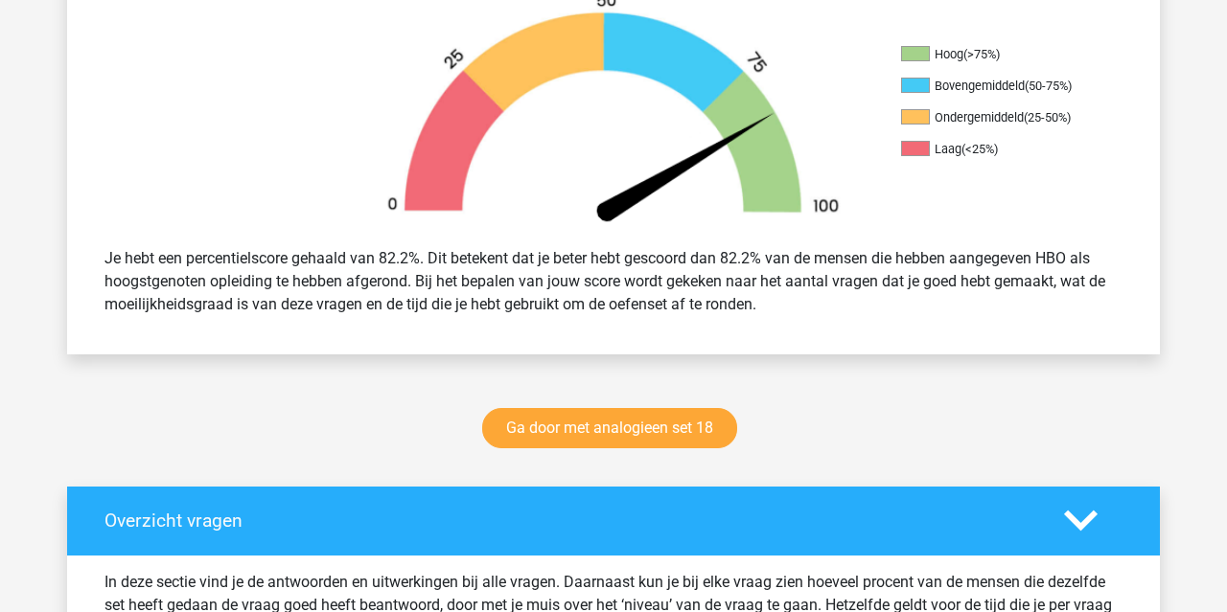
scroll to position [477, 0]
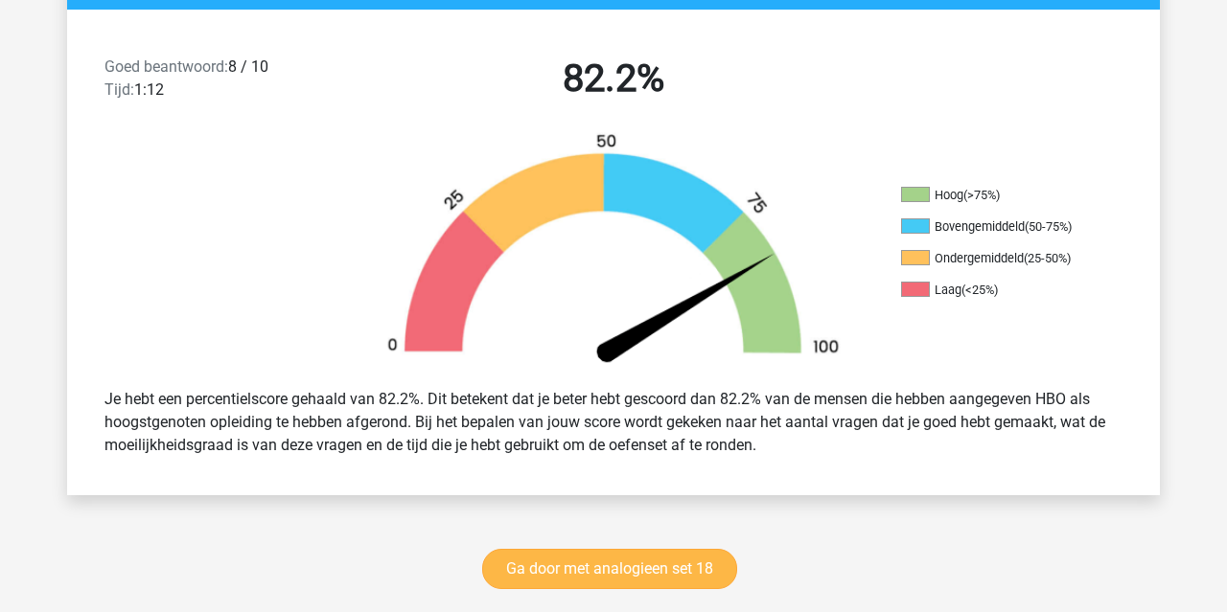
click at [653, 568] on link "Ga door met analogieen set 18" at bounding box center [609, 569] width 255 height 40
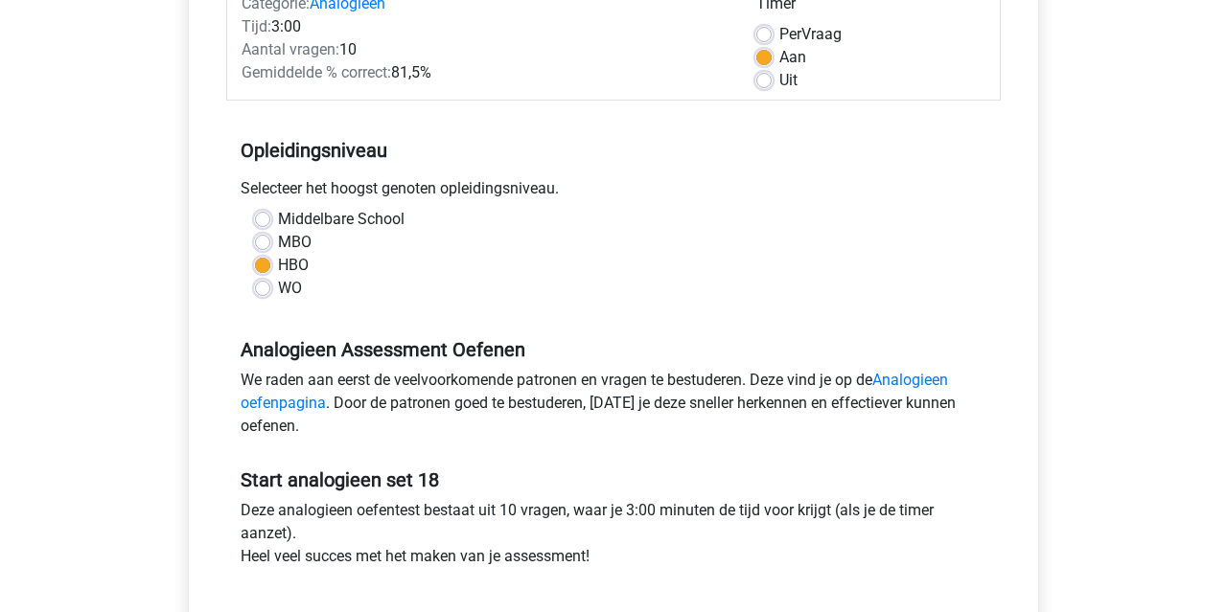
scroll to position [356, 0]
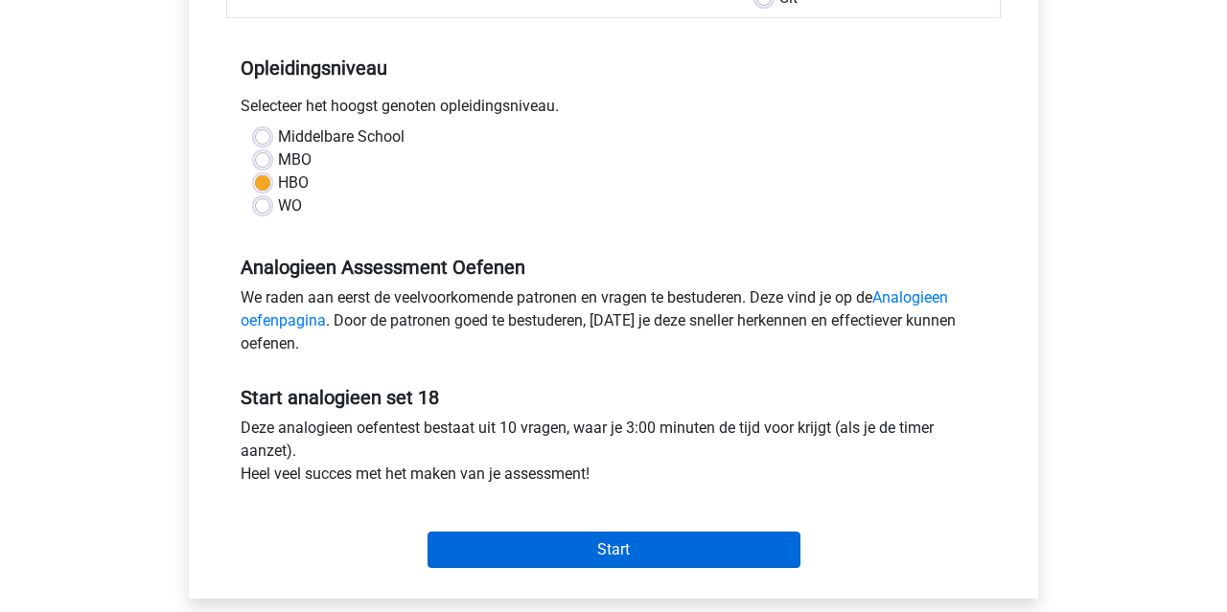
click at [655, 549] on input "Start" at bounding box center [613, 550] width 373 height 36
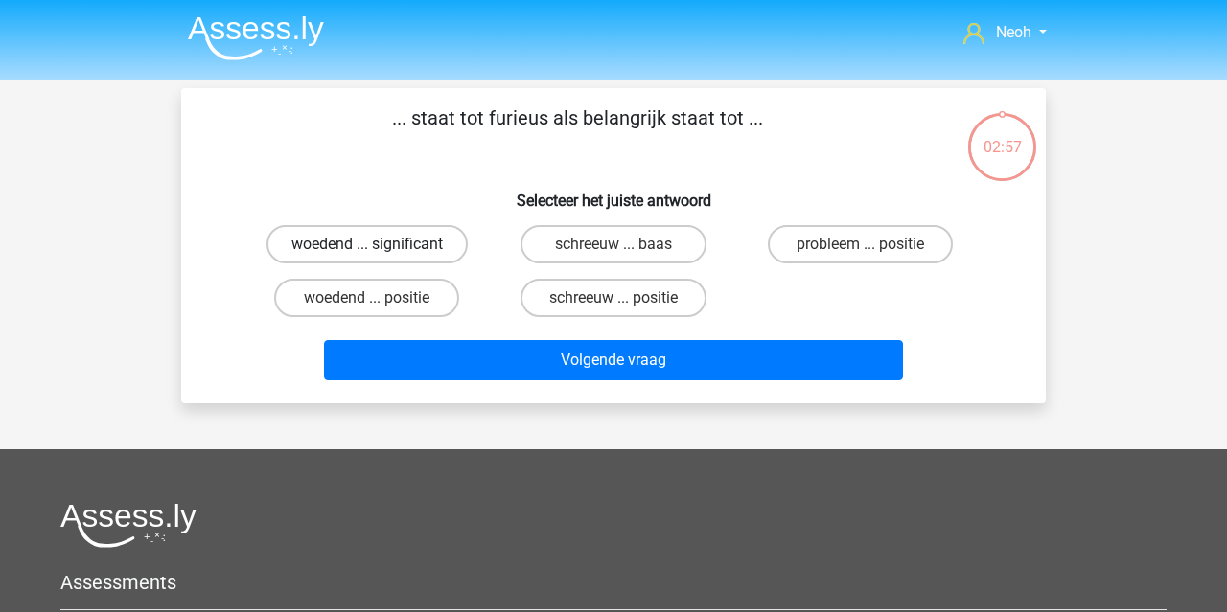
click at [412, 246] on label "woedend ... significant" at bounding box center [366, 244] width 201 height 38
click at [380, 246] on input "woedend ... significant" at bounding box center [373, 250] width 12 height 12
radio input "true"
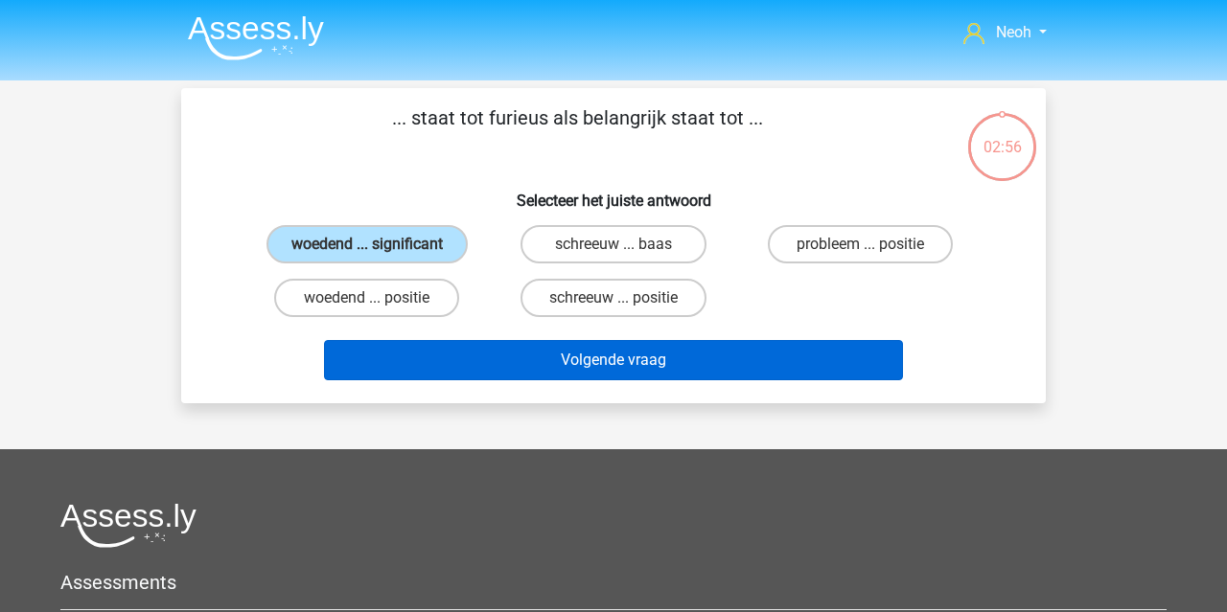
click at [487, 356] on button "Volgende vraag" at bounding box center [614, 360] width 580 height 40
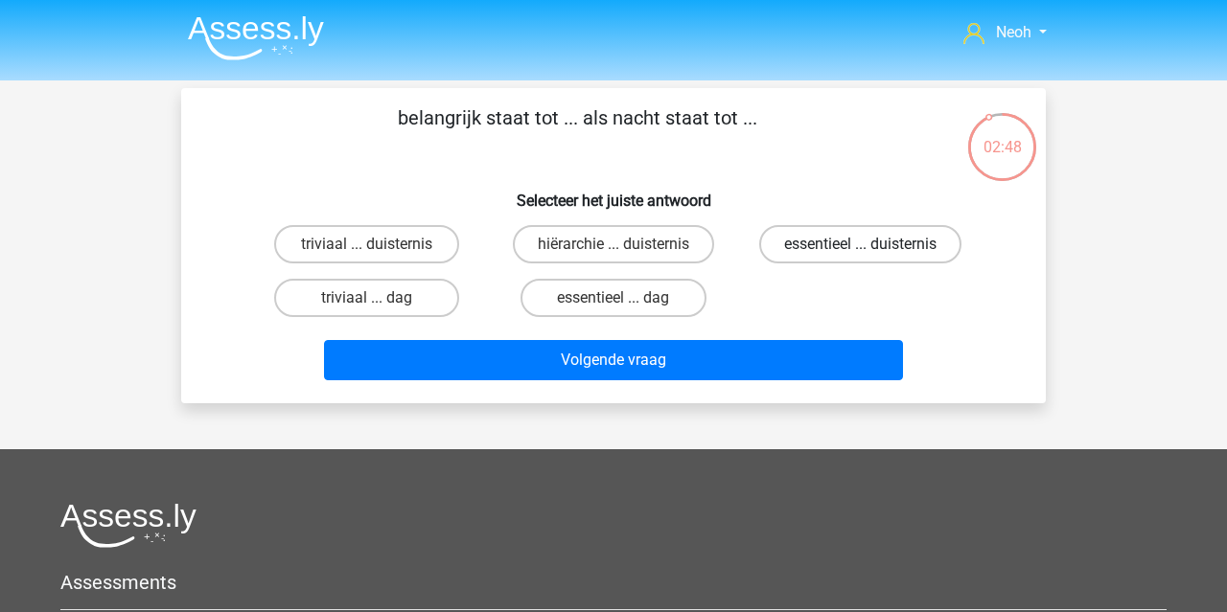
click at [845, 252] on label "essentieel ... duisternis" at bounding box center [860, 244] width 202 height 38
click at [860, 252] on input "essentieel ... duisternis" at bounding box center [866, 250] width 12 height 12
radio input "true"
click at [391, 298] on label "triviaal ... dag" at bounding box center [366, 298] width 185 height 38
click at [380, 298] on input "triviaal ... dag" at bounding box center [373, 304] width 12 height 12
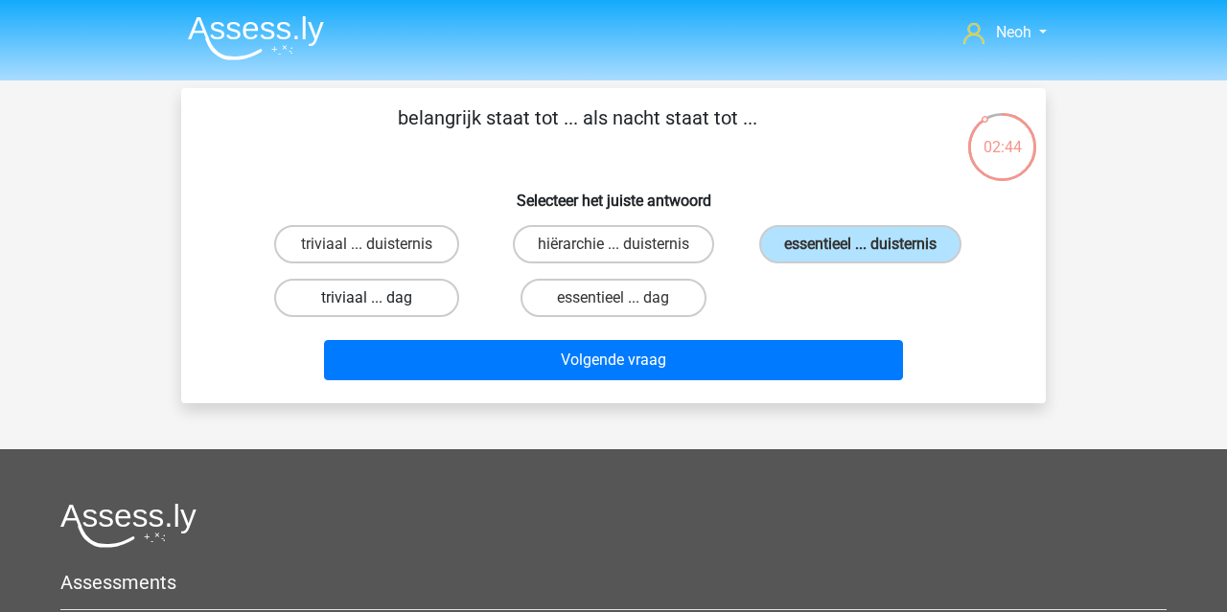
radio input "true"
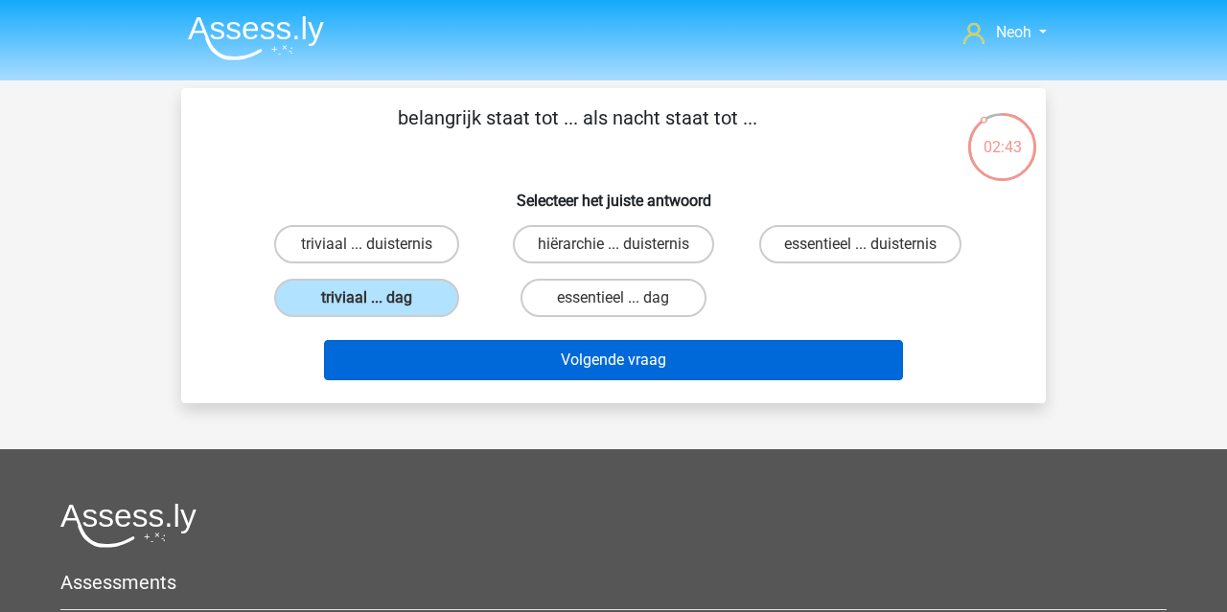
click at [513, 378] on button "Volgende vraag" at bounding box center [614, 360] width 580 height 40
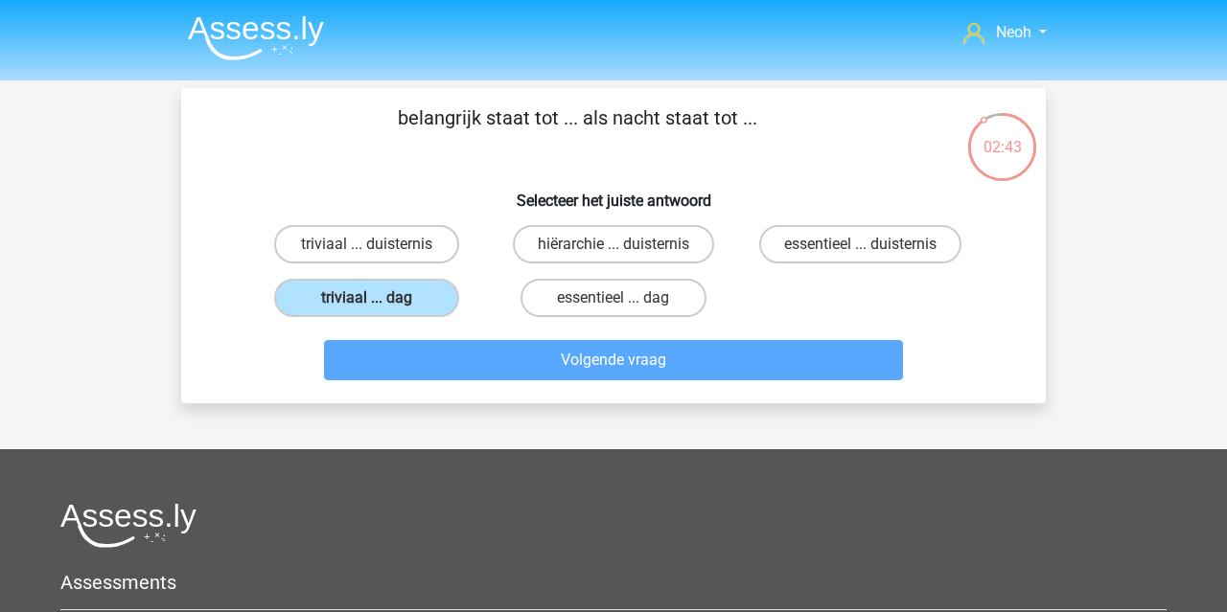
scroll to position [88, 0]
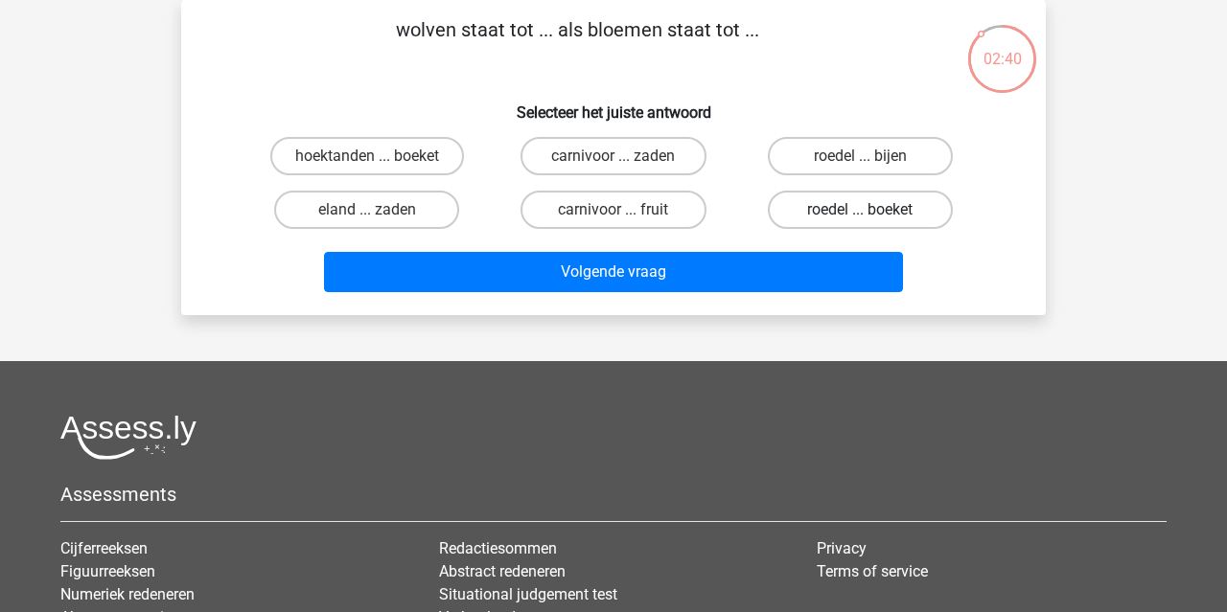
click at [878, 224] on label "roedel ... boeket" at bounding box center [860, 210] width 185 height 38
click at [872, 222] on input "roedel ... boeket" at bounding box center [866, 216] width 12 height 12
radio input "true"
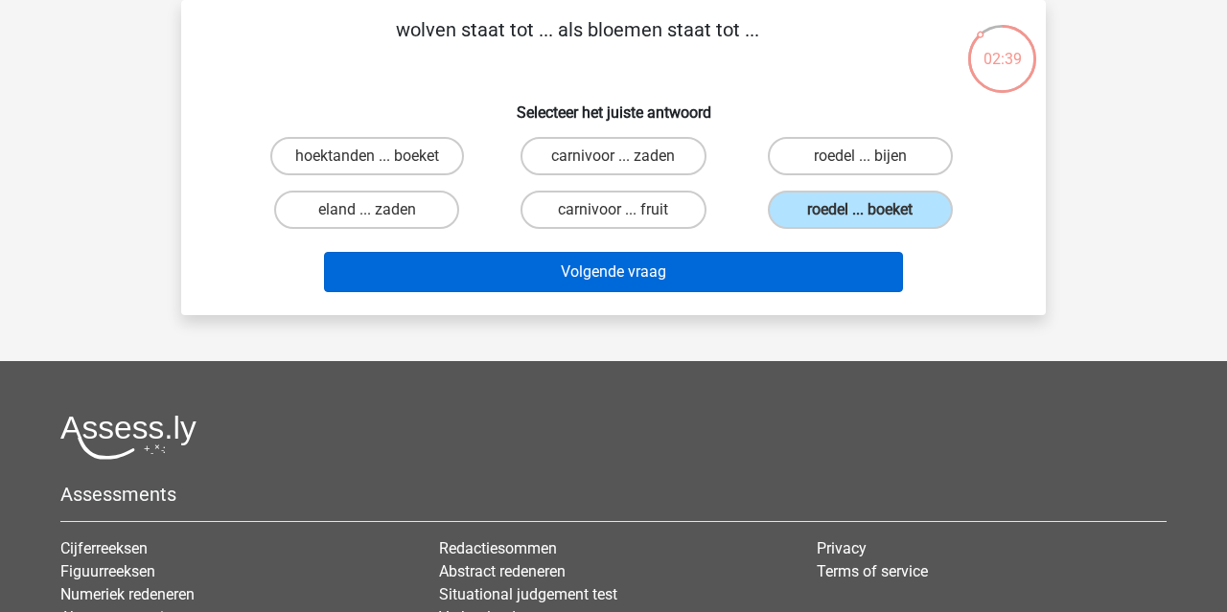
click at [845, 271] on button "Volgende vraag" at bounding box center [614, 272] width 580 height 40
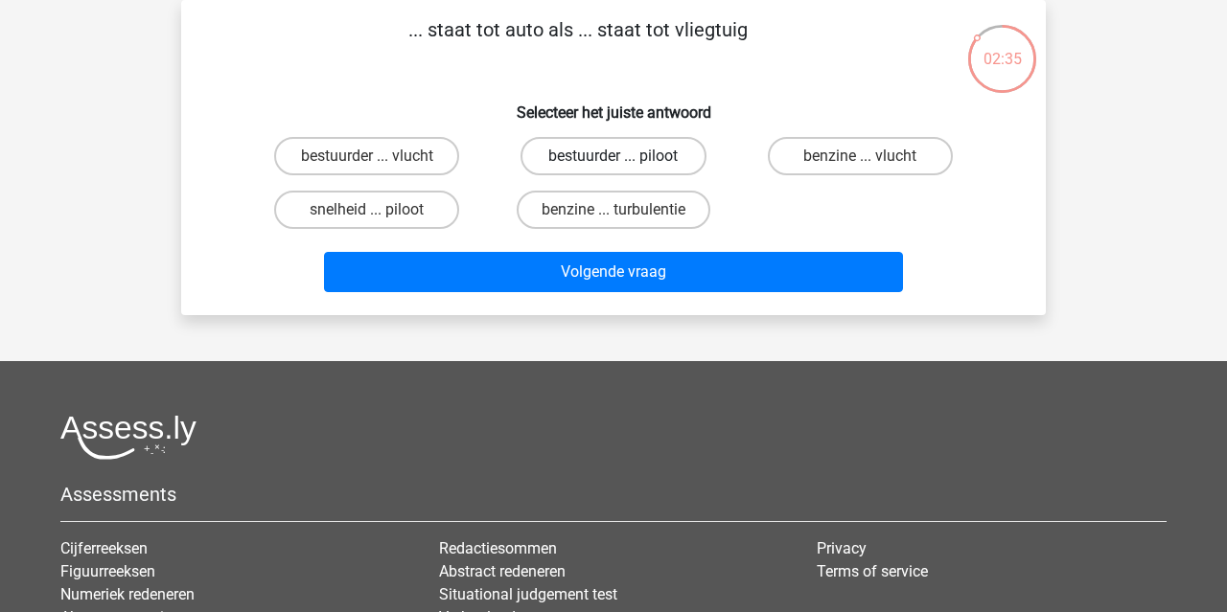
click at [662, 157] on label "bestuurder ... piloot" at bounding box center [612, 156] width 185 height 38
click at [626, 157] on input "bestuurder ... piloot" at bounding box center [619, 162] width 12 height 12
radio input "true"
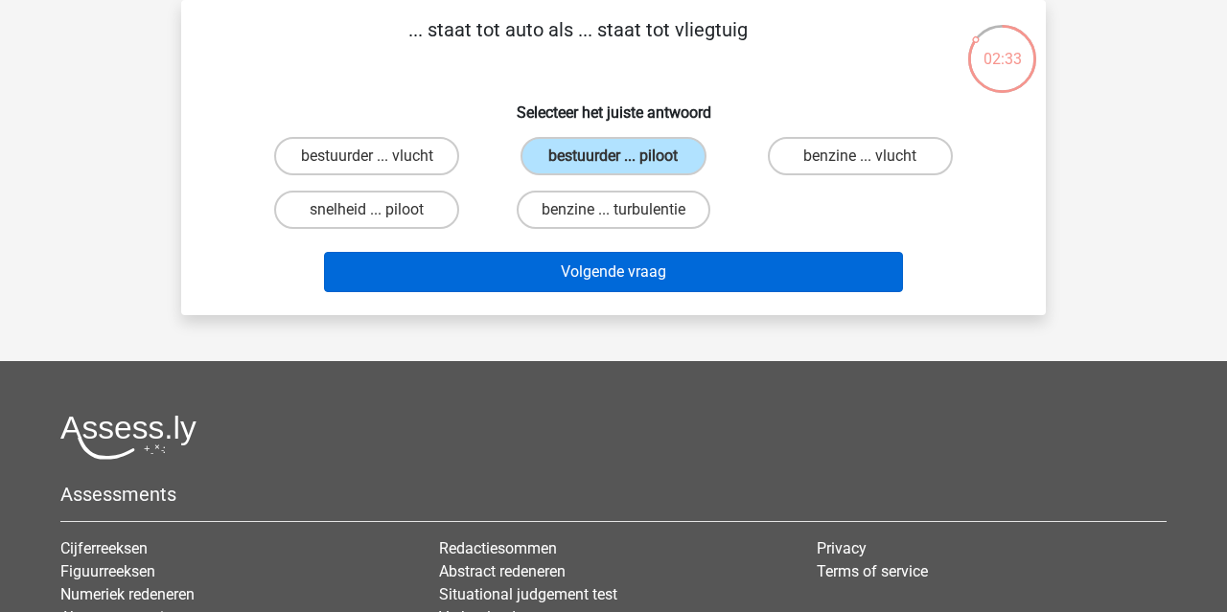
click at [692, 274] on button "Volgende vraag" at bounding box center [614, 272] width 580 height 40
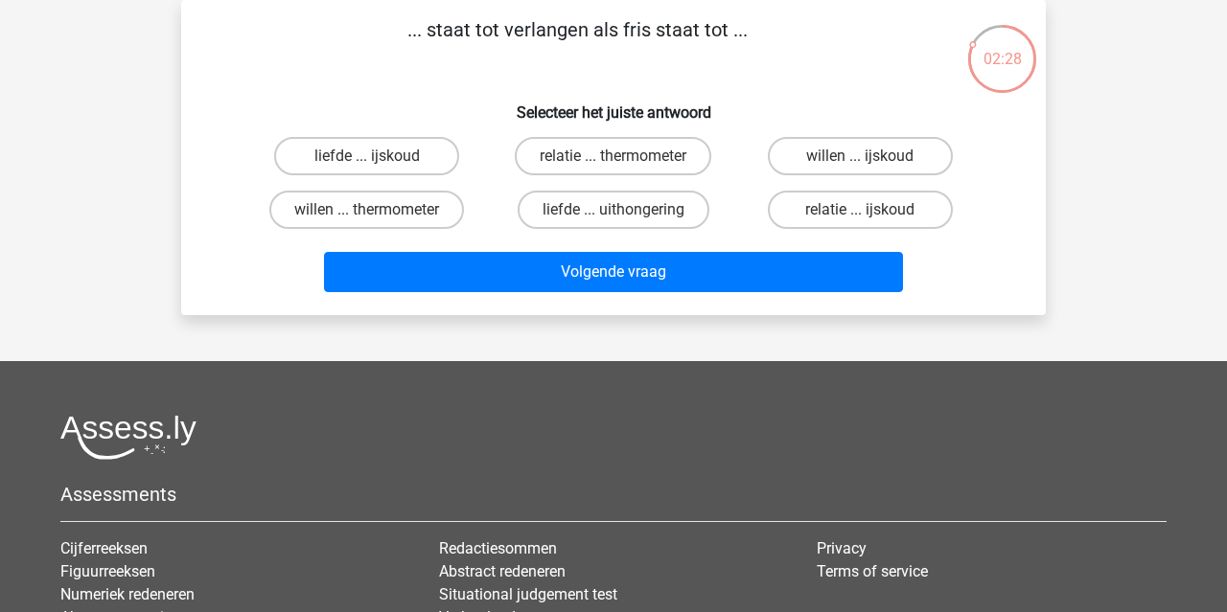
click at [870, 159] on input "willen ... ijskoud" at bounding box center [866, 162] width 12 height 12
radio input "true"
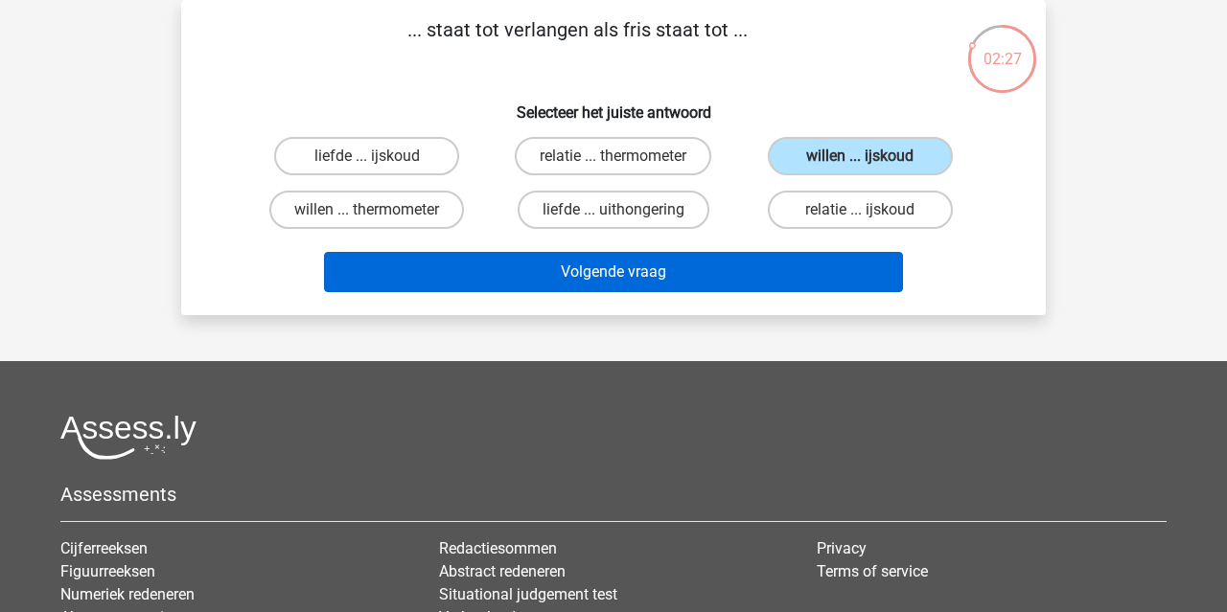
click at [836, 282] on button "Volgende vraag" at bounding box center [614, 272] width 580 height 40
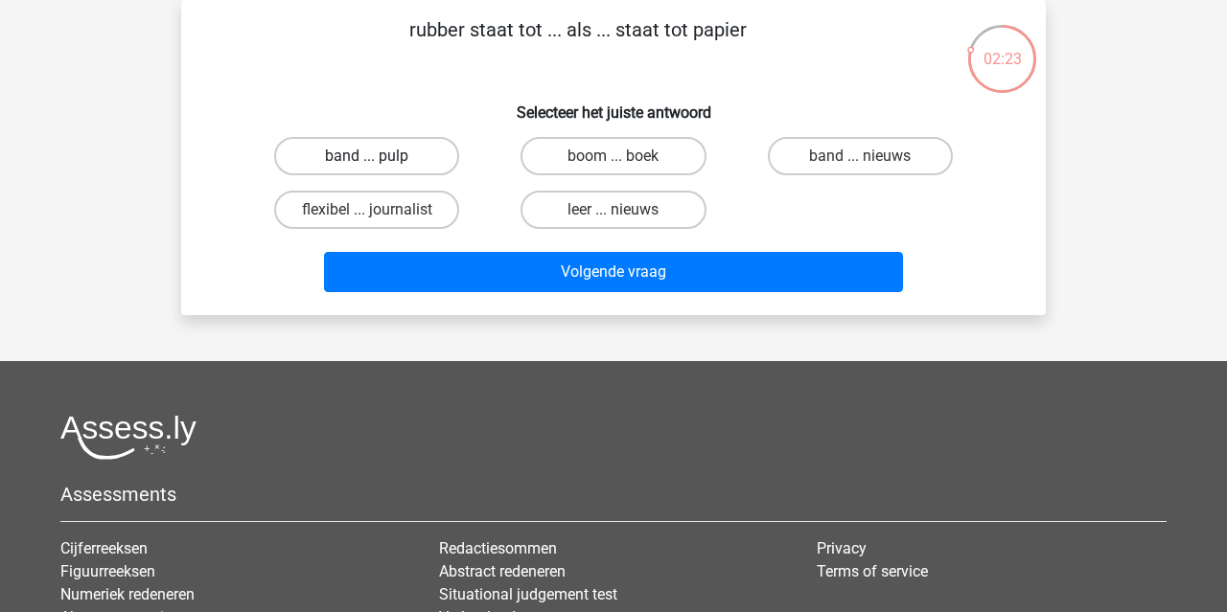
click at [438, 150] on label "band ... pulp" at bounding box center [366, 156] width 185 height 38
click at [380, 156] on input "band ... pulp" at bounding box center [373, 162] width 12 height 12
radio input "true"
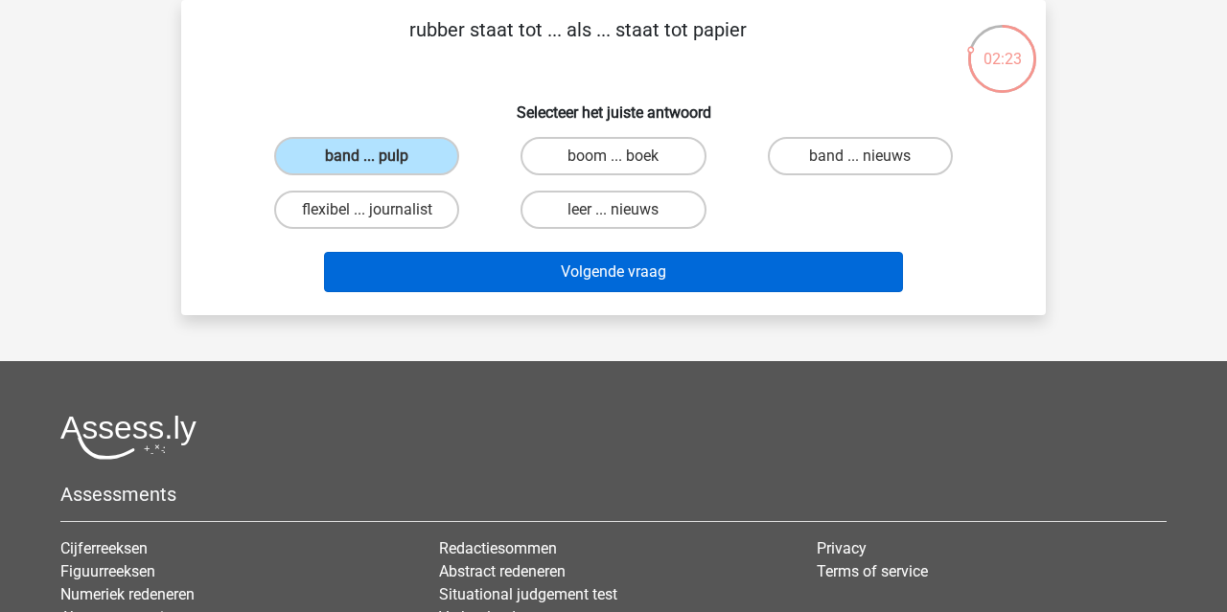
click at [591, 281] on button "Volgende vraag" at bounding box center [614, 272] width 580 height 40
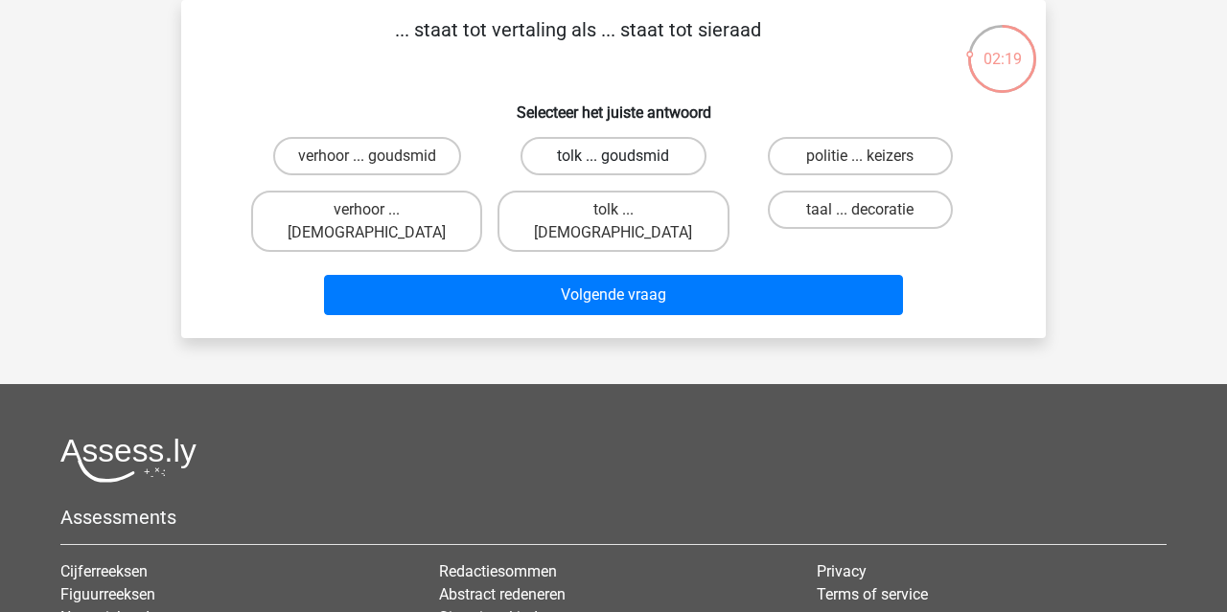
click at [678, 159] on label "tolk ... goudsmid" at bounding box center [612, 156] width 185 height 38
click at [626, 159] on input "tolk ... goudsmid" at bounding box center [619, 162] width 12 height 12
radio input "true"
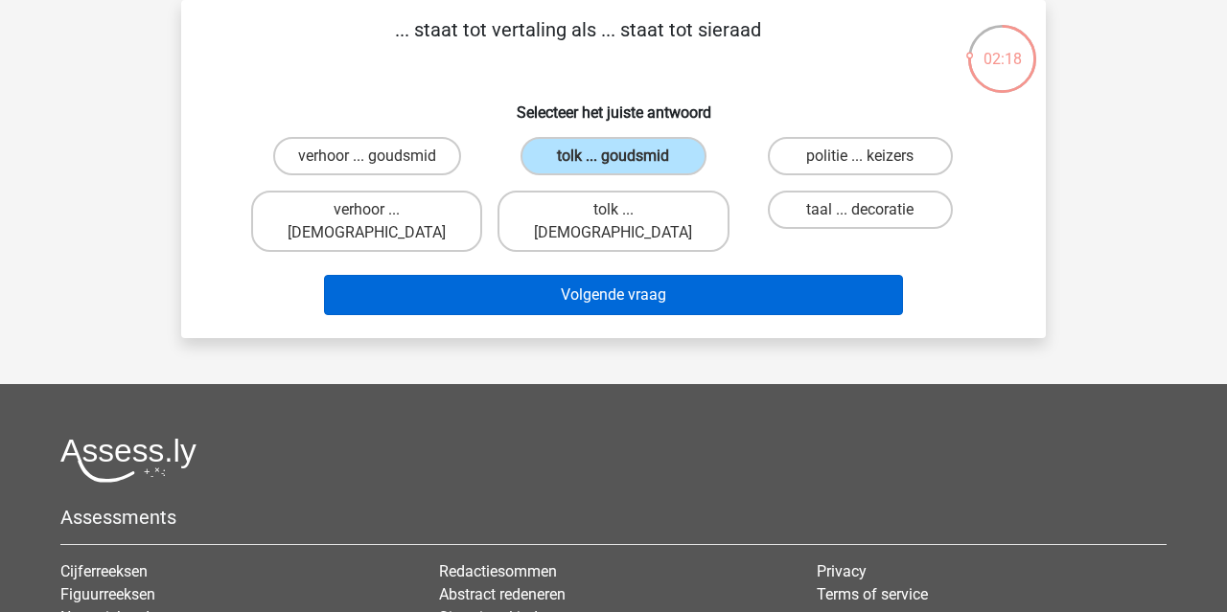
click at [676, 275] on button "Volgende vraag" at bounding box center [614, 295] width 580 height 40
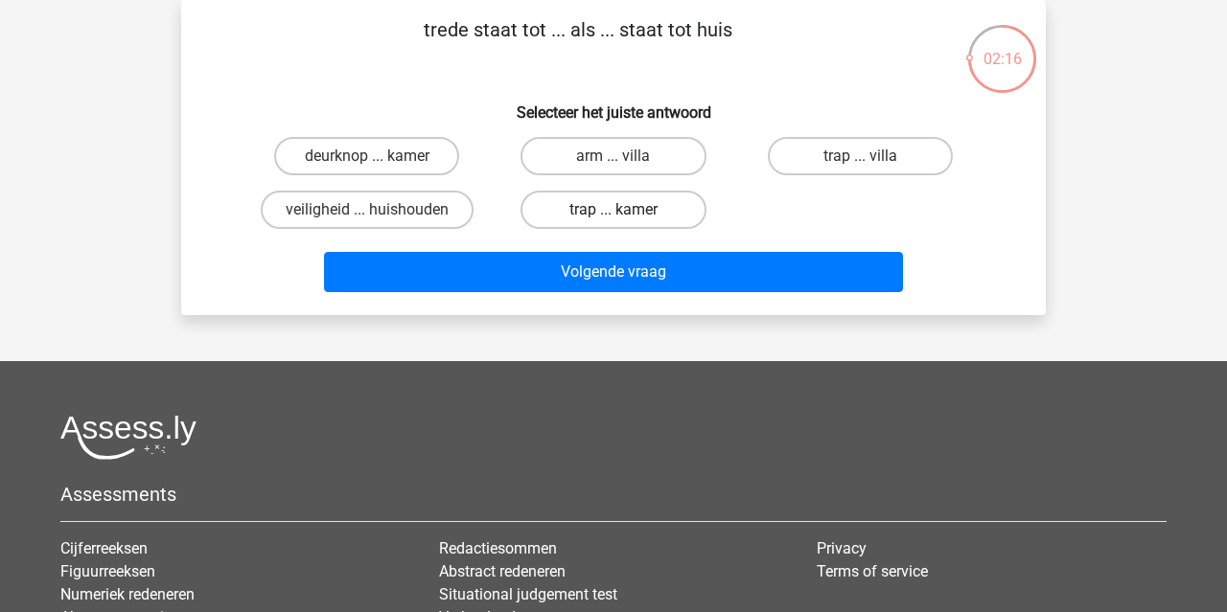
click at [646, 219] on label "trap ... kamer" at bounding box center [612, 210] width 185 height 38
click at [626, 219] on input "trap ... kamer" at bounding box center [619, 216] width 12 height 12
radio input "true"
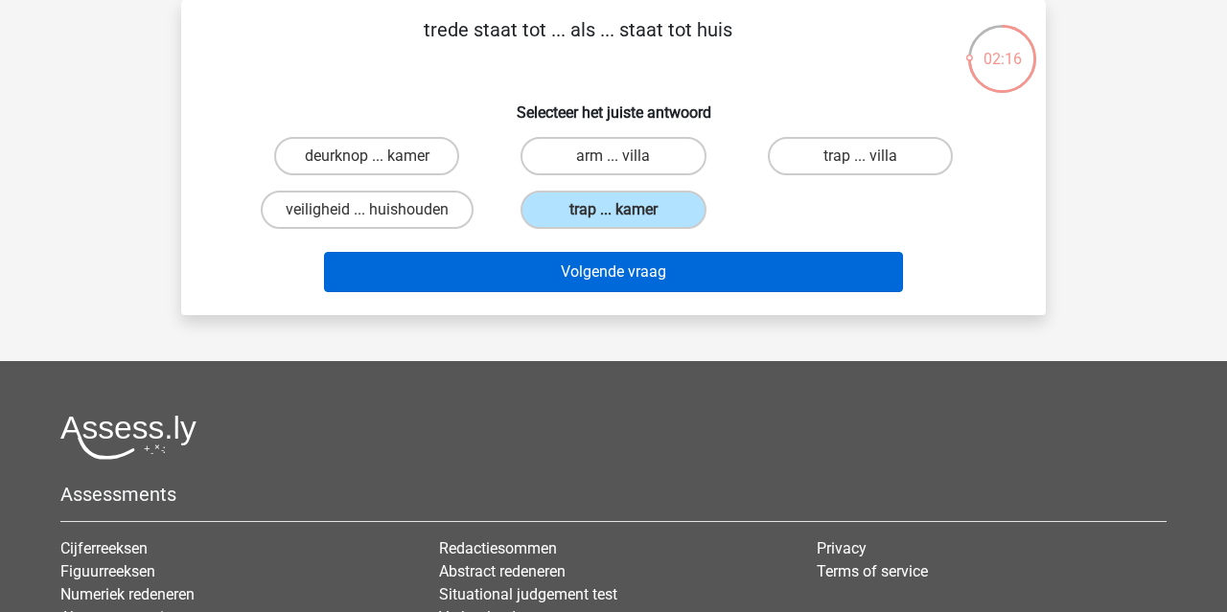
click at [646, 284] on button "Volgende vraag" at bounding box center [614, 272] width 580 height 40
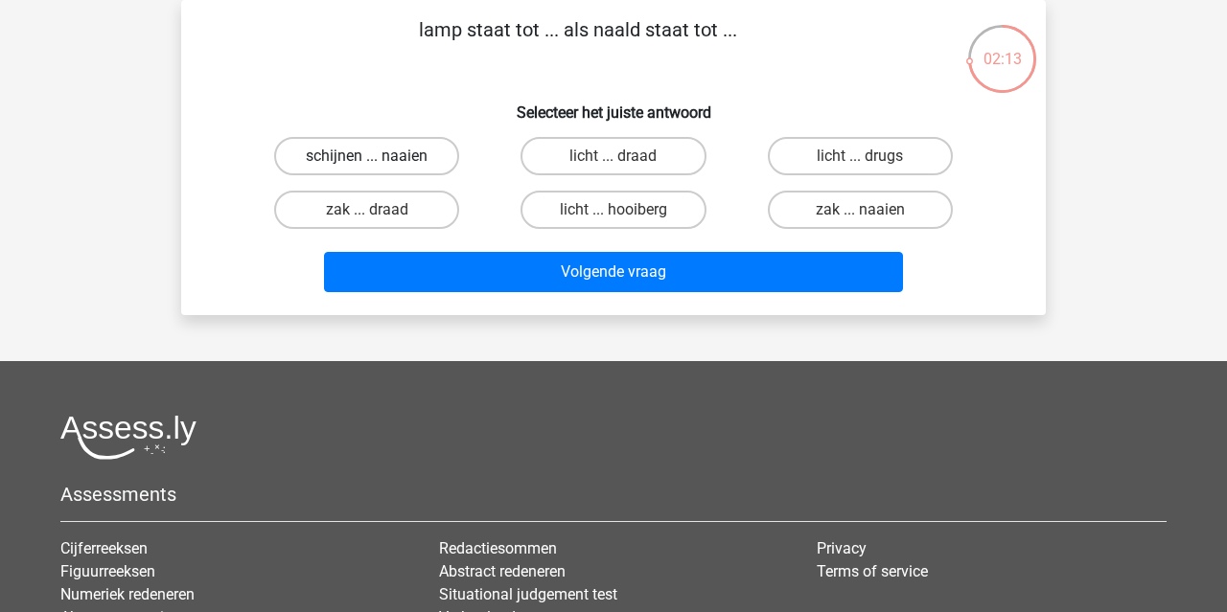
click at [434, 153] on label "schijnen ... naaien" at bounding box center [366, 156] width 185 height 38
click at [380, 156] on input "schijnen ... naaien" at bounding box center [373, 162] width 12 height 12
radio input "true"
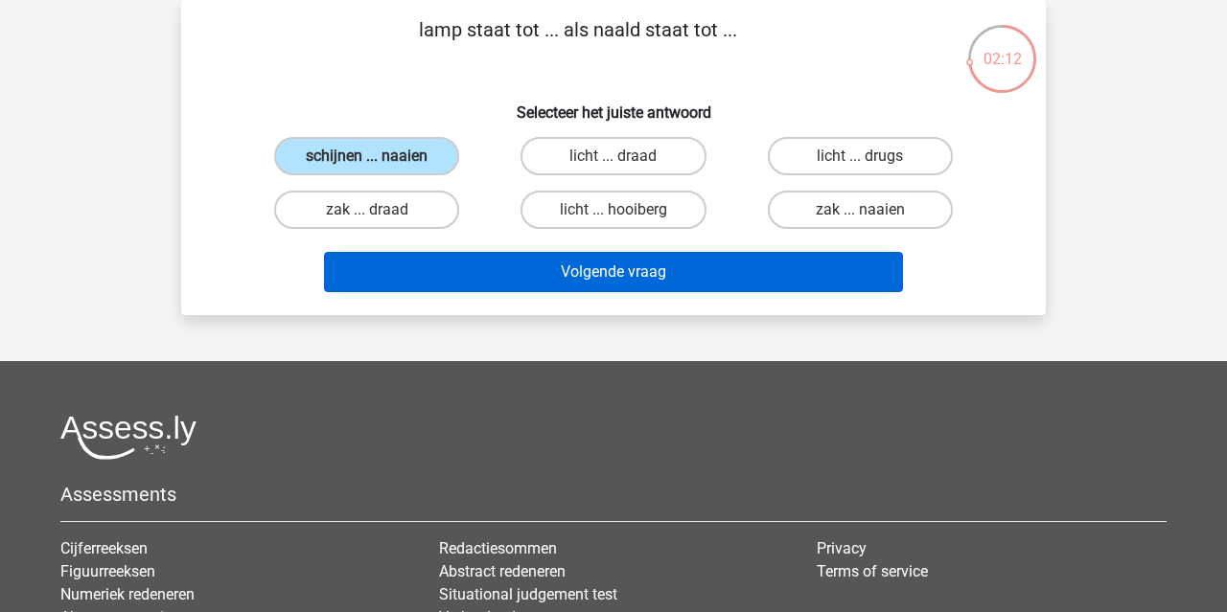
click at [523, 284] on button "Volgende vraag" at bounding box center [614, 272] width 580 height 40
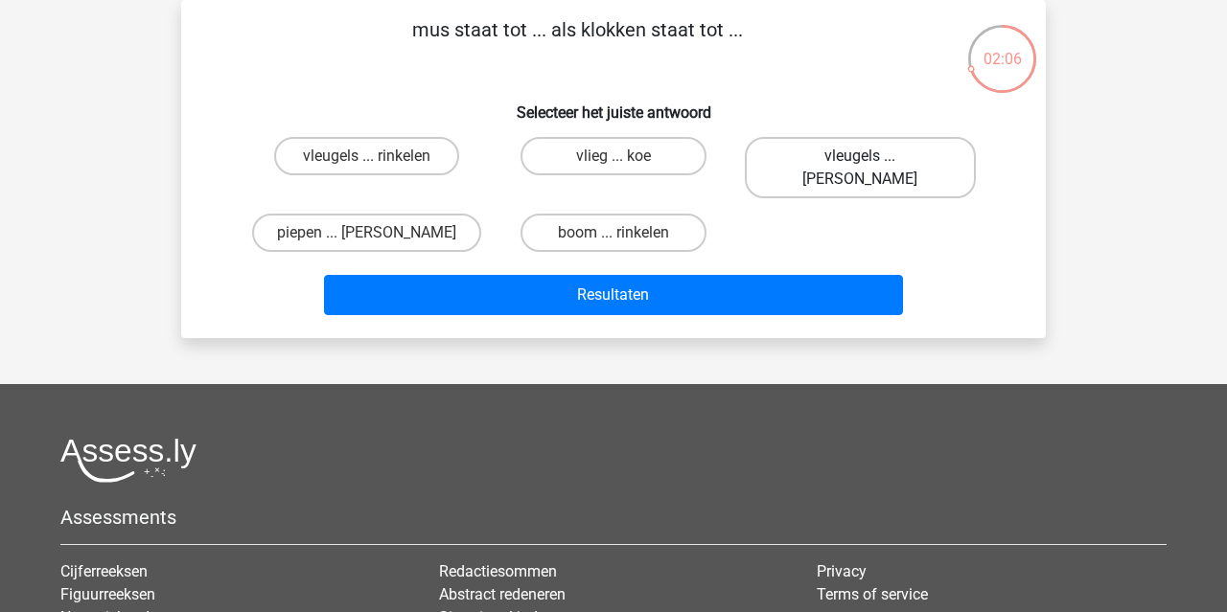
click at [812, 165] on label "vleugels ... luiden" at bounding box center [860, 167] width 231 height 61
click at [860, 165] on input "vleugels ... luiden" at bounding box center [866, 162] width 12 height 12
radio input "true"
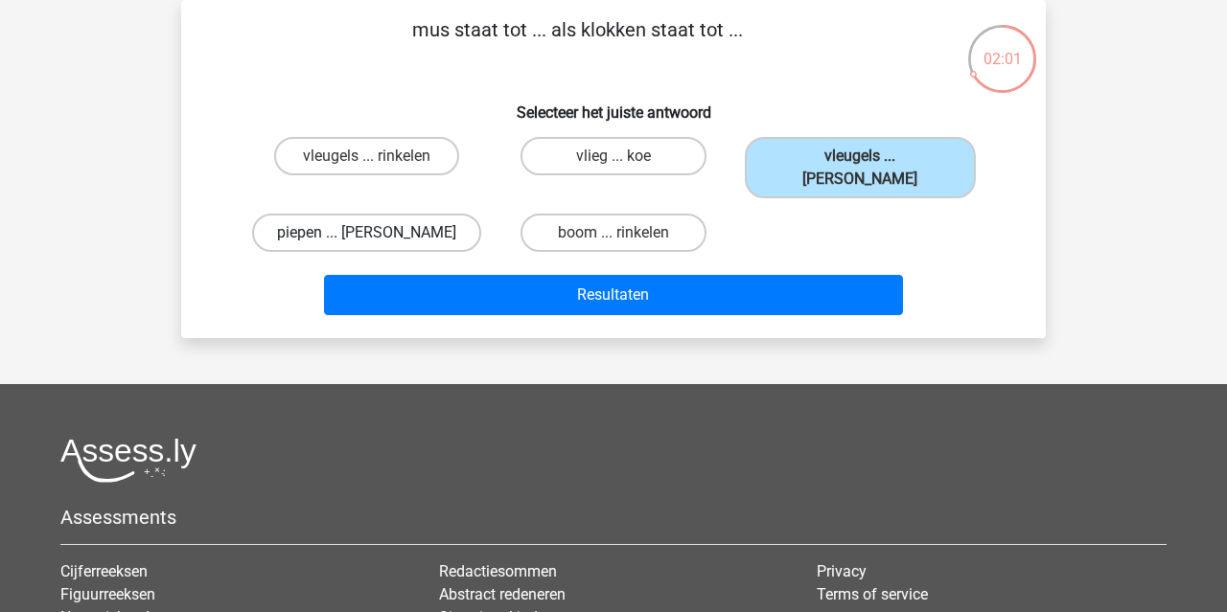
click at [389, 218] on label "piepen ... luiden" at bounding box center [366, 233] width 229 height 38
click at [380, 233] on input "piepen ... luiden" at bounding box center [373, 239] width 12 height 12
radio input "true"
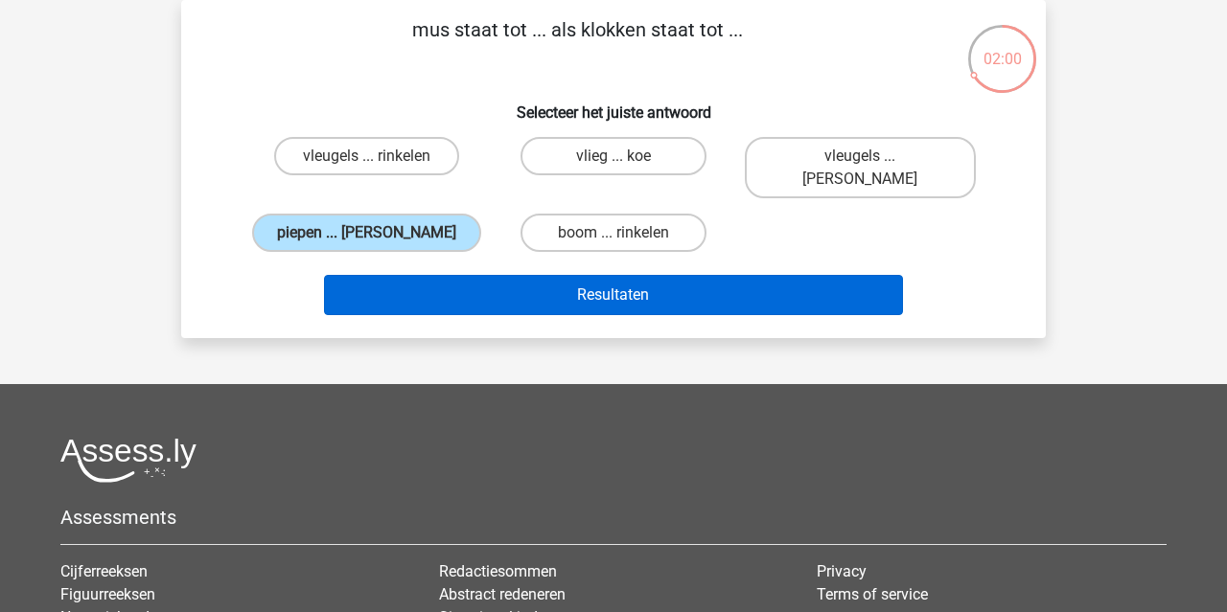
click at [482, 286] on button "Resultaten" at bounding box center [614, 295] width 580 height 40
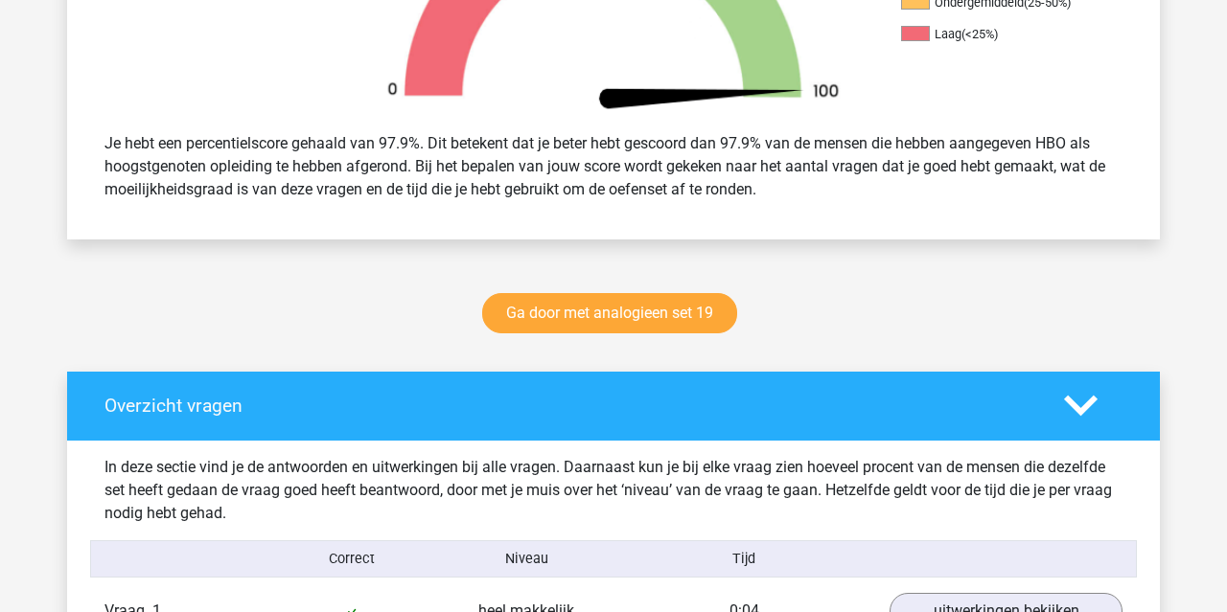
scroll to position [641, 0]
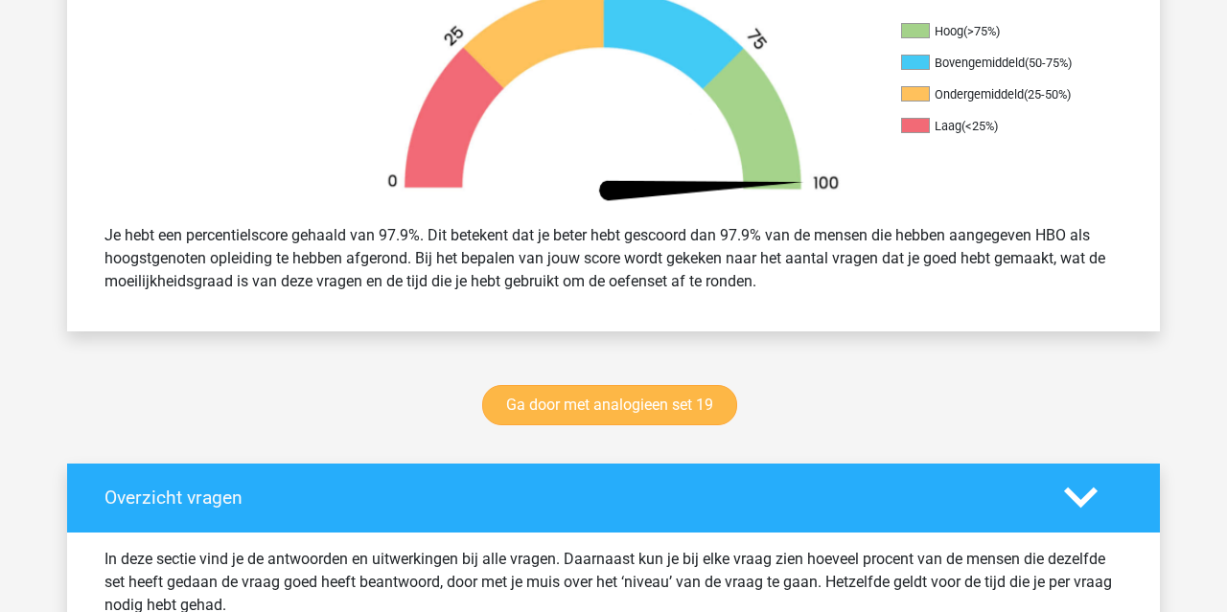
click at [617, 410] on link "Ga door met analogieen set 19" at bounding box center [609, 405] width 255 height 40
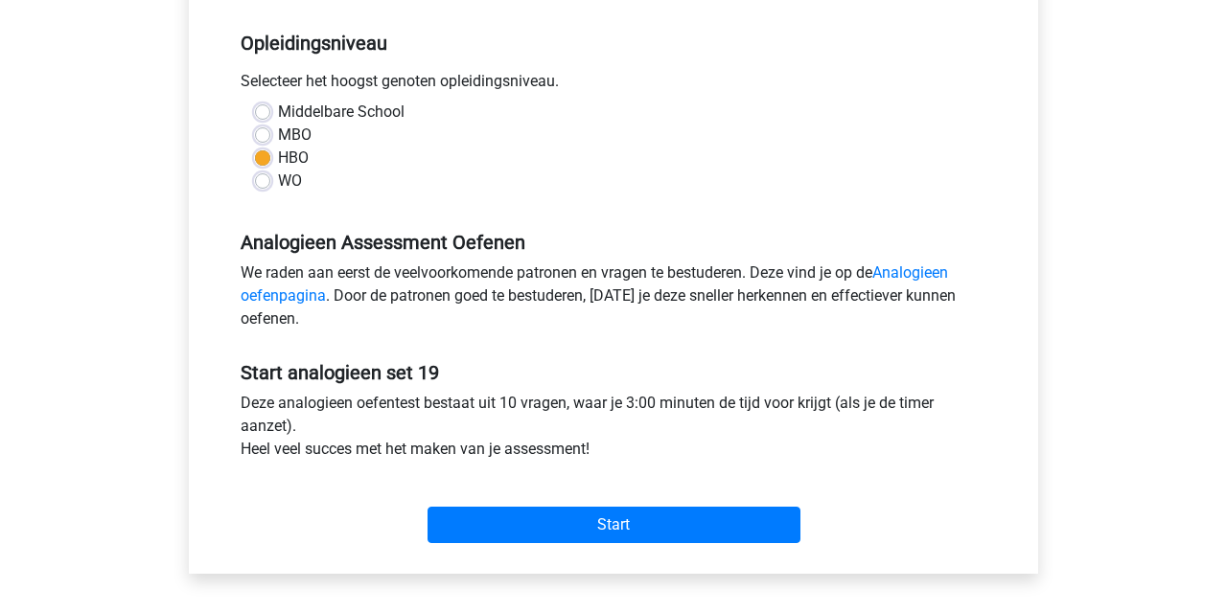
scroll to position [425, 0]
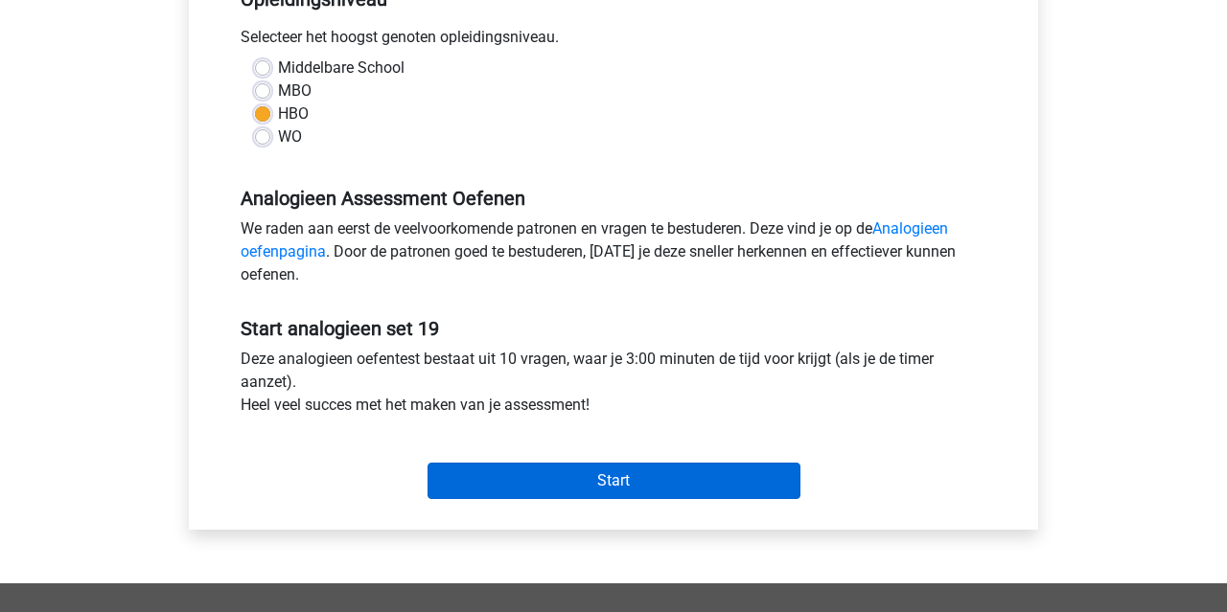
click at [632, 491] on input "Start" at bounding box center [613, 481] width 373 height 36
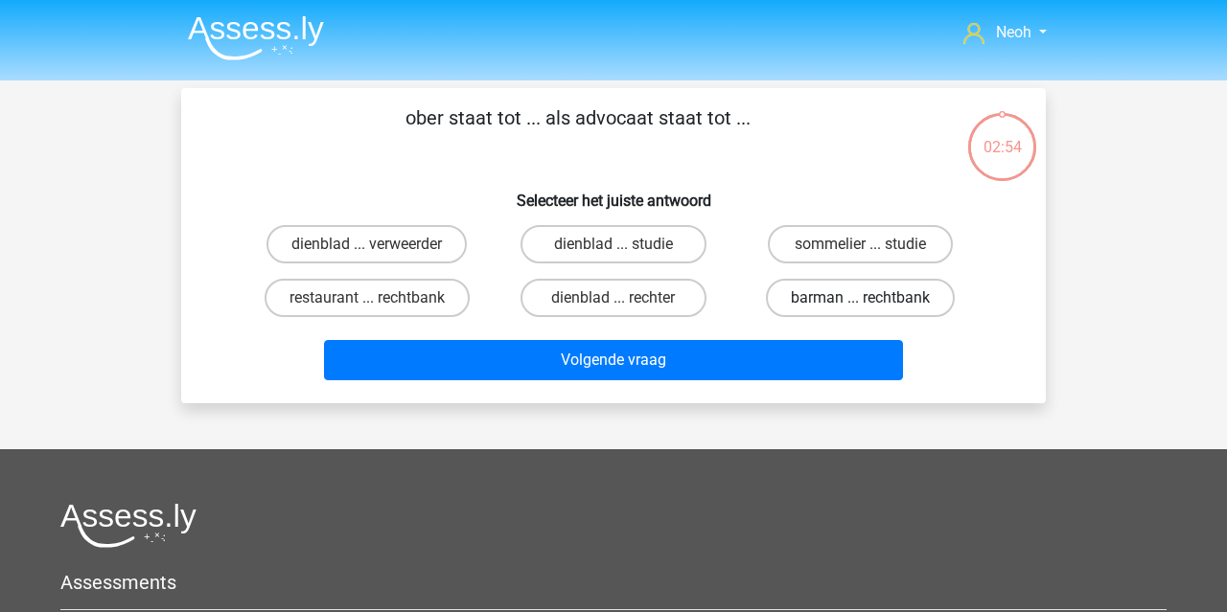
click at [860, 290] on label "barman ... rechtbank" at bounding box center [860, 298] width 189 height 38
click at [860, 298] on input "barman ... rechtbank" at bounding box center [866, 304] width 12 height 12
radio input "true"
click at [444, 306] on label "restaurant ... rechtbank" at bounding box center [367, 298] width 205 height 38
click at [380, 306] on input "restaurant ... rechtbank" at bounding box center [373, 304] width 12 height 12
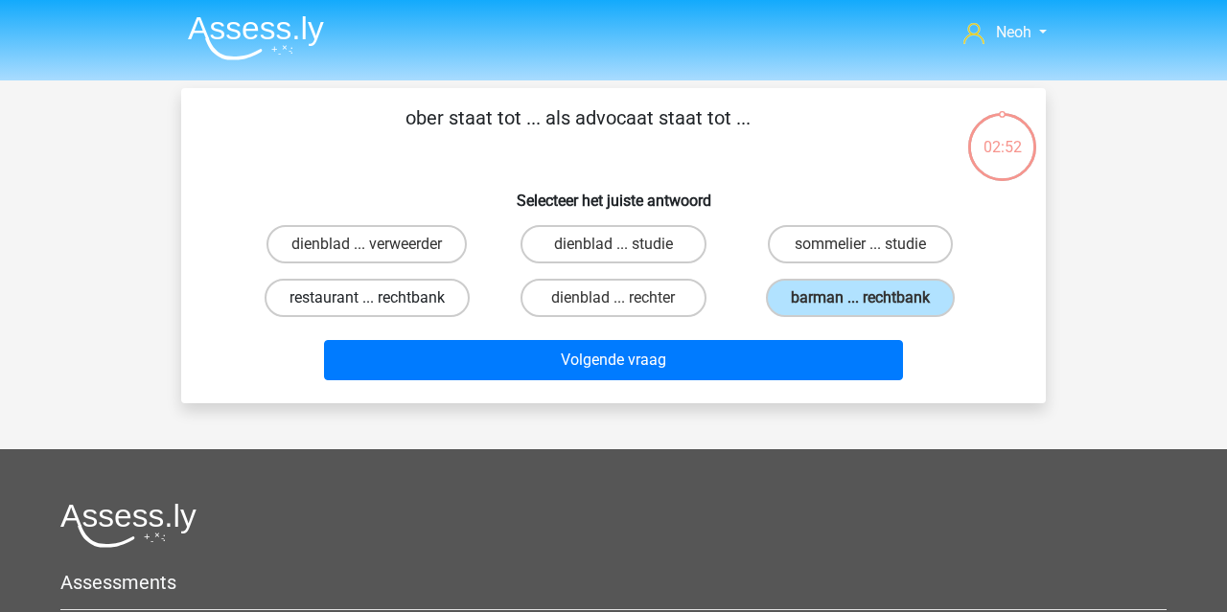
radio input "true"
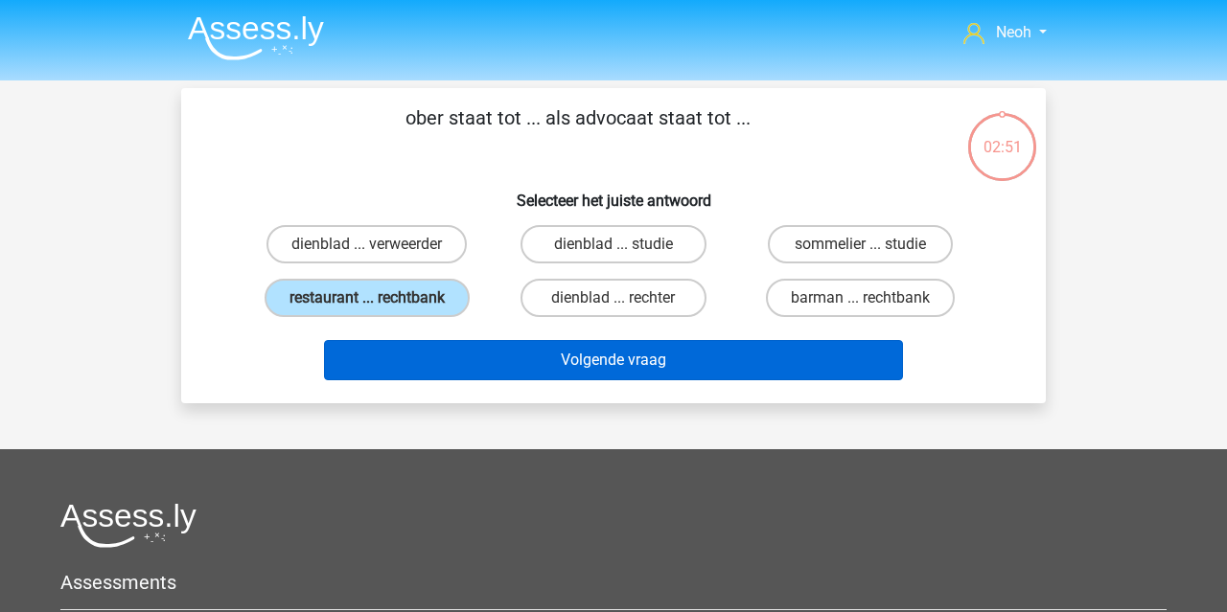
click at [513, 359] on button "Volgende vraag" at bounding box center [614, 360] width 580 height 40
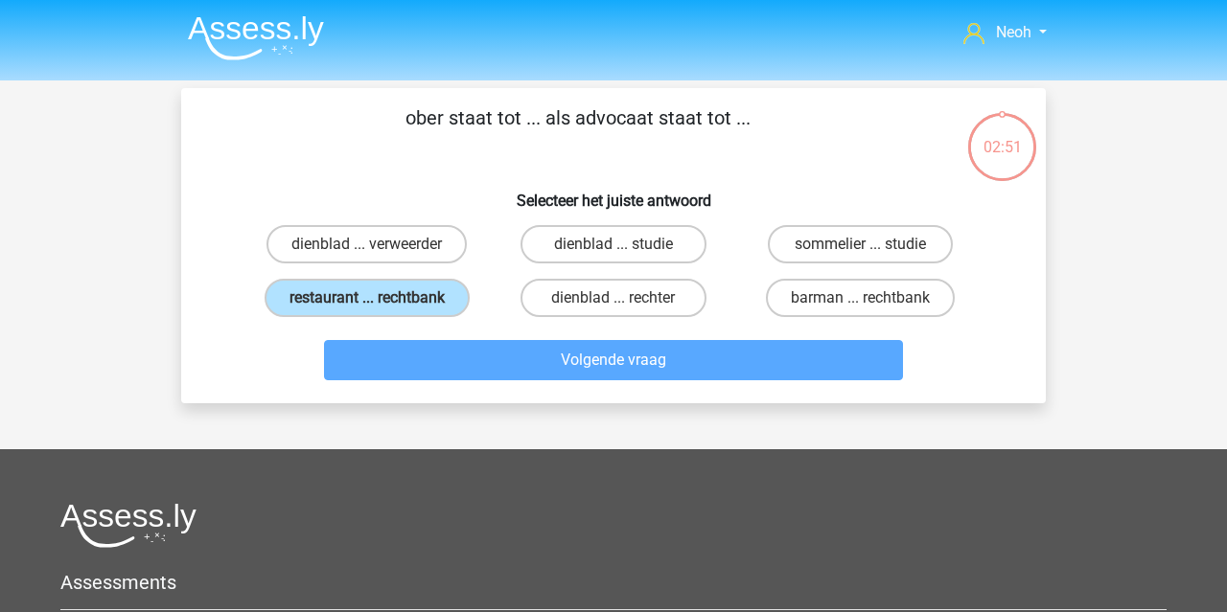
scroll to position [88, 0]
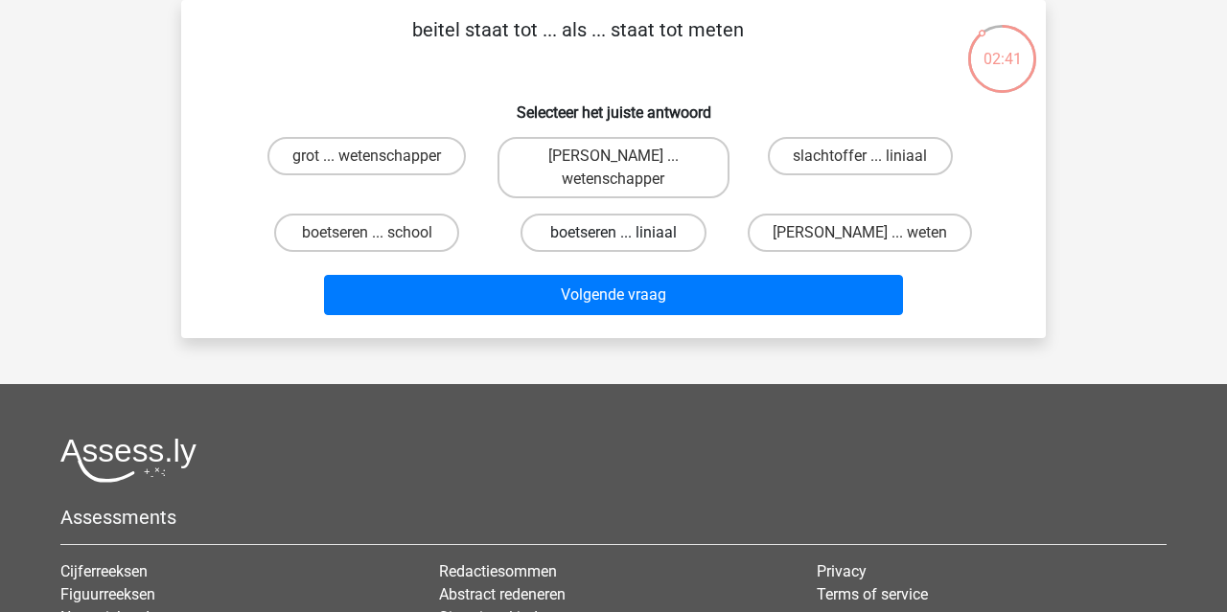
click at [564, 233] on label "boetseren ... liniaal" at bounding box center [612, 233] width 185 height 38
click at [613, 233] on input "boetseren ... liniaal" at bounding box center [619, 239] width 12 height 12
radio input "true"
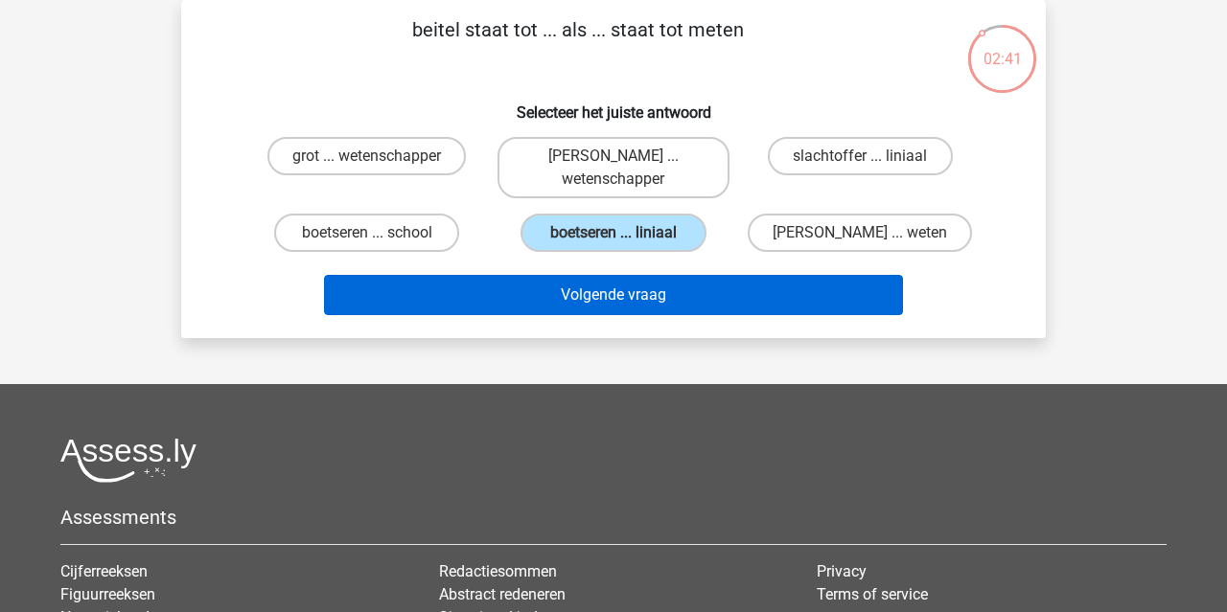
click at [573, 289] on button "Volgende vraag" at bounding box center [614, 295] width 580 height 40
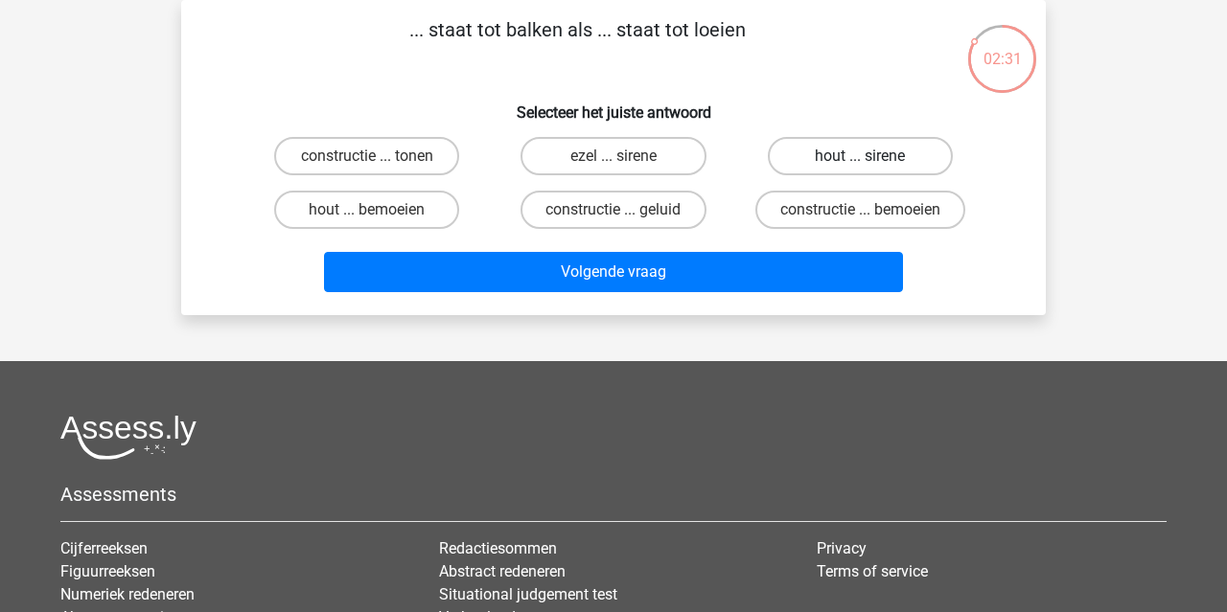
click at [820, 158] on label "hout ... sirene" at bounding box center [860, 156] width 185 height 38
click at [860, 158] on input "hout ... sirene" at bounding box center [866, 162] width 12 height 12
radio input "true"
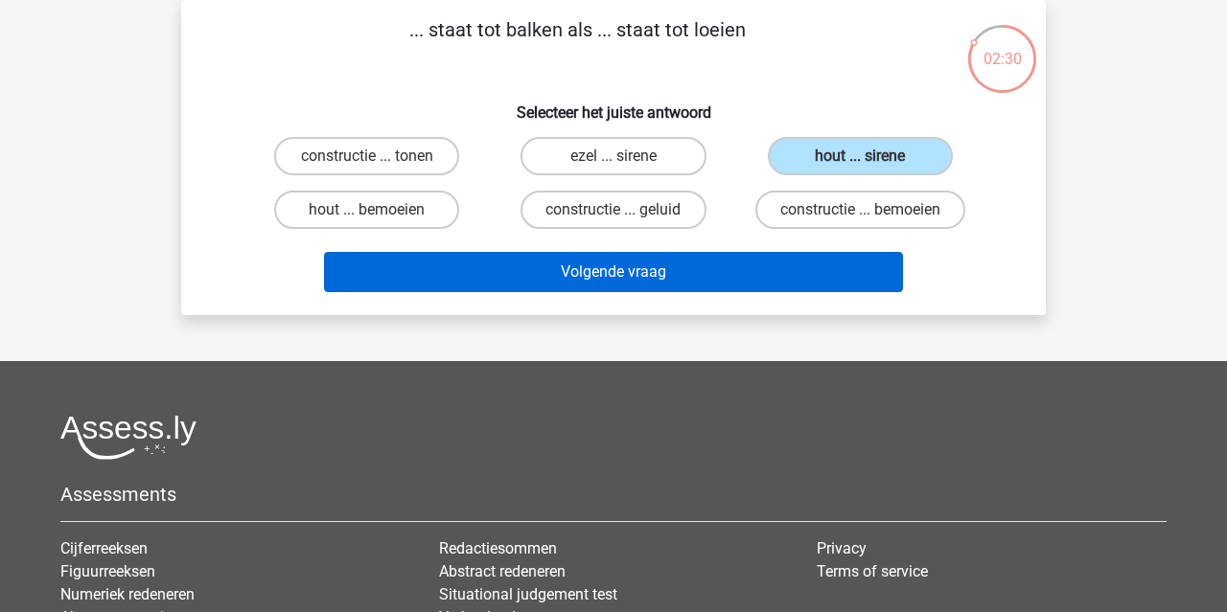
click at [807, 264] on button "Volgende vraag" at bounding box center [614, 272] width 580 height 40
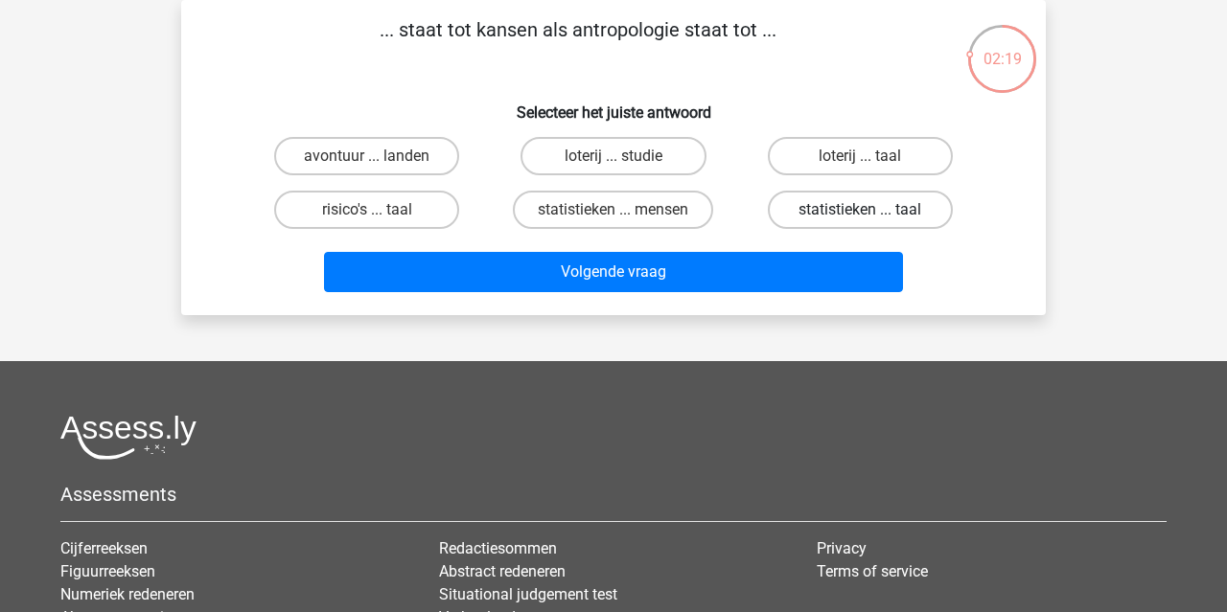
click at [784, 216] on label "statistieken ... taal" at bounding box center [860, 210] width 185 height 38
click at [860, 216] on input "statistieken ... taal" at bounding box center [866, 216] width 12 height 12
radio input "true"
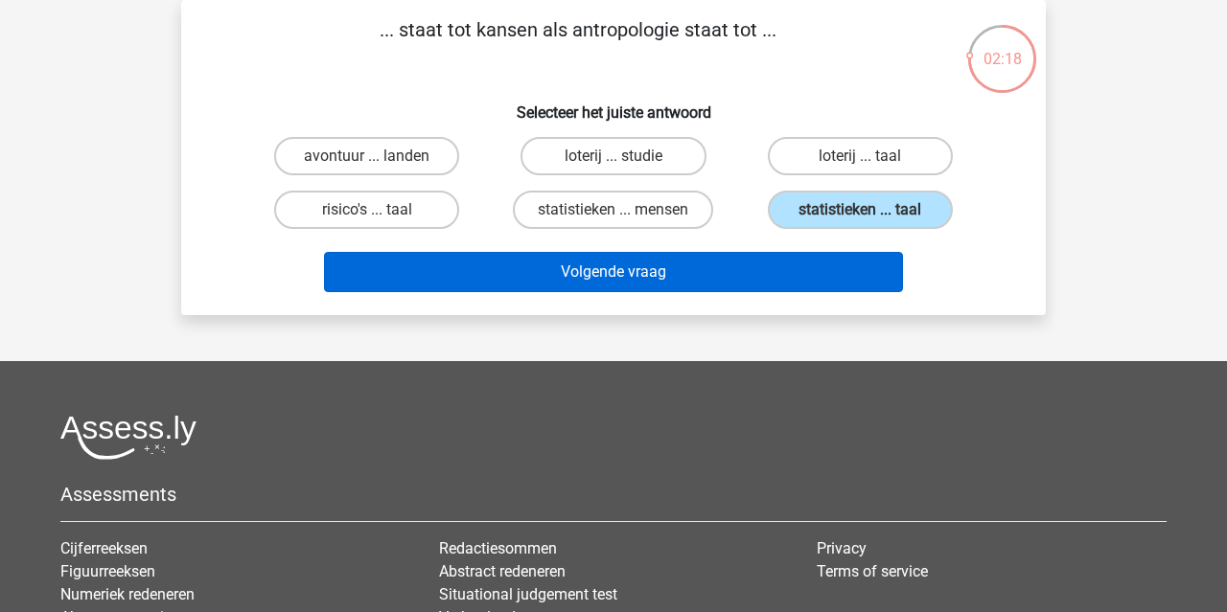
click at [756, 288] on button "Volgende vraag" at bounding box center [614, 272] width 580 height 40
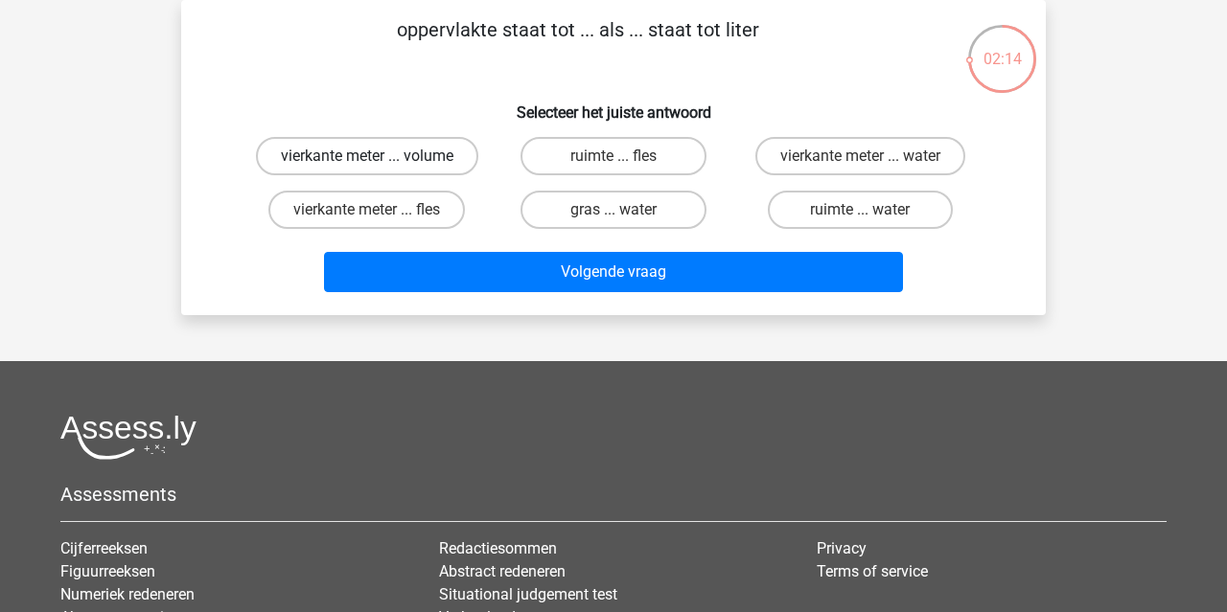
click at [428, 166] on label "vierkante meter ... volume" at bounding box center [367, 156] width 222 height 38
click at [380, 166] on input "vierkante meter ... volume" at bounding box center [373, 162] width 12 height 12
radio input "true"
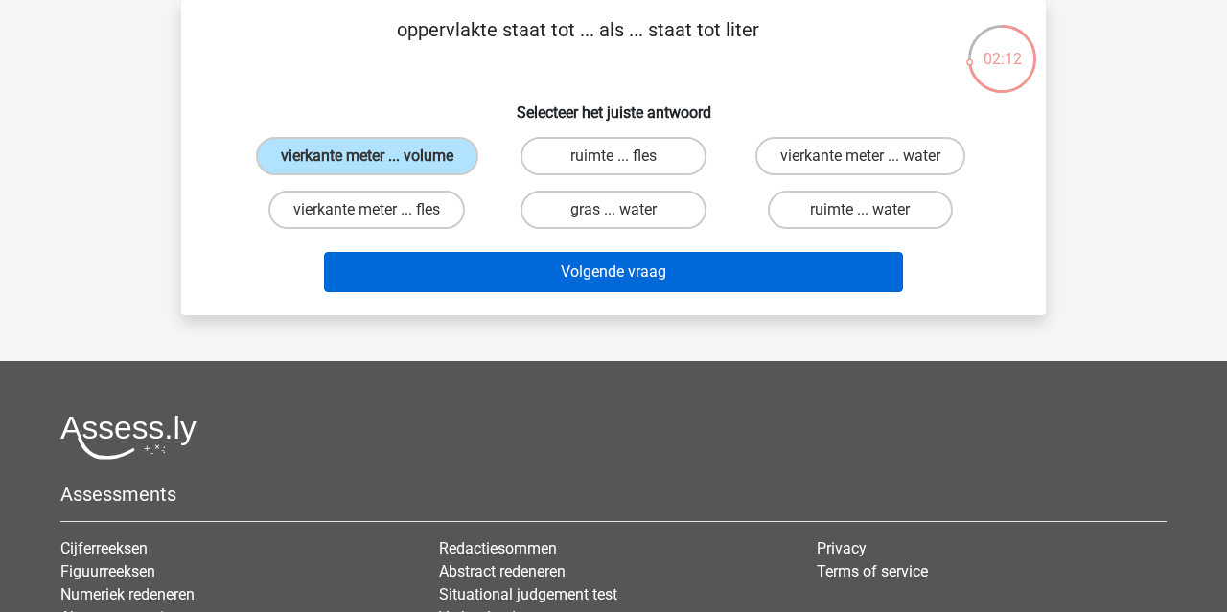
click at [579, 292] on button "Volgende vraag" at bounding box center [614, 272] width 580 height 40
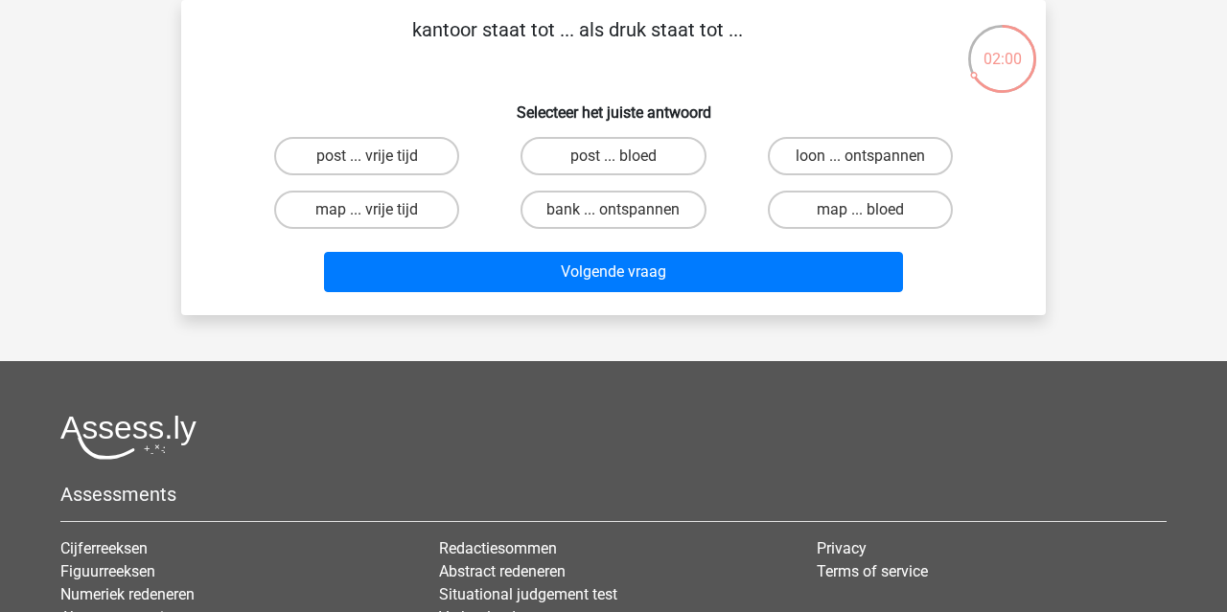
click at [618, 161] on input "post ... bloed" at bounding box center [619, 162] width 12 height 12
radio input "true"
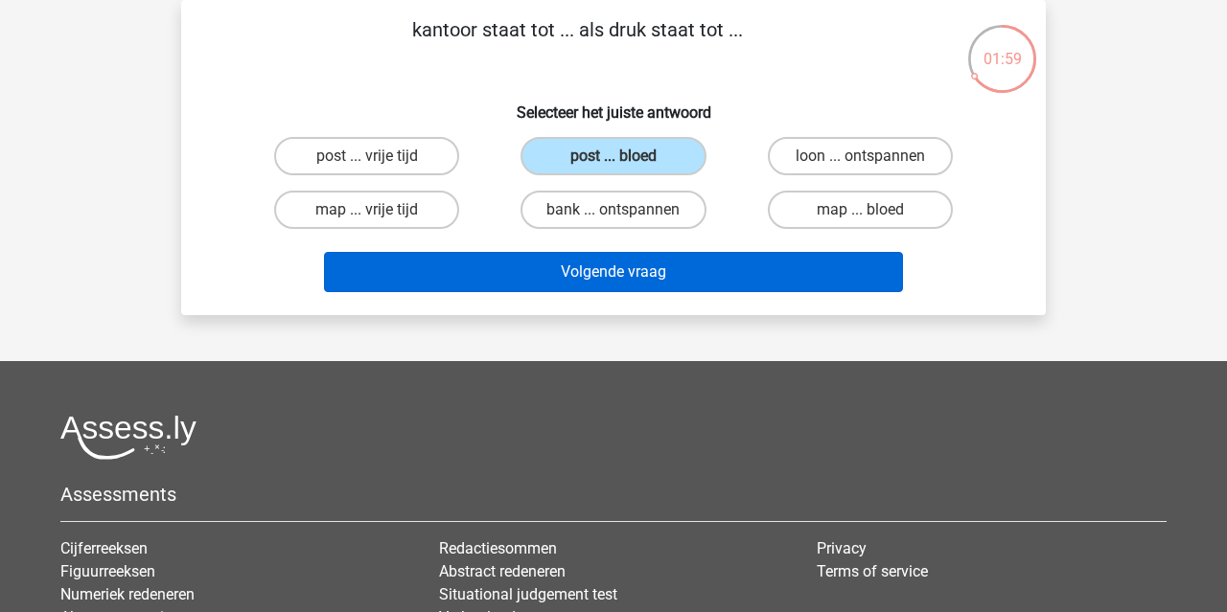
click at [640, 281] on button "Volgende vraag" at bounding box center [614, 272] width 580 height 40
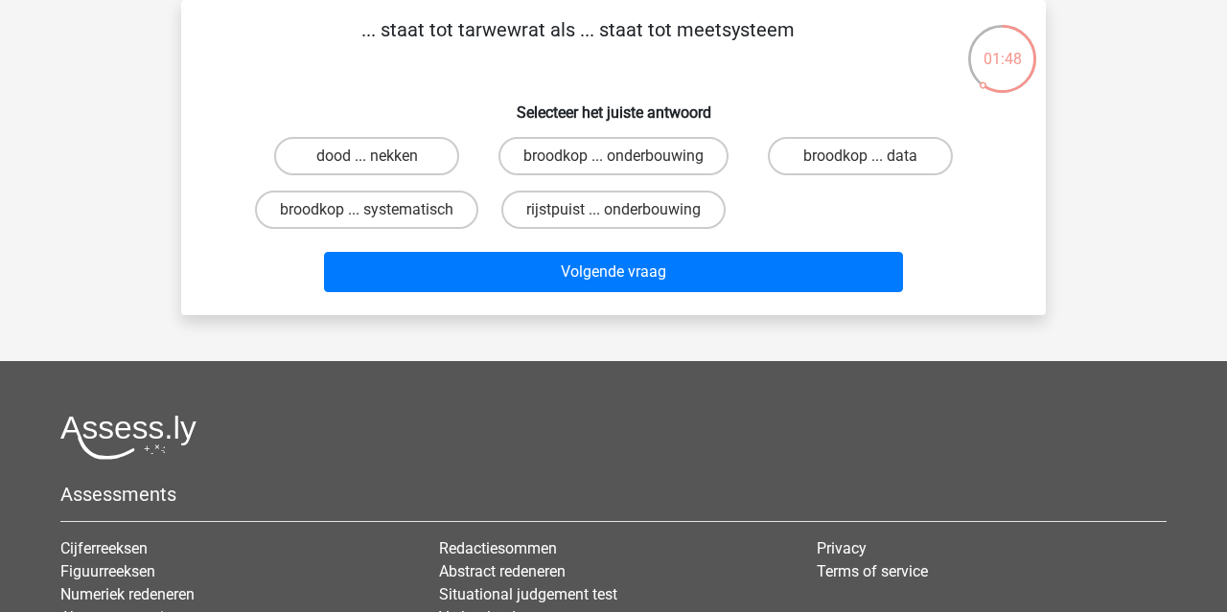
click at [372, 175] on div "dood ... nekken" at bounding box center [366, 156] width 231 height 38
click at [394, 155] on label "dood ... nekken" at bounding box center [366, 156] width 185 height 38
click at [380, 156] on input "dood ... nekken" at bounding box center [373, 162] width 12 height 12
radio input "true"
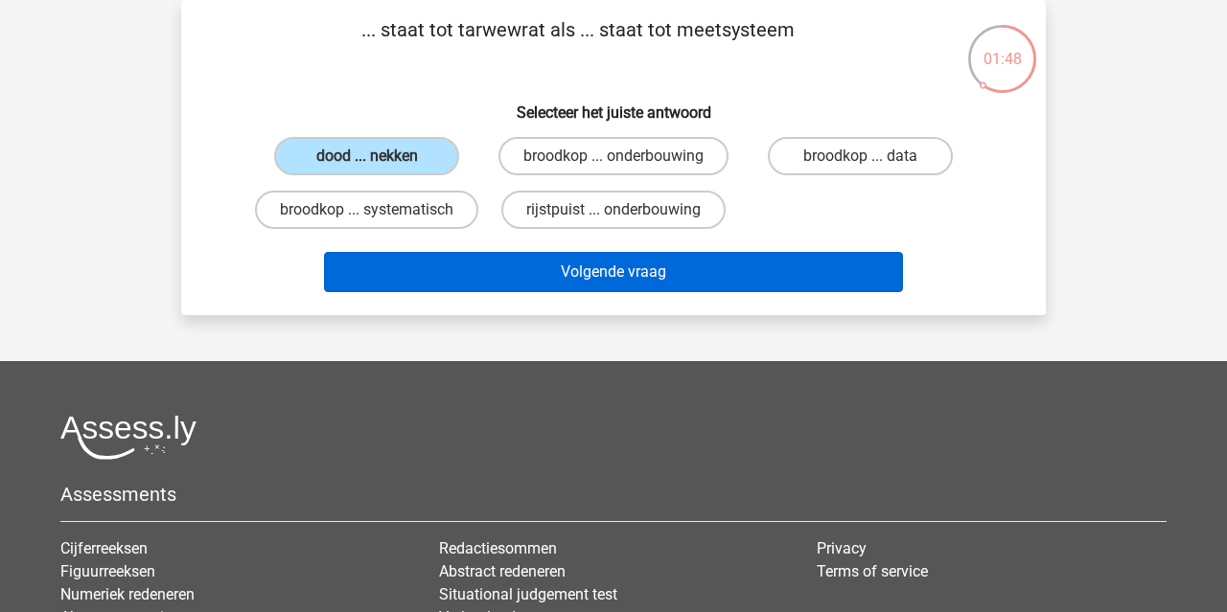
click at [564, 292] on button "Volgende vraag" at bounding box center [614, 272] width 580 height 40
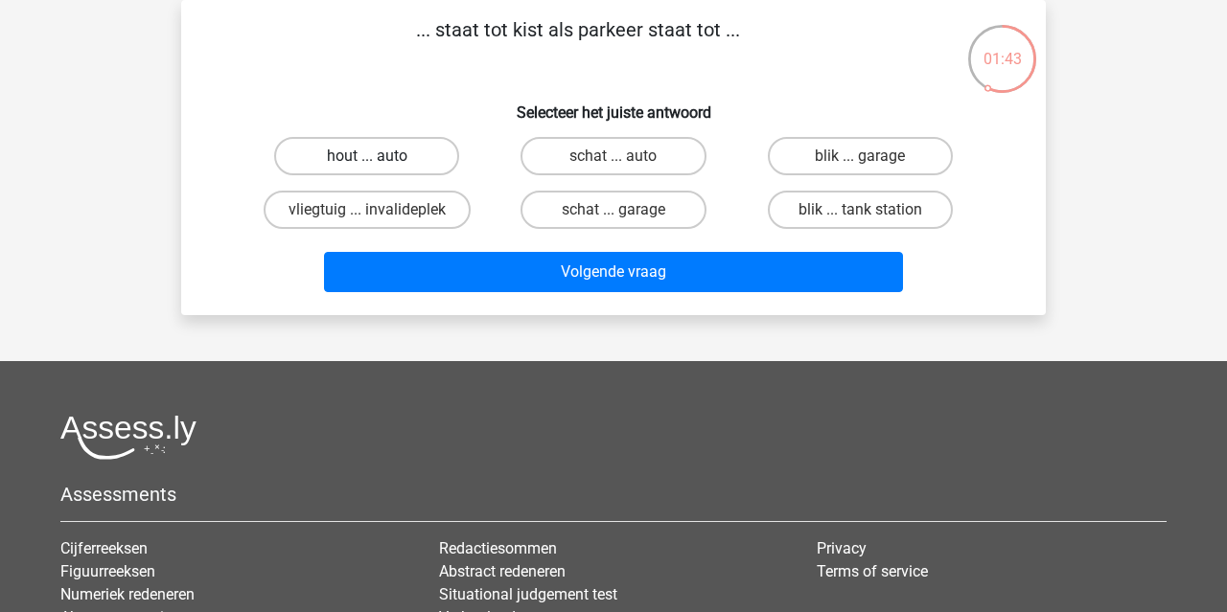
click at [415, 162] on label "hout ... auto" at bounding box center [366, 156] width 185 height 38
click at [380, 162] on input "hout ... auto" at bounding box center [373, 162] width 12 height 12
radio input "true"
click at [615, 175] on label "schat ... auto" at bounding box center [612, 156] width 185 height 38
click at [615, 169] on input "schat ... auto" at bounding box center [619, 162] width 12 height 12
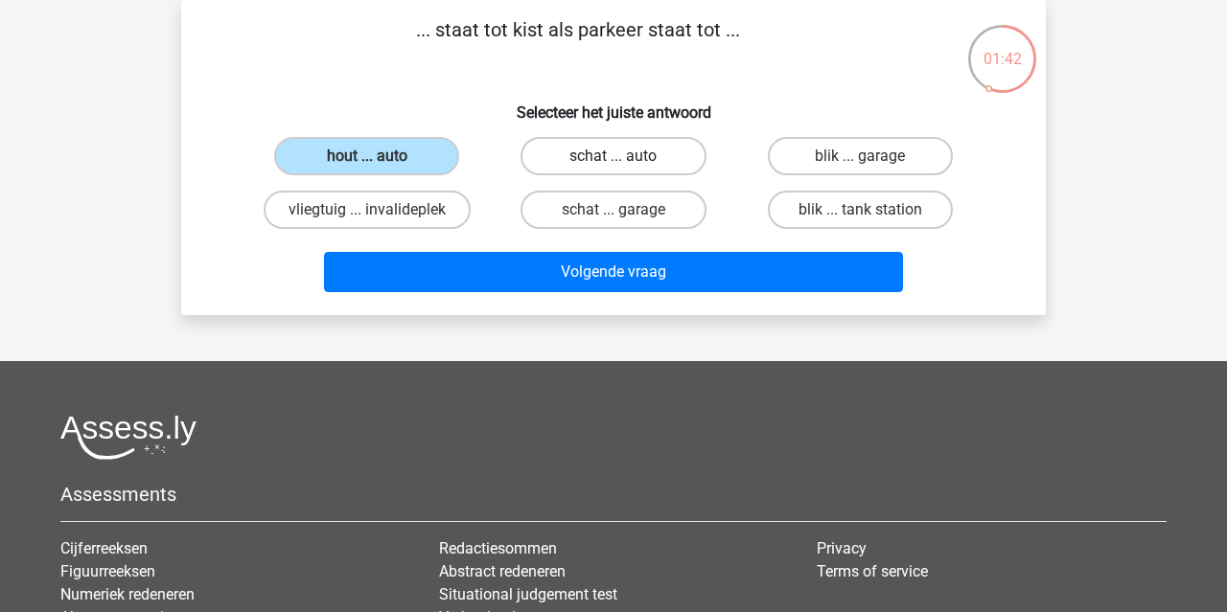
radio input "true"
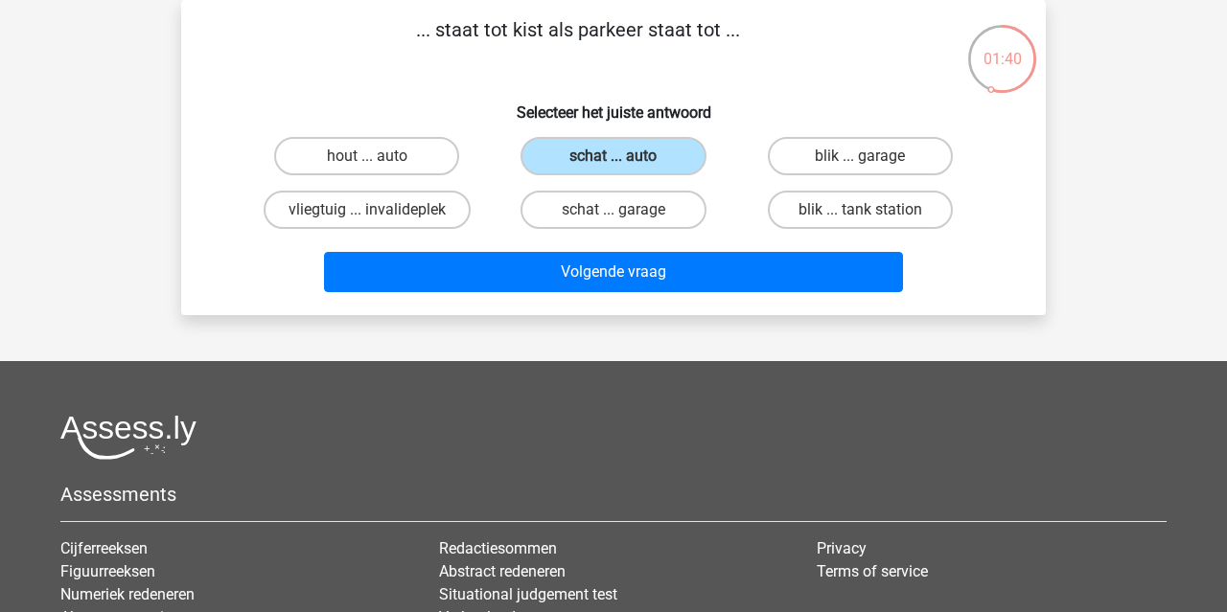
click at [839, 179] on div "blik ... garage" at bounding box center [860, 156] width 246 height 54
click at [625, 207] on label "schat ... garage" at bounding box center [612, 210] width 185 height 38
click at [625, 210] on input "schat ... garage" at bounding box center [619, 216] width 12 height 12
radio input "true"
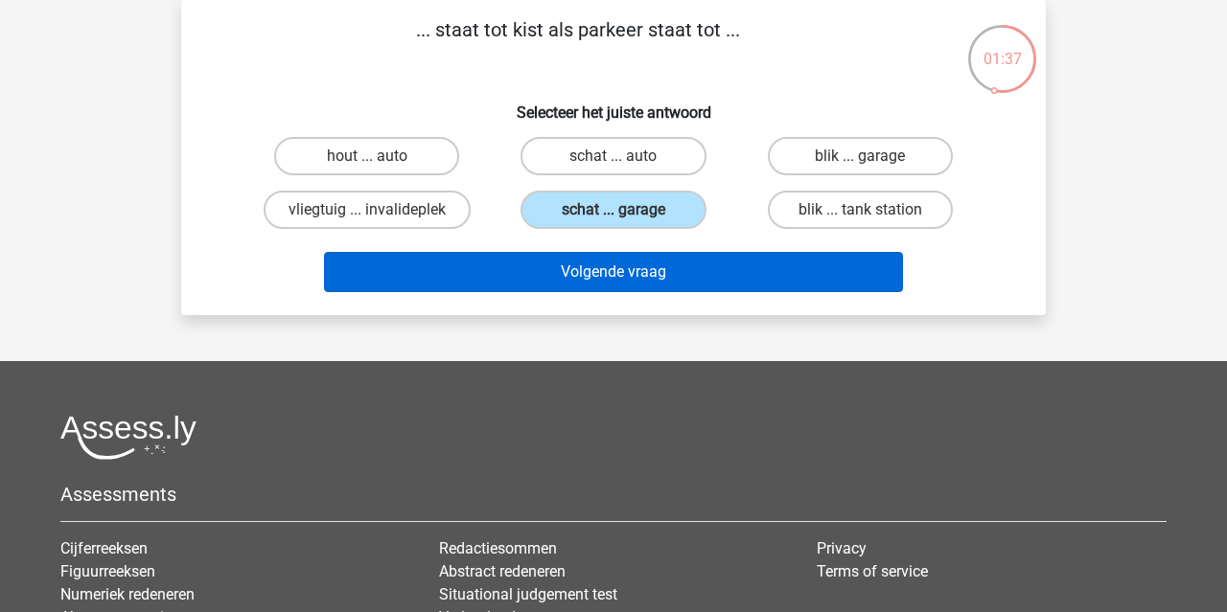
click at [625, 271] on button "Volgende vraag" at bounding box center [614, 272] width 580 height 40
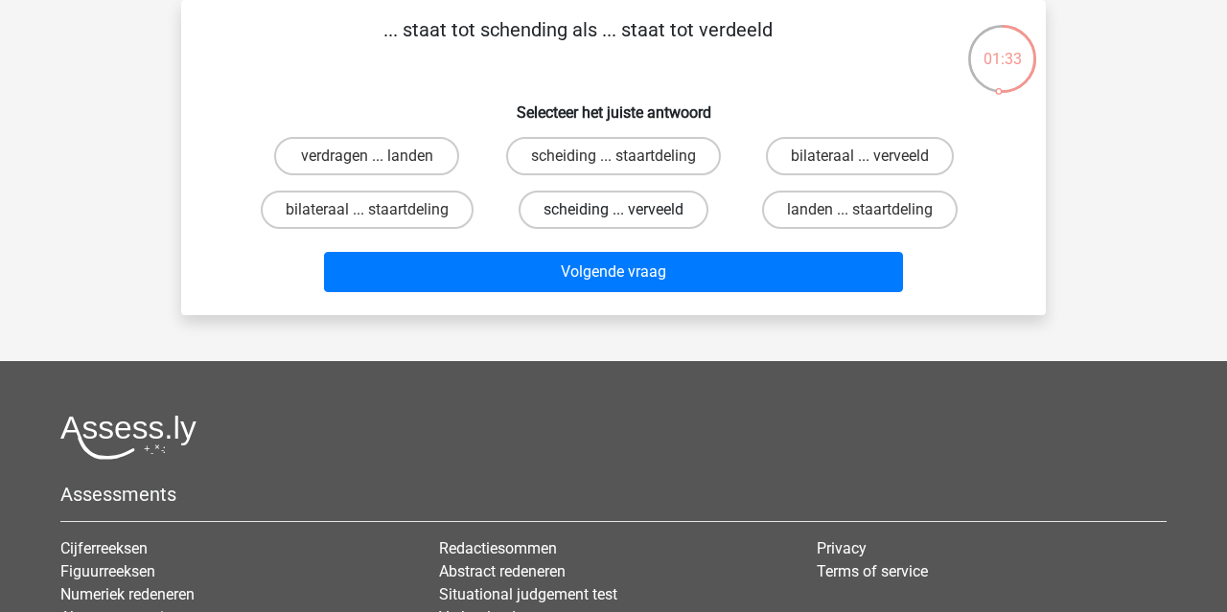
click at [664, 215] on label "scheiding ... verveeld" at bounding box center [614, 210] width 190 height 38
click at [626, 215] on input "scheiding ... verveeld" at bounding box center [619, 216] width 12 height 12
radio input "true"
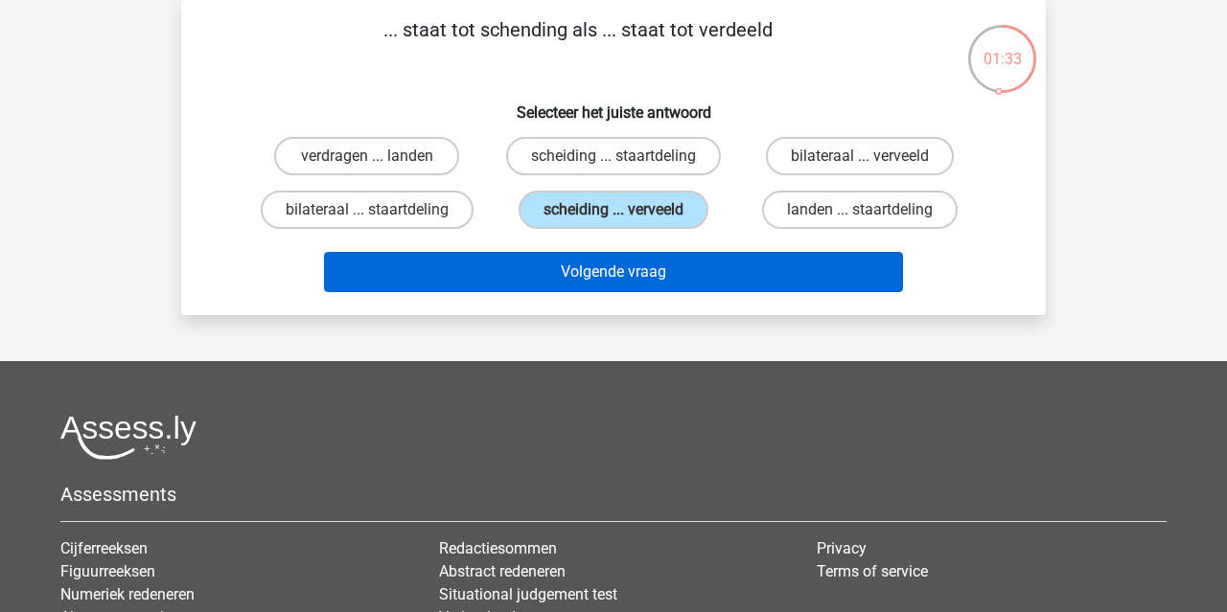
click at [668, 290] on button "Volgende vraag" at bounding box center [614, 272] width 580 height 40
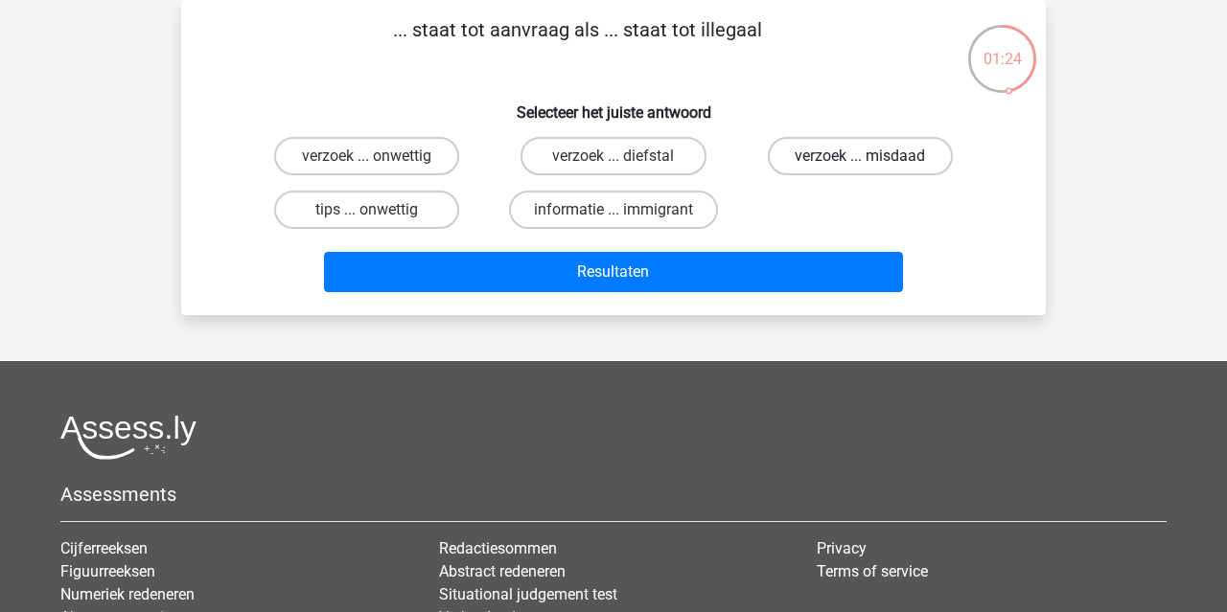
click at [812, 156] on label "verzoek ... misdaad" at bounding box center [860, 156] width 185 height 38
click at [860, 156] on input "verzoek ... misdaad" at bounding box center [866, 162] width 12 height 12
radio input "true"
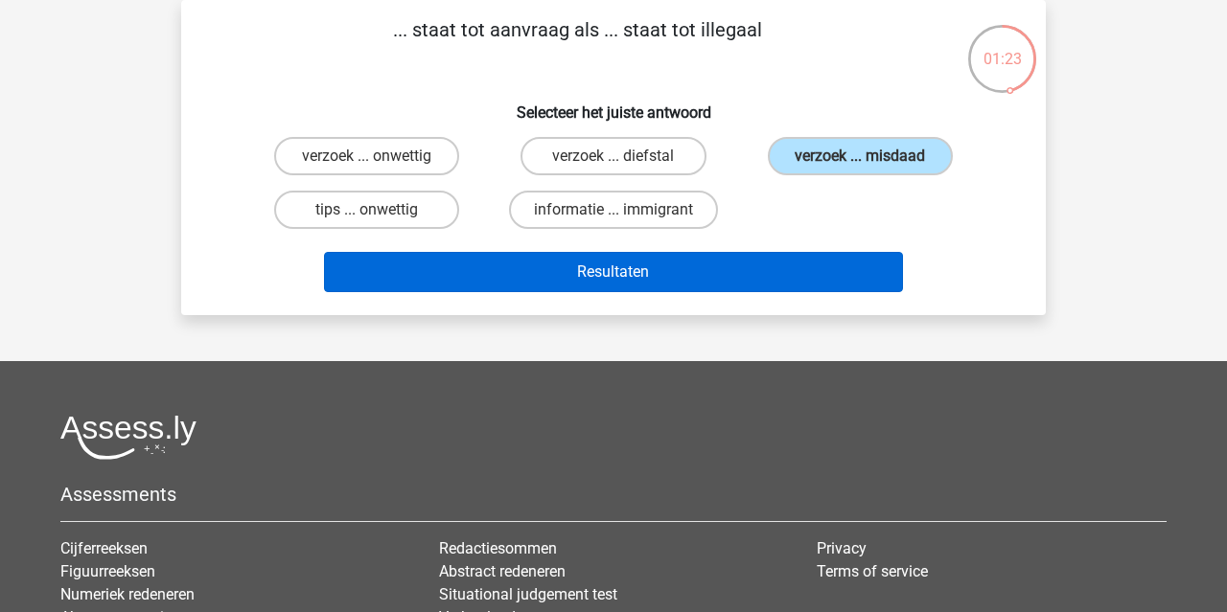
click at [681, 257] on button "Resultaten" at bounding box center [614, 272] width 580 height 40
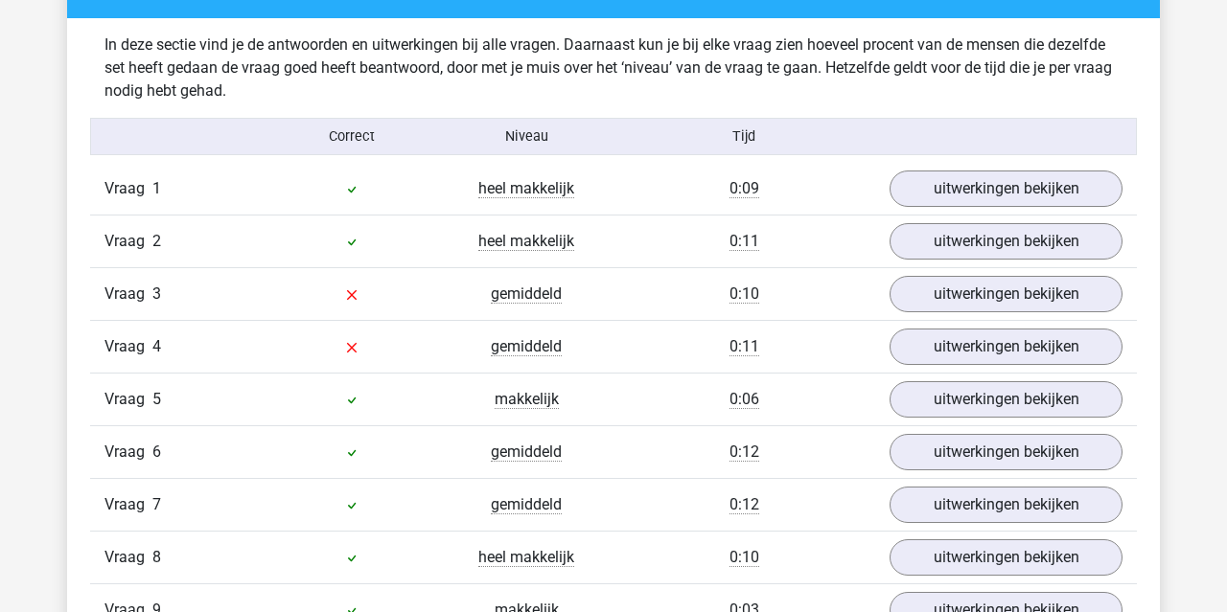
scroll to position [1110, 0]
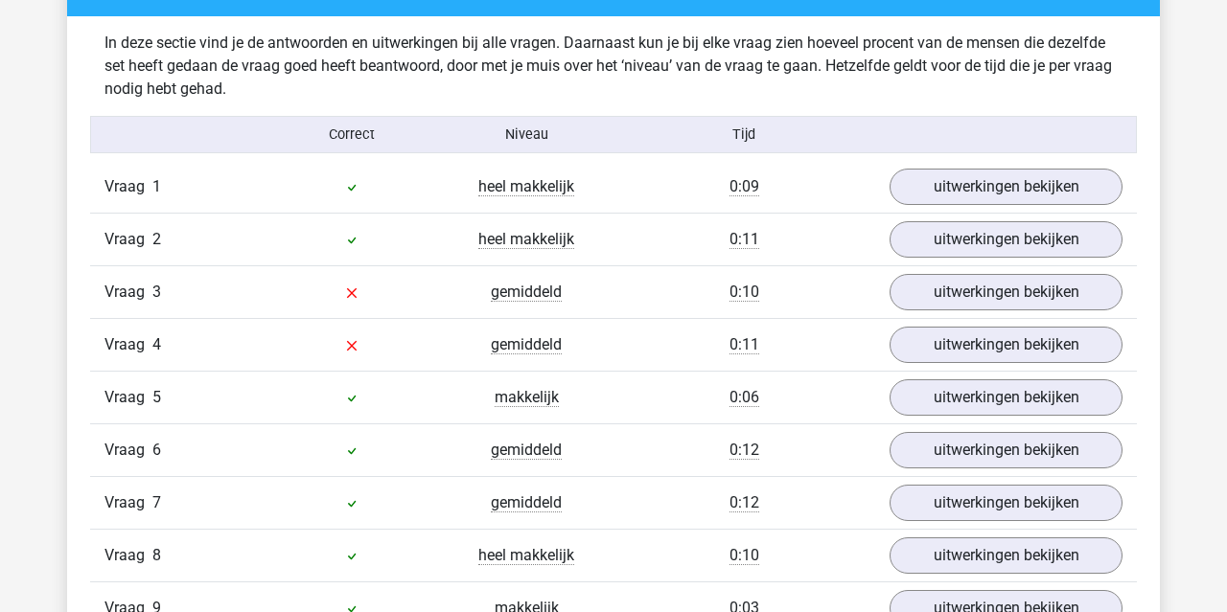
click at [931, 267] on div "Vraag 3 gemiddeld 0:10 uitwerkingen bekijken" at bounding box center [613, 292] width 1047 height 53
click at [931, 287] on link "uitwerkingen bekijken" at bounding box center [1005, 292] width 267 height 42
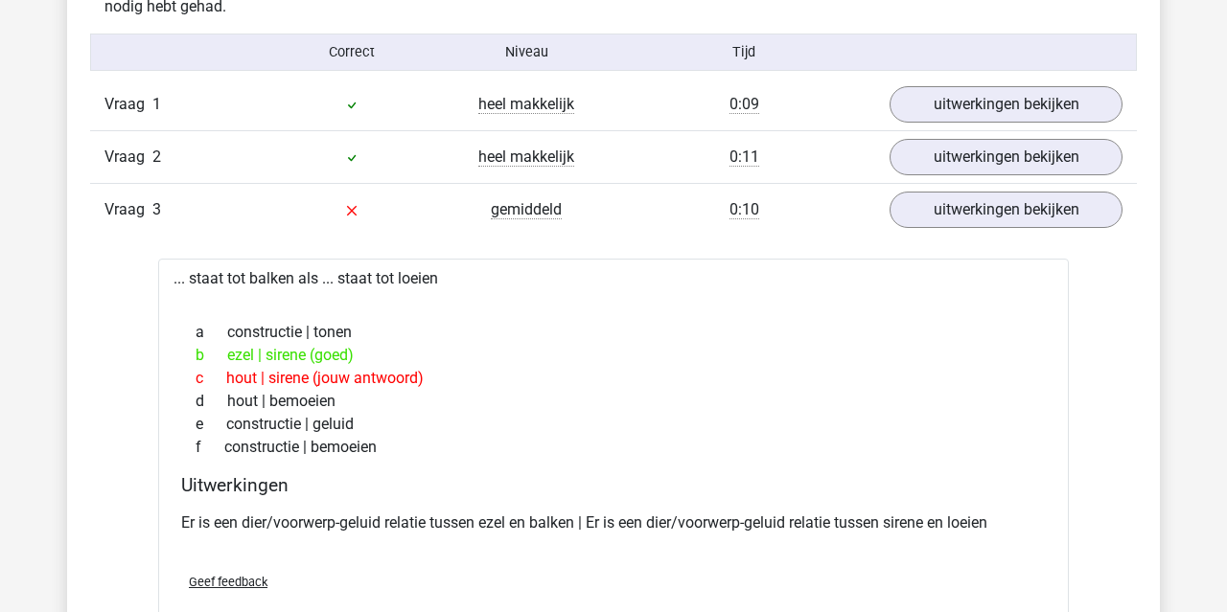
scroll to position [1193, 0]
click at [999, 214] on link "uitwerkingen bekijken" at bounding box center [1005, 209] width 267 height 42
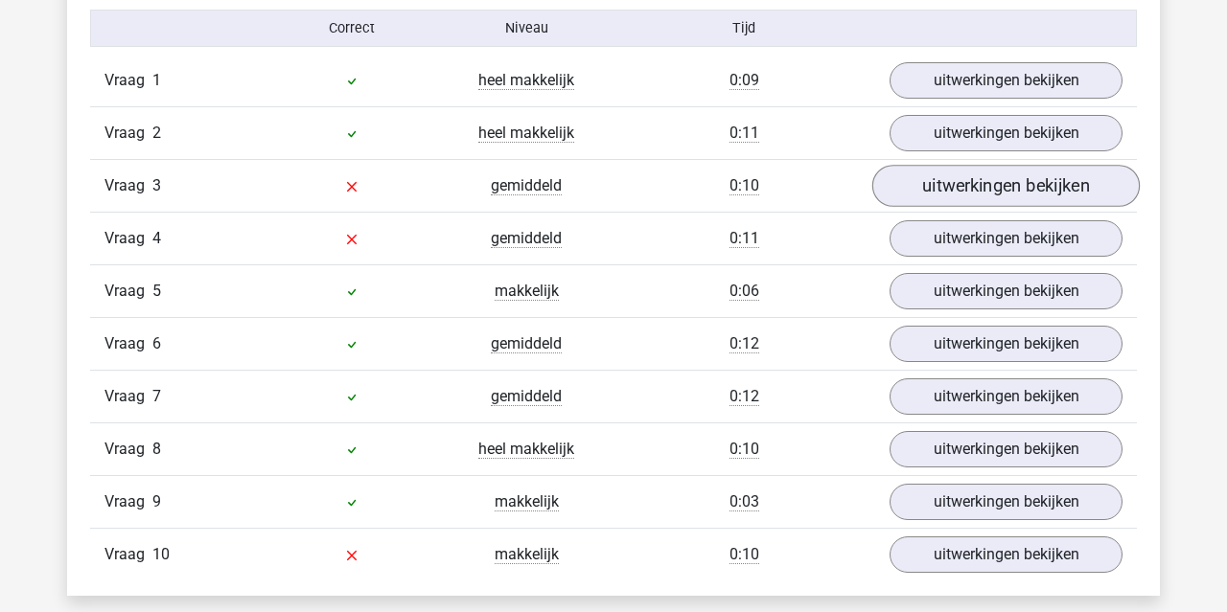
scroll to position [1222, 0]
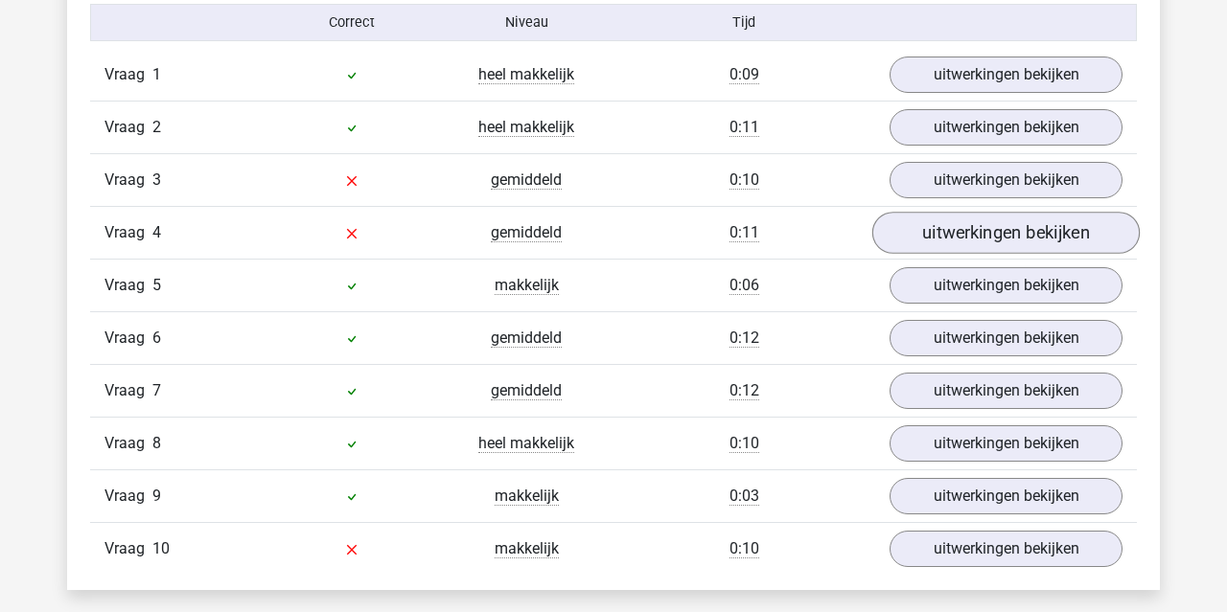
click at [998, 234] on link "uitwerkingen bekijken" at bounding box center [1005, 233] width 267 height 42
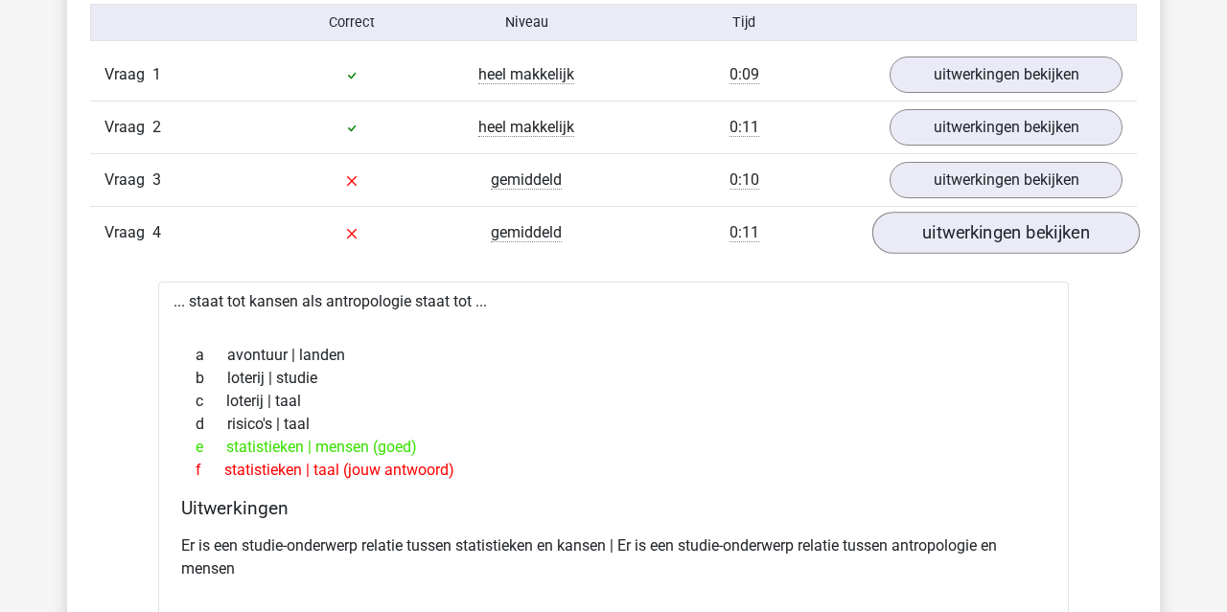
click at [998, 234] on link "uitwerkingen bekijken" at bounding box center [1005, 233] width 267 height 42
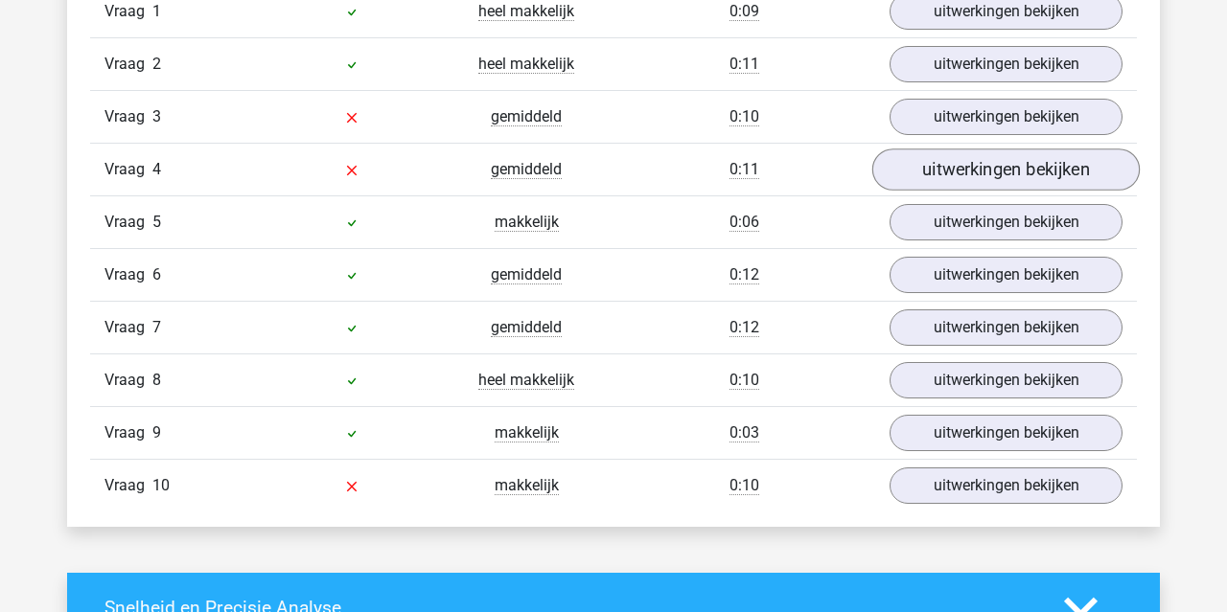
scroll to position [1411, 0]
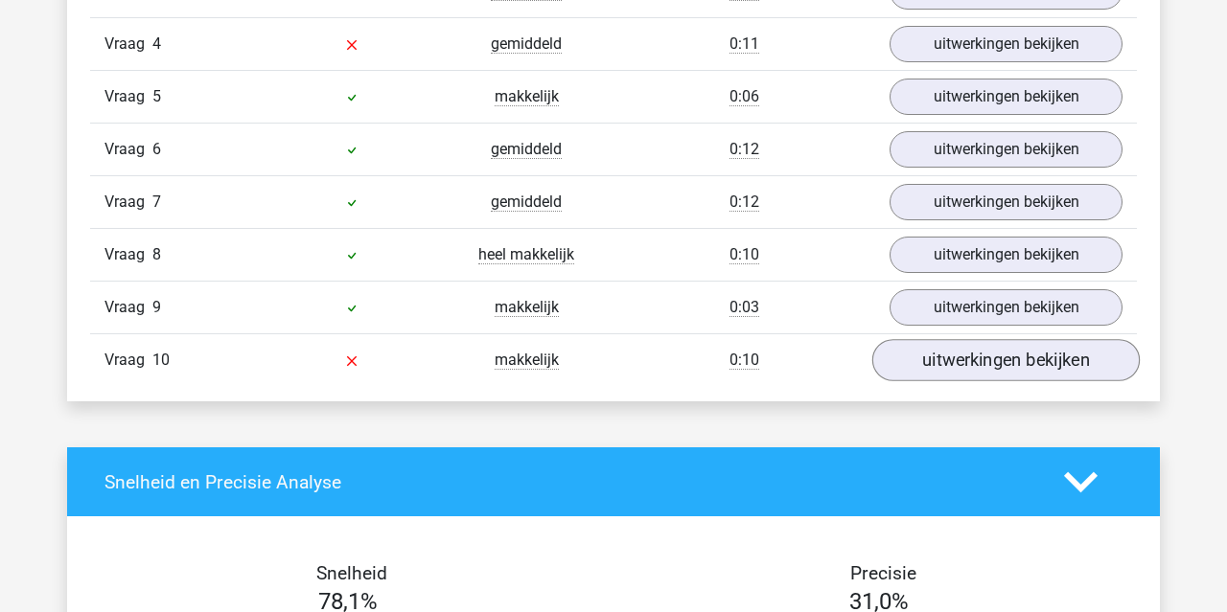
click at [1008, 364] on link "uitwerkingen bekijken" at bounding box center [1005, 360] width 267 height 42
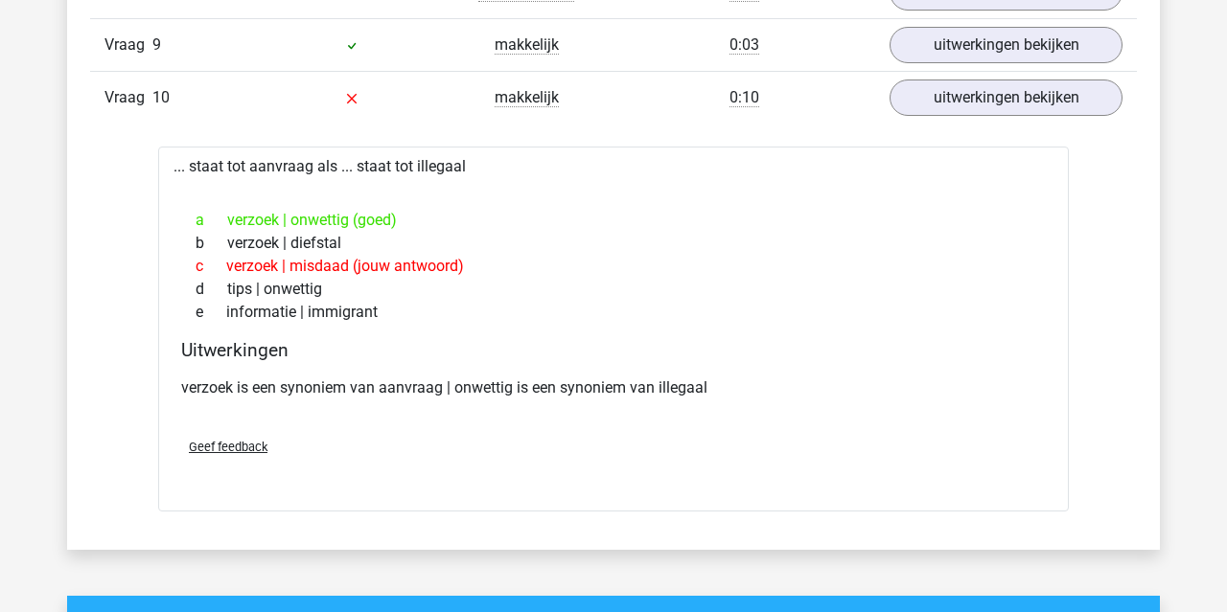
scroll to position [1731, 0]
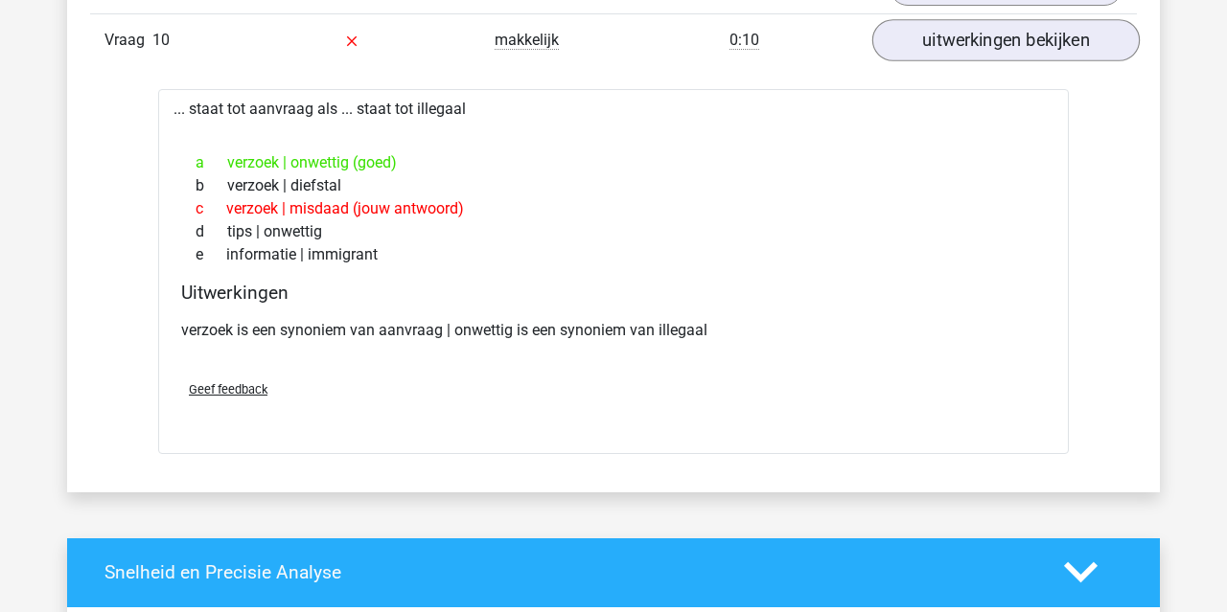
click at [973, 26] on link "uitwerkingen bekijken" at bounding box center [1005, 40] width 267 height 42
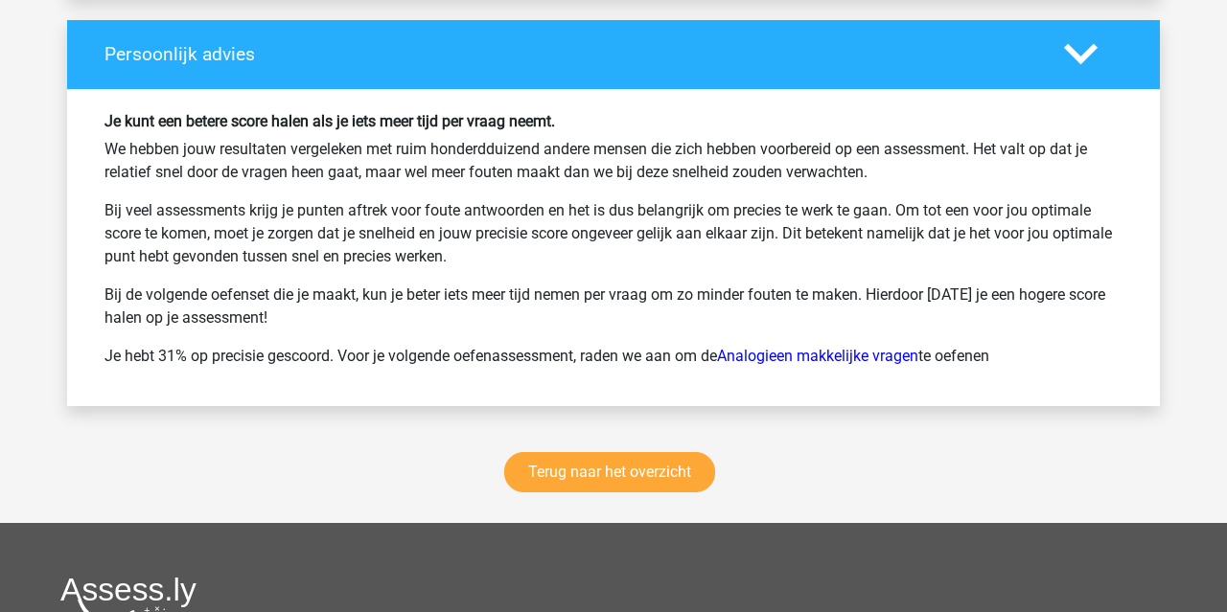
scroll to position [2562, 0]
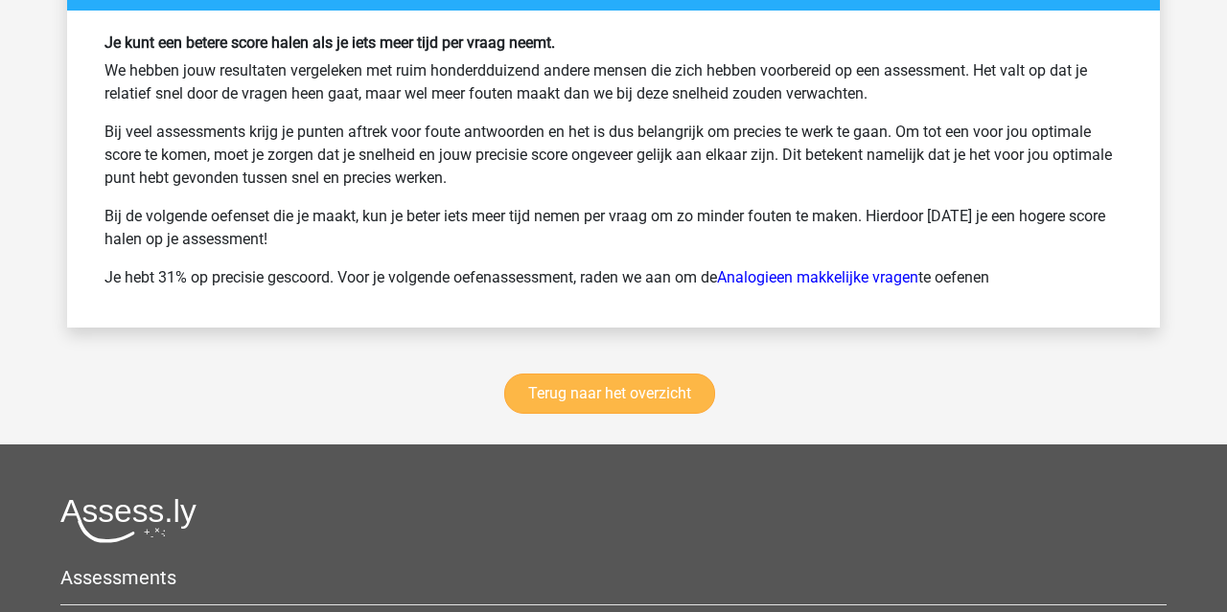
click at [619, 396] on link "Terug naar het overzicht" at bounding box center [609, 394] width 211 height 40
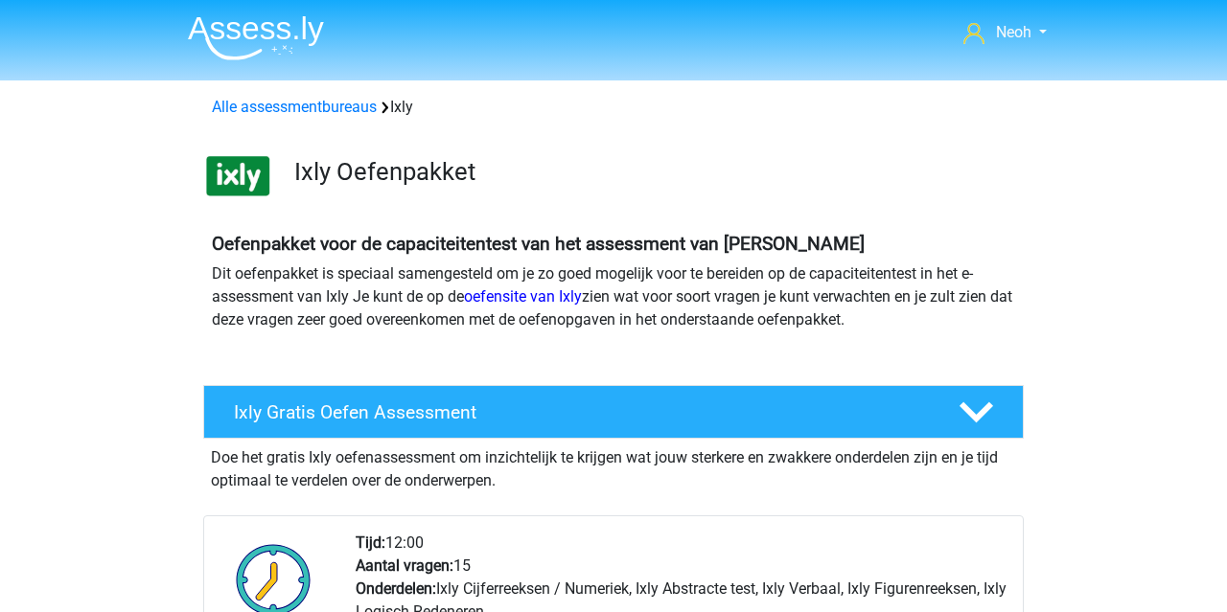
scroll to position [-1, 0]
click at [263, 21] on img at bounding box center [256, 37] width 136 height 45
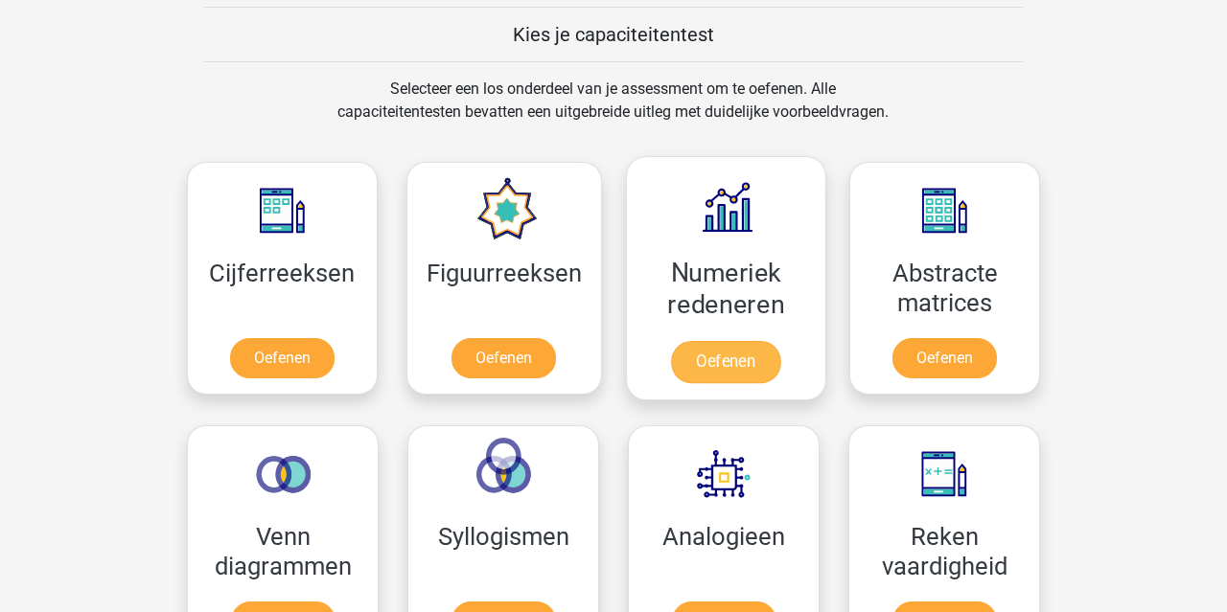
scroll to position [780, 0]
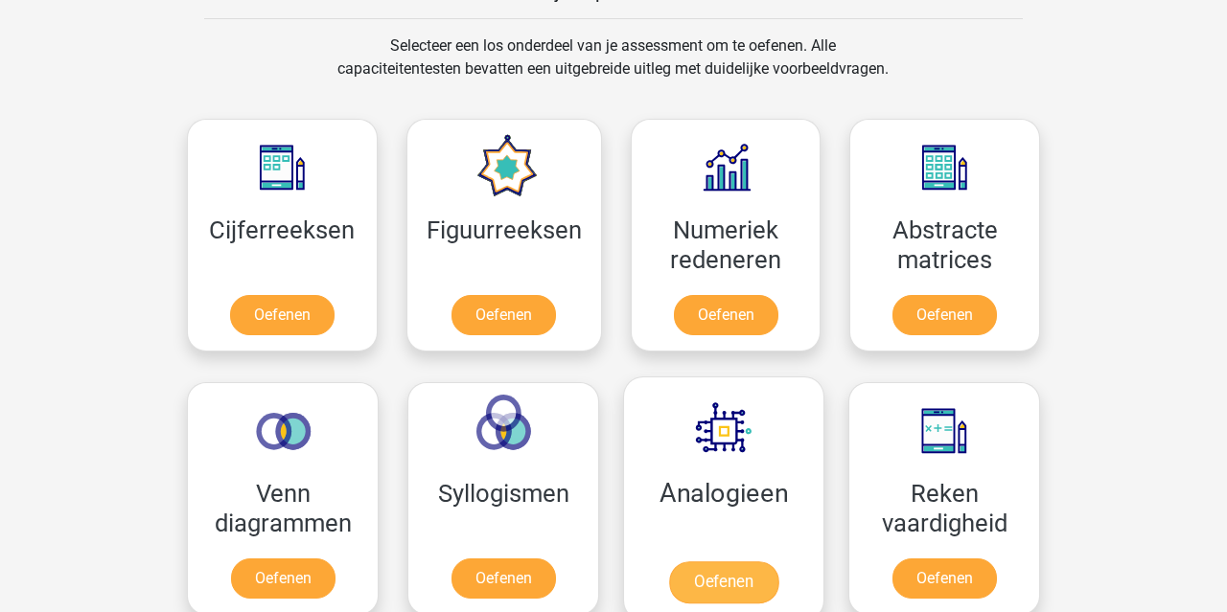
click at [743, 562] on link "Oefenen" at bounding box center [723, 583] width 109 height 42
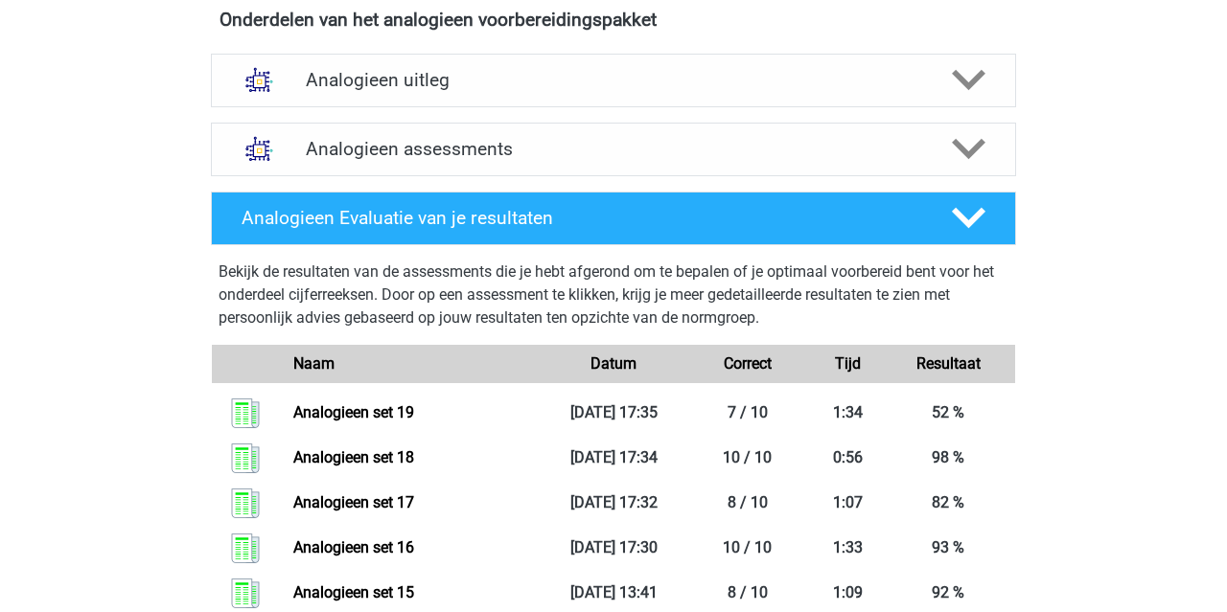
scroll to position [677, 0]
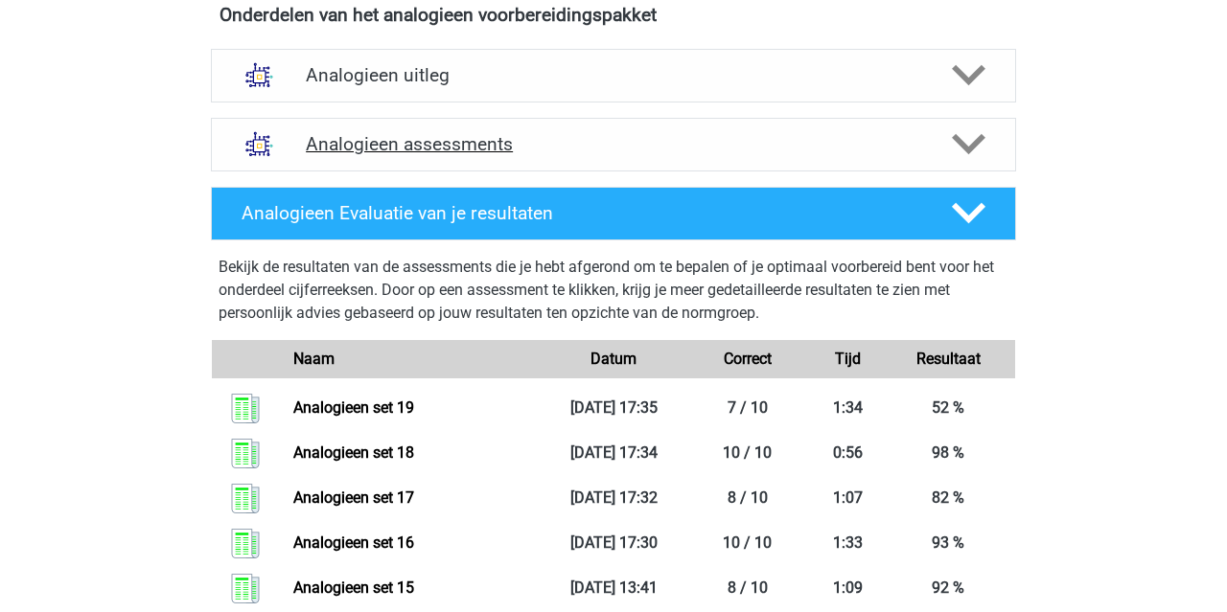
click at [571, 150] on h4 "Analogieen assessments" at bounding box center [613, 144] width 615 height 22
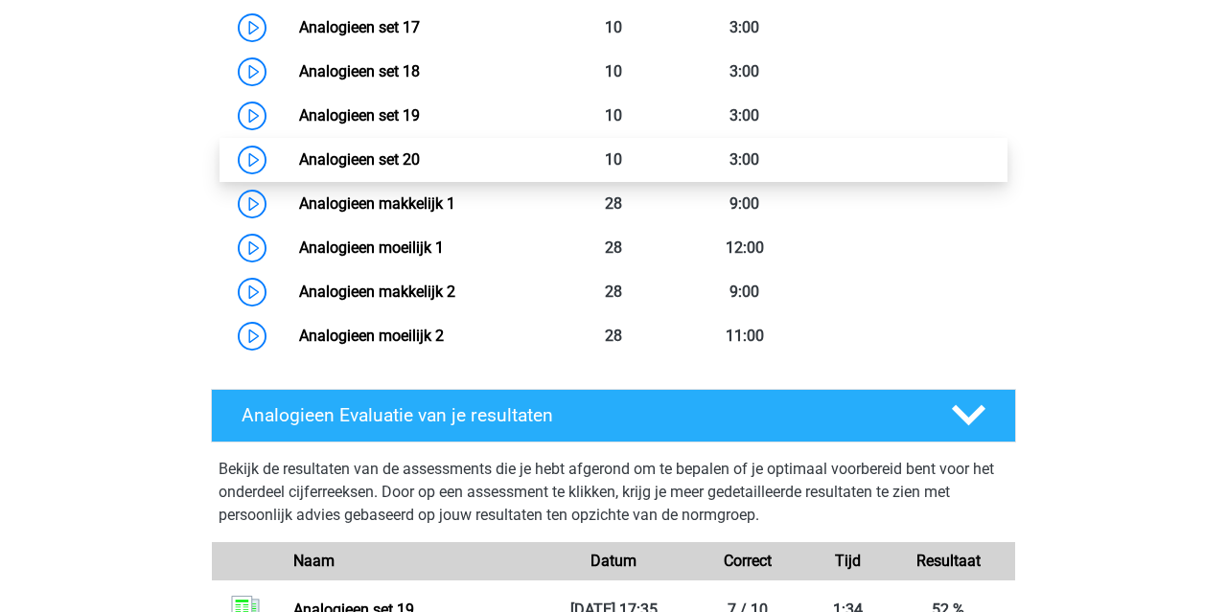
scroll to position [1649, 0]
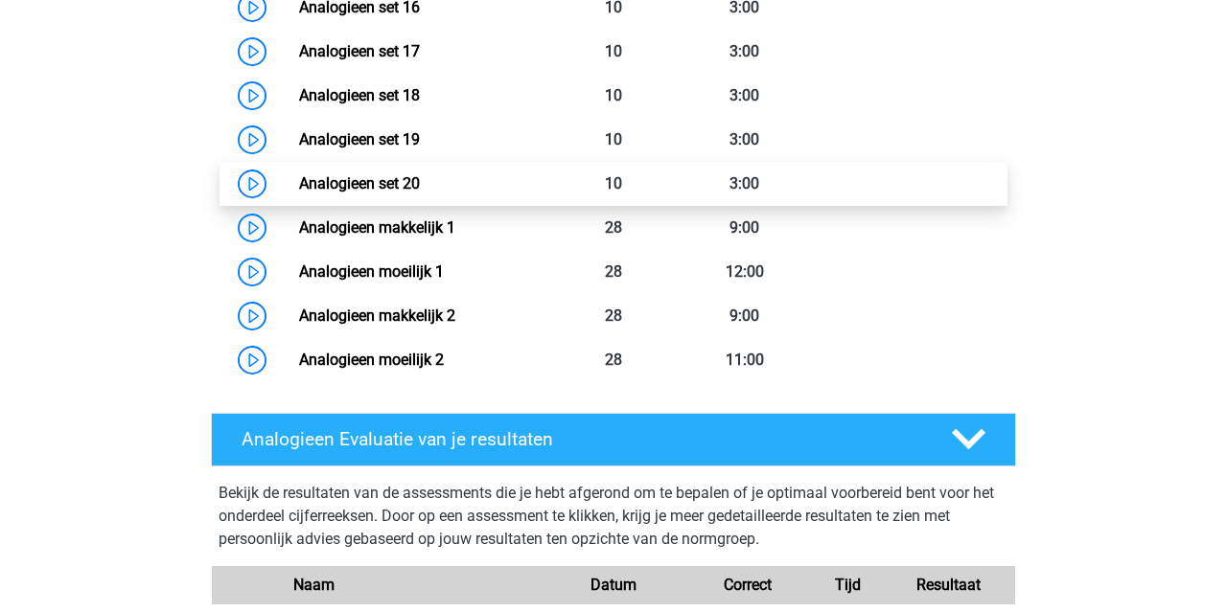
click at [420, 178] on link "Analogieen set 20" at bounding box center [359, 183] width 121 height 18
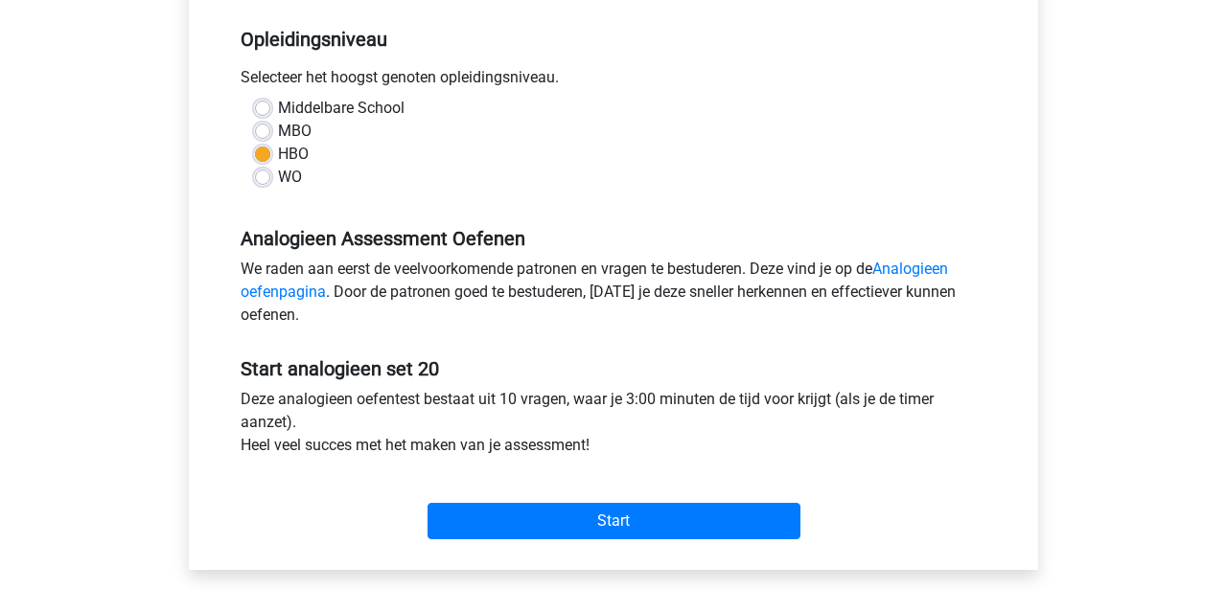
scroll to position [439, 0]
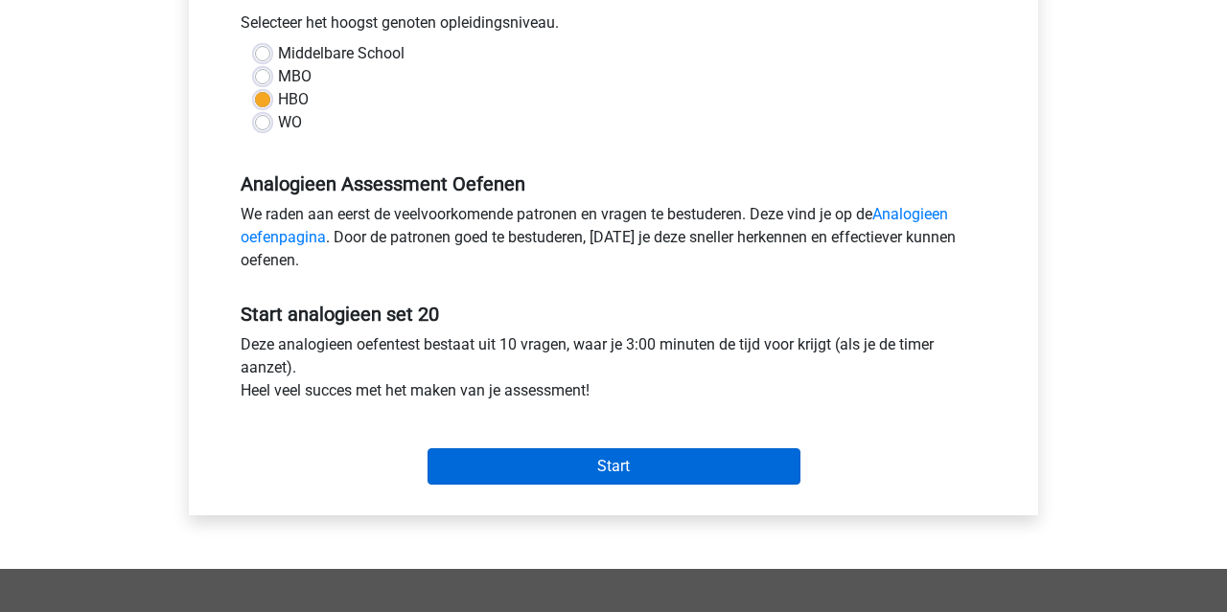
click at [626, 453] on input "Start" at bounding box center [613, 467] width 373 height 36
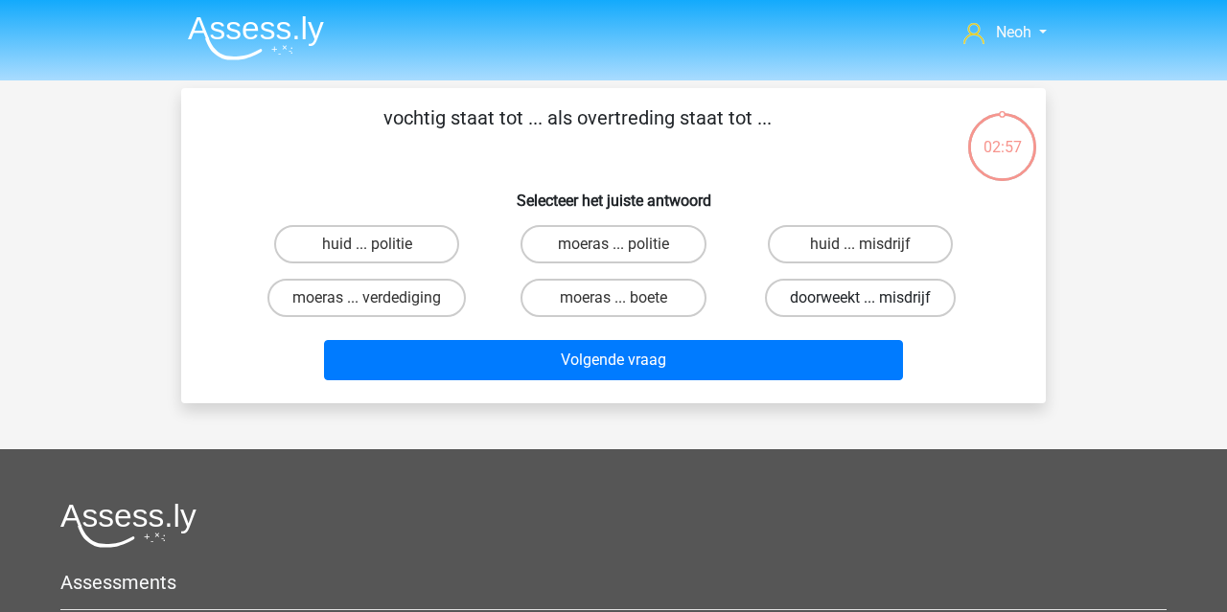
click at [826, 303] on label "doorweekt ... misdrijf" at bounding box center [860, 298] width 191 height 38
click at [860, 303] on input "doorweekt ... misdrijf" at bounding box center [866, 304] width 12 height 12
radio input "true"
click at [816, 332] on div "Volgende vraag" at bounding box center [613, 356] width 803 height 63
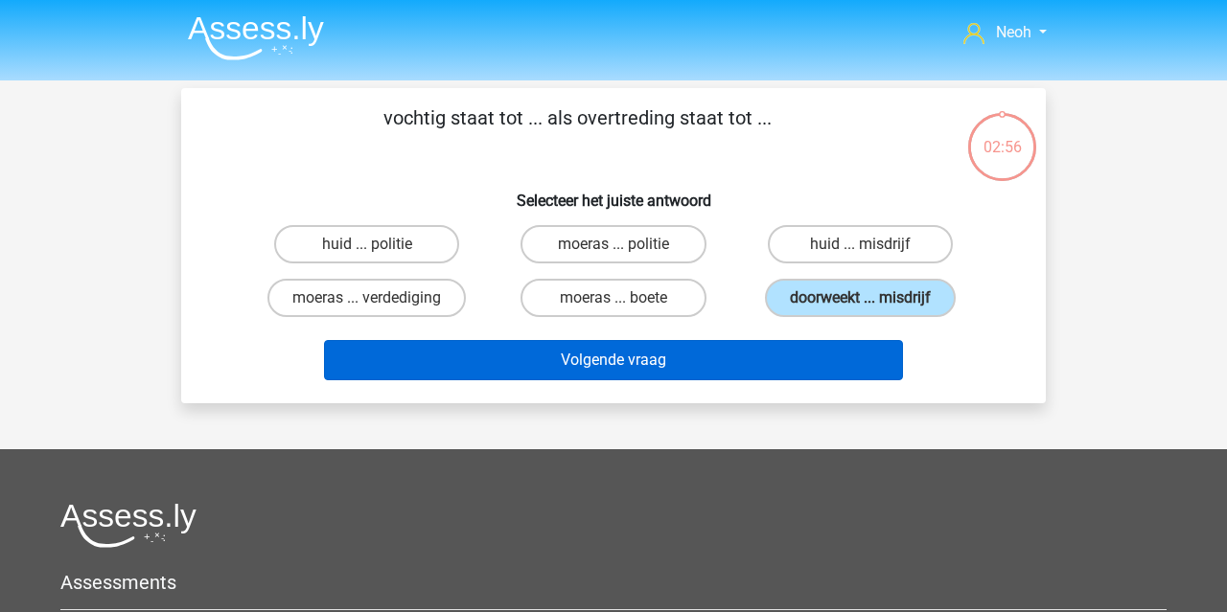
click at [815, 354] on button "Volgende vraag" at bounding box center [614, 360] width 580 height 40
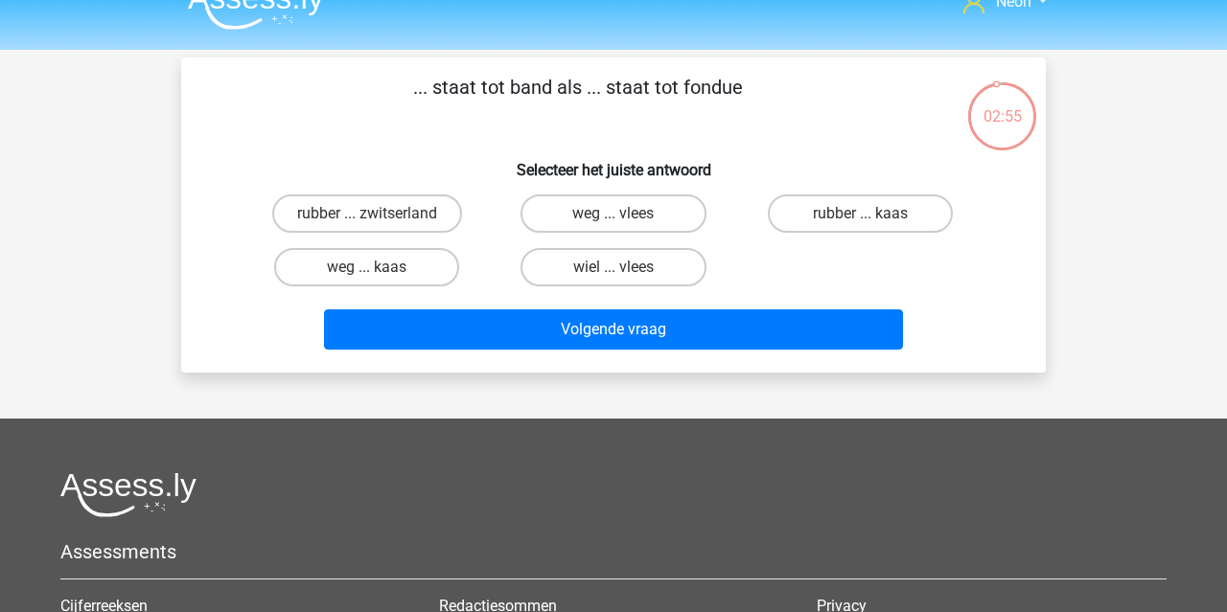
scroll to position [20, 0]
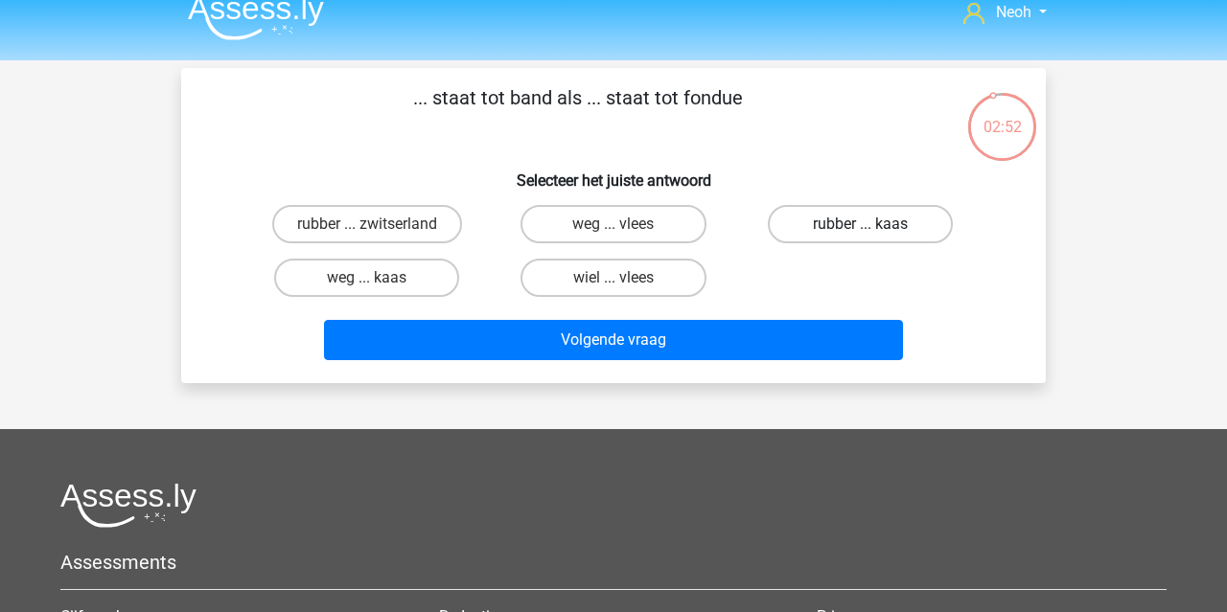
click at [855, 222] on label "rubber ... kaas" at bounding box center [860, 224] width 185 height 38
click at [860, 224] on input "rubber ... kaas" at bounding box center [866, 230] width 12 height 12
radio input "true"
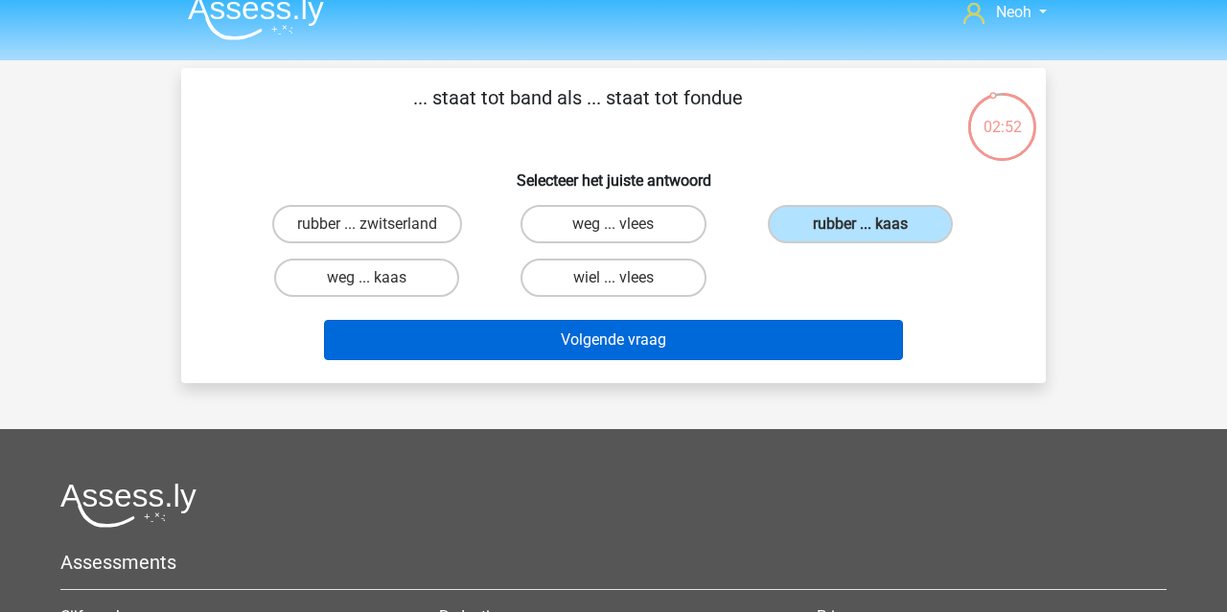
click at [798, 326] on button "Volgende vraag" at bounding box center [614, 340] width 580 height 40
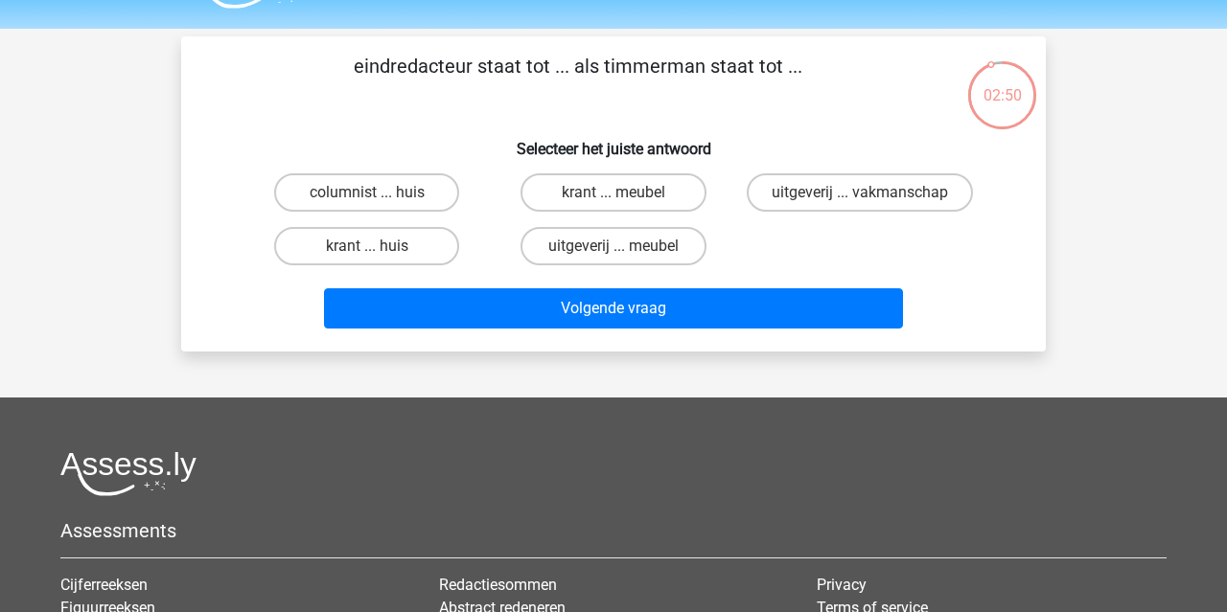
scroll to position [38, 0]
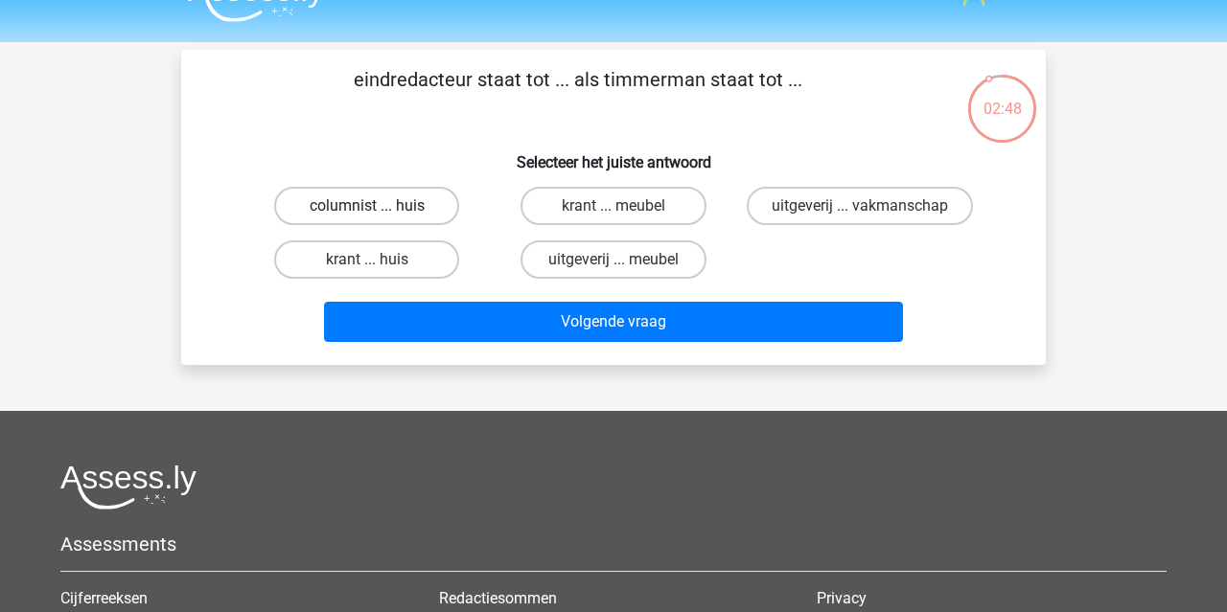
click at [428, 217] on label "columnist ... huis" at bounding box center [366, 206] width 185 height 38
click at [380, 217] on input "columnist ... huis" at bounding box center [373, 212] width 12 height 12
radio input "true"
click at [455, 268] on label "krant ... huis" at bounding box center [366, 260] width 185 height 38
click at [380, 268] on input "krant ... huis" at bounding box center [373, 266] width 12 height 12
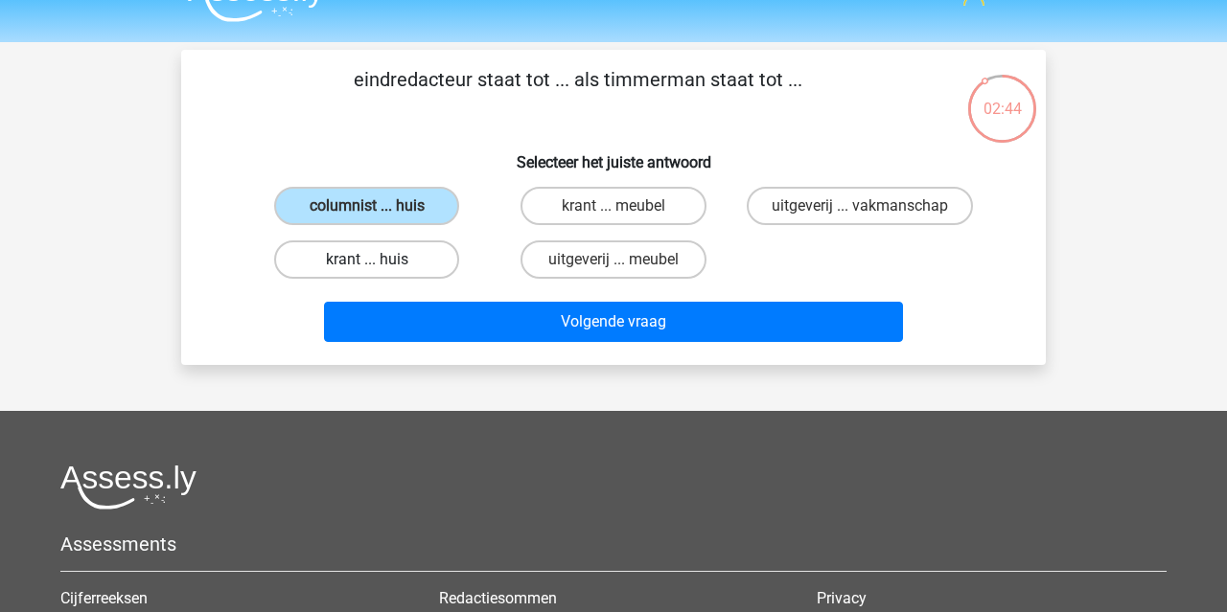
radio input "true"
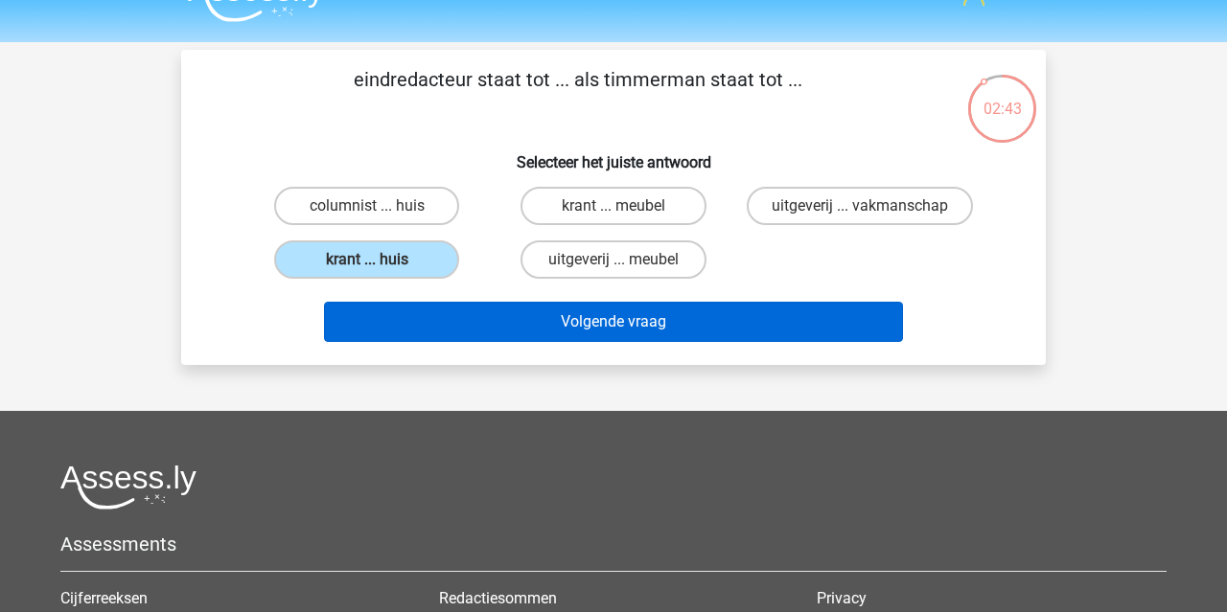
click at [686, 331] on button "Volgende vraag" at bounding box center [614, 322] width 580 height 40
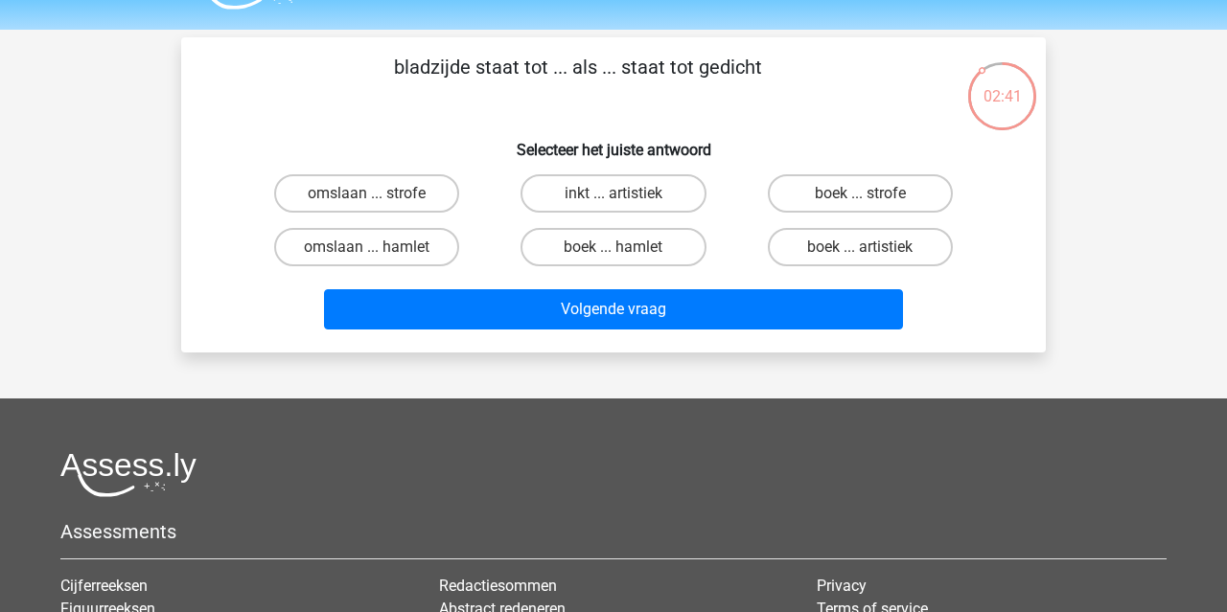
scroll to position [49, 0]
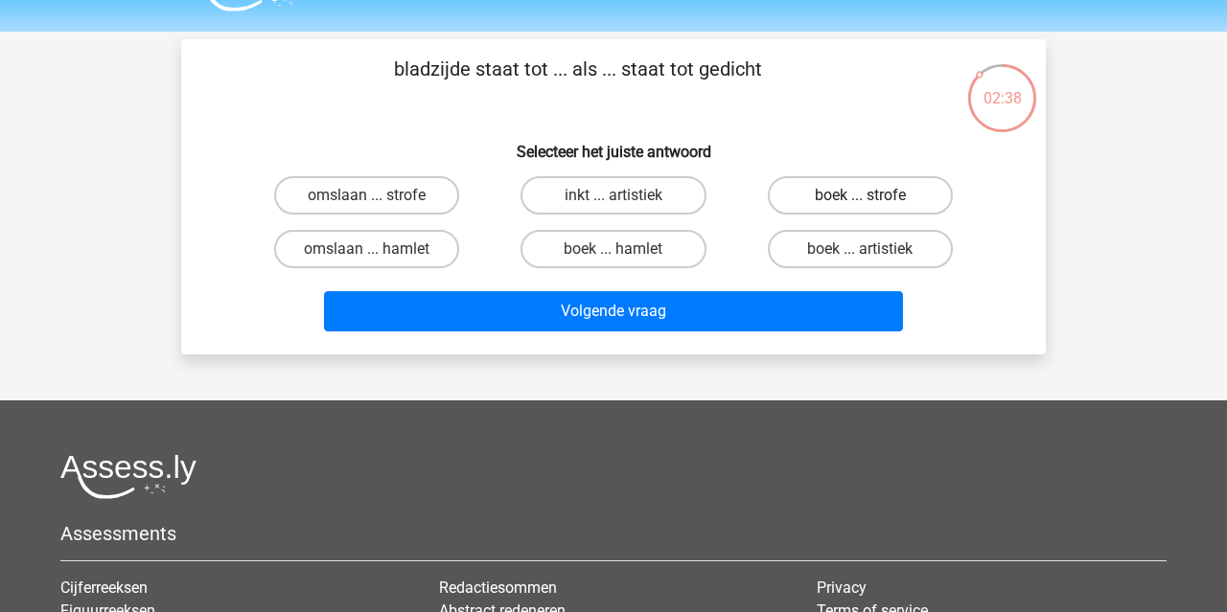
click at [853, 201] on label "boek ... strofe" at bounding box center [860, 195] width 185 height 38
click at [860, 201] on input "boek ... strofe" at bounding box center [866, 202] width 12 height 12
radio input "true"
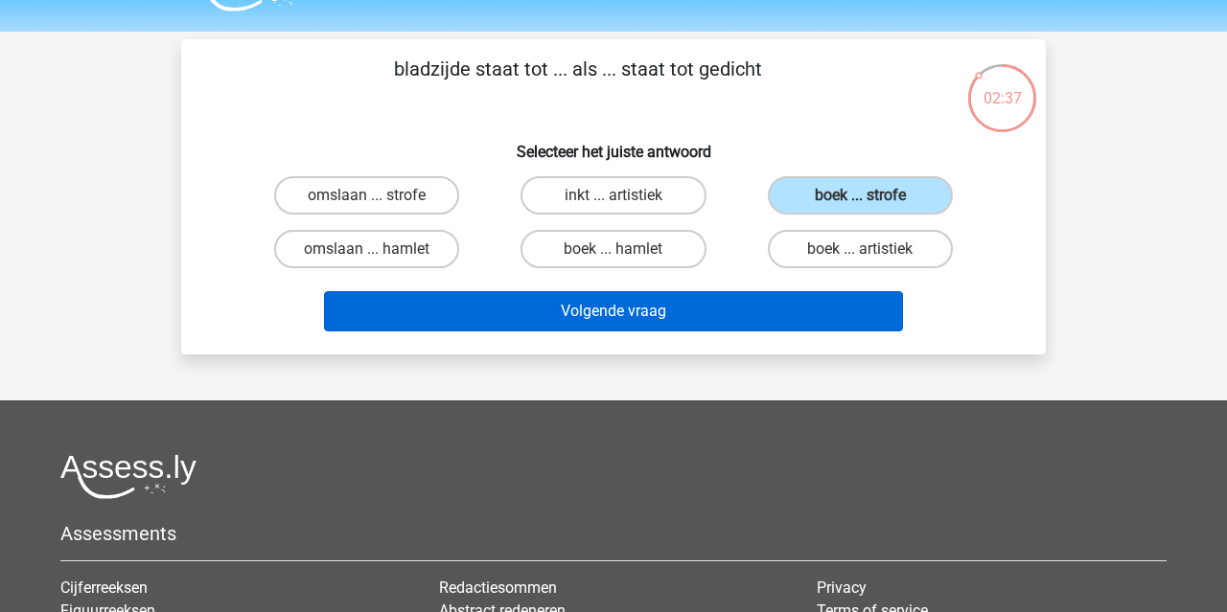
click at [797, 314] on button "Volgende vraag" at bounding box center [614, 311] width 580 height 40
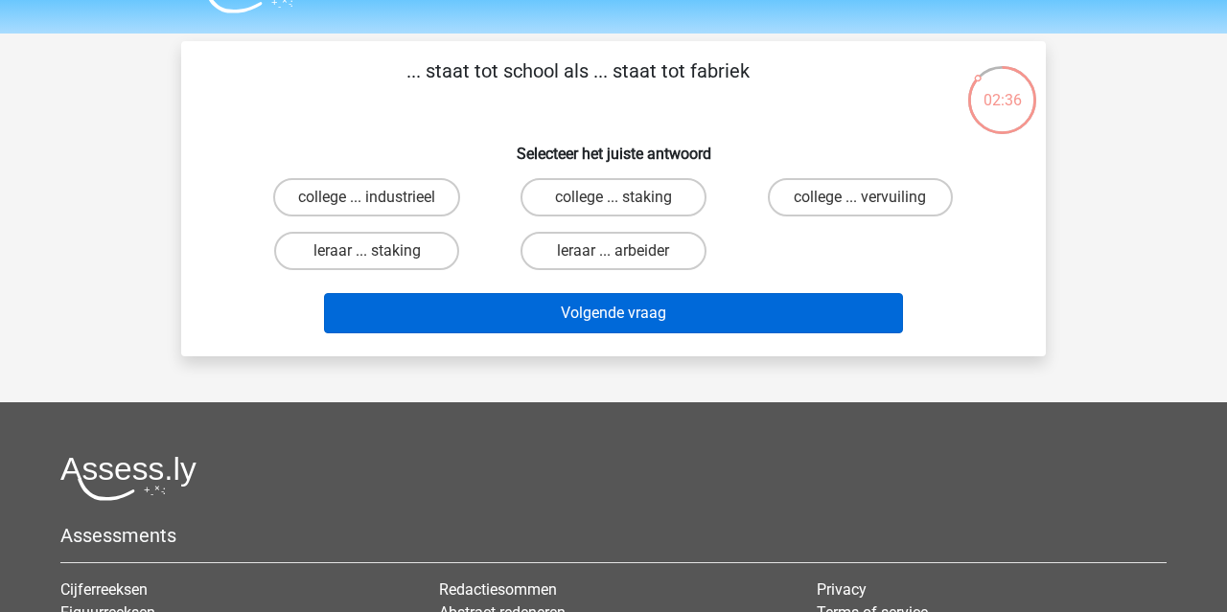
scroll to position [45, 0]
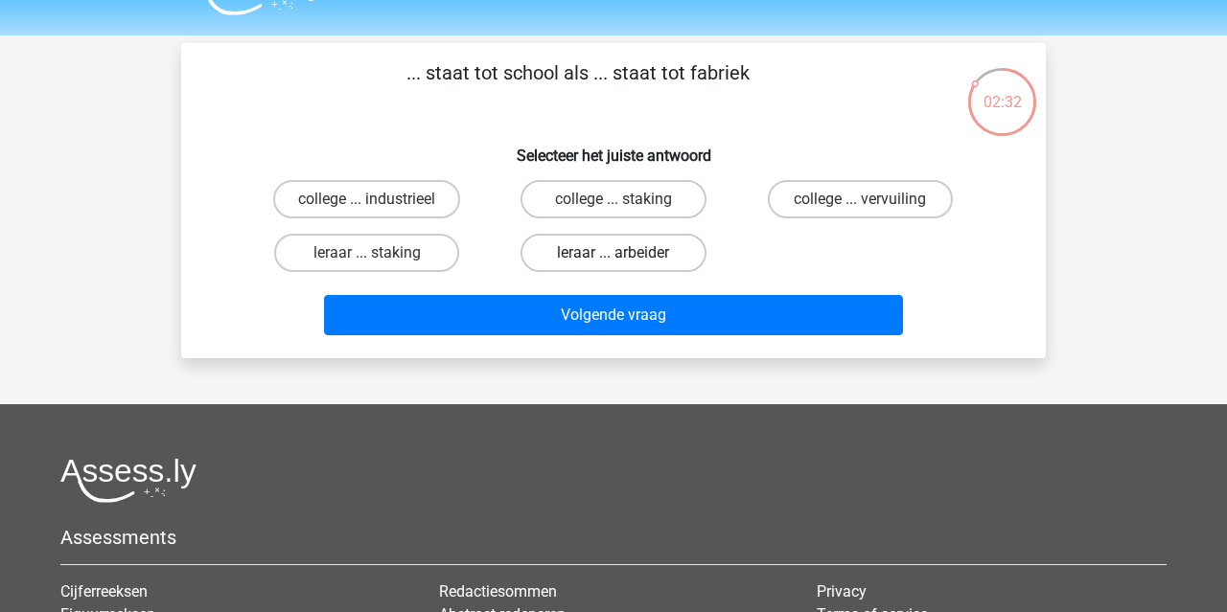
click at [666, 261] on label "leraar ... arbeider" at bounding box center [612, 253] width 185 height 38
click at [626, 261] on input "leraar ... arbeider" at bounding box center [619, 259] width 12 height 12
radio input "true"
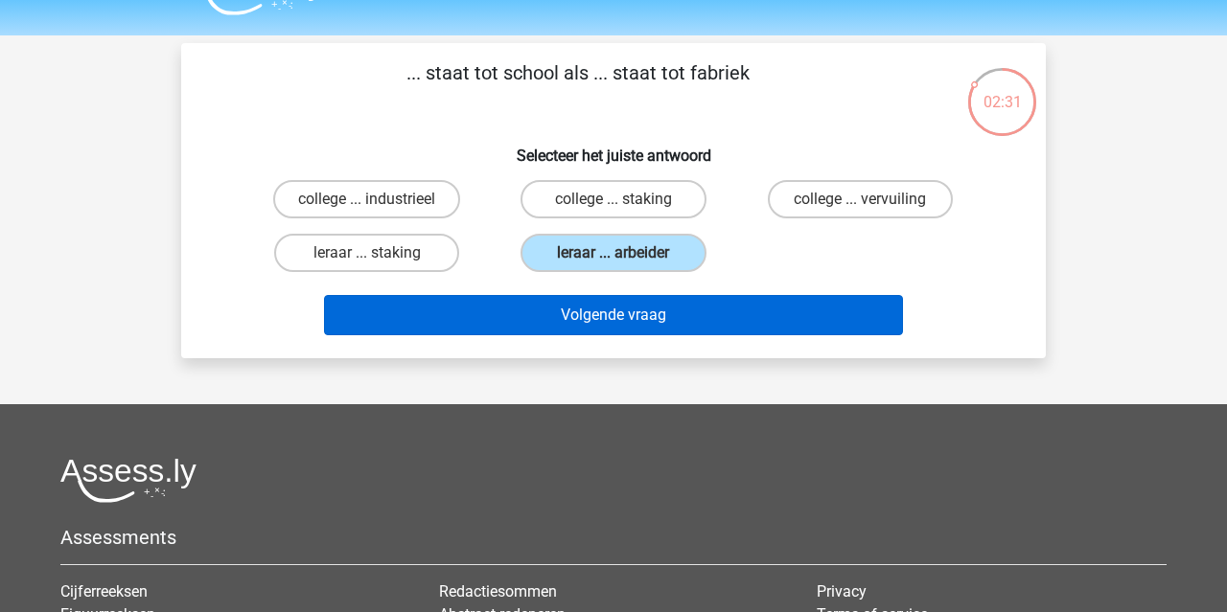
click at [666, 316] on button "Volgende vraag" at bounding box center [614, 315] width 580 height 40
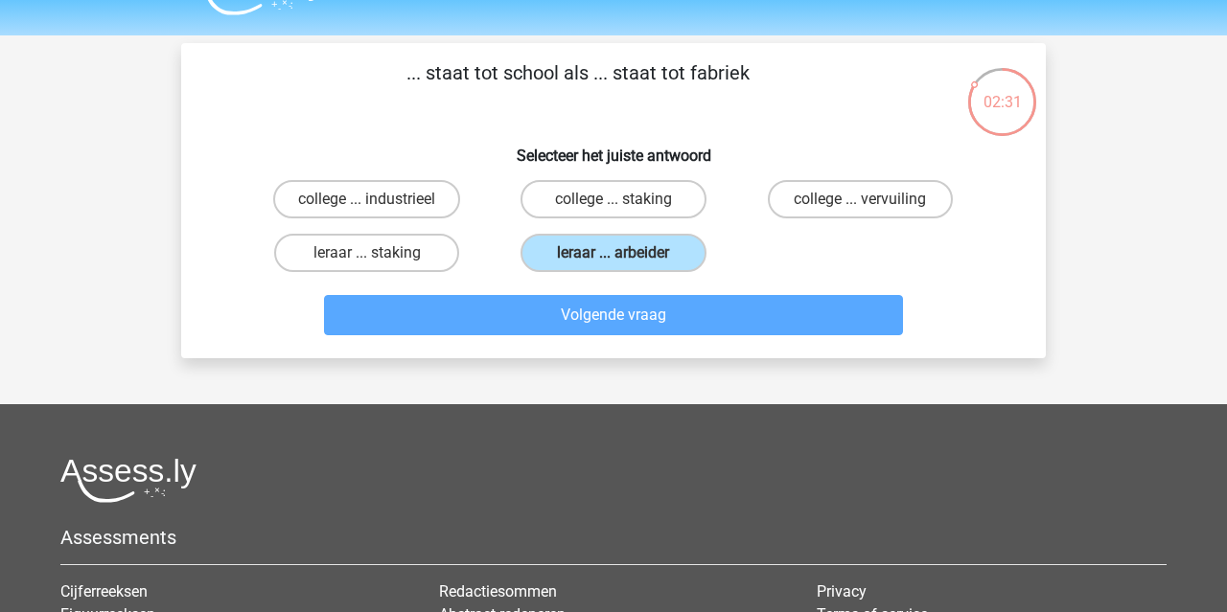
scroll to position [88, 0]
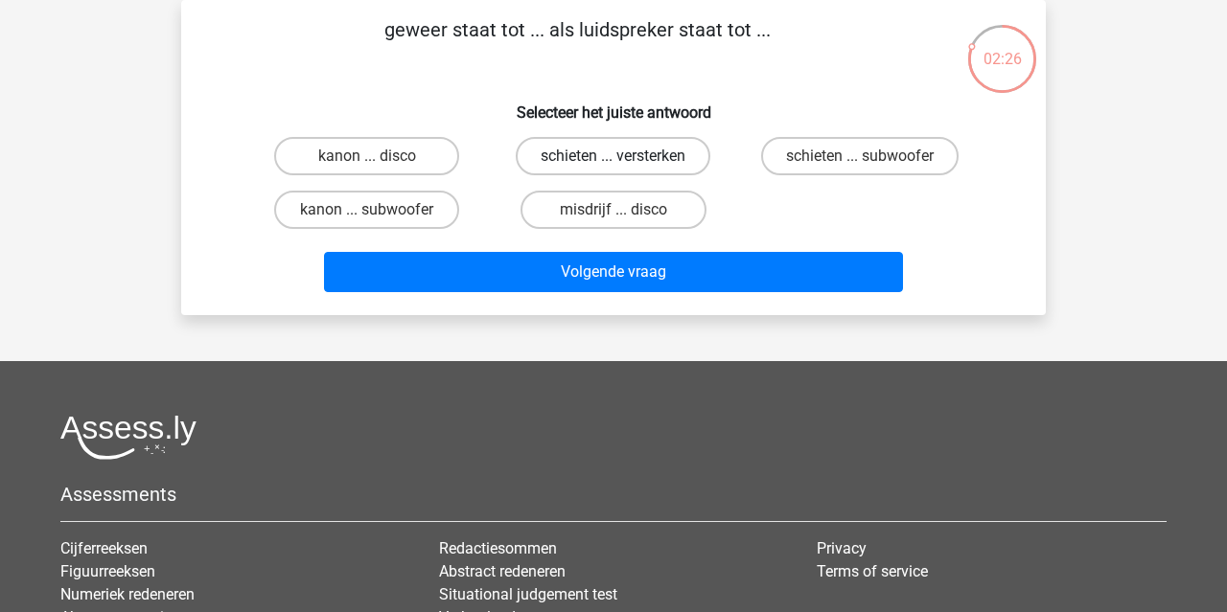
click at [695, 164] on label "schieten ... versterken" at bounding box center [613, 156] width 195 height 38
click at [626, 164] on input "schieten ... versterken" at bounding box center [619, 162] width 12 height 12
radio input "true"
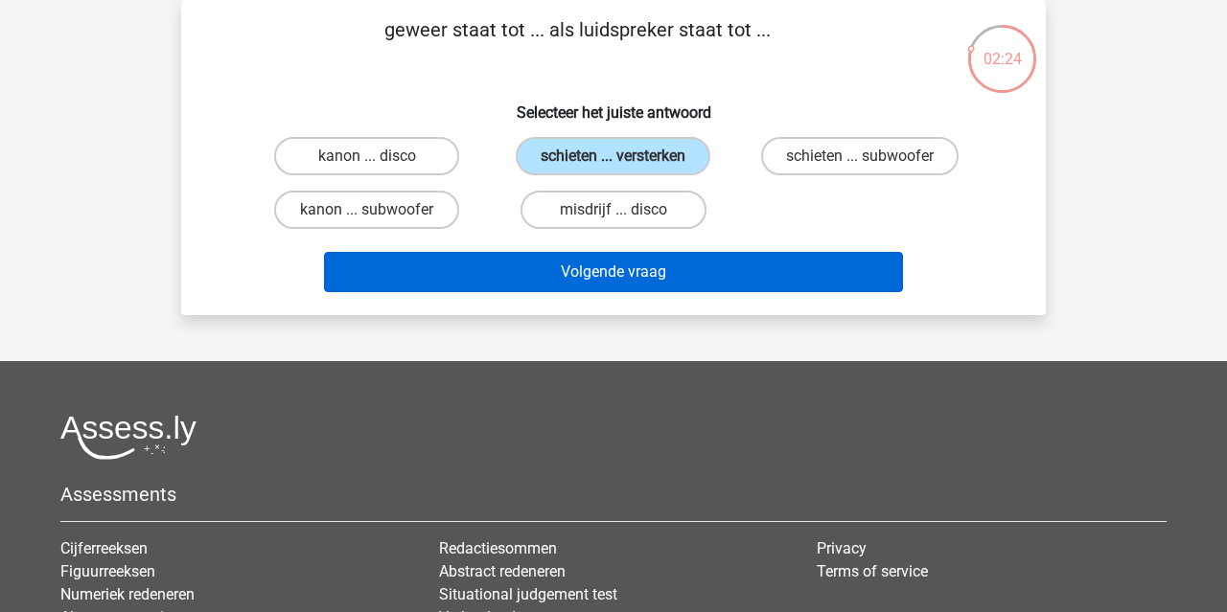
click at [734, 277] on button "Volgende vraag" at bounding box center [614, 272] width 580 height 40
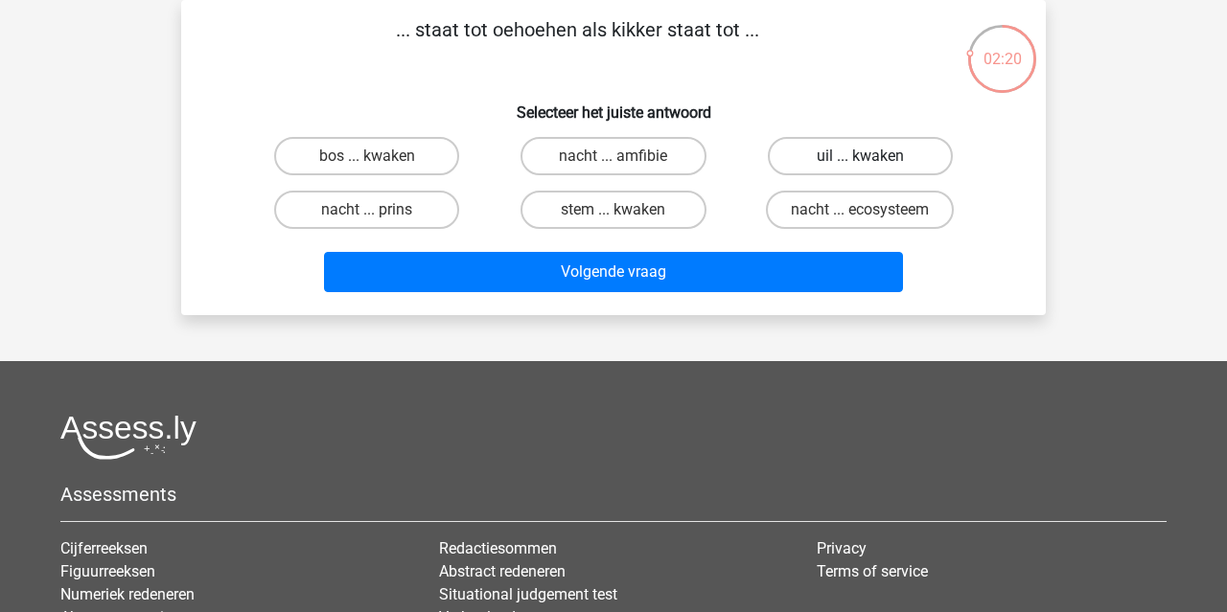
click at [844, 163] on label "uil ... kwaken" at bounding box center [860, 156] width 185 height 38
click at [860, 163] on input "uil ... kwaken" at bounding box center [866, 162] width 12 height 12
radio input "true"
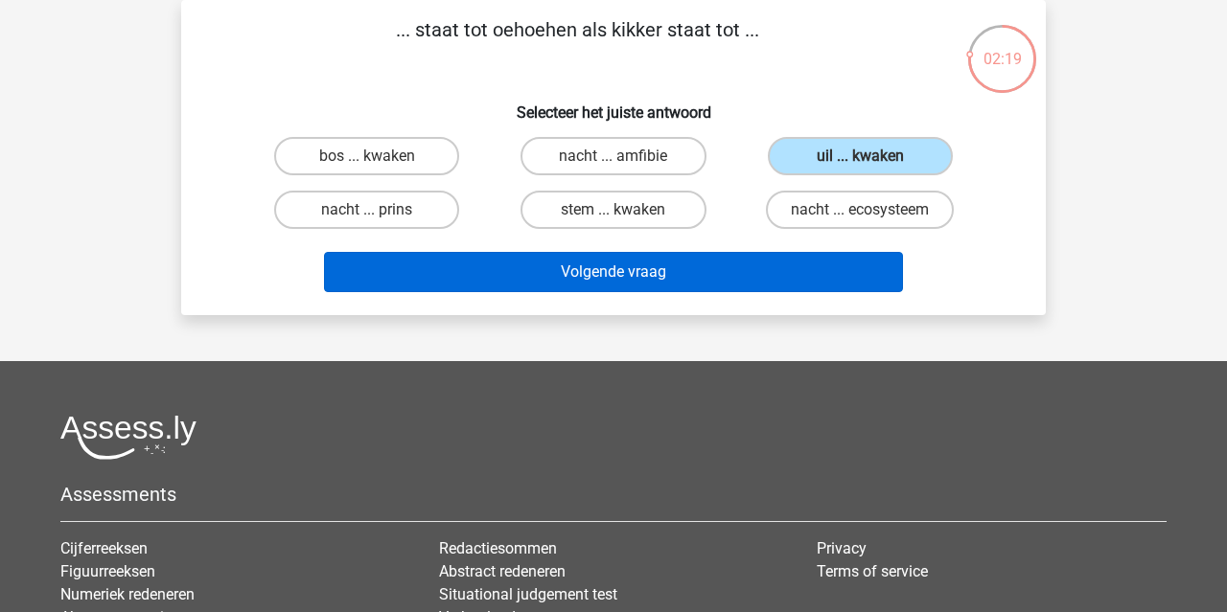
click at [782, 288] on button "Volgende vraag" at bounding box center [614, 272] width 580 height 40
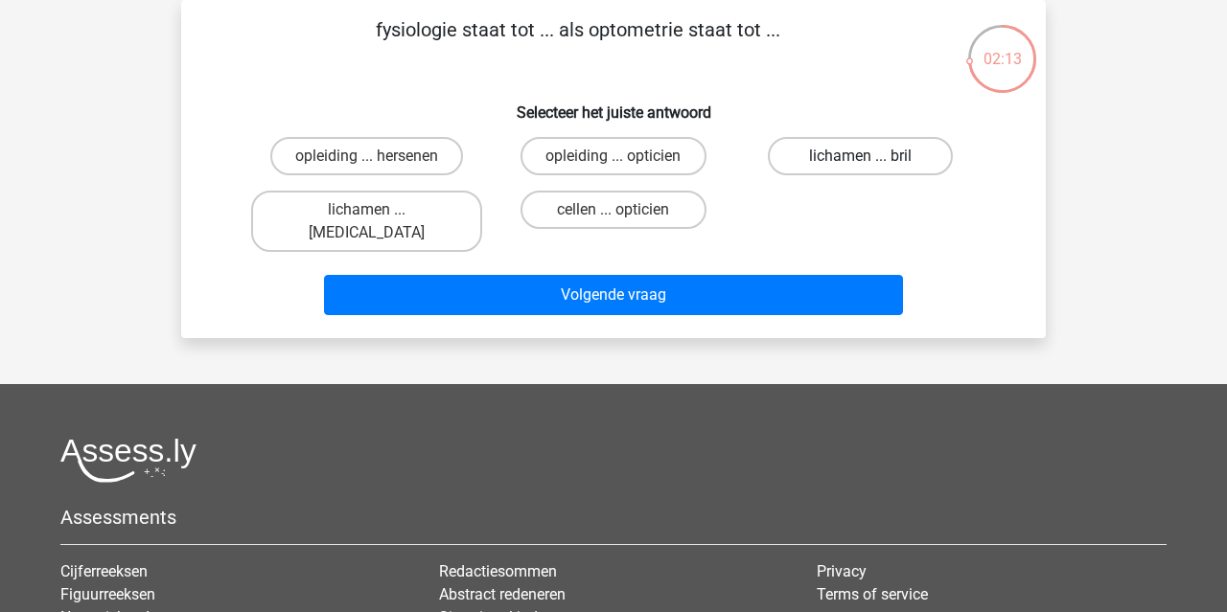
click at [826, 167] on label "lichamen ... bril" at bounding box center [860, 156] width 185 height 38
click at [860, 167] on input "lichamen ... bril" at bounding box center [866, 162] width 12 height 12
radio input "true"
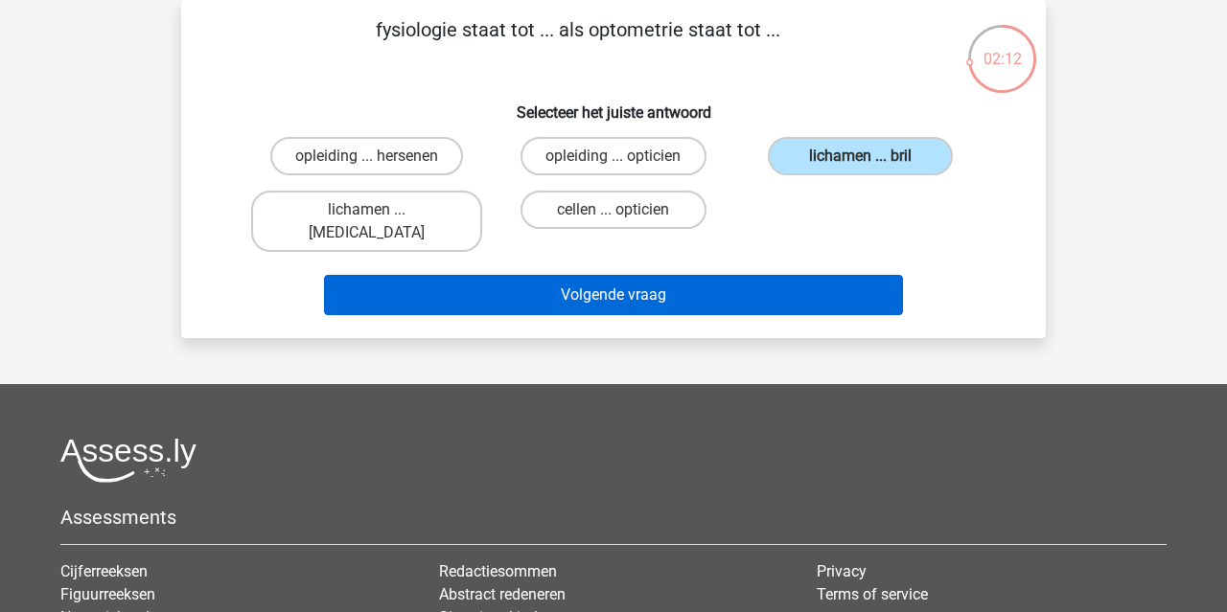
click at [778, 275] on button "Volgende vraag" at bounding box center [614, 295] width 580 height 40
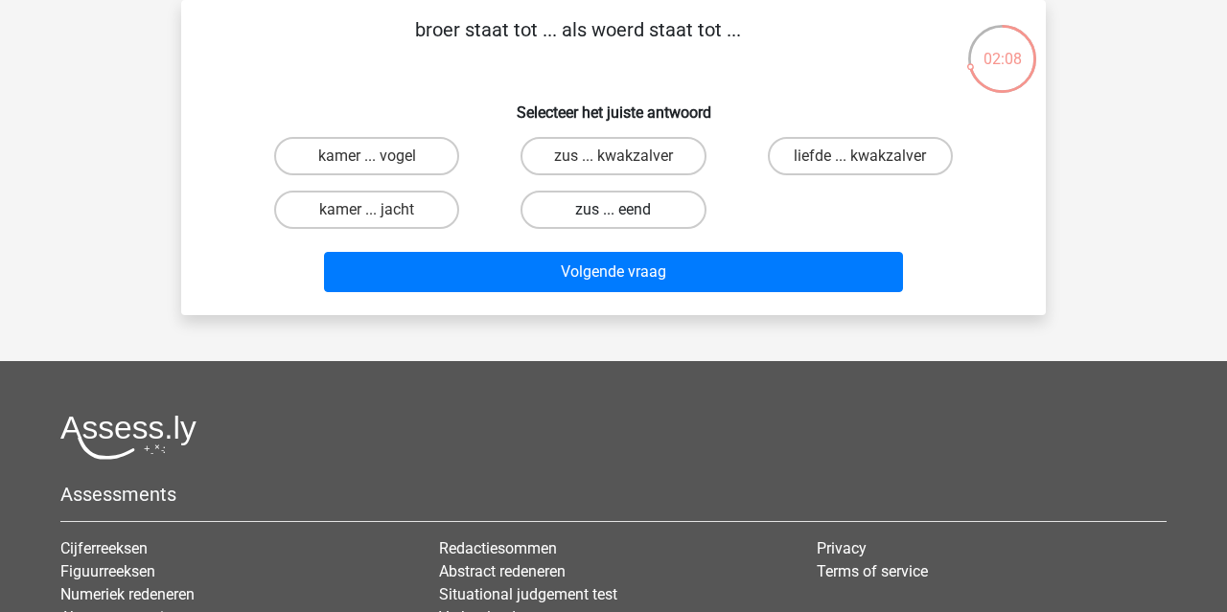
click at [676, 202] on label "zus ... eend" at bounding box center [612, 210] width 185 height 38
click at [626, 210] on input "zus ... eend" at bounding box center [619, 216] width 12 height 12
radio input "true"
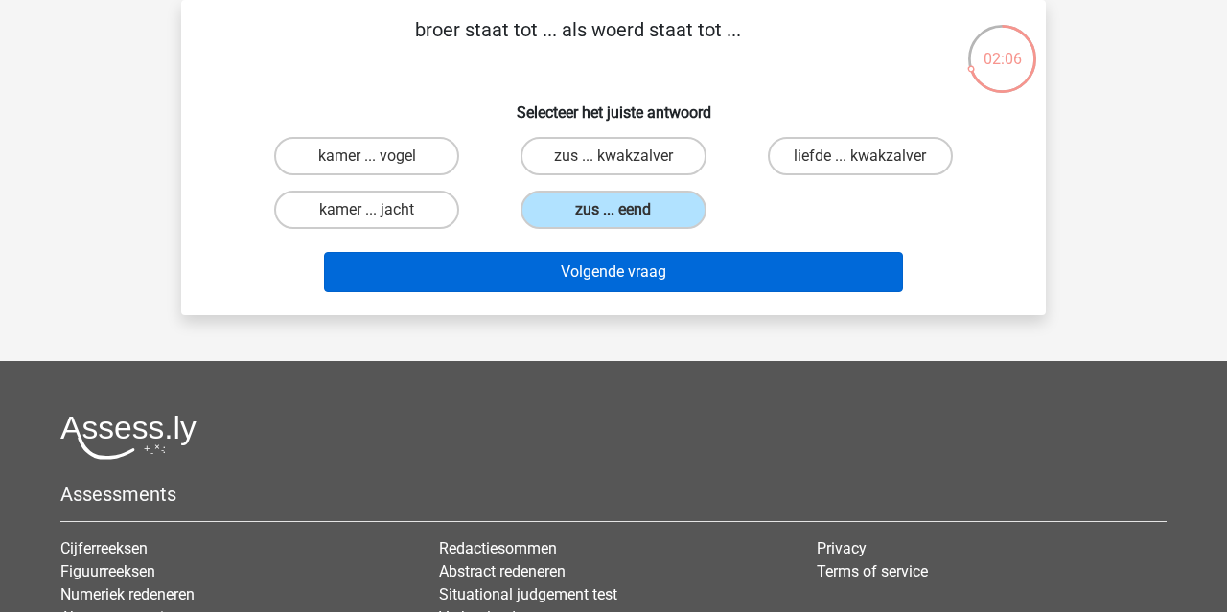
click at [764, 277] on button "Volgende vraag" at bounding box center [614, 272] width 580 height 40
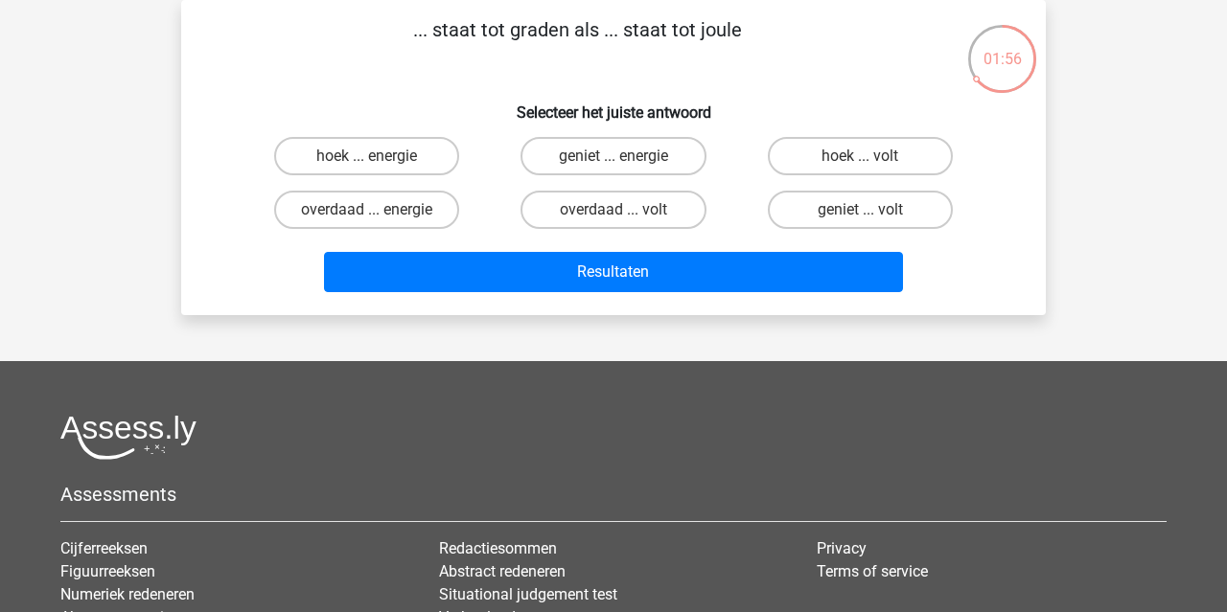
click at [613, 158] on input "geniet ... energie" at bounding box center [619, 162] width 12 height 12
radio input "true"
click at [421, 207] on label "overdaad ... energie" at bounding box center [366, 210] width 185 height 38
click at [380, 210] on input "overdaad ... energie" at bounding box center [373, 216] width 12 height 12
radio input "true"
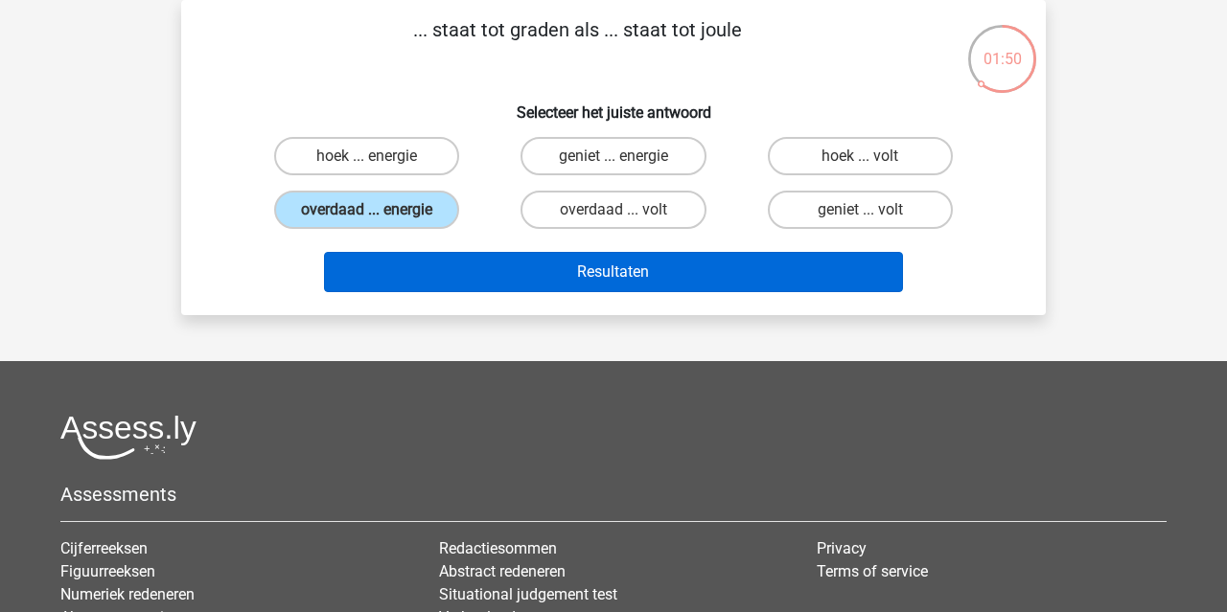
click at [672, 279] on button "Resultaten" at bounding box center [614, 272] width 580 height 40
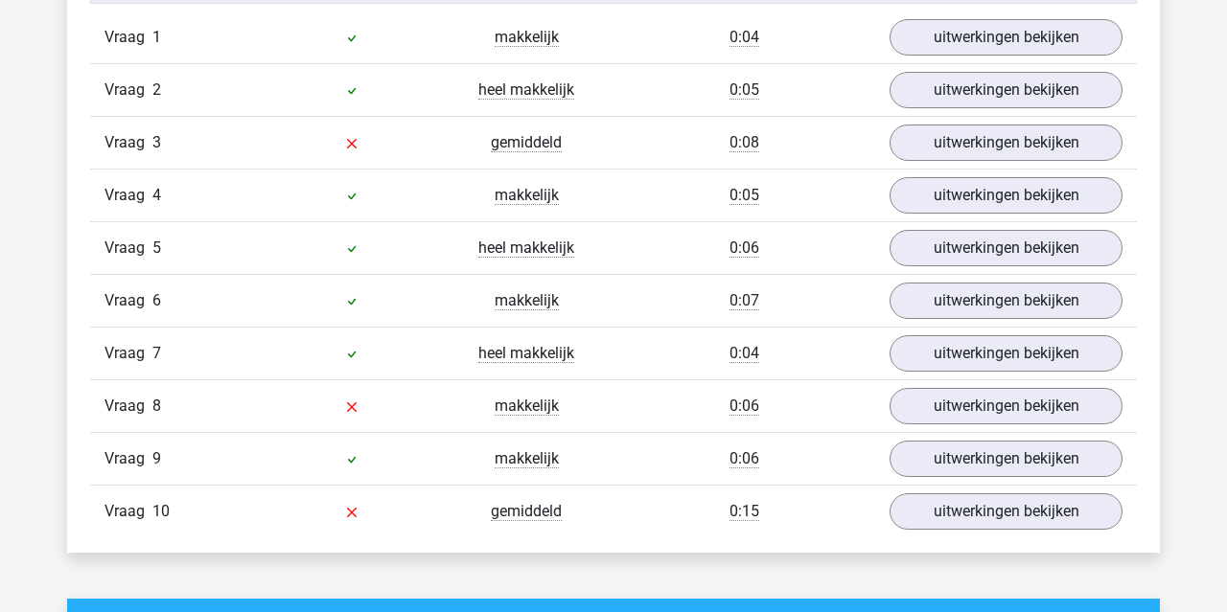
scroll to position [1405, 0]
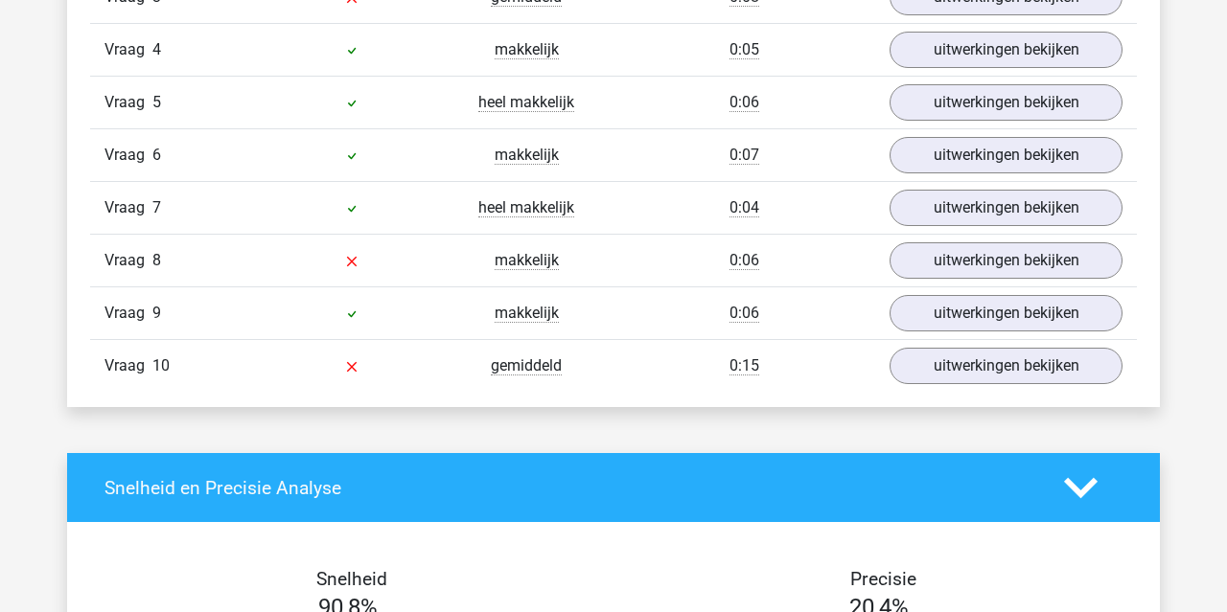
click at [993, 385] on div "Vraag 10 gemiddeld 0:15 uitwerkingen bekijken" at bounding box center [613, 365] width 1047 height 53
click at [1004, 352] on link "uitwerkingen bekijken" at bounding box center [1005, 366] width 267 height 42
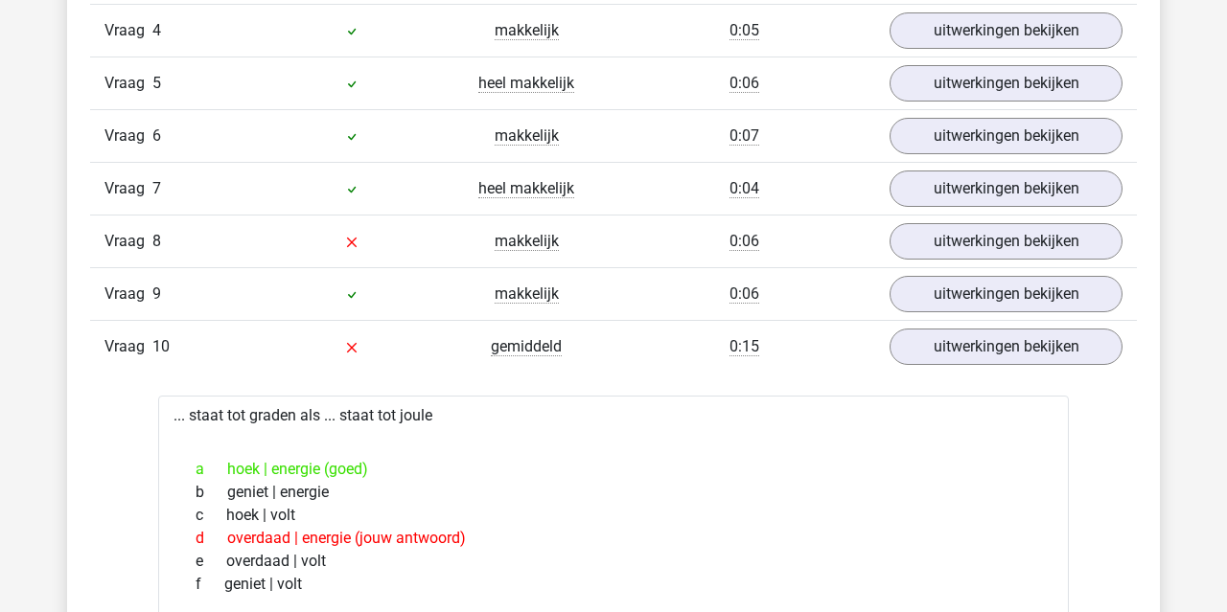
scroll to position [1324, 0]
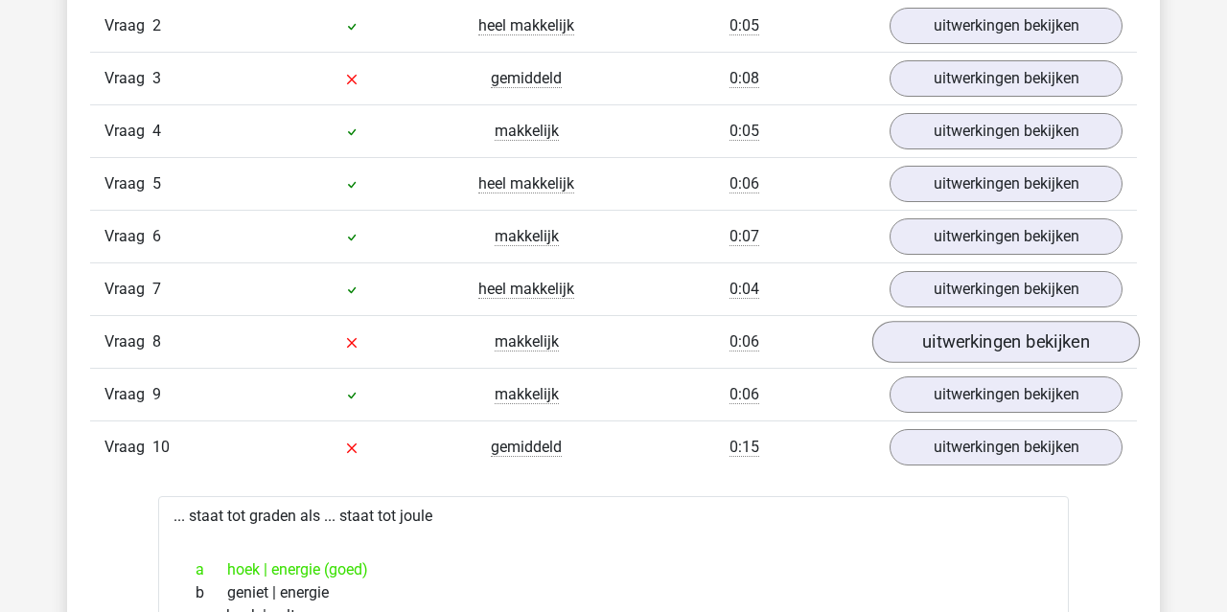
click at [980, 340] on link "uitwerkingen bekijken" at bounding box center [1005, 342] width 267 height 42
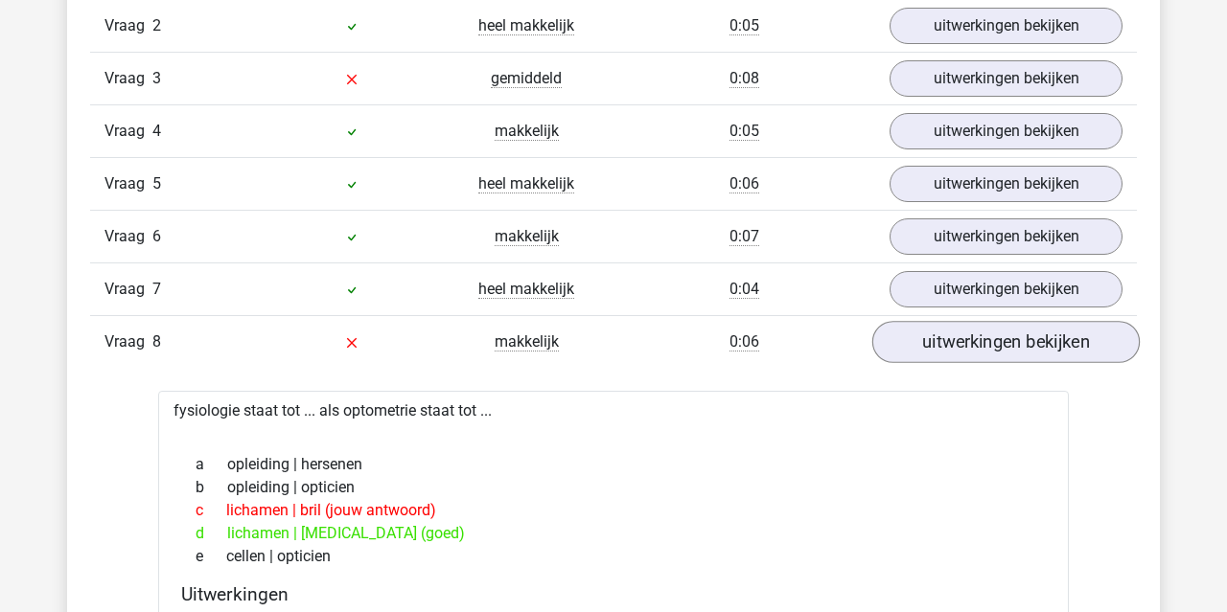
click at [980, 340] on link "uitwerkingen bekijken" at bounding box center [1005, 342] width 267 height 42
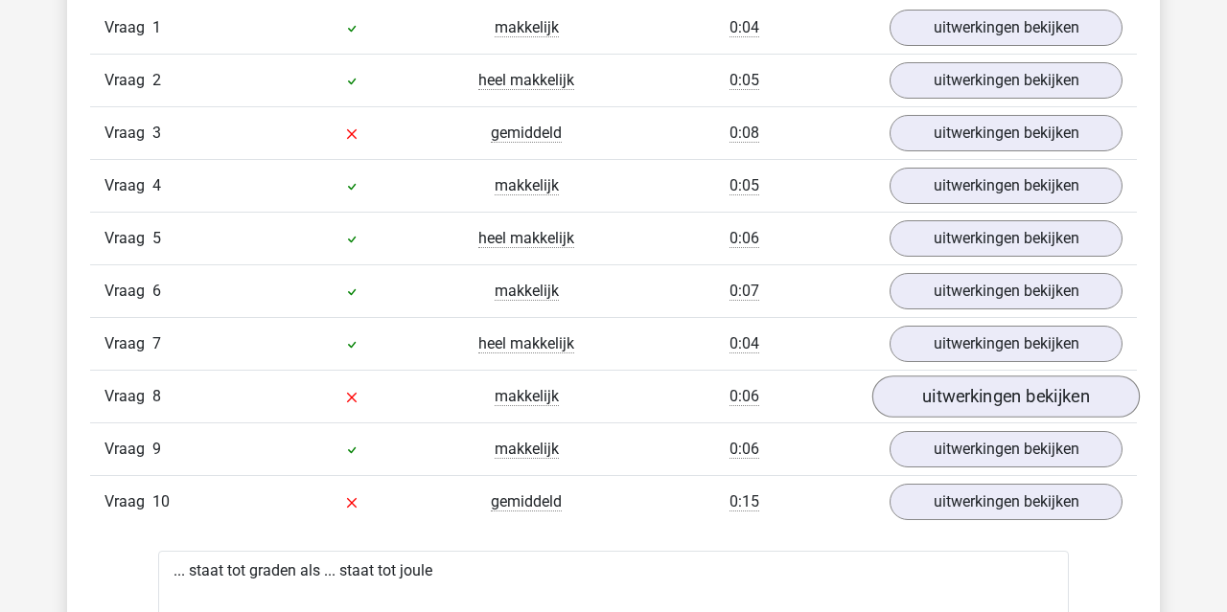
scroll to position [1220, 0]
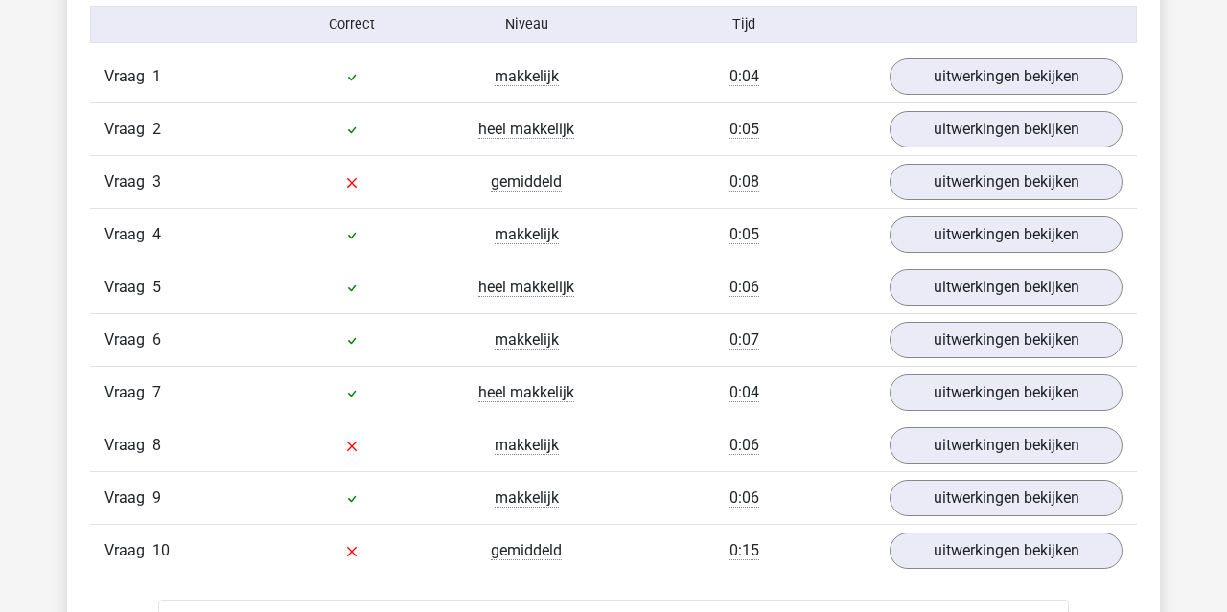
click at [984, 202] on div "Vraag 3 gemiddeld 0:08 uitwerkingen bekijken" at bounding box center [613, 181] width 1047 height 53
click at [989, 183] on link "uitwerkingen bekijken" at bounding box center [1005, 182] width 267 height 42
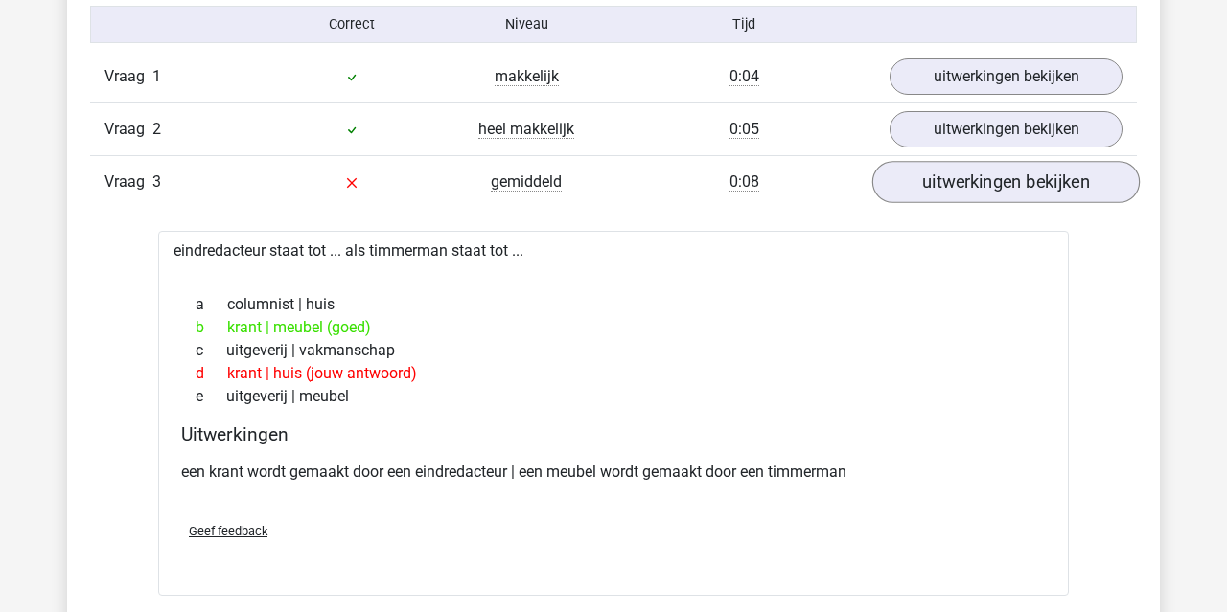
scroll to position [1225, 0]
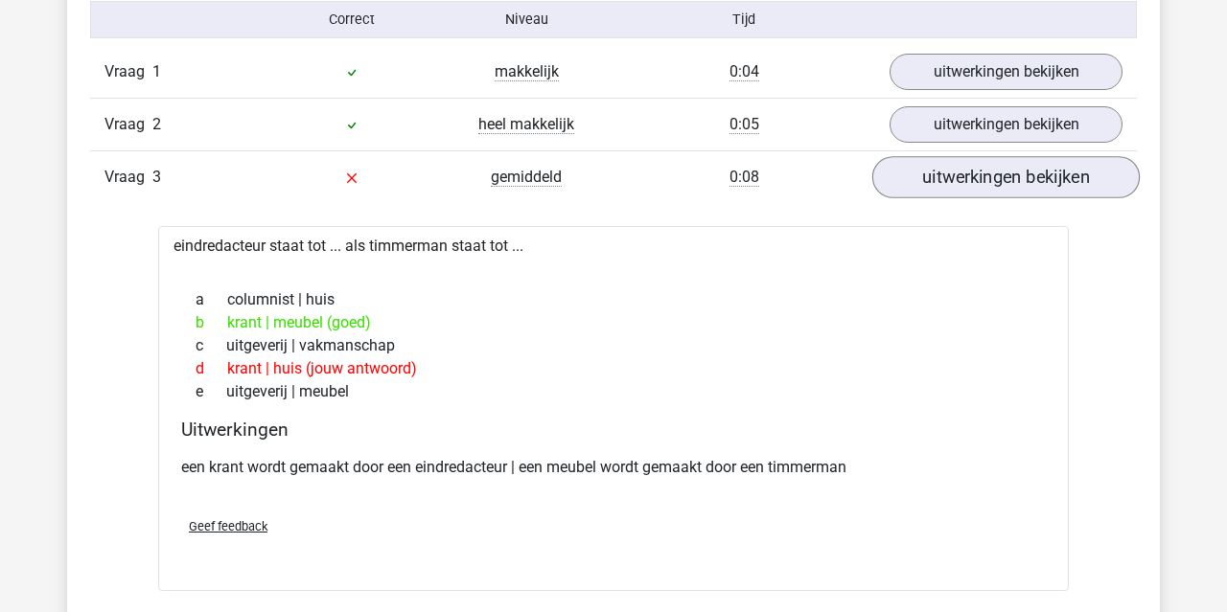
click at [989, 183] on link "uitwerkingen bekijken" at bounding box center [1005, 177] width 267 height 42
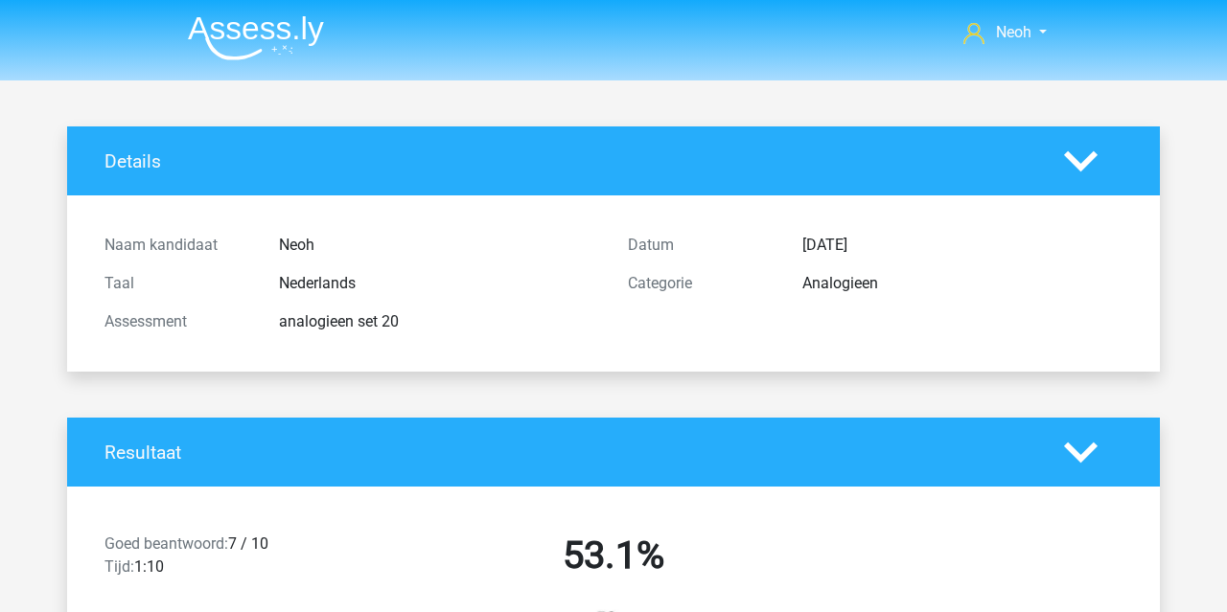
scroll to position [4, 0]
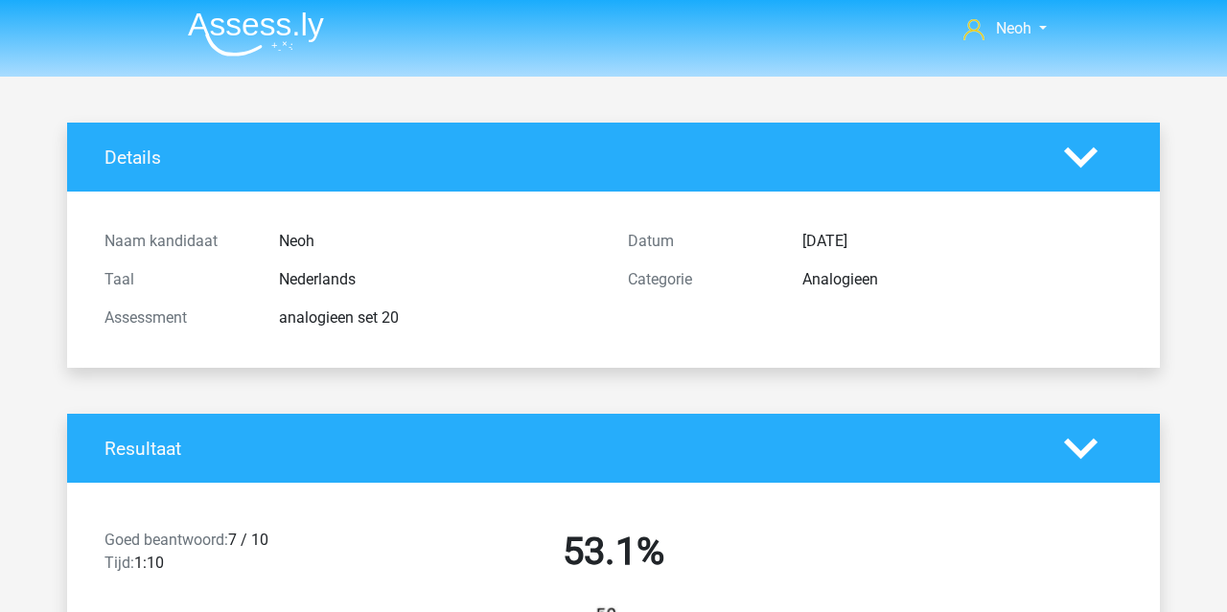
click at [265, 26] on img at bounding box center [256, 34] width 136 height 45
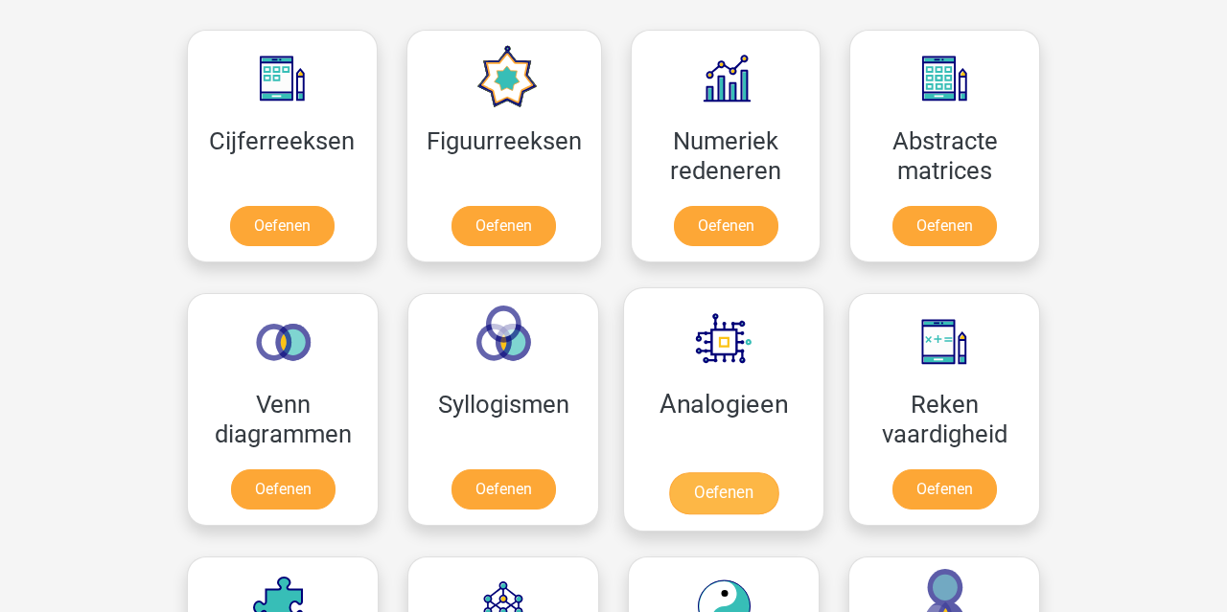
scroll to position [887, 0]
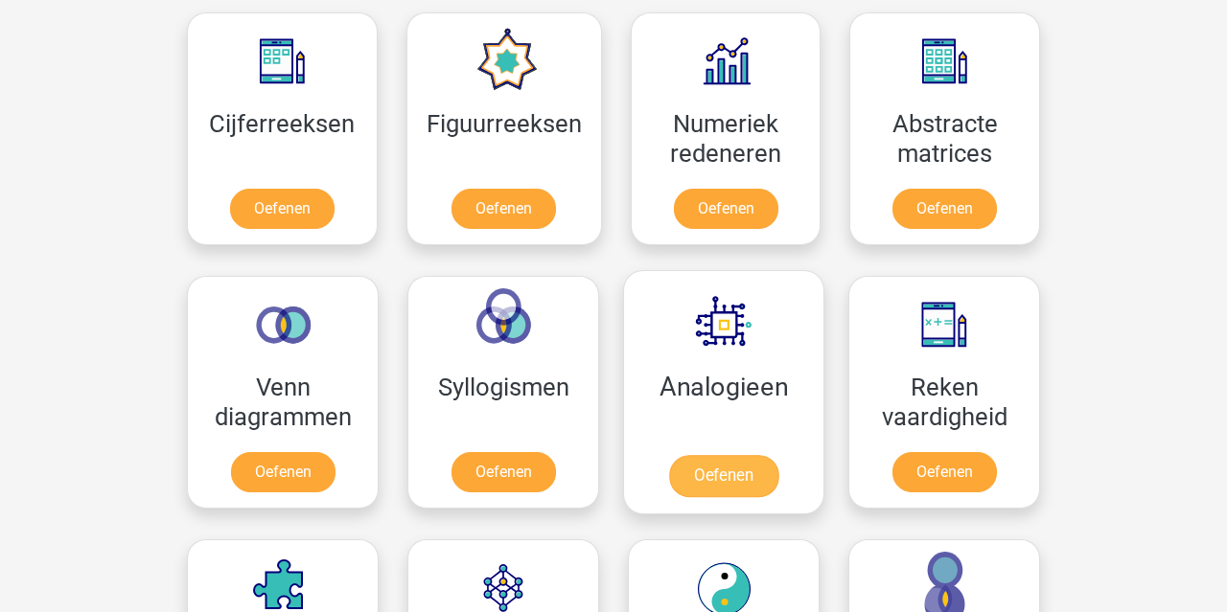
click at [737, 473] on link "Oefenen" at bounding box center [723, 476] width 109 height 42
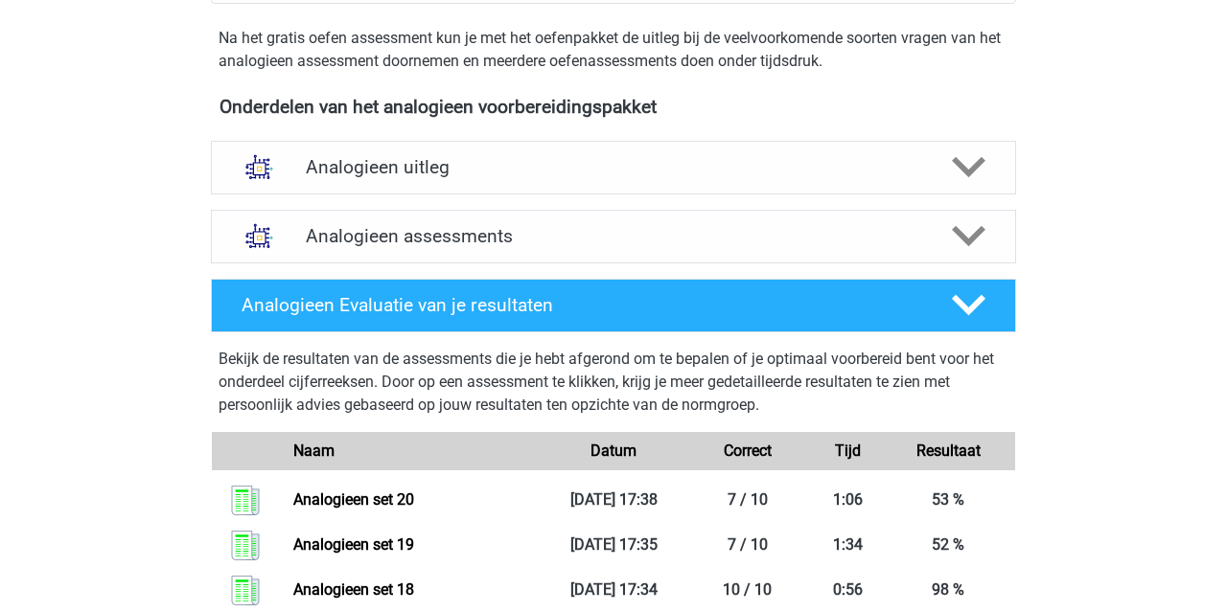
scroll to position [582, 0]
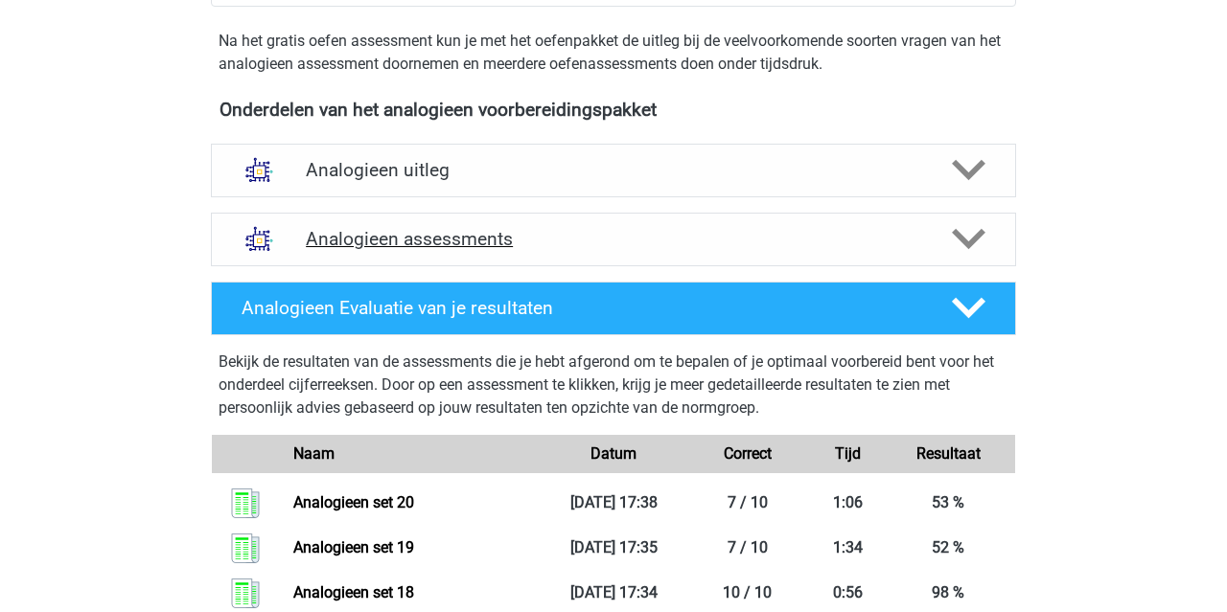
click at [564, 215] on div "Analogieen assessments" at bounding box center [613, 240] width 805 height 54
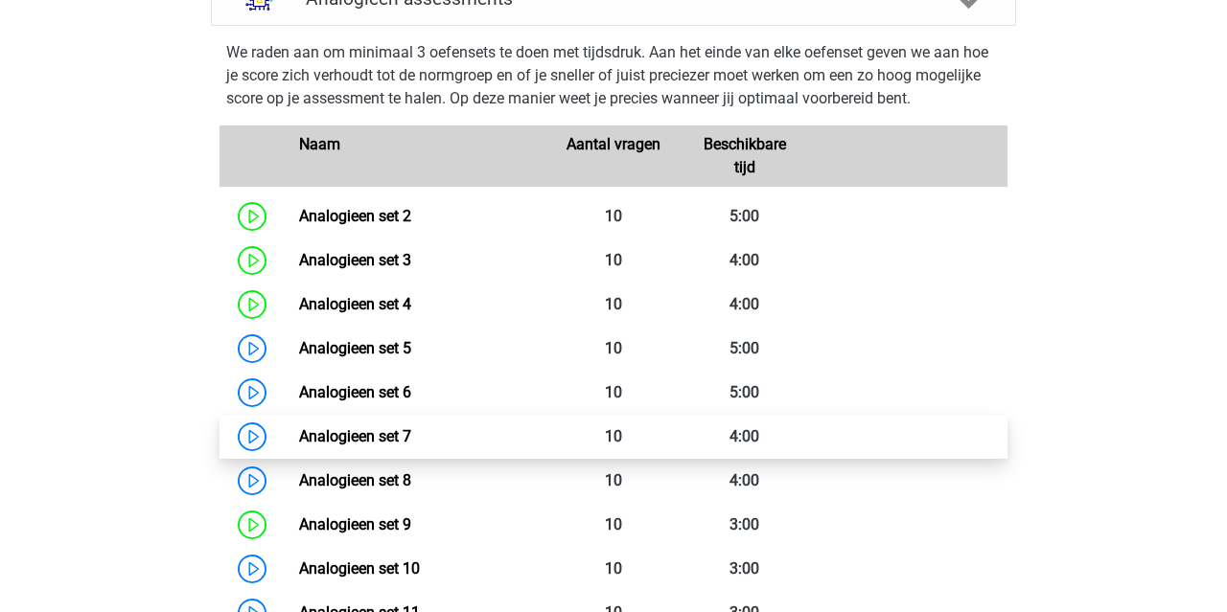
scroll to position [847, 0]
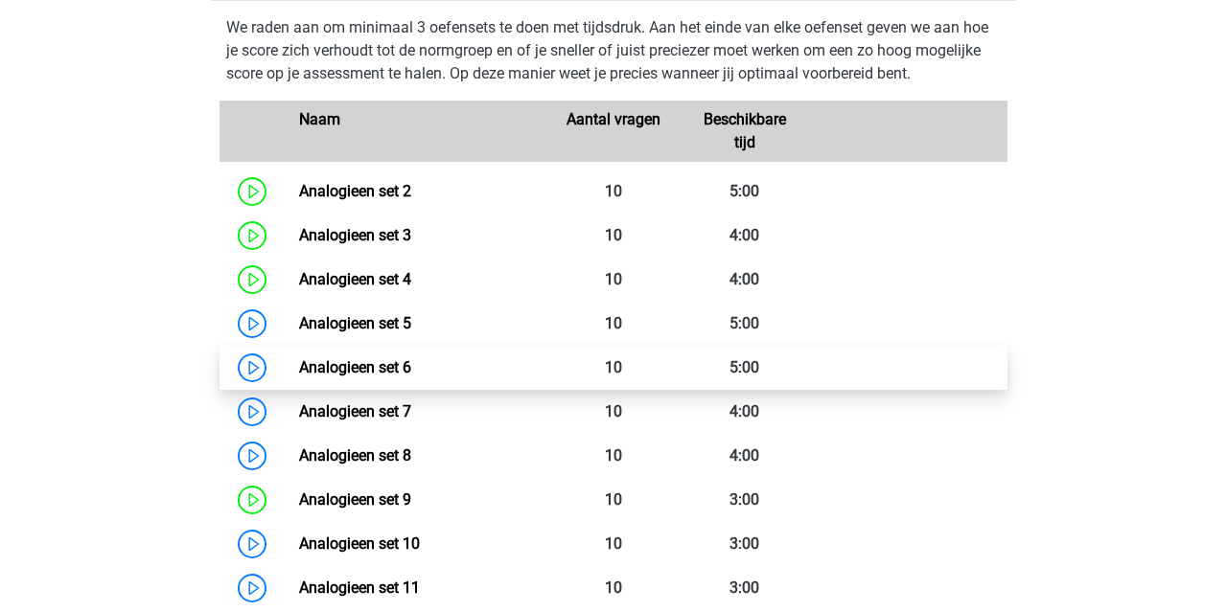
click at [411, 358] on link "Analogieen set 6" at bounding box center [355, 367] width 112 height 18
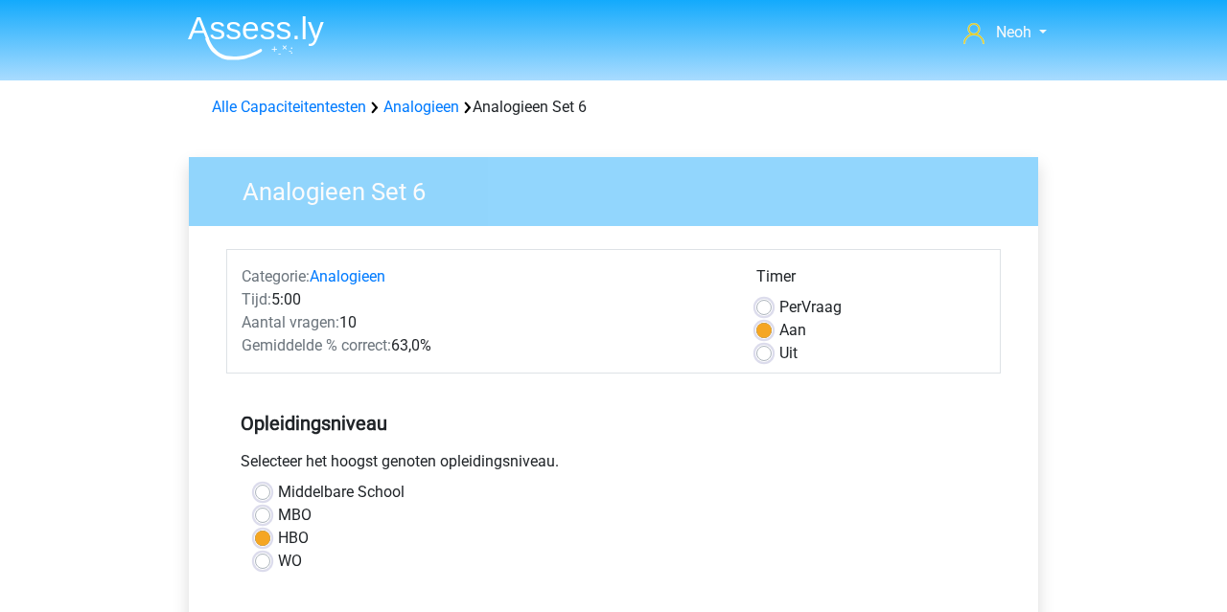
scroll to position [414, 0]
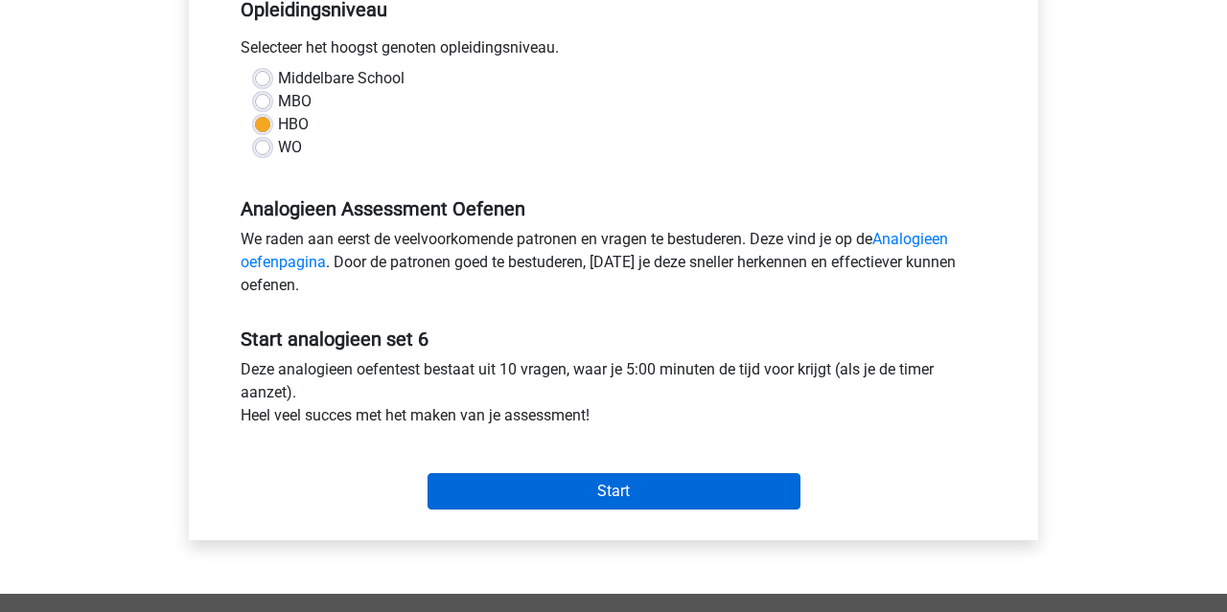
click at [573, 489] on input "Start" at bounding box center [613, 492] width 373 height 36
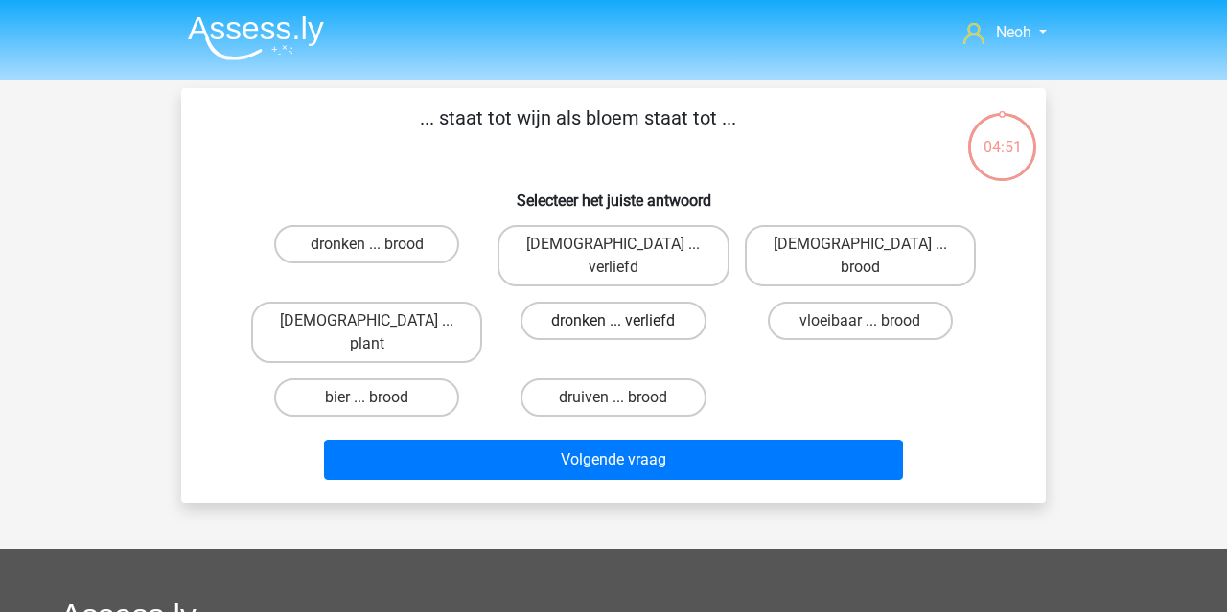
click at [671, 305] on label "dronken ... verliefd" at bounding box center [612, 321] width 185 height 38
click at [626, 321] on input "dronken ... verliefd" at bounding box center [619, 327] width 12 height 12
radio input "true"
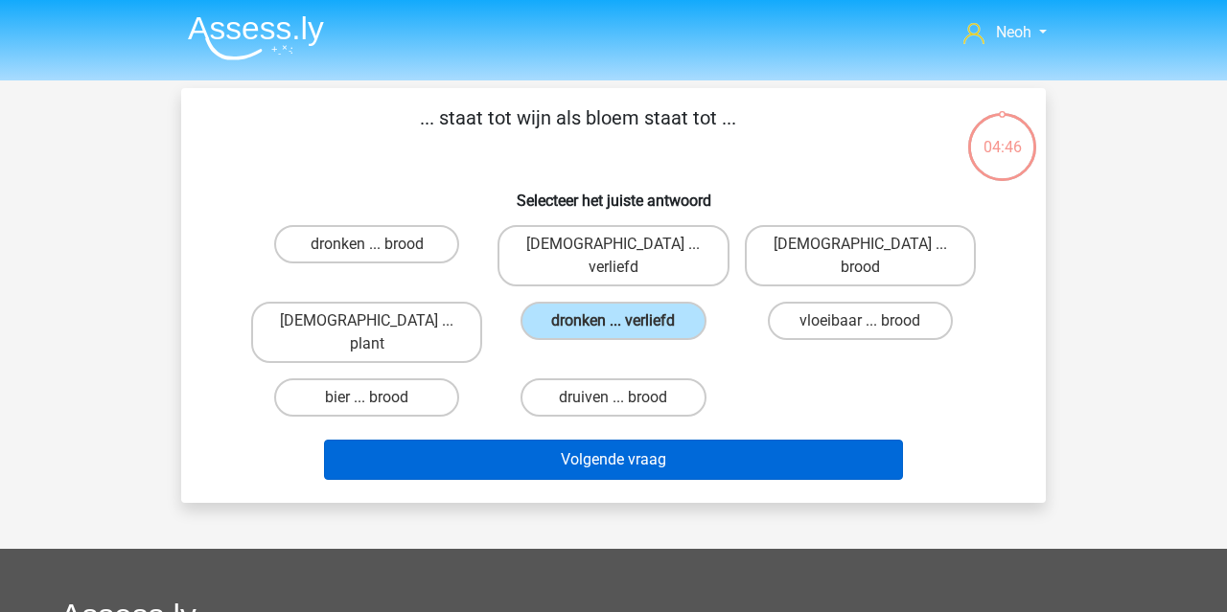
click at [753, 440] on button "Volgende vraag" at bounding box center [614, 460] width 580 height 40
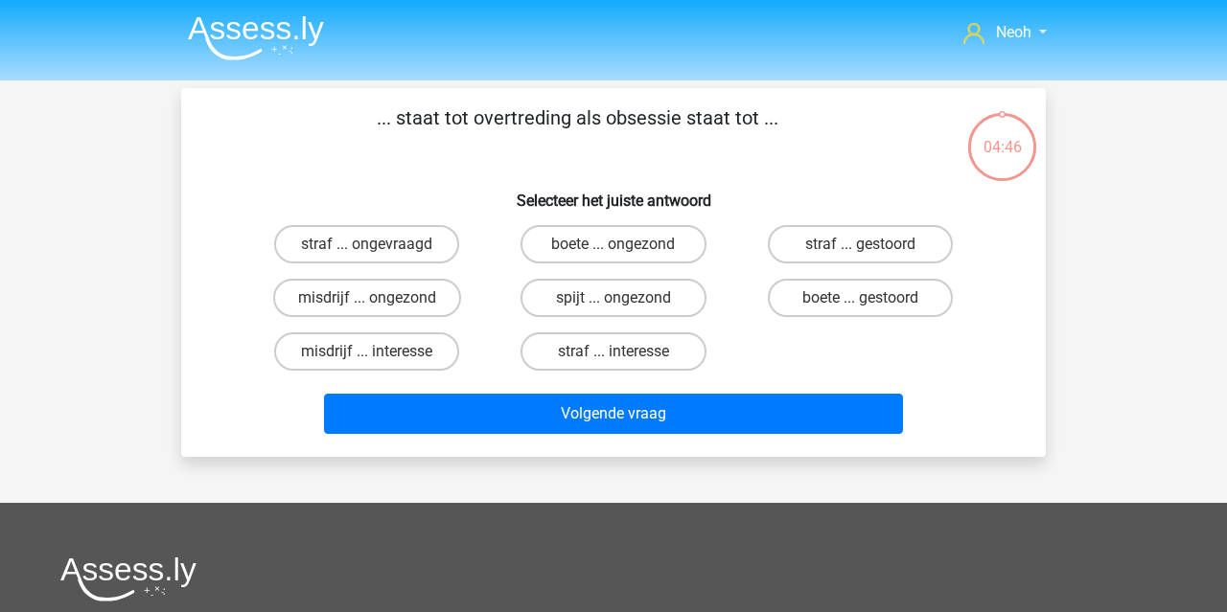
scroll to position [88, 0]
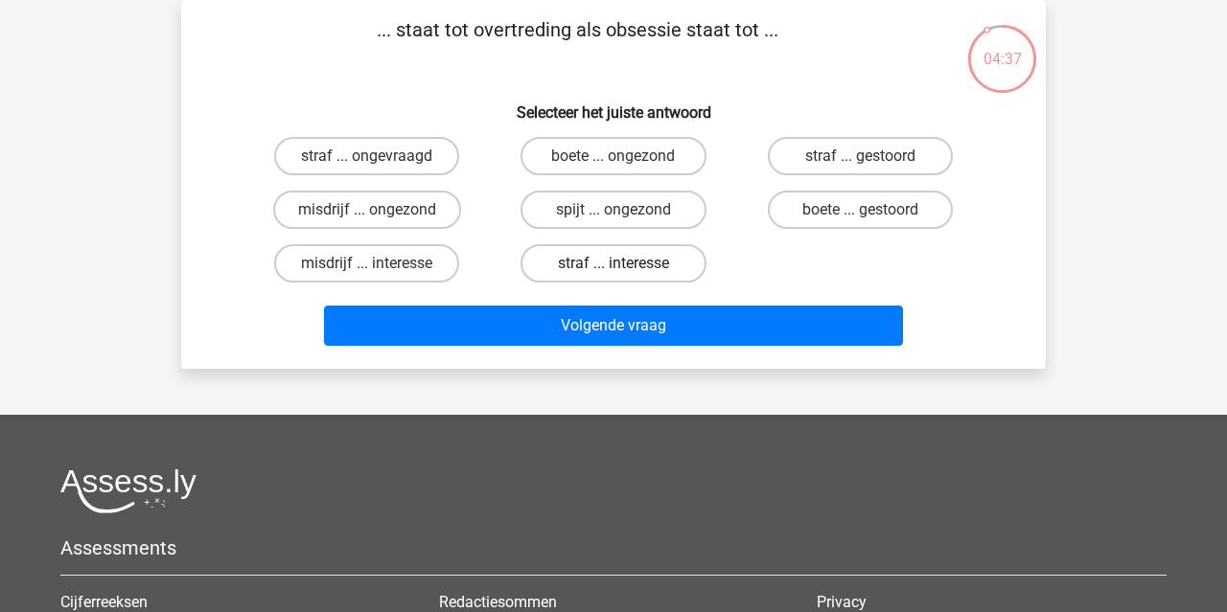
click at [669, 269] on label "straf ... interesse" at bounding box center [612, 263] width 185 height 38
click at [626, 269] on input "straf ... interesse" at bounding box center [619, 270] width 12 height 12
radio input "true"
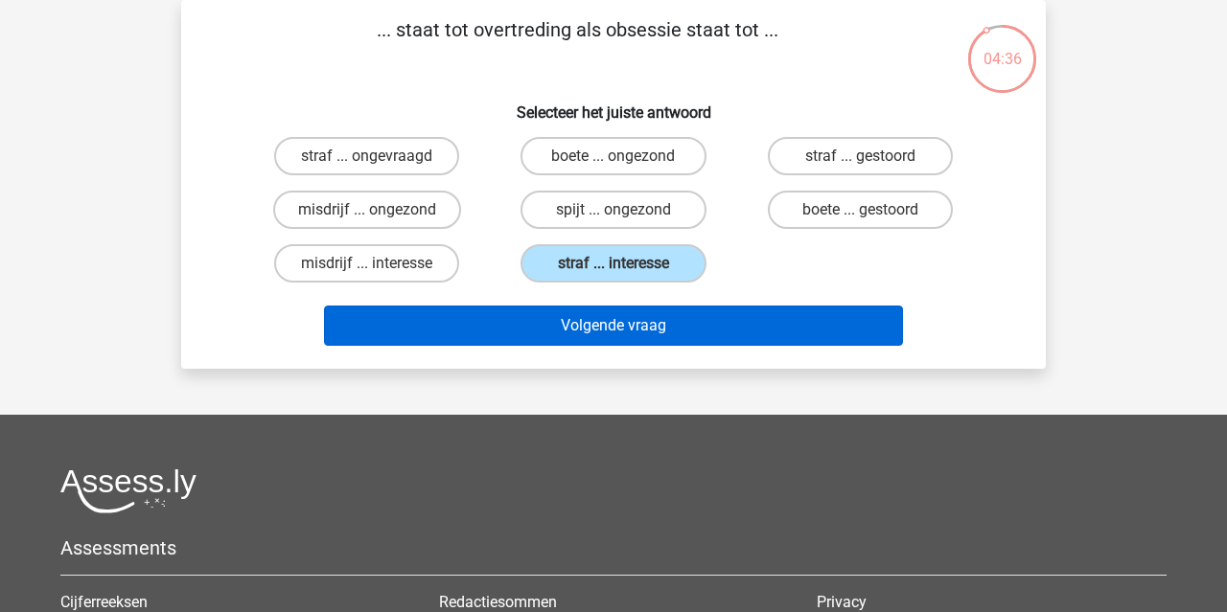
click at [667, 335] on button "Volgende vraag" at bounding box center [614, 326] width 580 height 40
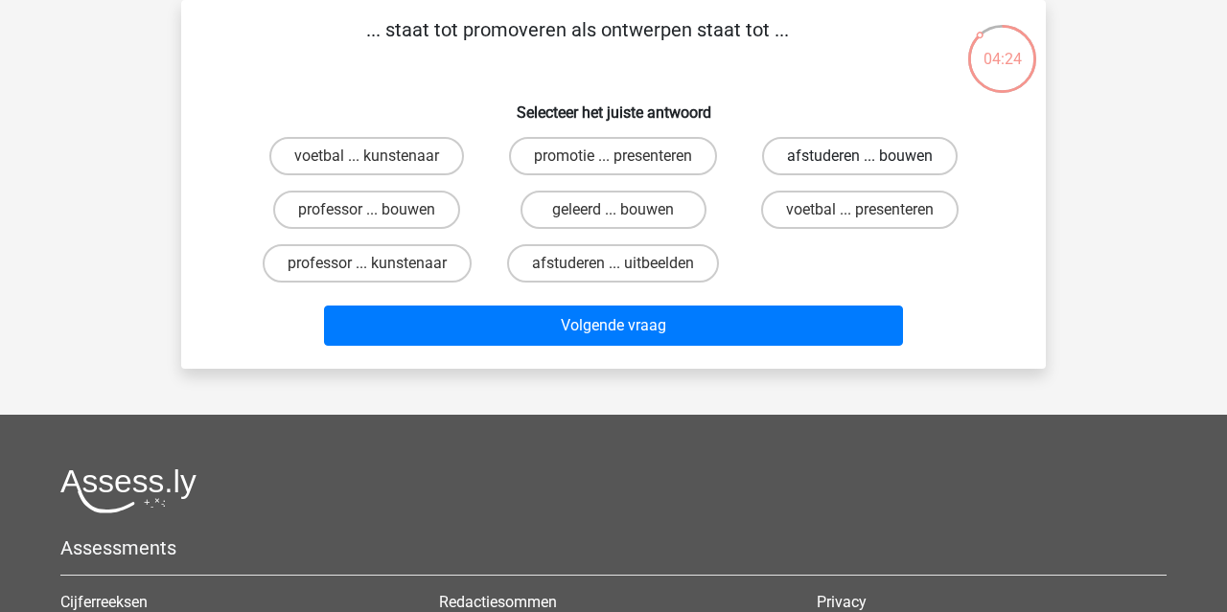
click at [831, 150] on label "afstuderen ... bouwen" at bounding box center [860, 156] width 196 height 38
click at [860, 156] on input "afstuderen ... bouwen" at bounding box center [866, 162] width 12 height 12
radio input "true"
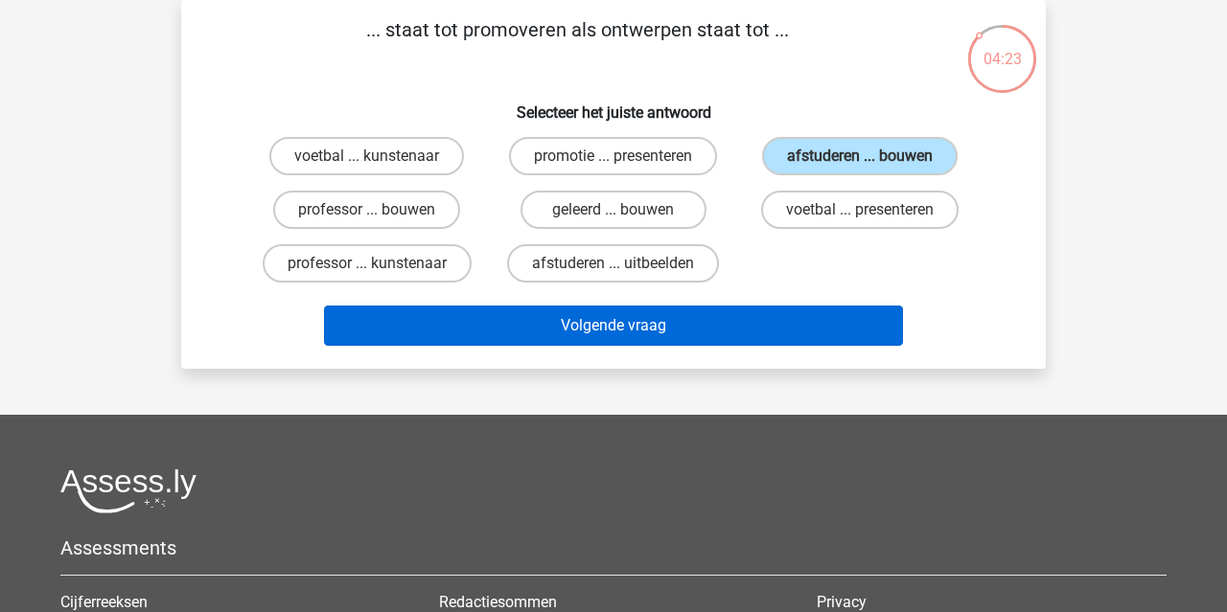
click at [729, 319] on button "Volgende vraag" at bounding box center [614, 326] width 580 height 40
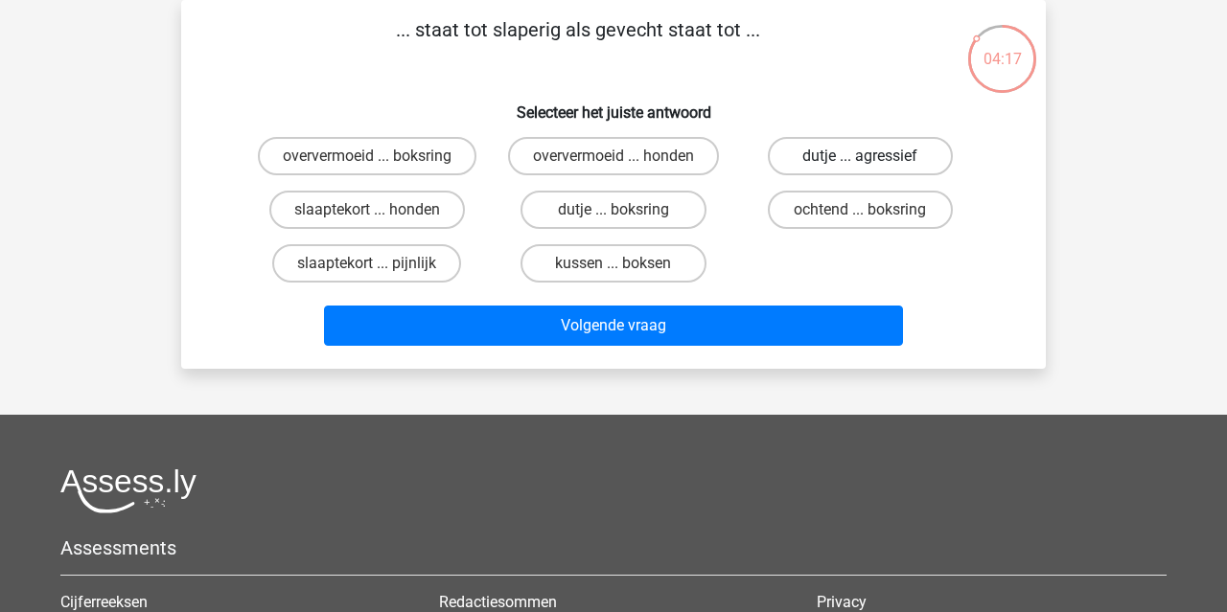
click at [812, 164] on label "dutje ... agressief" at bounding box center [860, 156] width 185 height 38
click at [860, 164] on input "dutje ... agressief" at bounding box center [866, 162] width 12 height 12
radio input "true"
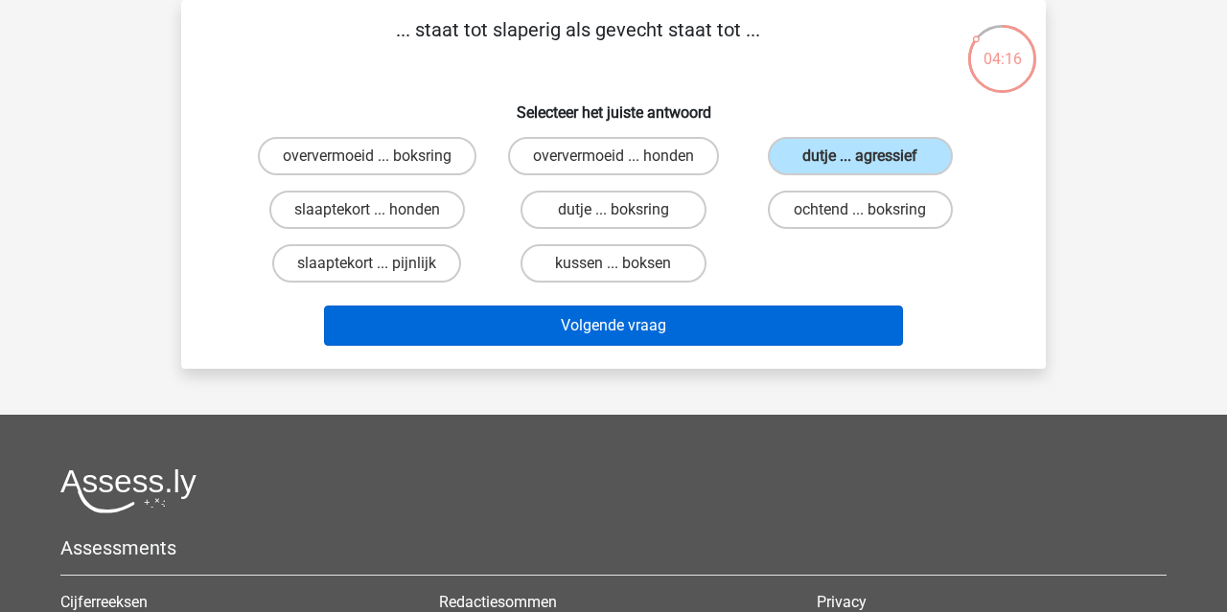
click at [787, 327] on button "Volgende vraag" at bounding box center [614, 326] width 580 height 40
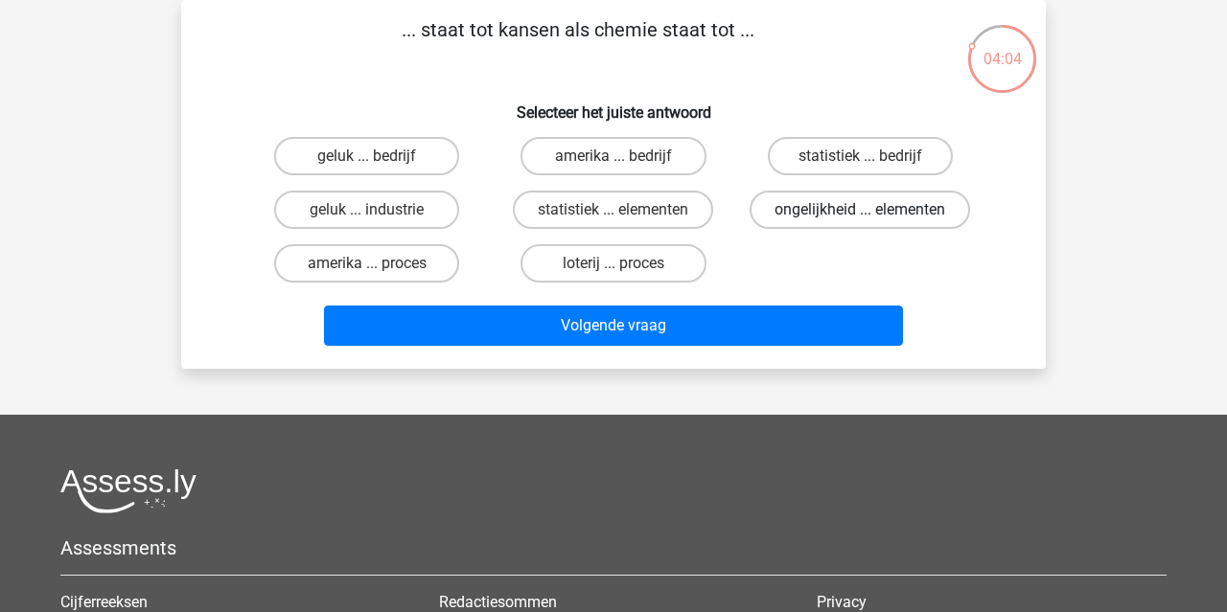
click at [815, 216] on label "ongelijkheid ... elementen" at bounding box center [860, 210] width 220 height 38
click at [860, 216] on input "ongelijkheid ... elementen" at bounding box center [866, 216] width 12 height 12
radio input "true"
click at [680, 209] on label "statistiek ... elementen" at bounding box center [613, 210] width 200 height 38
click at [626, 210] on input "statistiek ... elementen" at bounding box center [619, 216] width 12 height 12
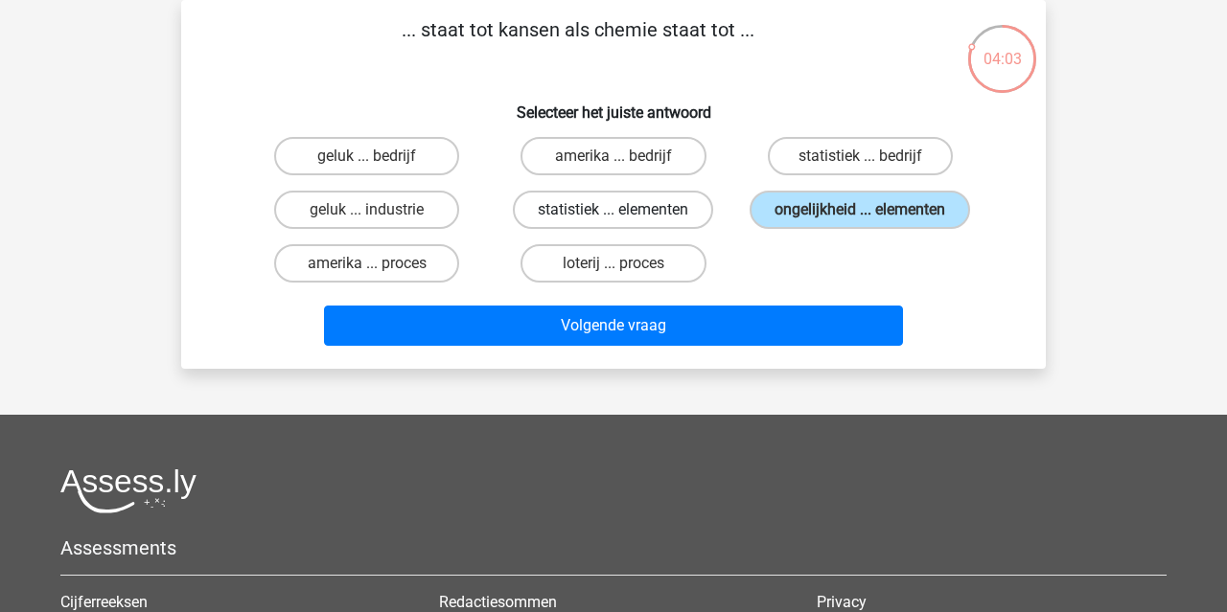
radio input "true"
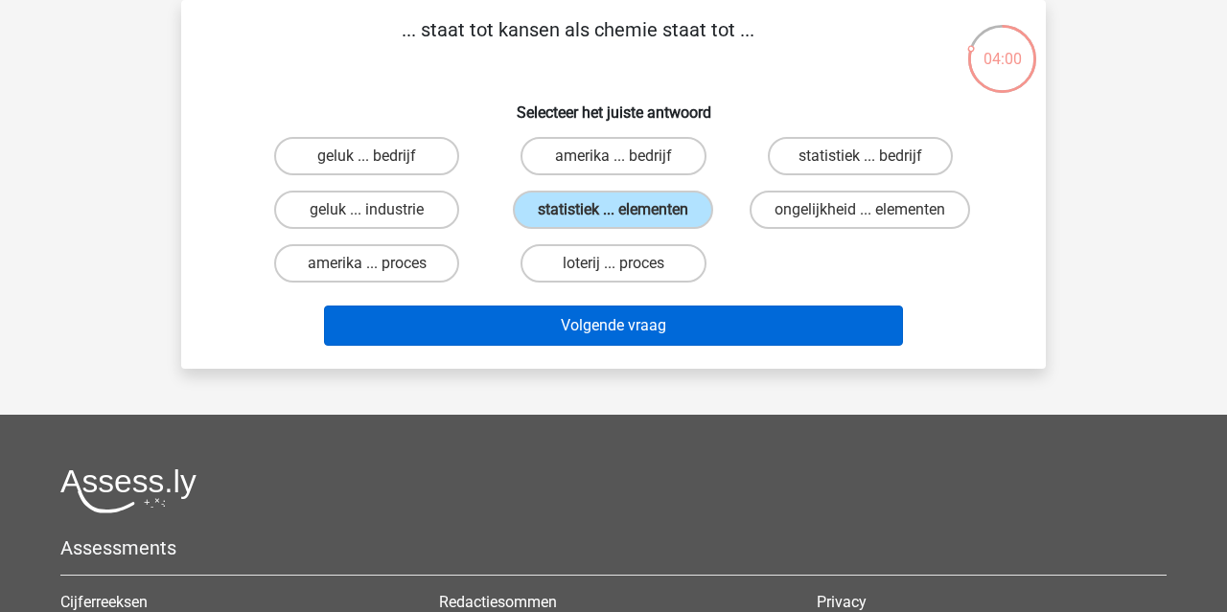
click at [679, 336] on button "Volgende vraag" at bounding box center [614, 326] width 580 height 40
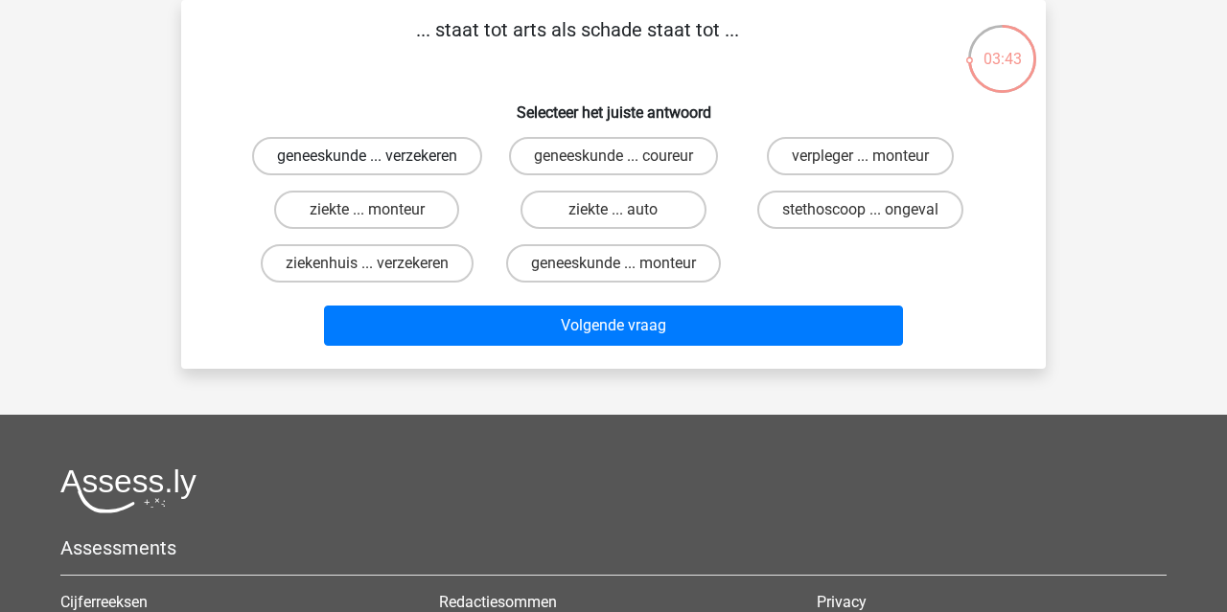
click at [424, 175] on label "geneeskunde ... verzekeren" at bounding box center [367, 156] width 230 height 38
click at [380, 169] on input "geneeskunde ... verzekeren" at bounding box center [373, 162] width 12 height 12
radio input "true"
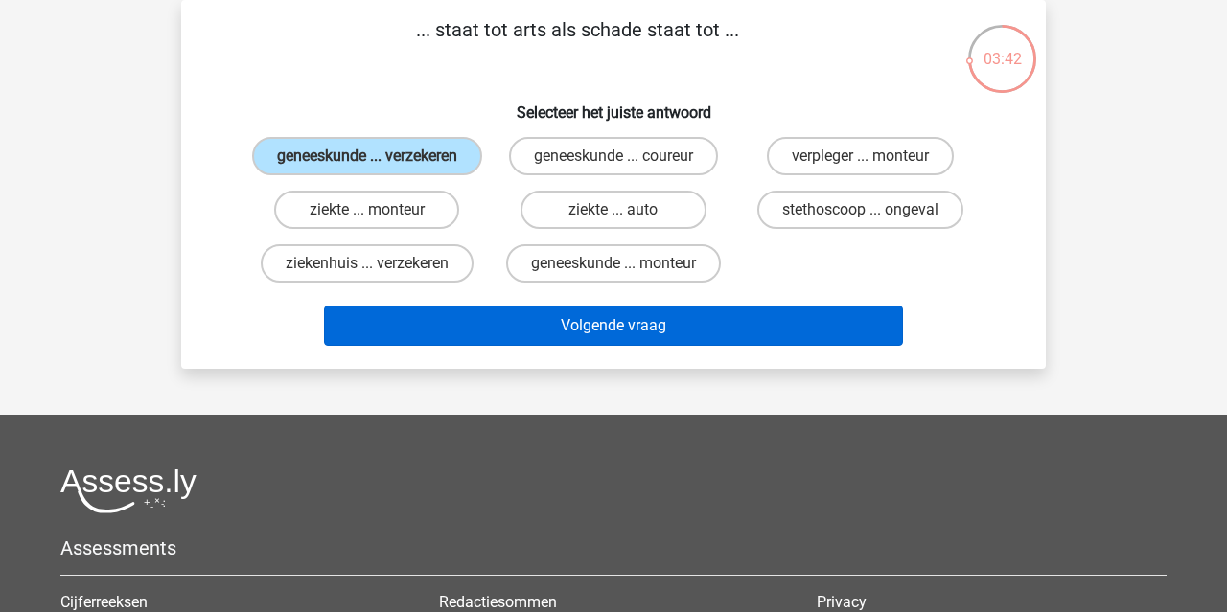
click at [545, 345] on button "Volgende vraag" at bounding box center [614, 326] width 580 height 40
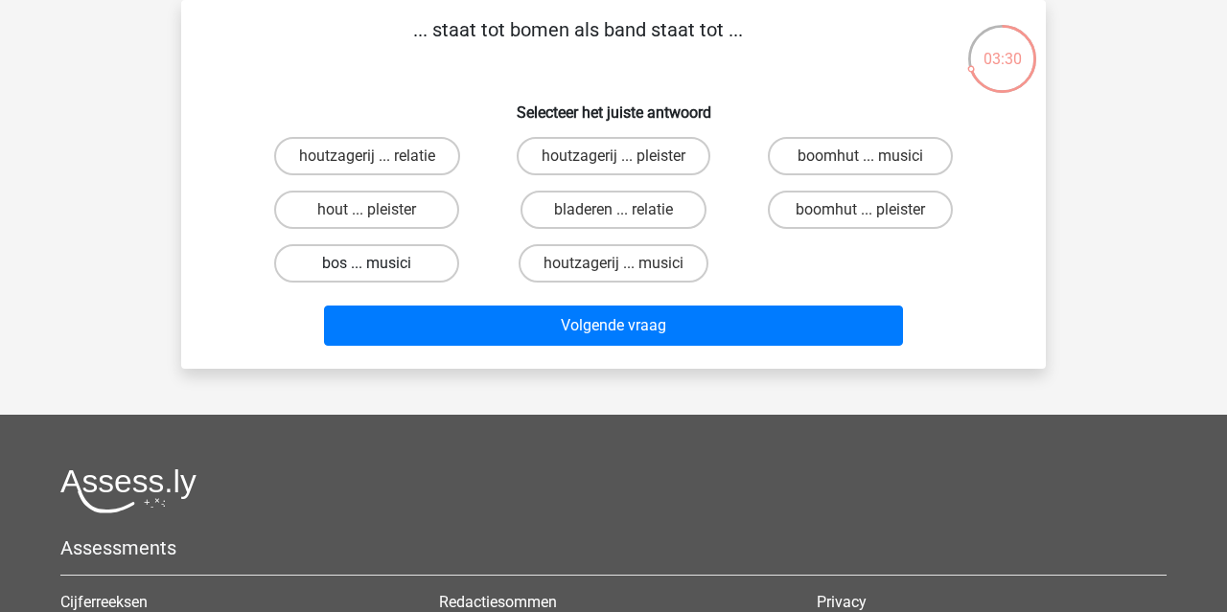
click at [433, 278] on label "bos ... musici" at bounding box center [366, 263] width 185 height 38
click at [380, 276] on input "bos ... musici" at bounding box center [373, 270] width 12 height 12
radio input "true"
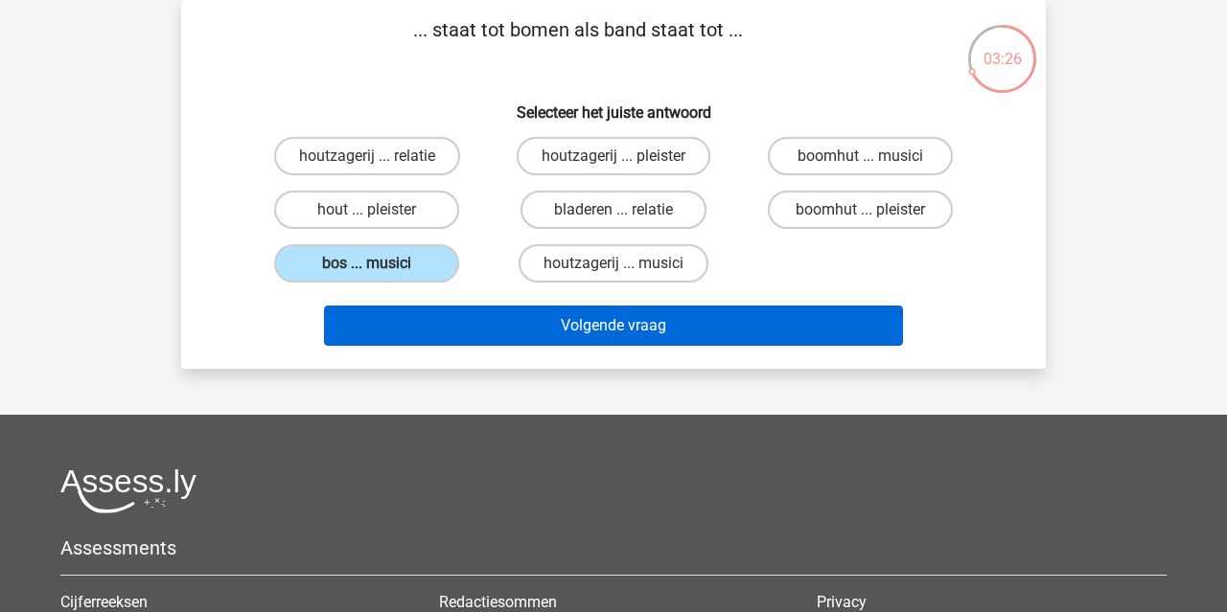
click at [548, 334] on button "Volgende vraag" at bounding box center [614, 326] width 580 height 40
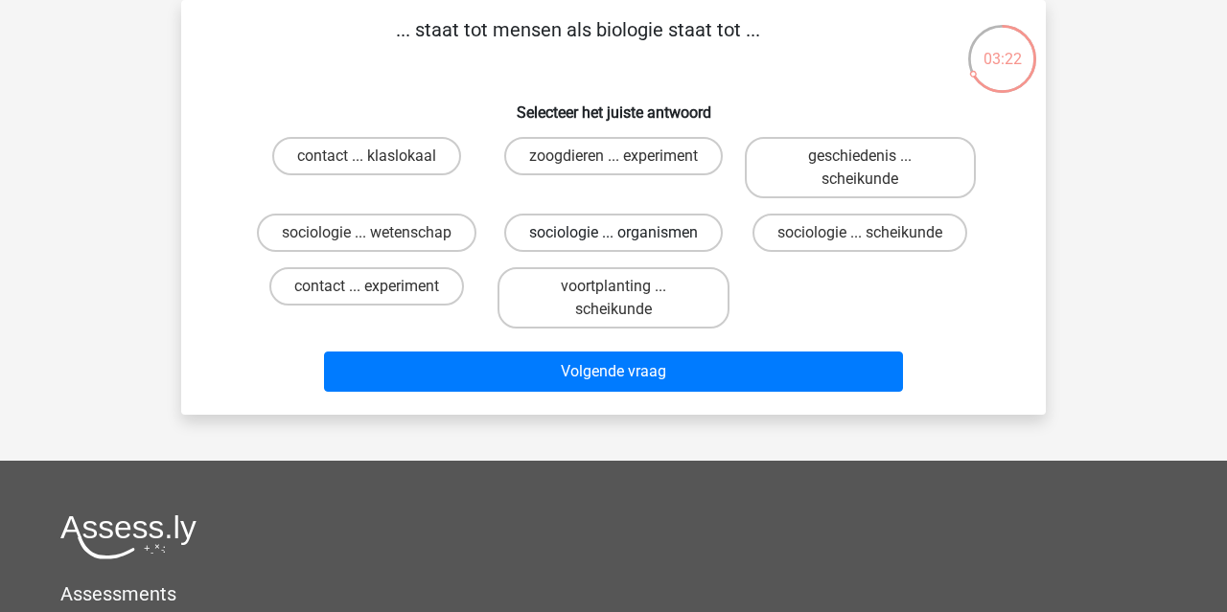
click at [668, 234] on label "sociologie ... organismen" at bounding box center [613, 233] width 219 height 38
click at [626, 234] on input "sociologie ... organismen" at bounding box center [619, 239] width 12 height 12
radio input "true"
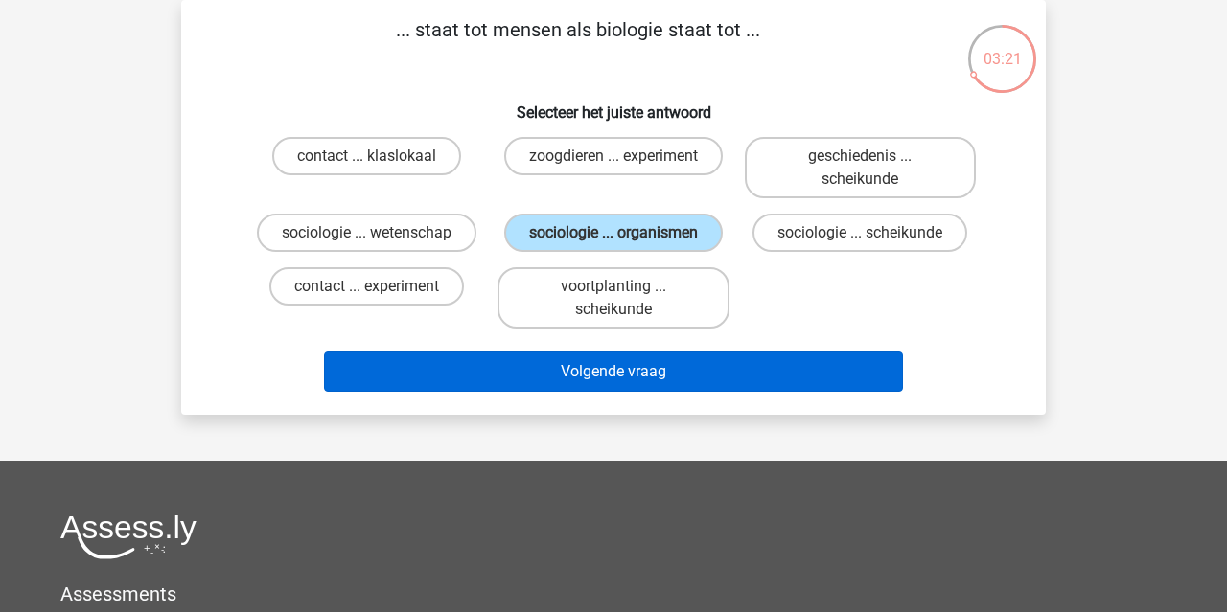
click at [665, 392] on button "Volgende vraag" at bounding box center [614, 372] width 580 height 40
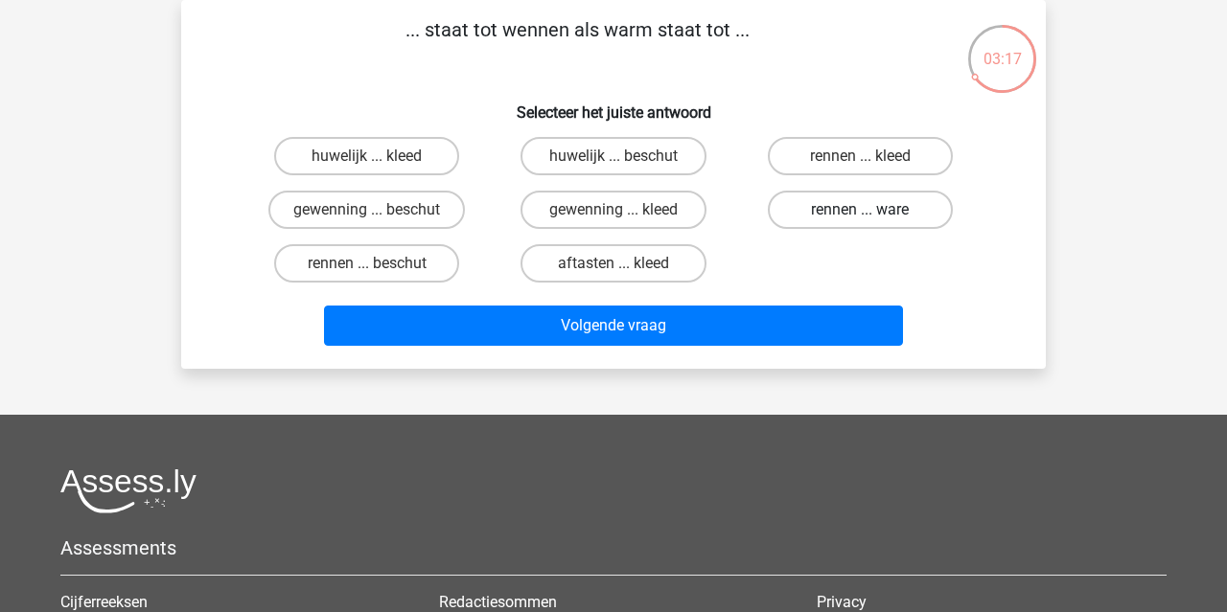
click label "rennen ... ware"
click input "rennen ... ware"
radio input "true"
click div "Volgende vraag"
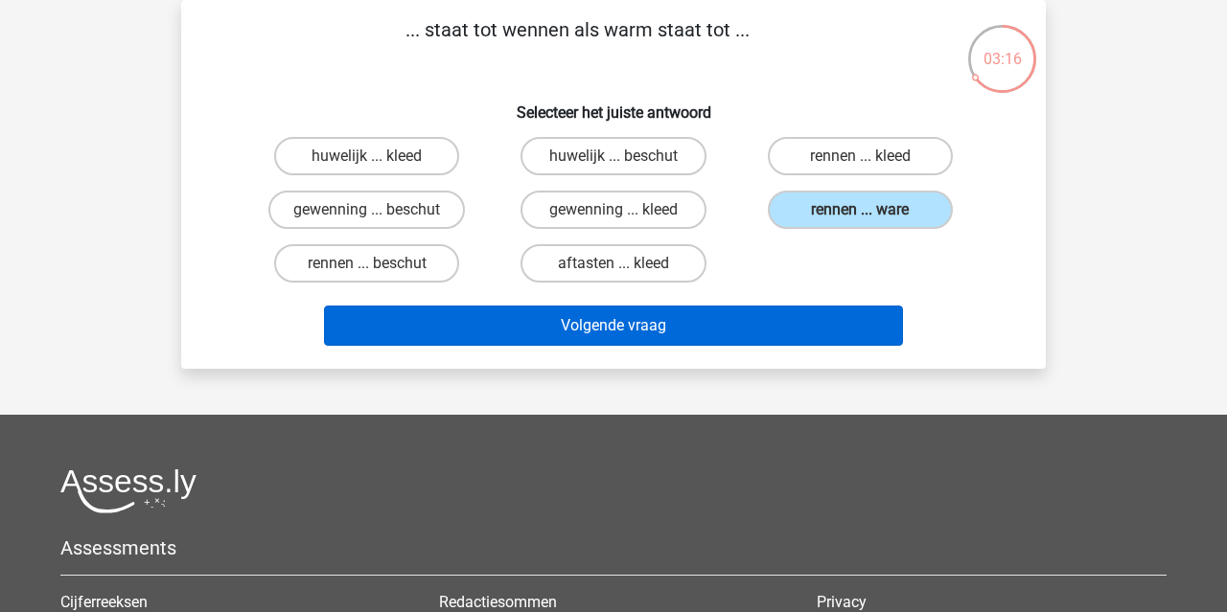
click button "Volgende vraag"
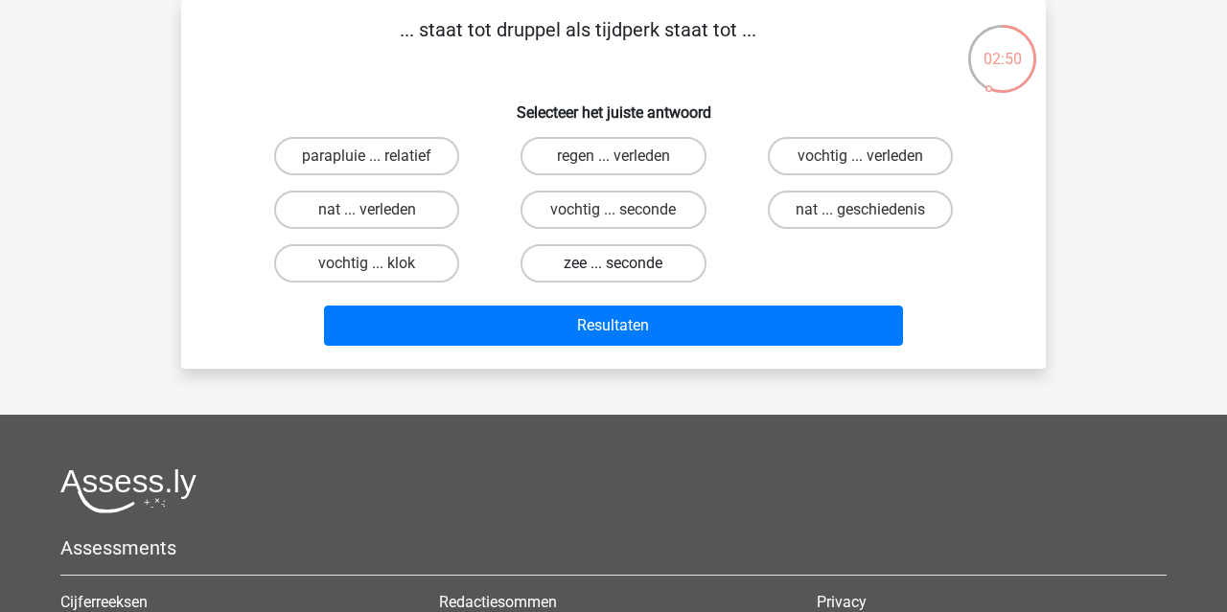
click label "zee ... seconde"
click input "zee ... seconde"
radio input "true"
click label "vochtig ... seconde"
click input "vochtig ... seconde"
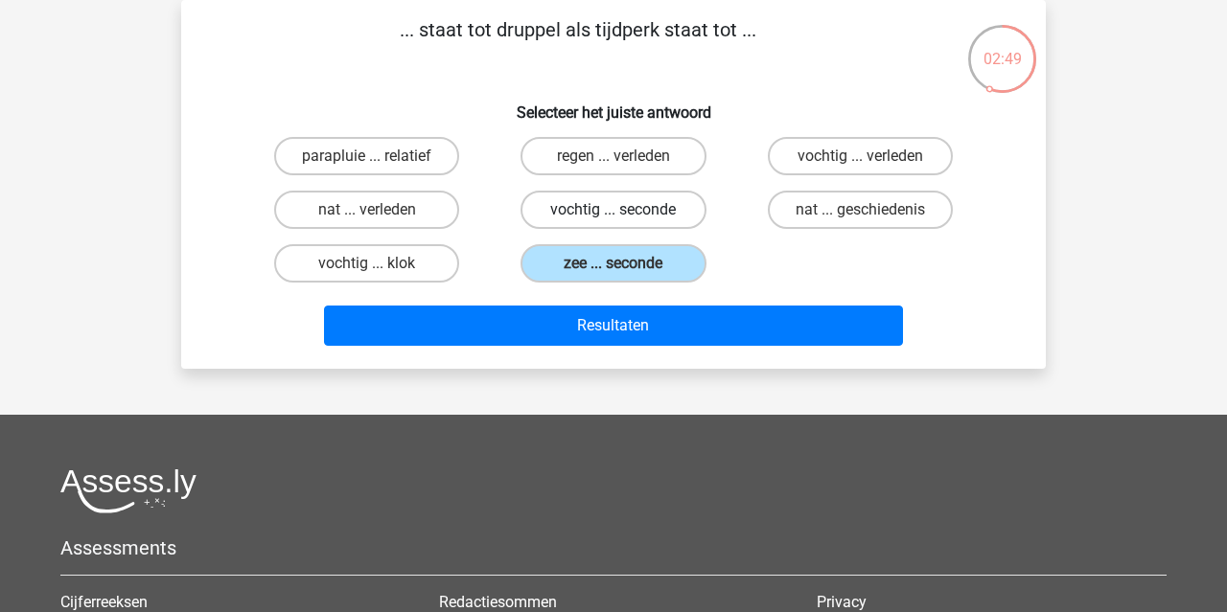
radio input "true"
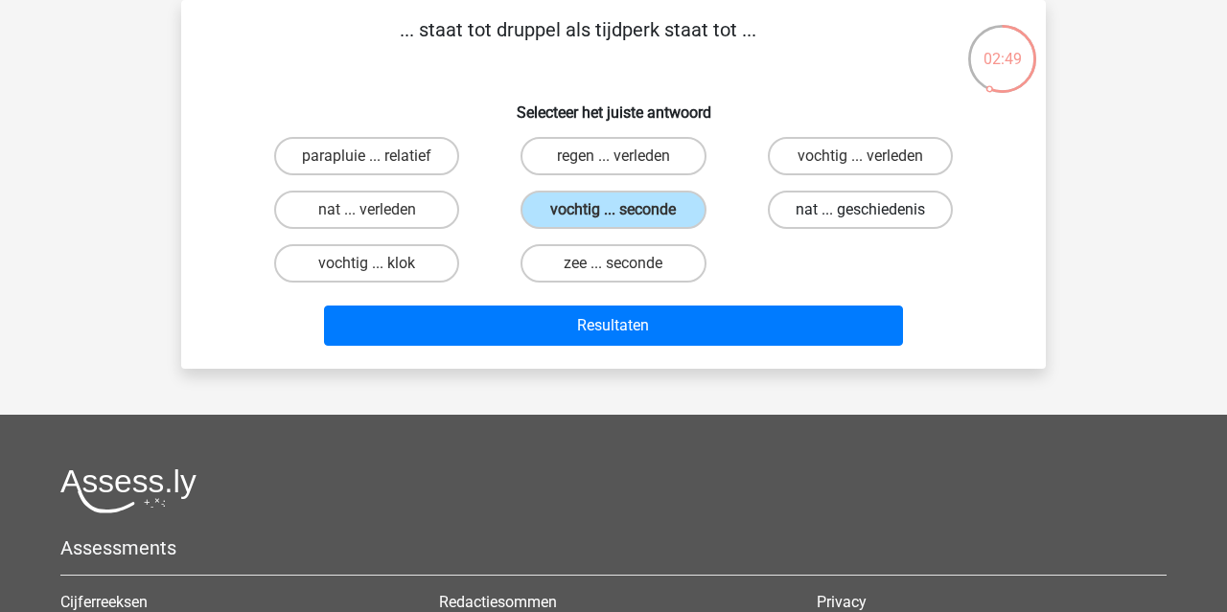
click label "nat ... geschiedenis"
click input "nat ... geschiedenis"
radio input "true"
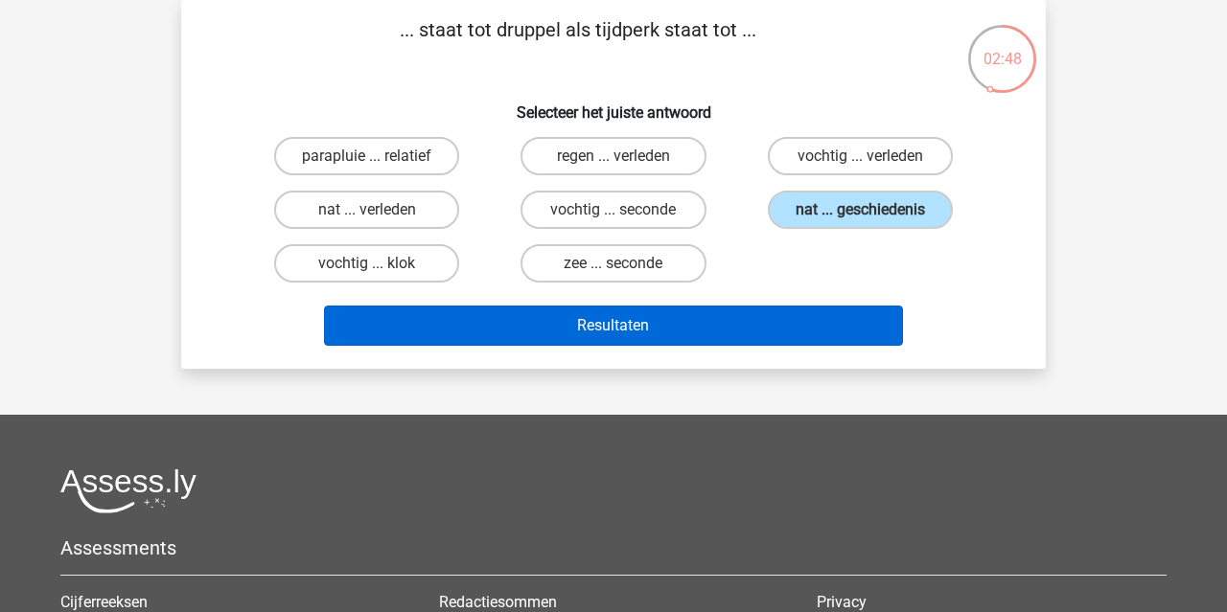
click button "Resultaten"
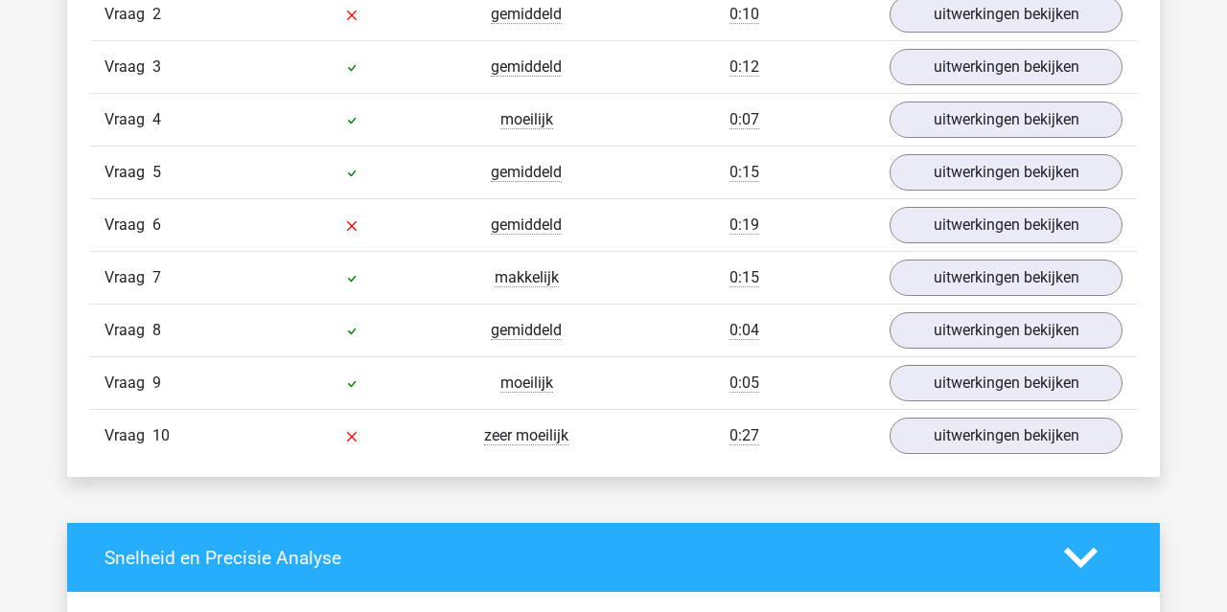
scroll to position [1420, 0]
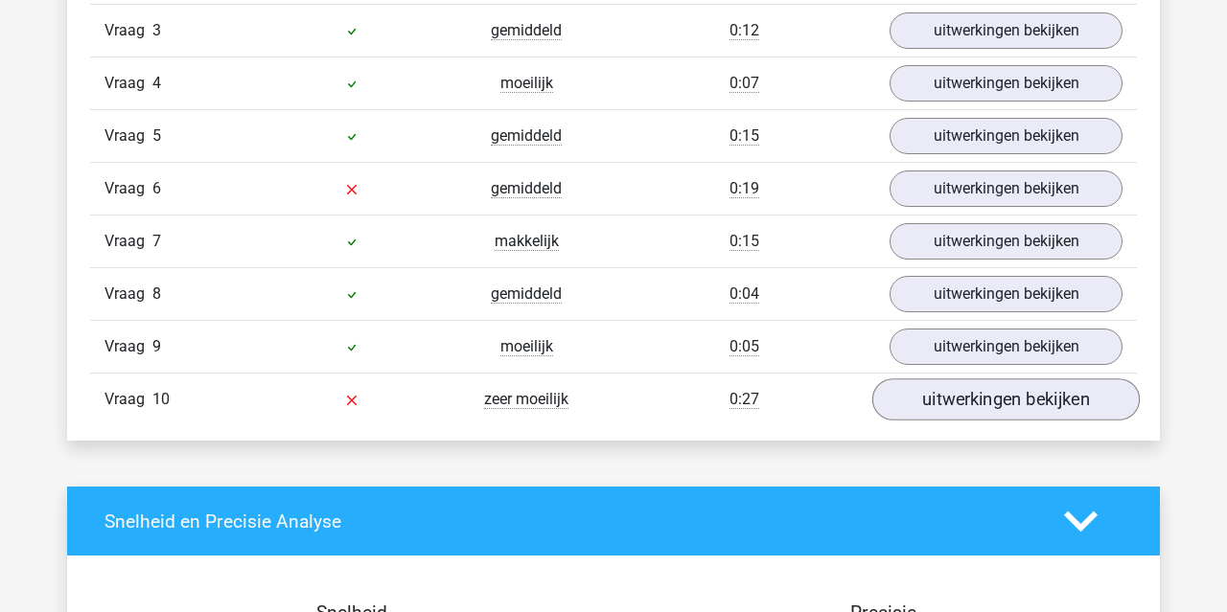
click at [947, 403] on link "uitwerkingen bekijken" at bounding box center [1005, 400] width 267 height 42
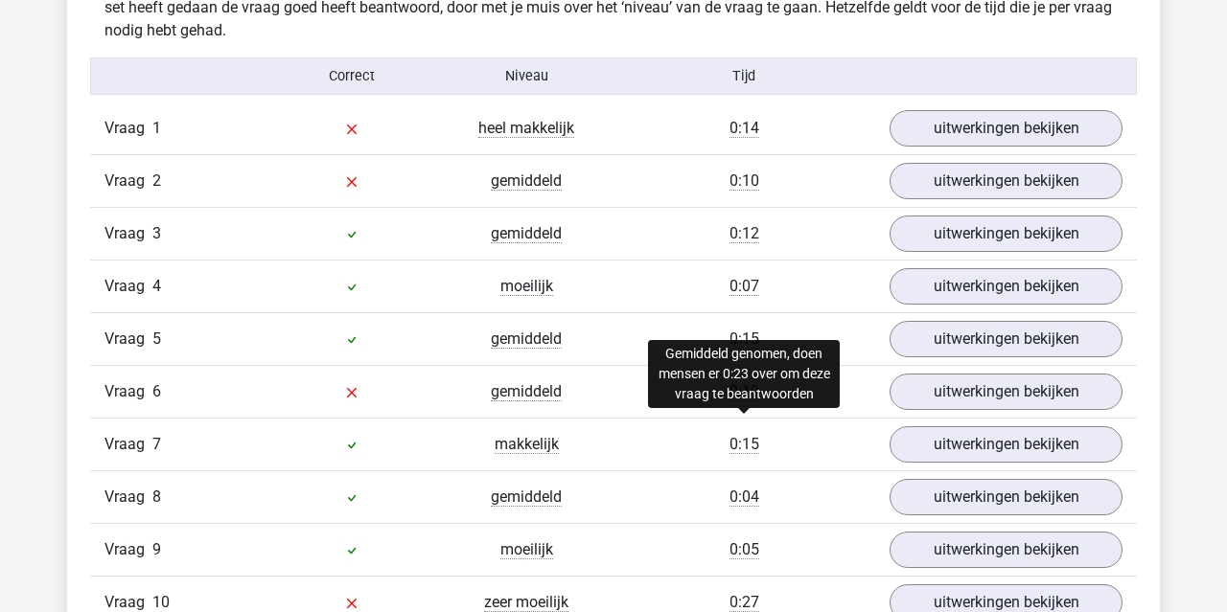
scroll to position [1246, 0]
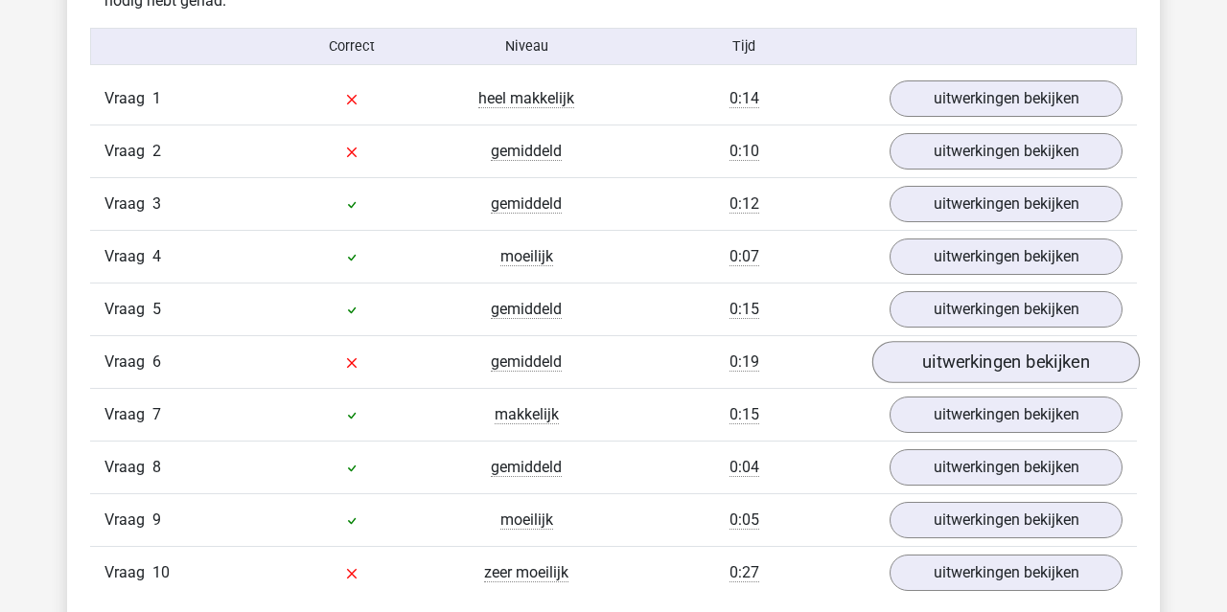
click at [937, 366] on link "uitwerkingen bekijken" at bounding box center [1005, 362] width 267 height 42
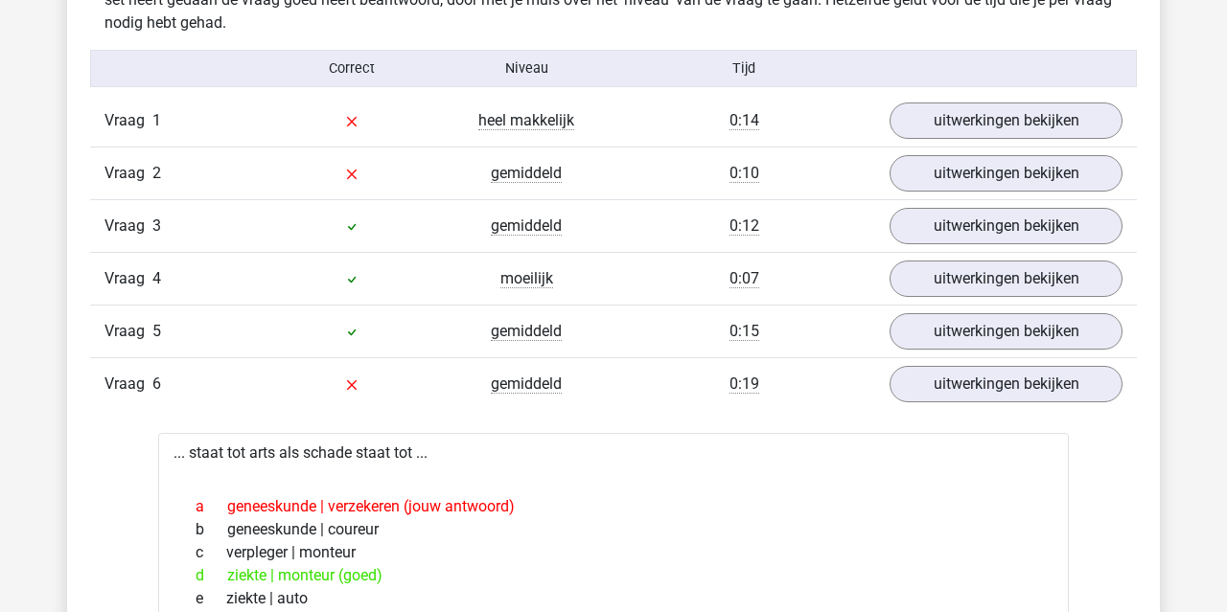
scroll to position [1176, 0]
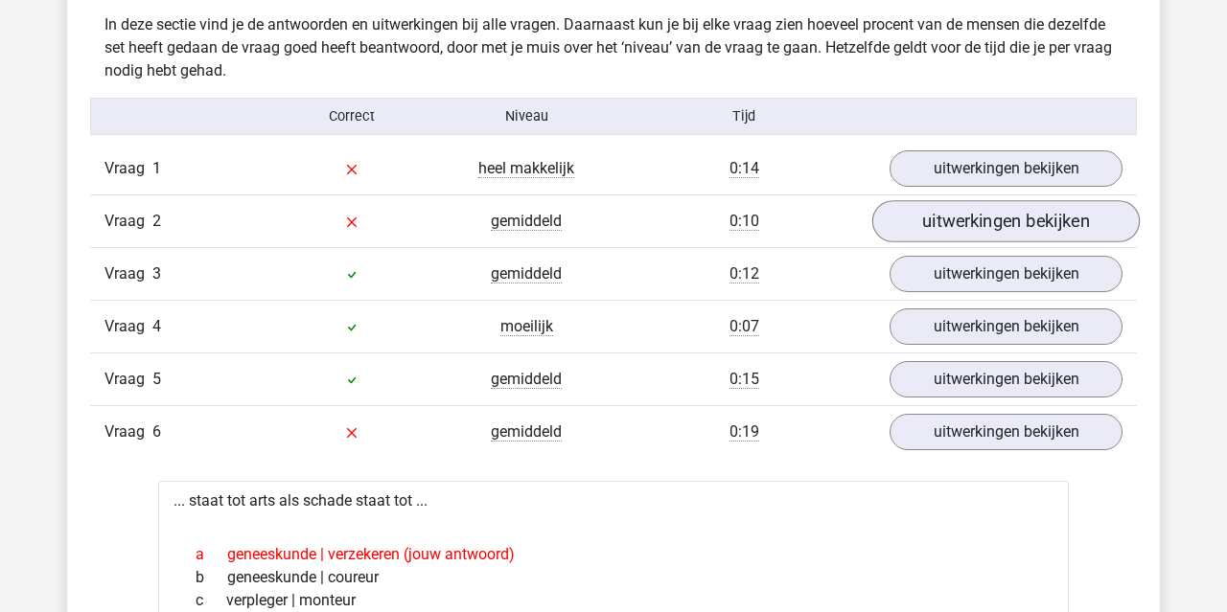
click at [982, 219] on link "uitwerkingen bekijken" at bounding box center [1005, 221] width 267 height 42
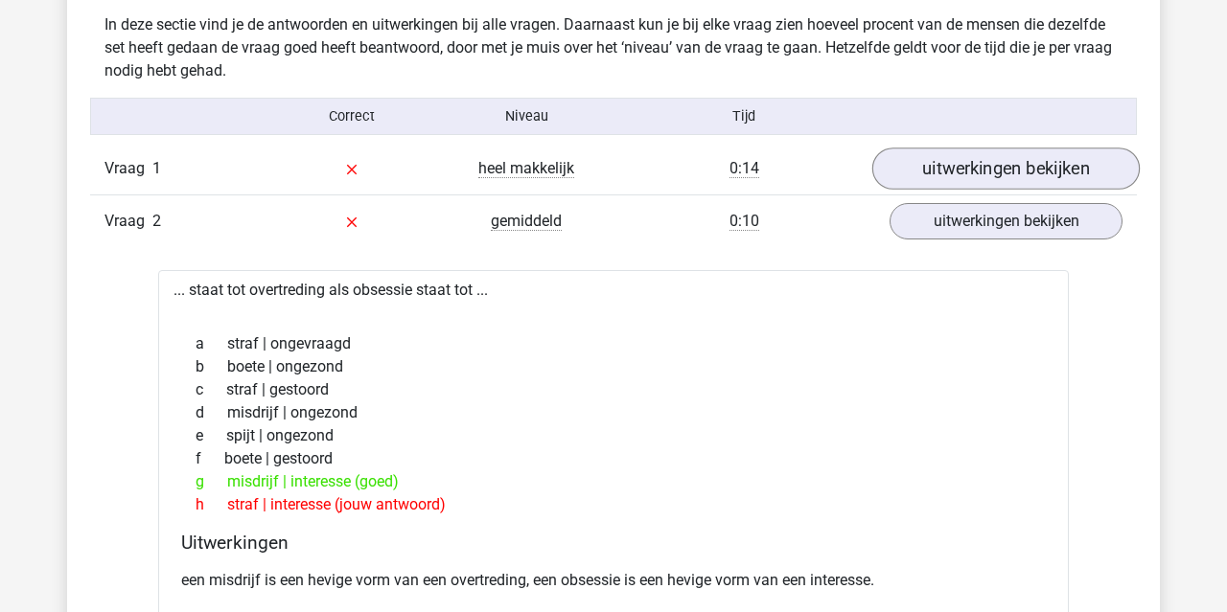
click at [988, 170] on link "uitwerkingen bekijken" at bounding box center [1005, 169] width 267 height 42
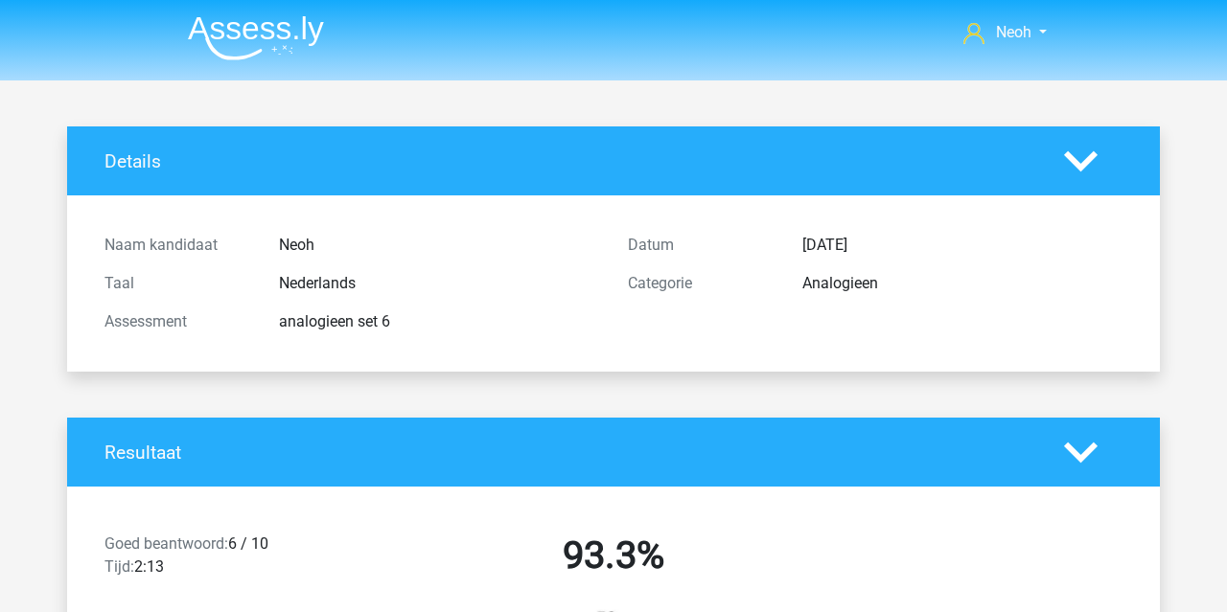
scroll to position [0, 0]
